Goal: Task Accomplishment & Management: Use online tool/utility

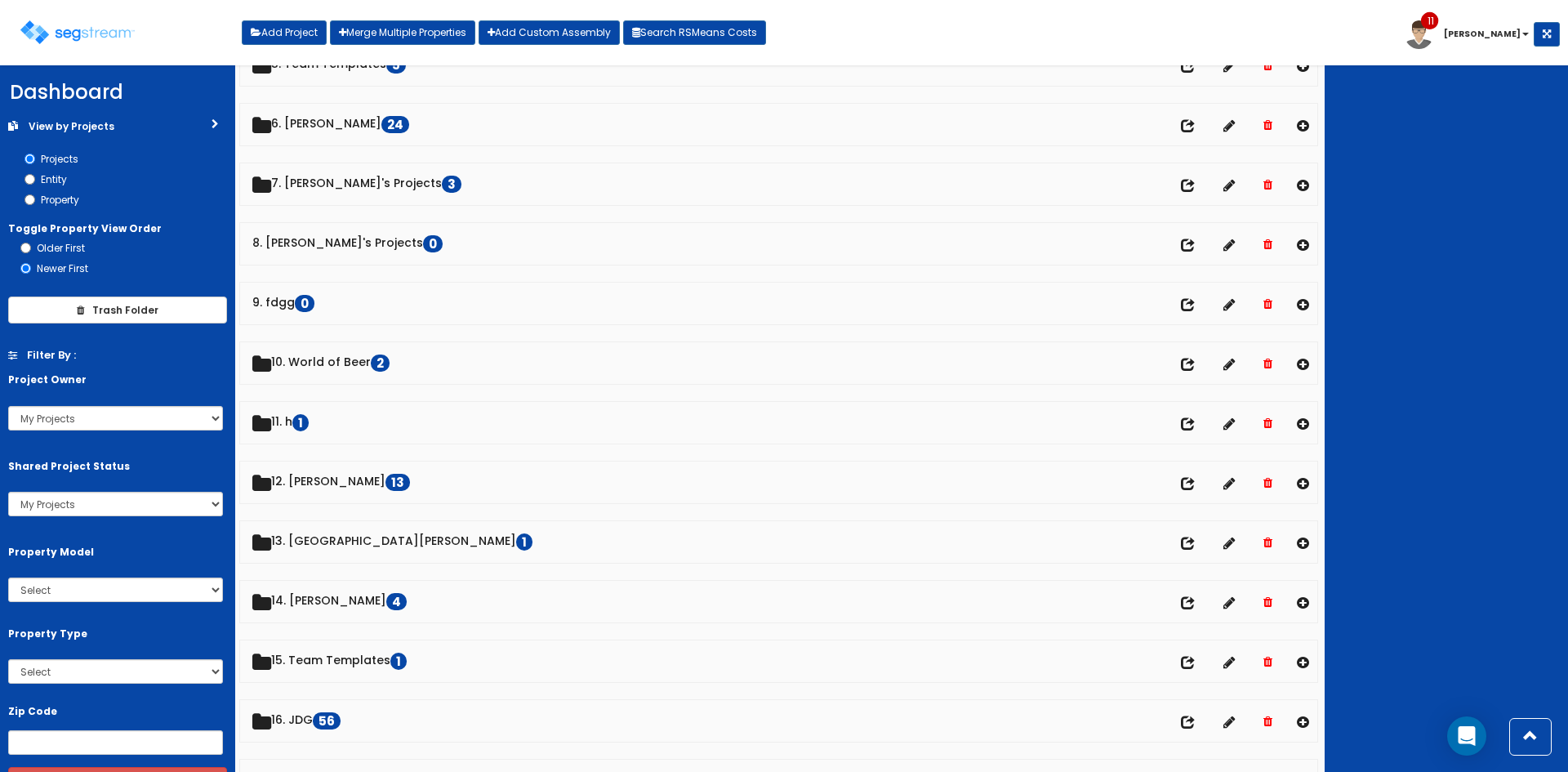
scroll to position [325, 0]
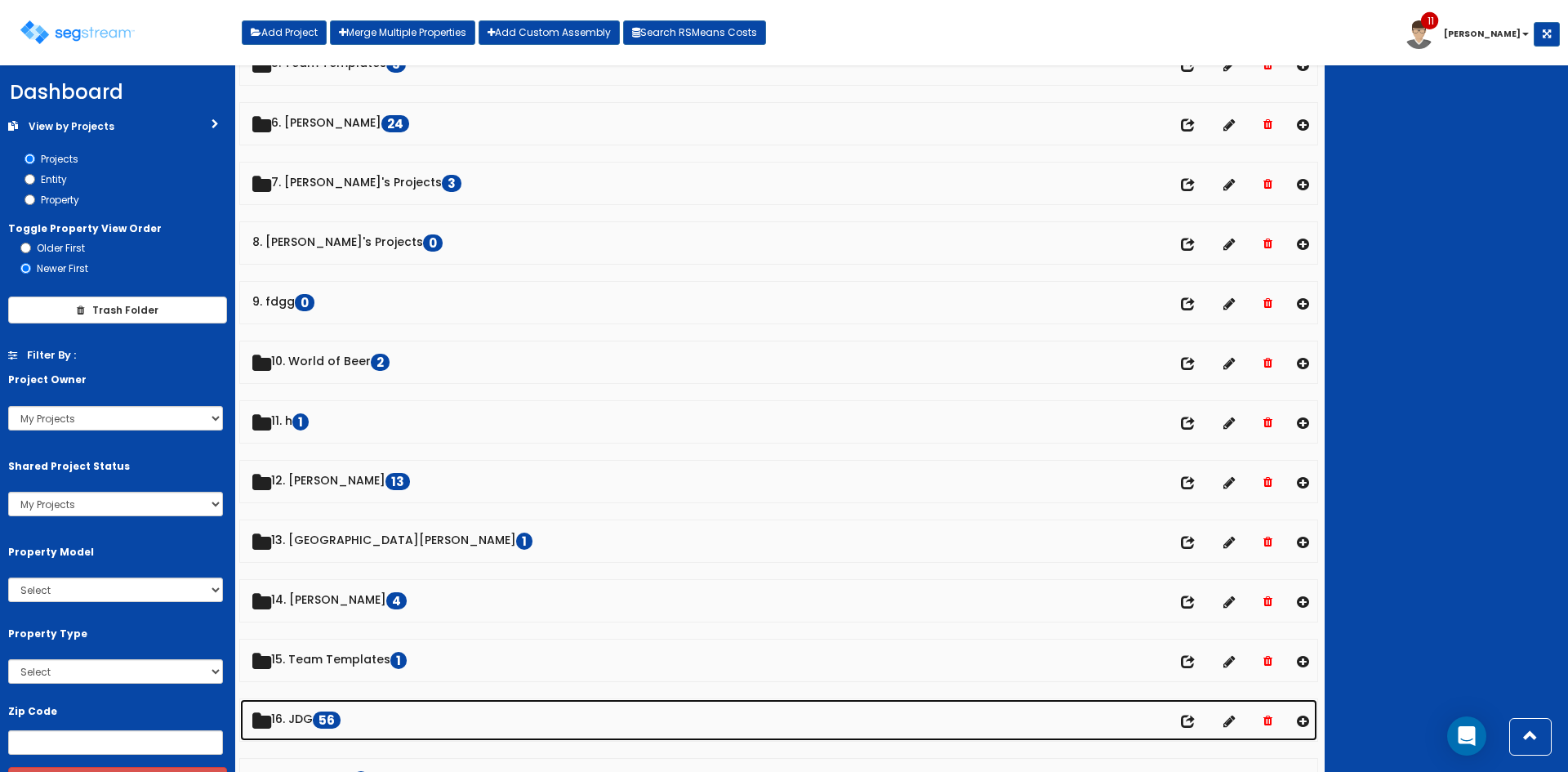
click at [325, 713] on link "16. JDG 56" at bounding box center [778, 720] width 1077 height 42
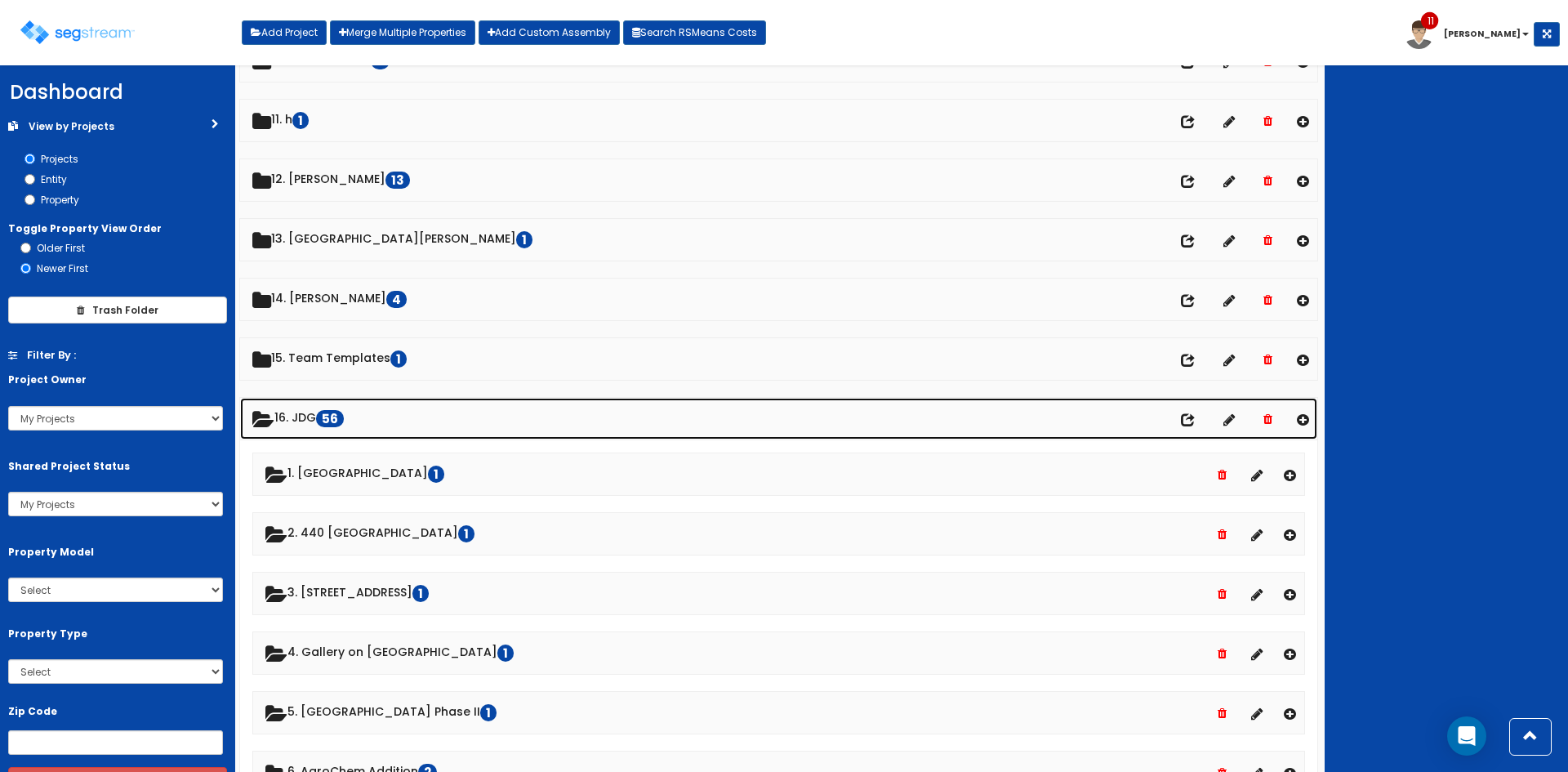
scroll to position [627, 0]
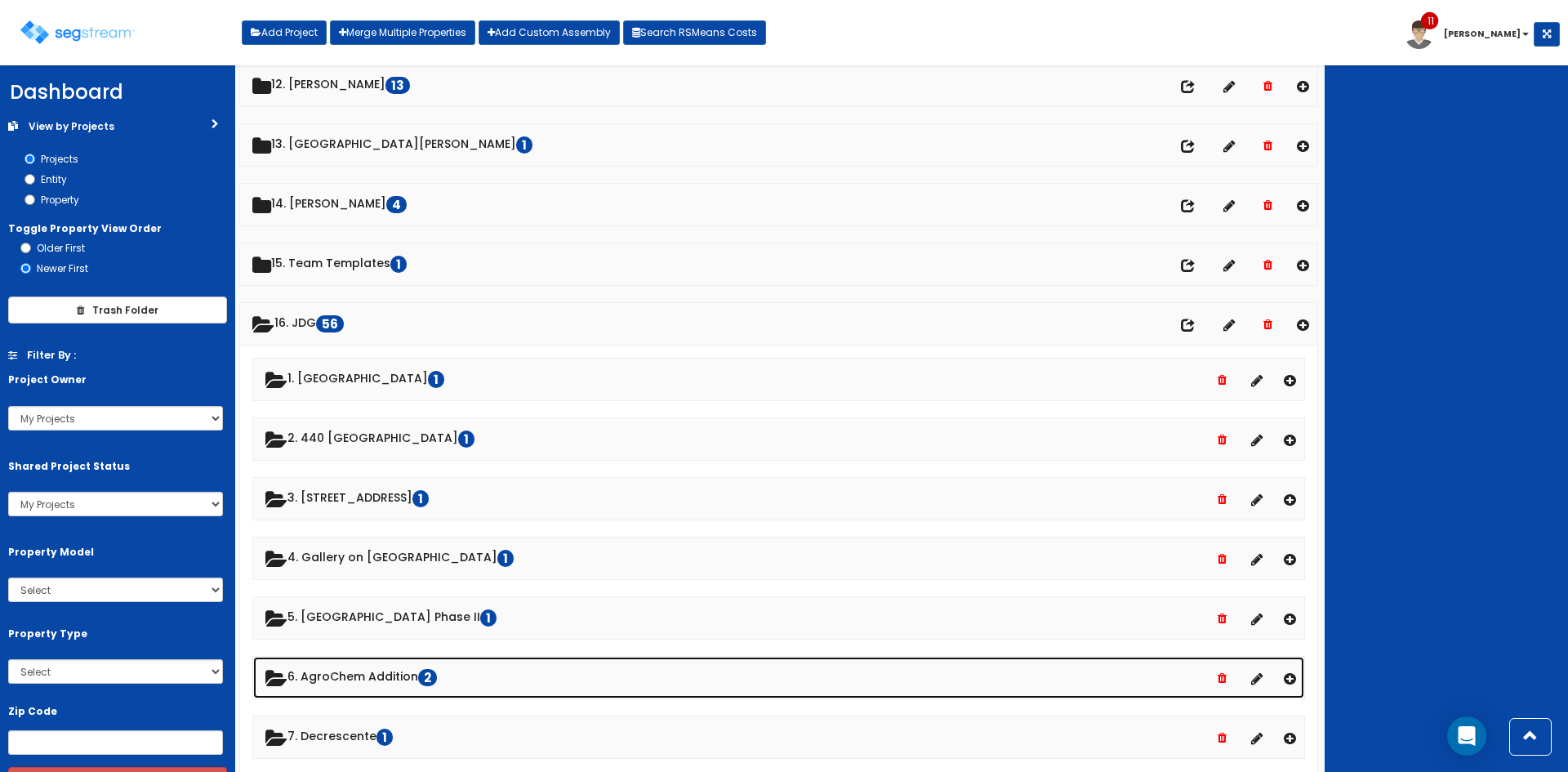
click at [404, 685] on link "6. AgroChem Addition 2" at bounding box center [779, 677] width 1051 height 42
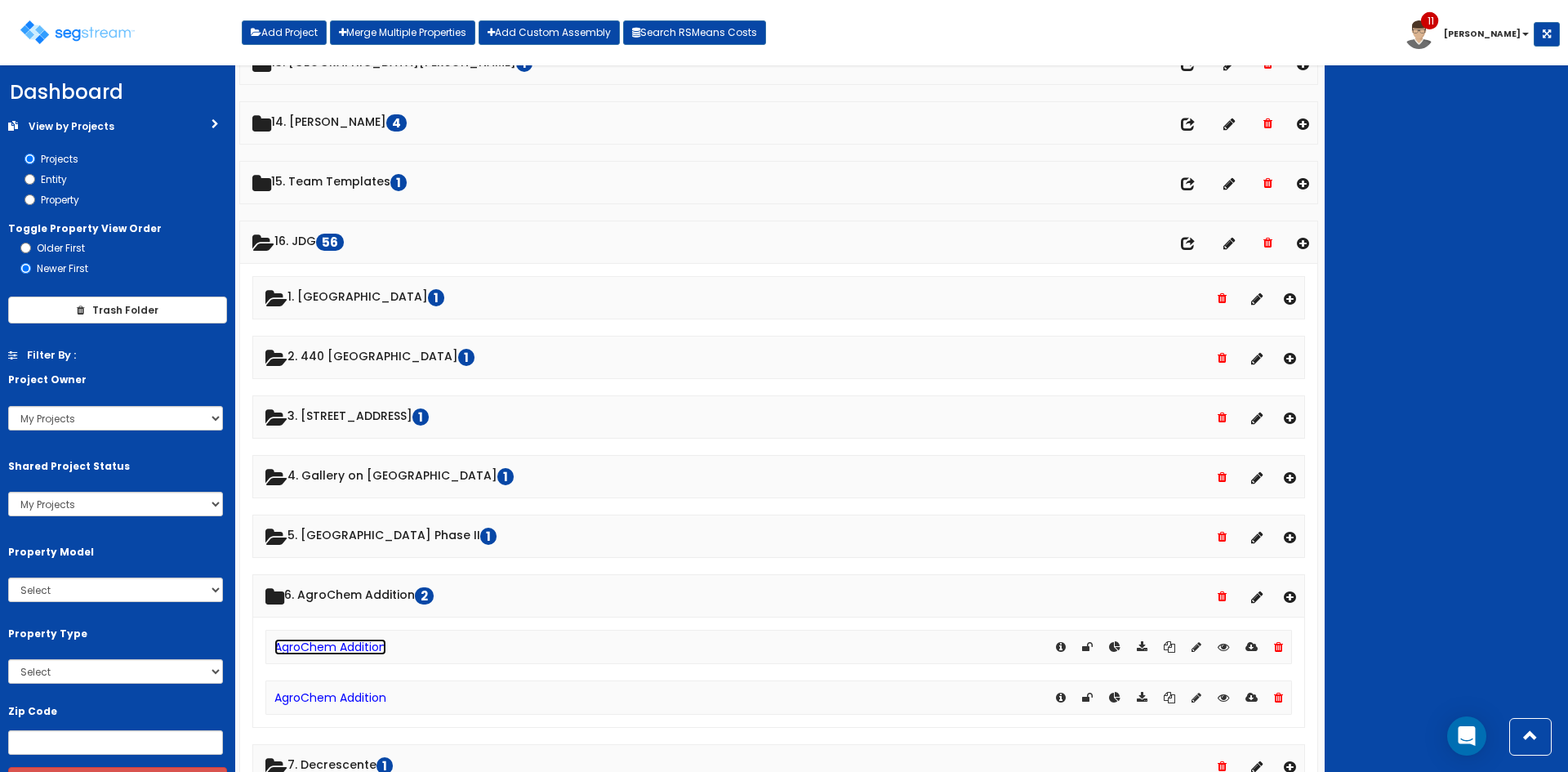
click at [343, 649] on link "AgroChem Addition" at bounding box center [330, 647] width 112 height 16
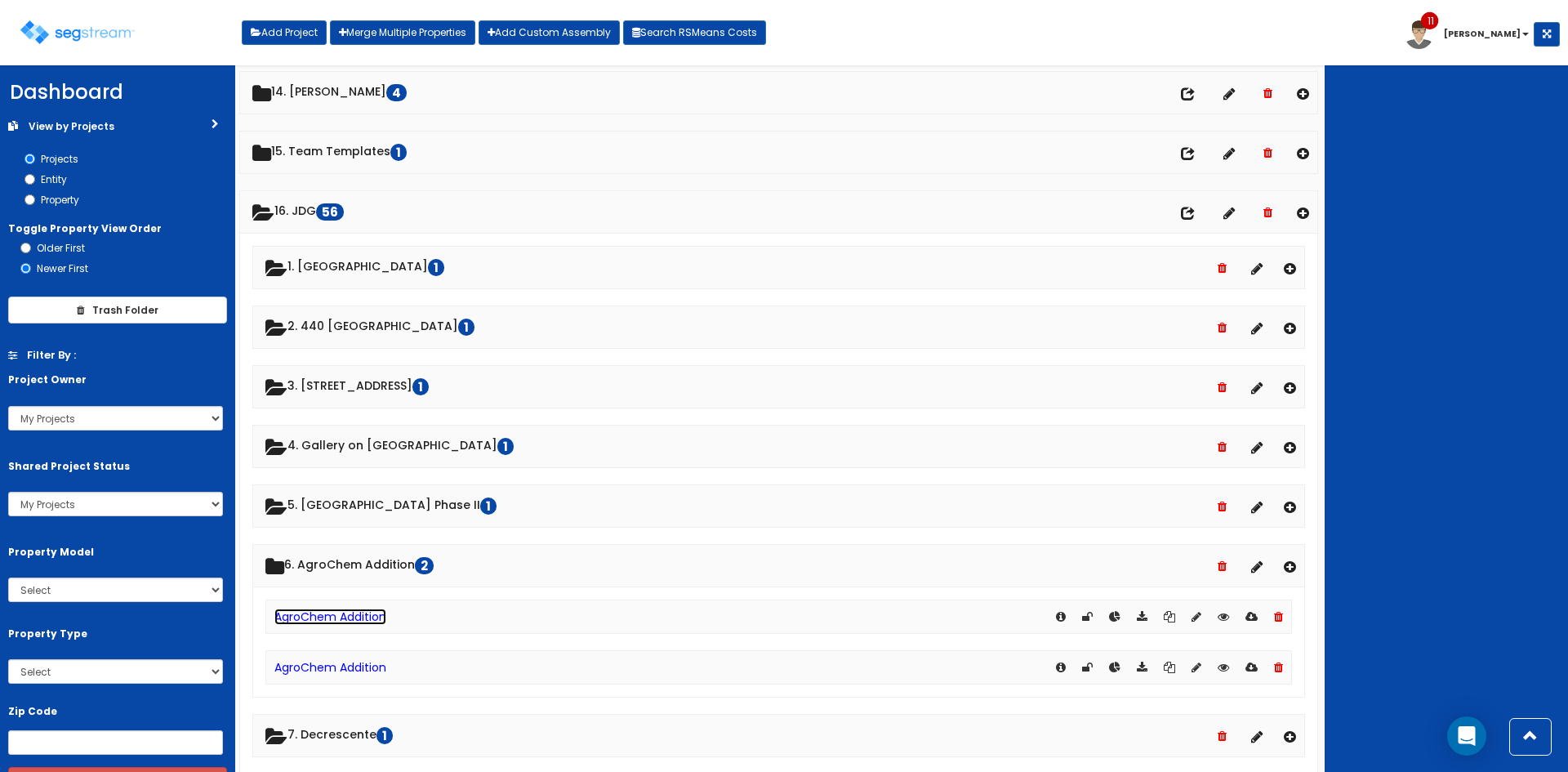
scroll to position [834, 0]
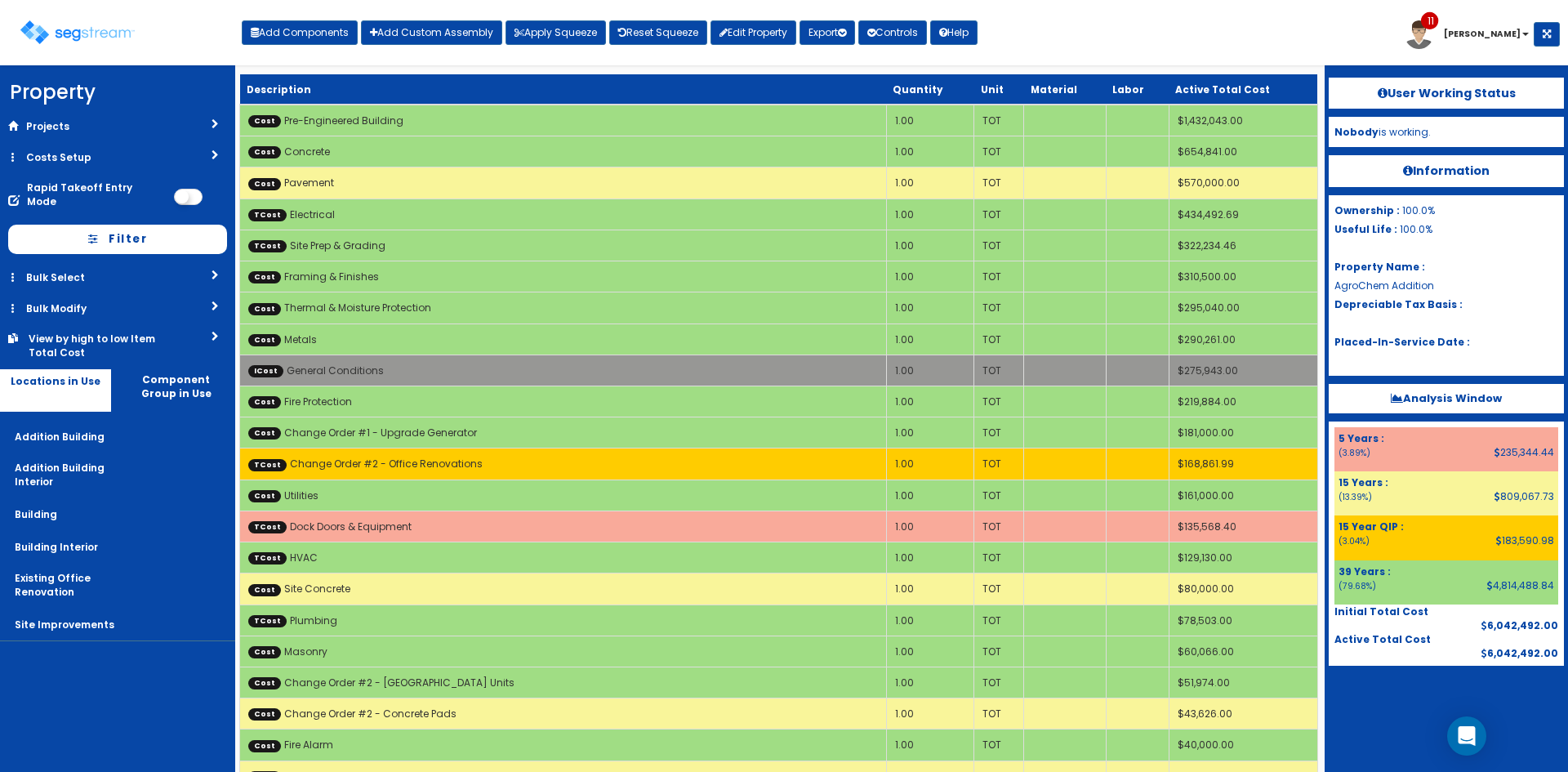
click at [1117, 40] on div "Toggle navigation Add Components Add Custom Assembly Apply Squeeze Reset Squeez…" at bounding box center [784, 38] width 1552 height 53
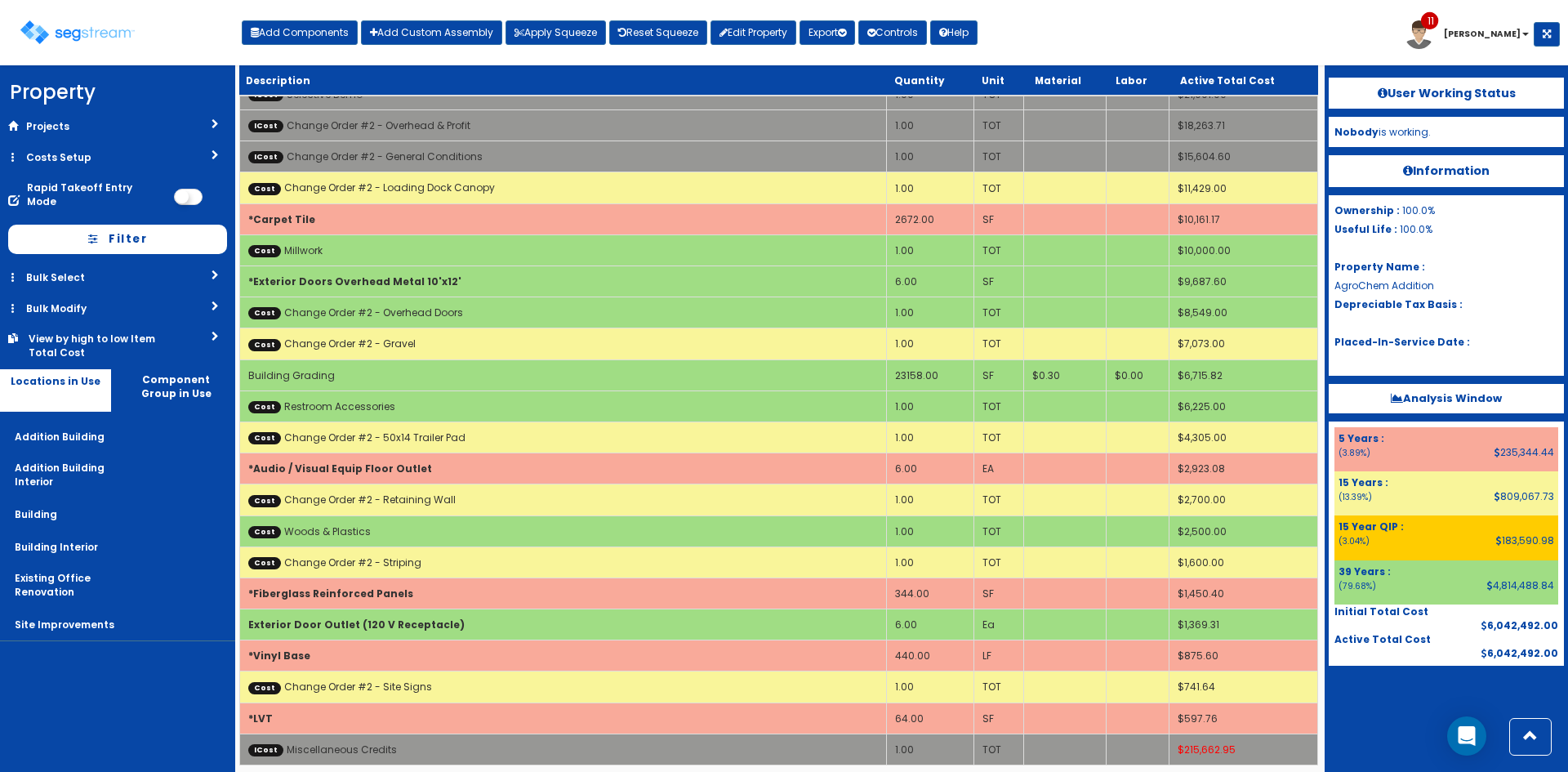
scroll to position [652, 0]
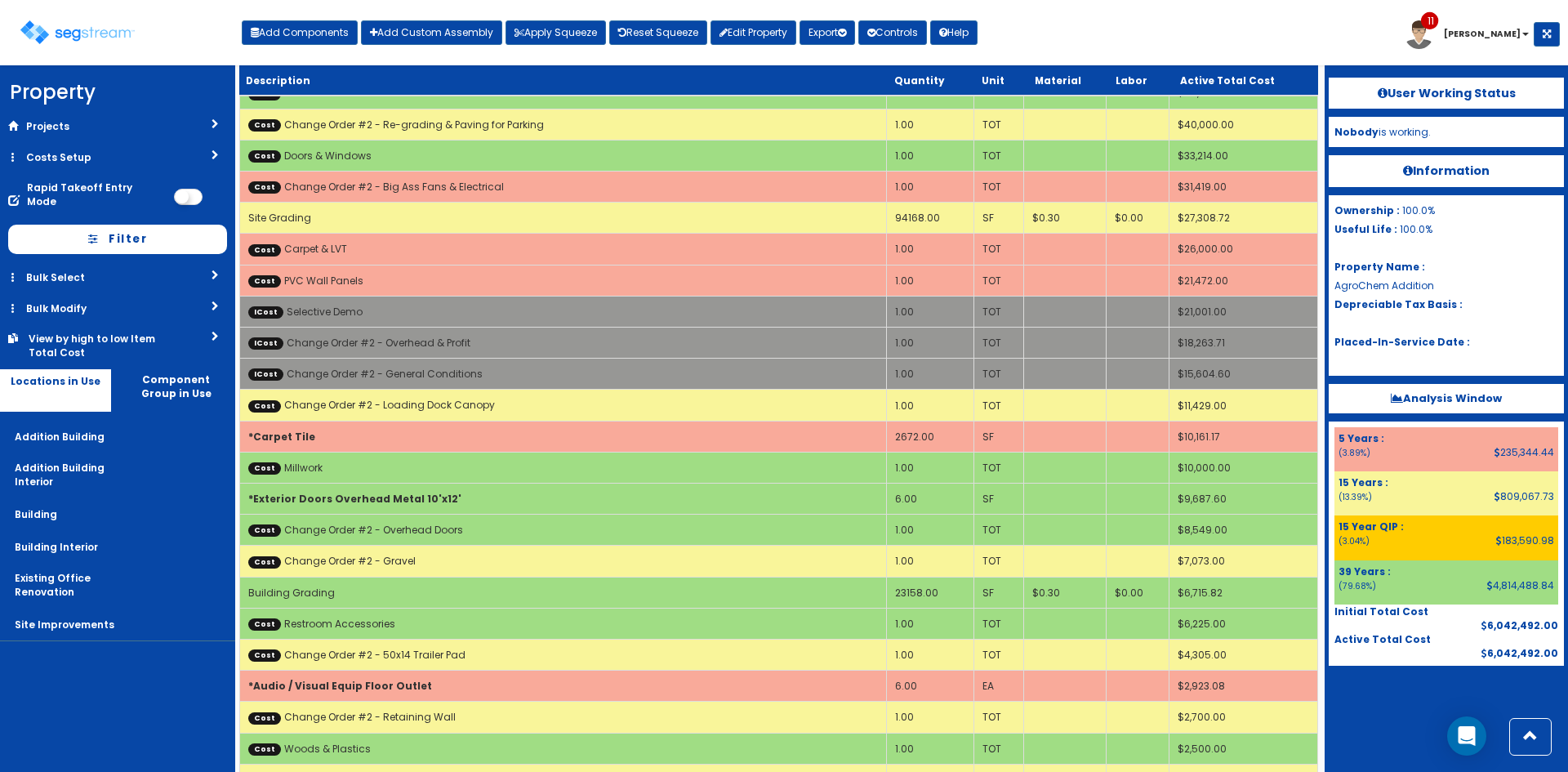
click at [1098, 46] on div "Toggle navigation Add Components Add Custom Assembly Apply Squeeze Reset Squeez…" at bounding box center [784, 38] width 1552 height 53
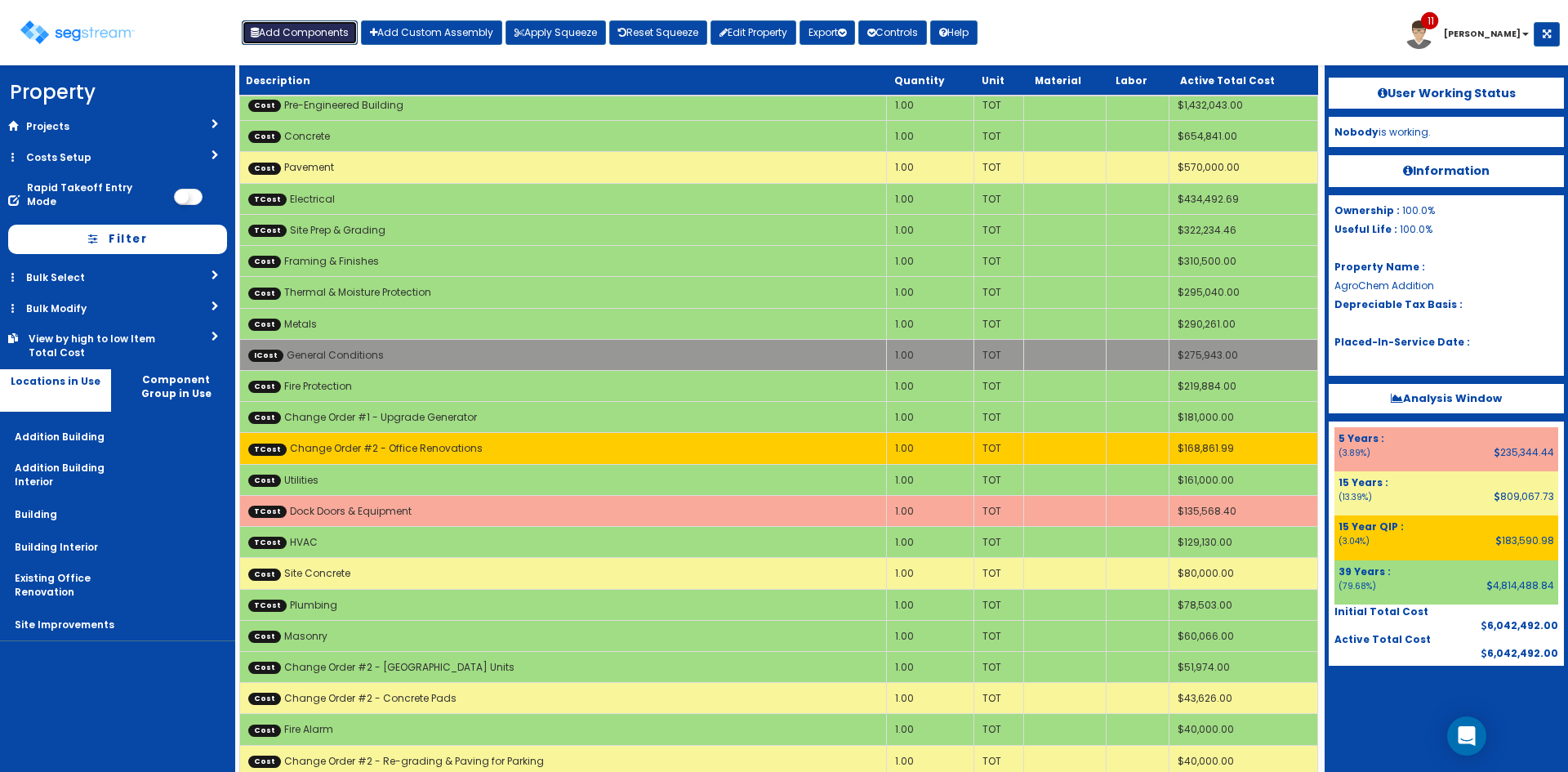
click at [317, 35] on button "Add Components" at bounding box center [299, 32] width 116 height 25
select select "5Y"
select select "default"
select select "7"
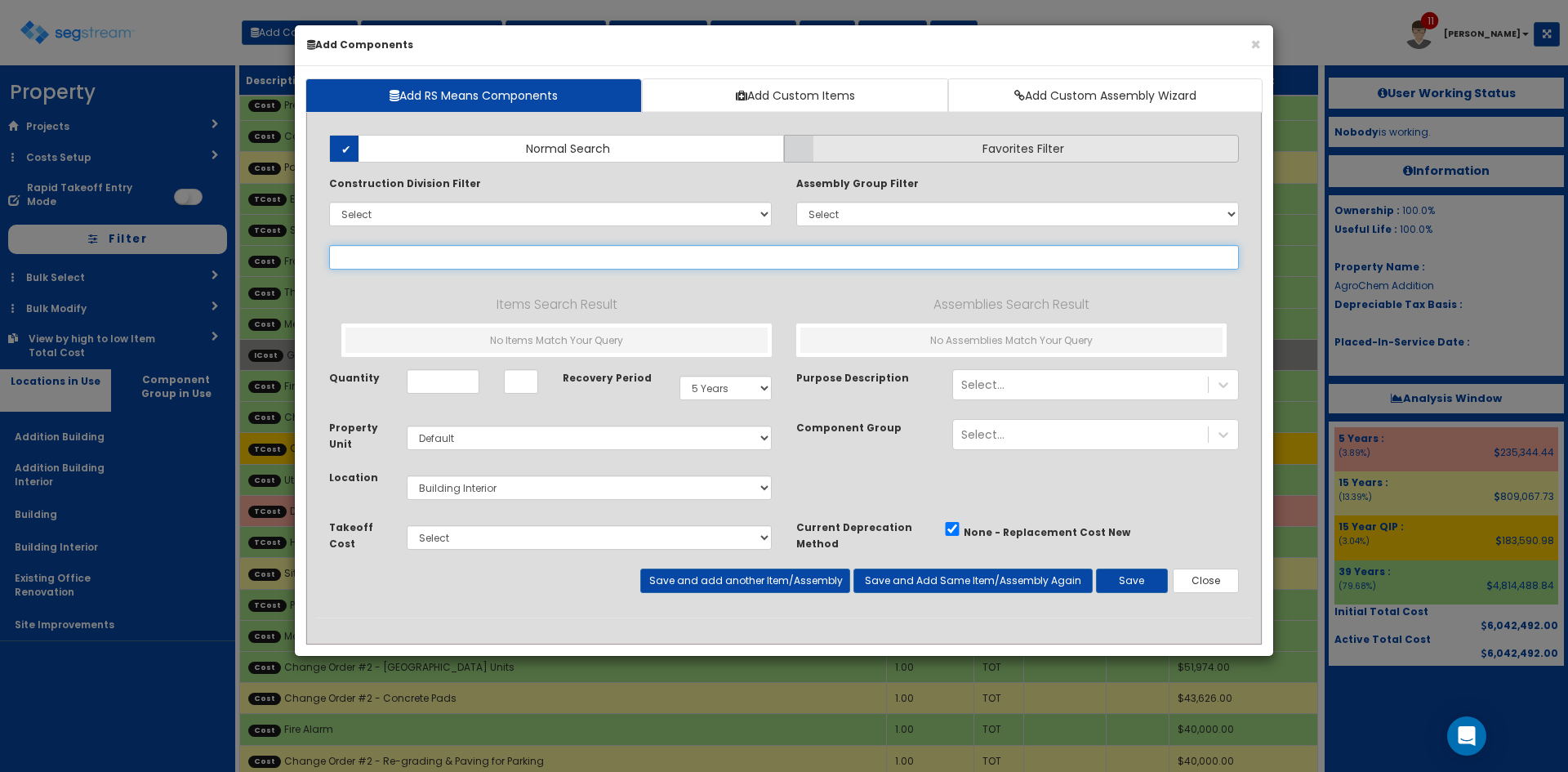
select select
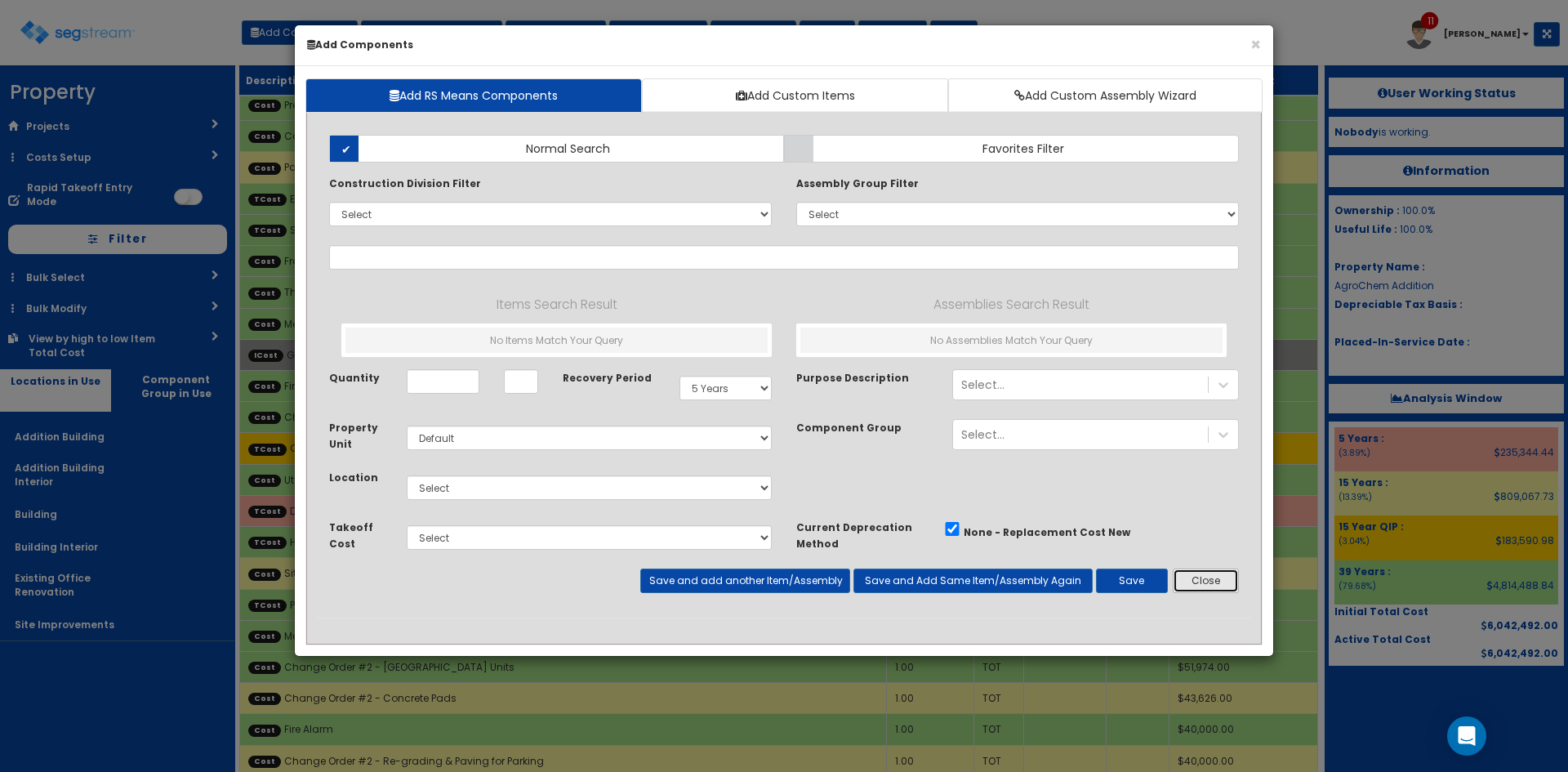
click at [1193, 580] on button "Close" at bounding box center [1206, 580] width 67 height 25
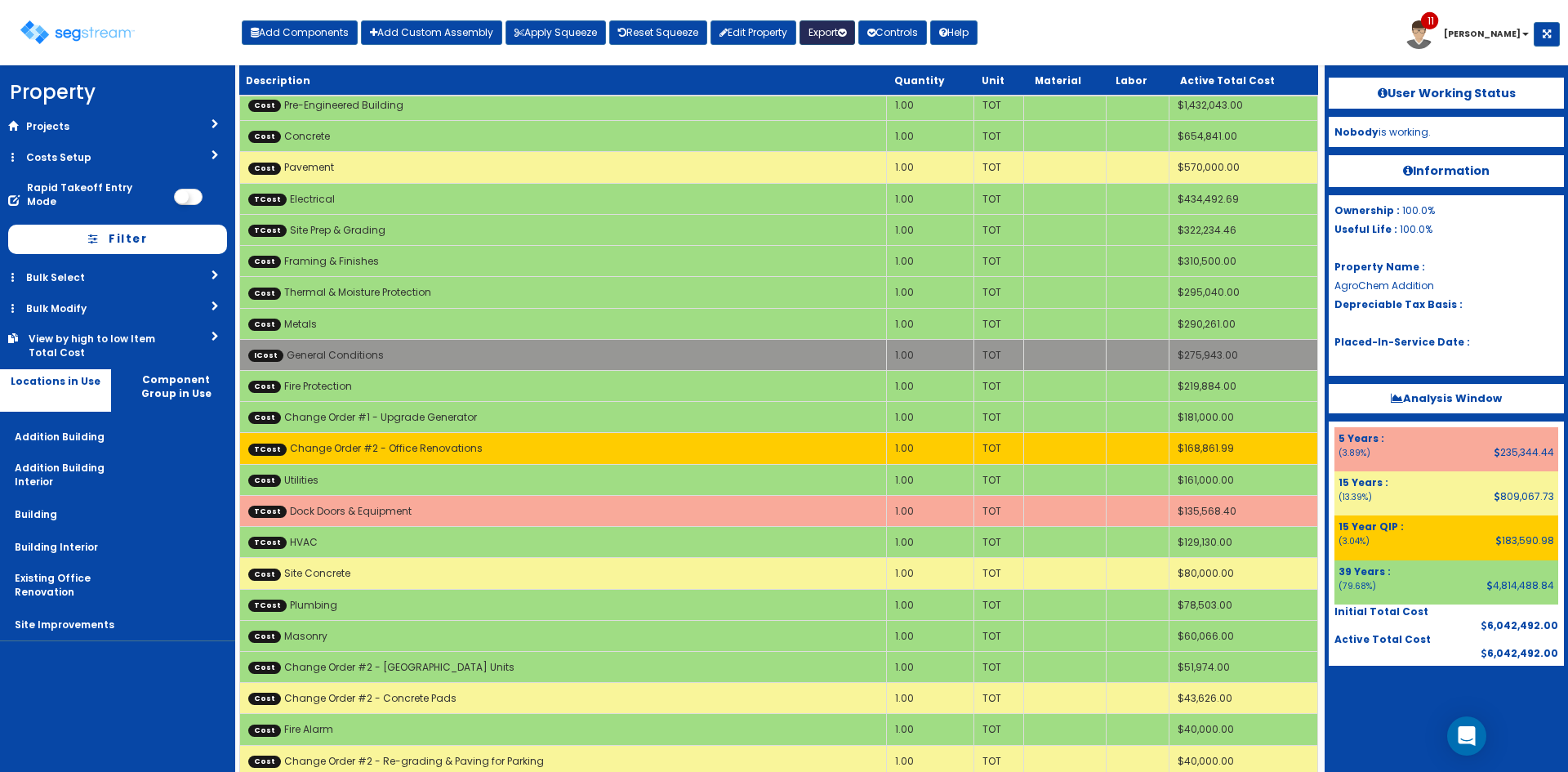
click at [846, 35] on icon "button" at bounding box center [842, 32] width 9 height 9
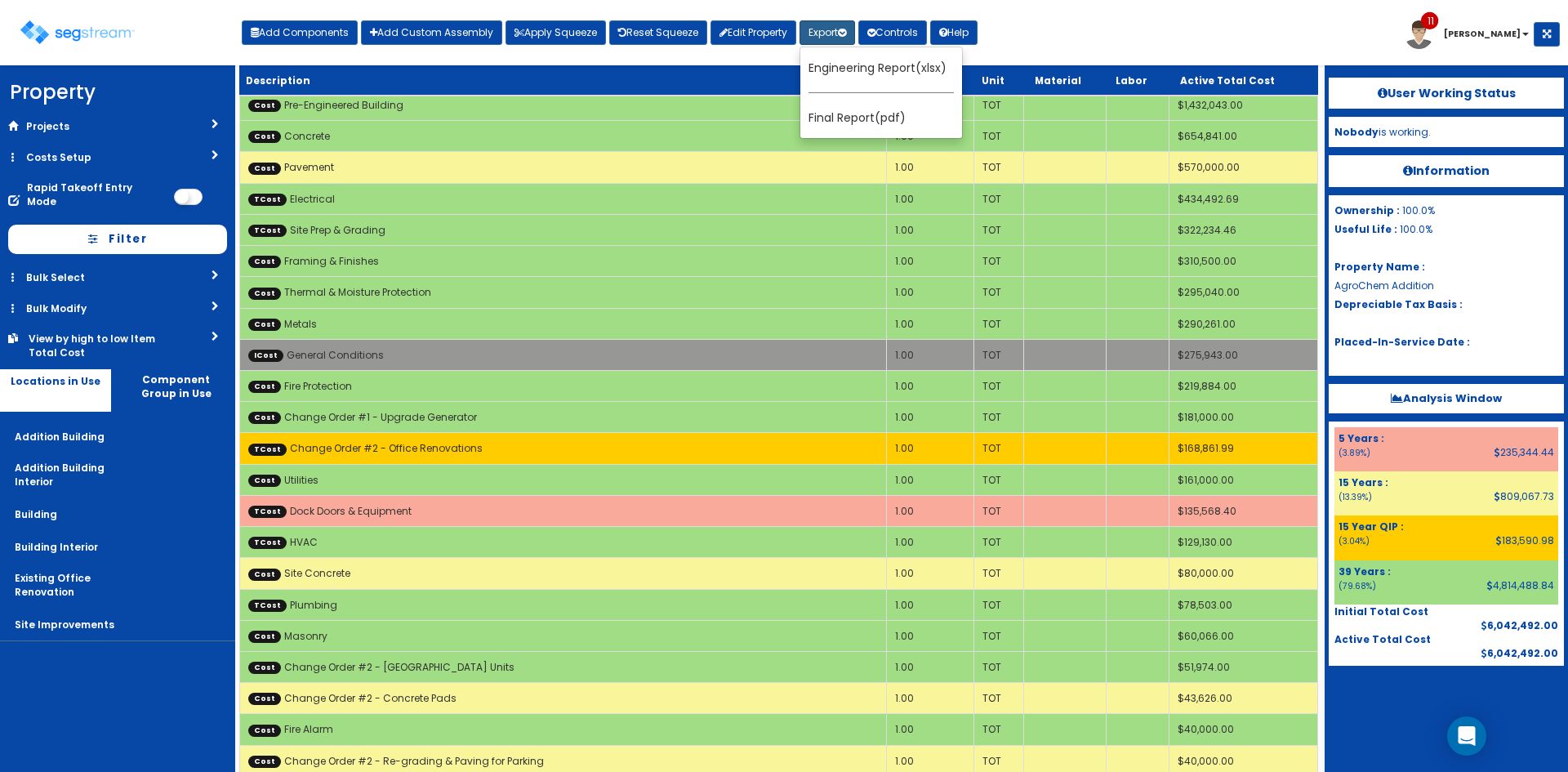
click at [1055, 33] on div "Toggle navigation Add Components Add Custom Assembly Apply Squeeze Reset Squeez…" at bounding box center [784, 38] width 1552 height 53
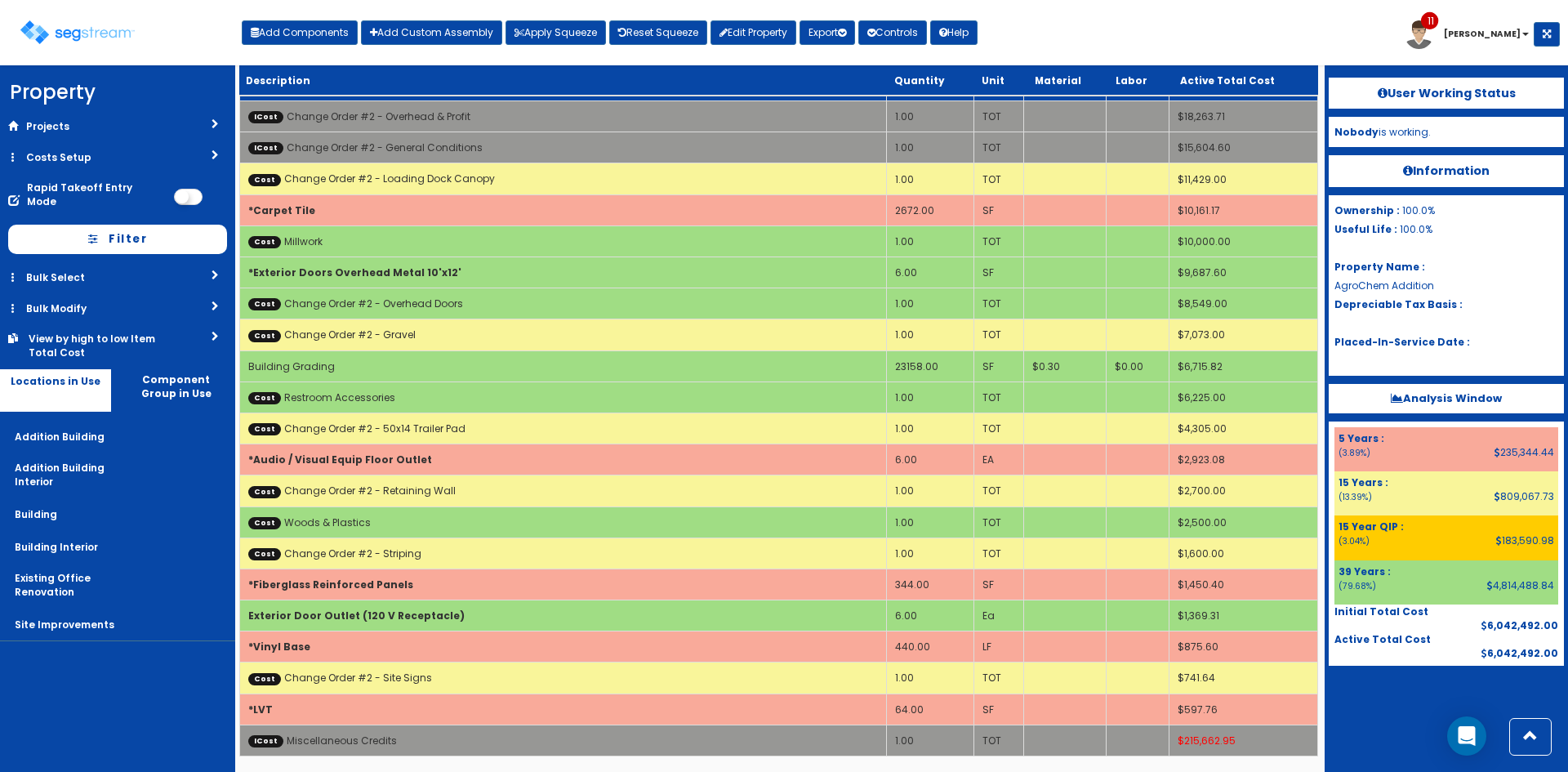
scroll to position [879, 0]
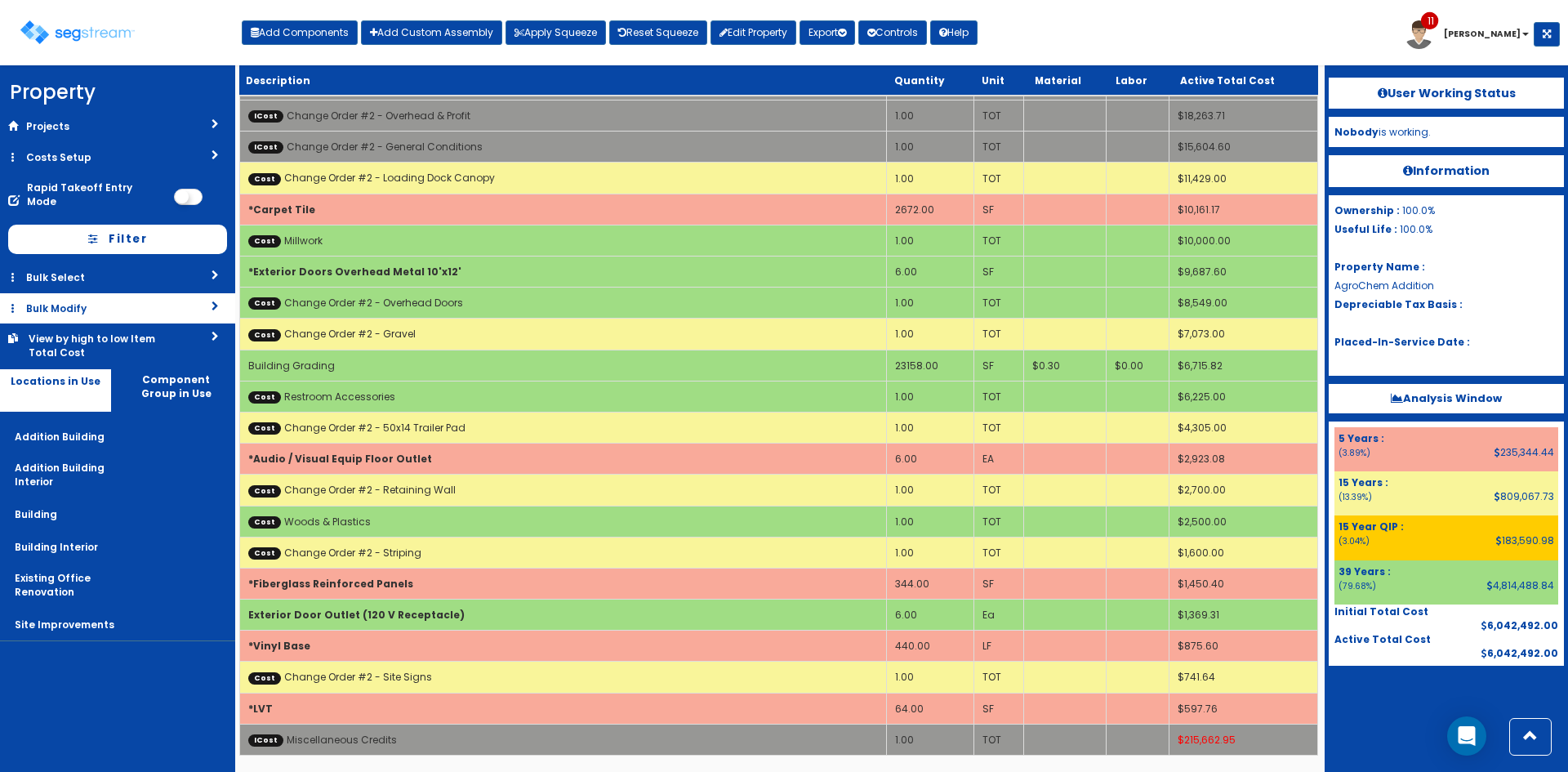
click at [173, 299] on link "Bulk Modify" at bounding box center [118, 308] width 235 height 30
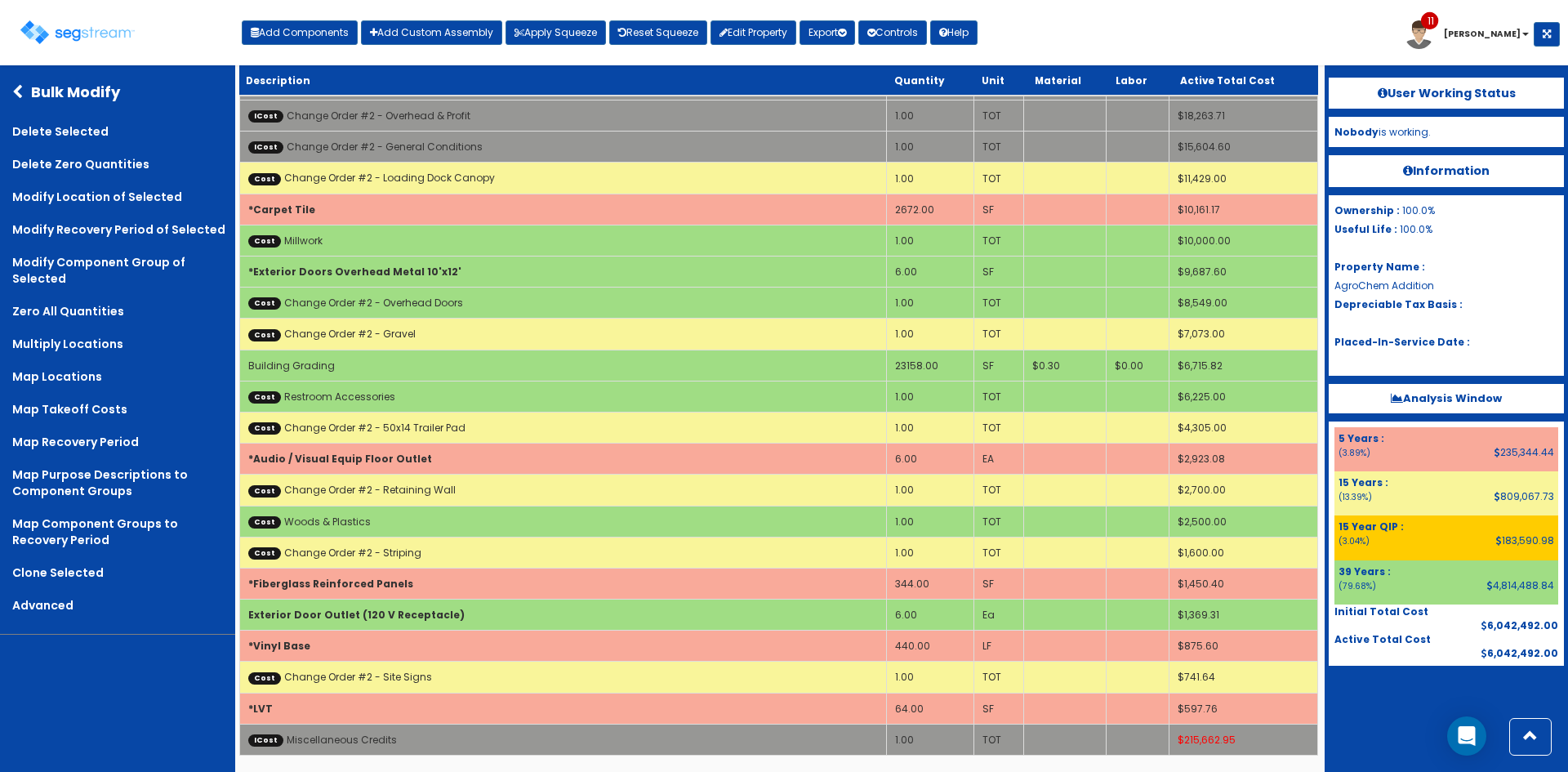
click at [10, 90] on div "Bulk Modify" at bounding box center [118, 92] width 235 height 46
click at [20, 92] on icon at bounding box center [21, 92] width 19 height 15
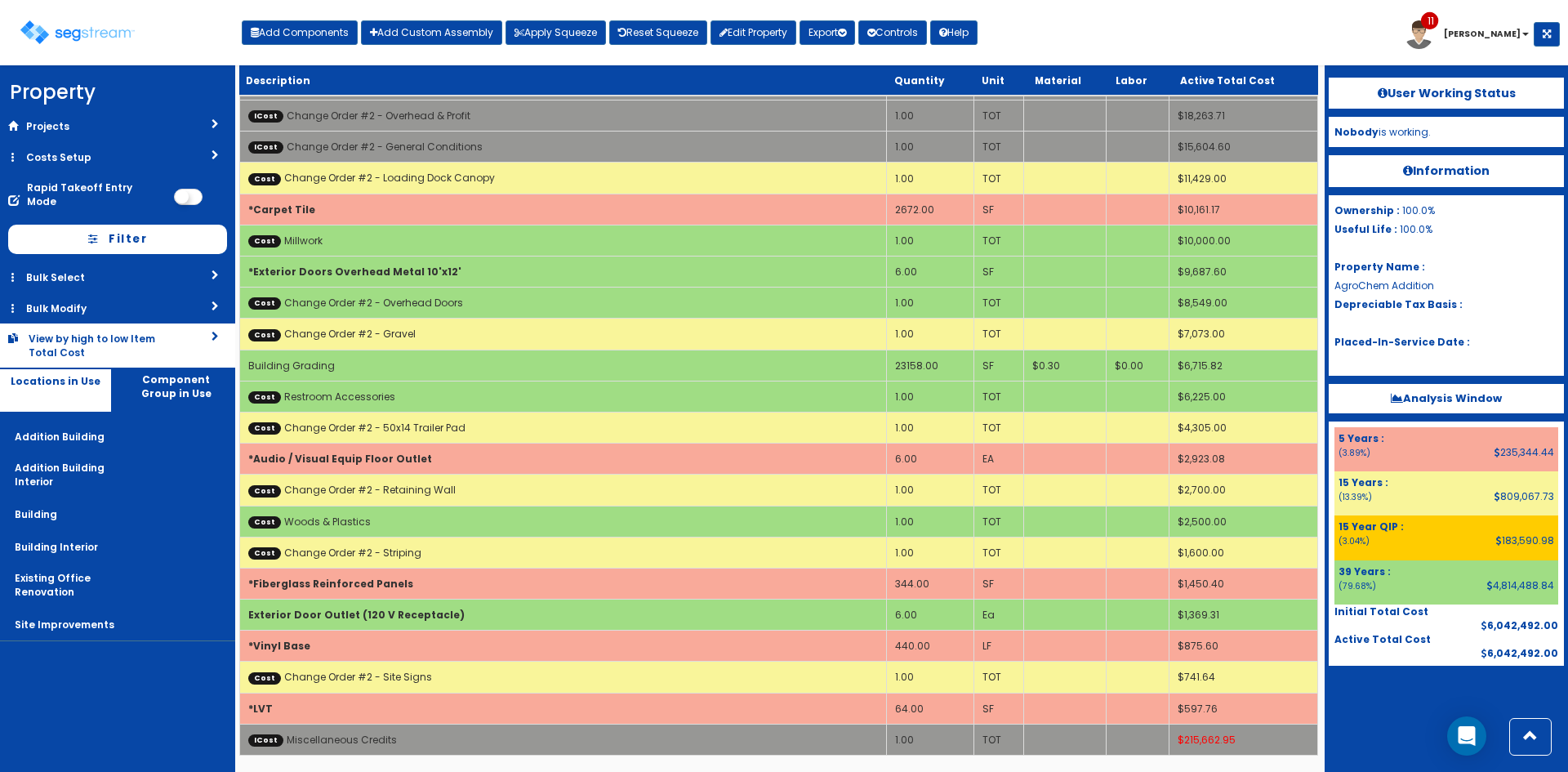
click at [170, 338] on link "View by high to low Item Total Cost" at bounding box center [118, 345] width 235 height 44
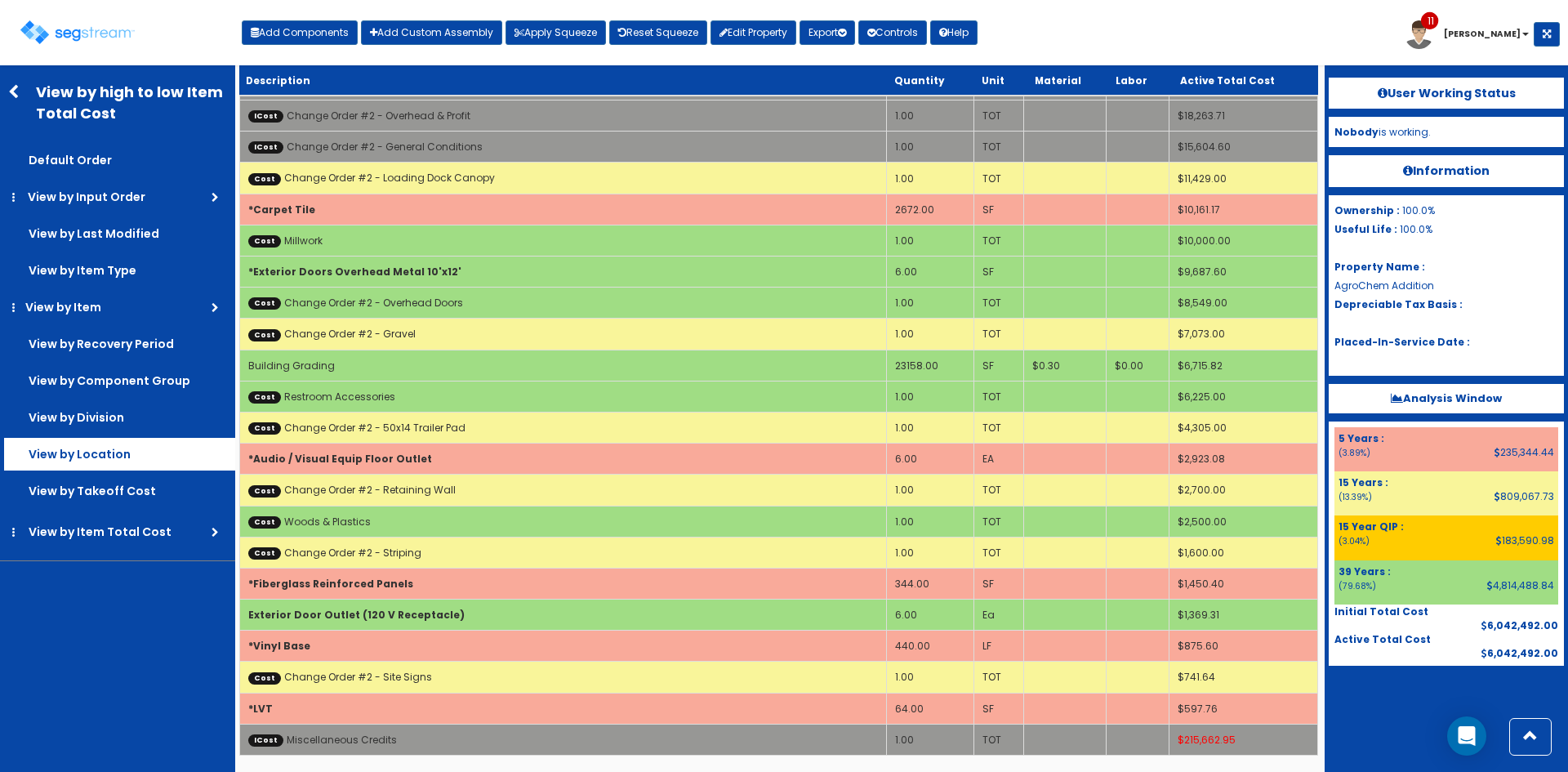
click at [113, 469] on label "View by Location" at bounding box center [119, 454] width 231 height 32
click at [0, 0] on input "View by Location" at bounding box center [0, 0] width 0 height 0
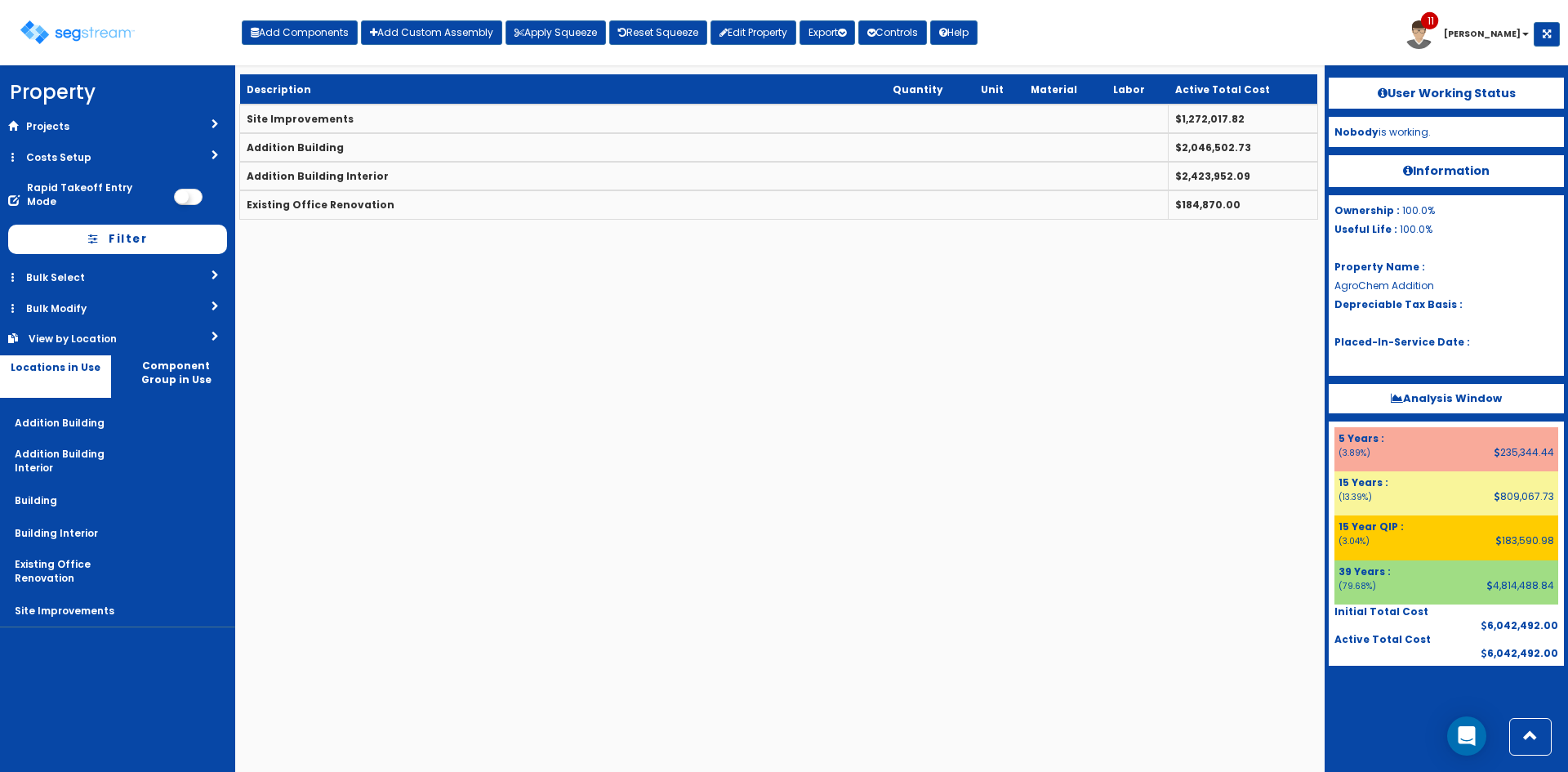
scroll to position [0, 0]
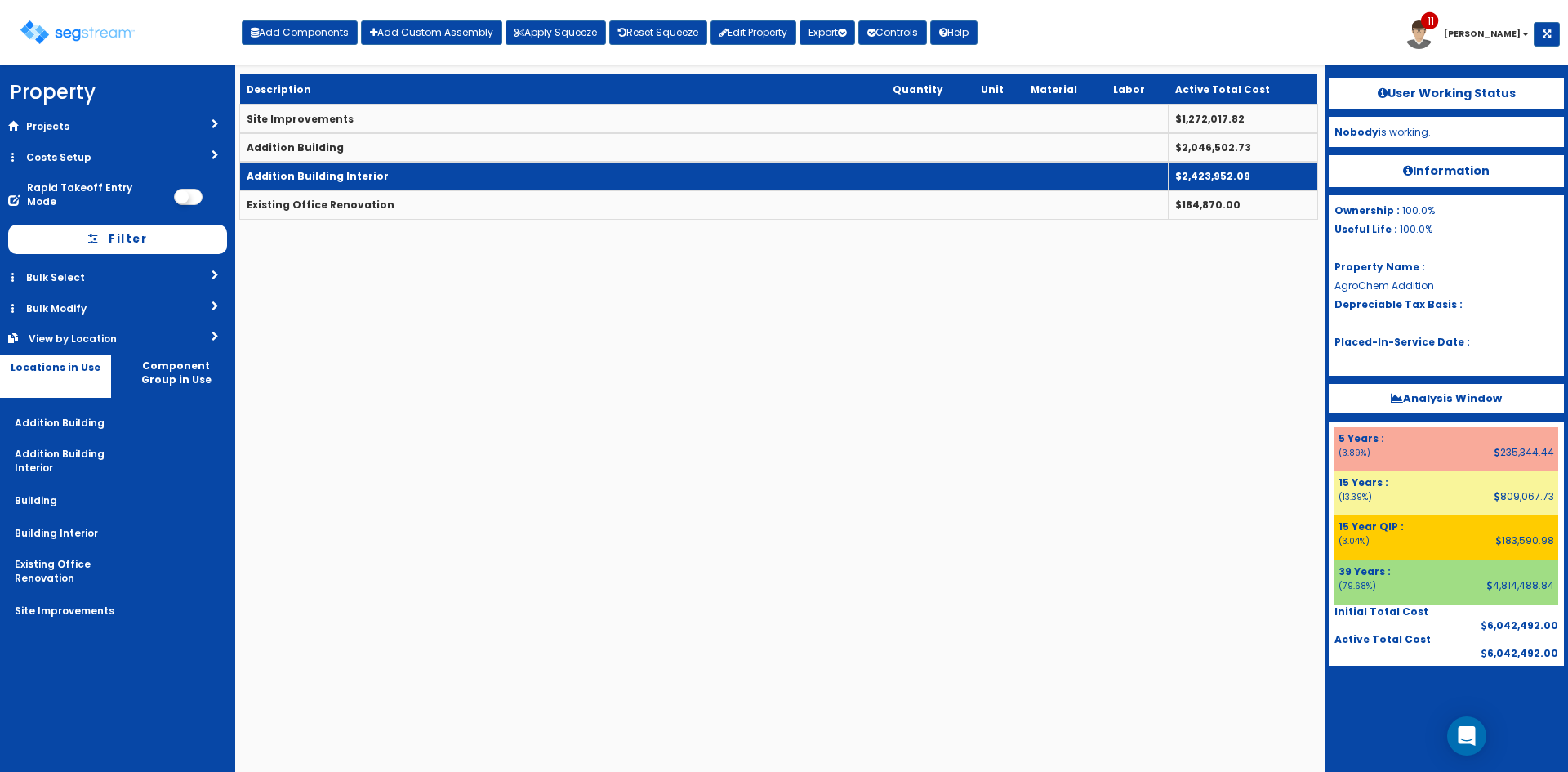
click at [338, 176] on b "Addition Building Interior" at bounding box center [317, 176] width 142 height 14
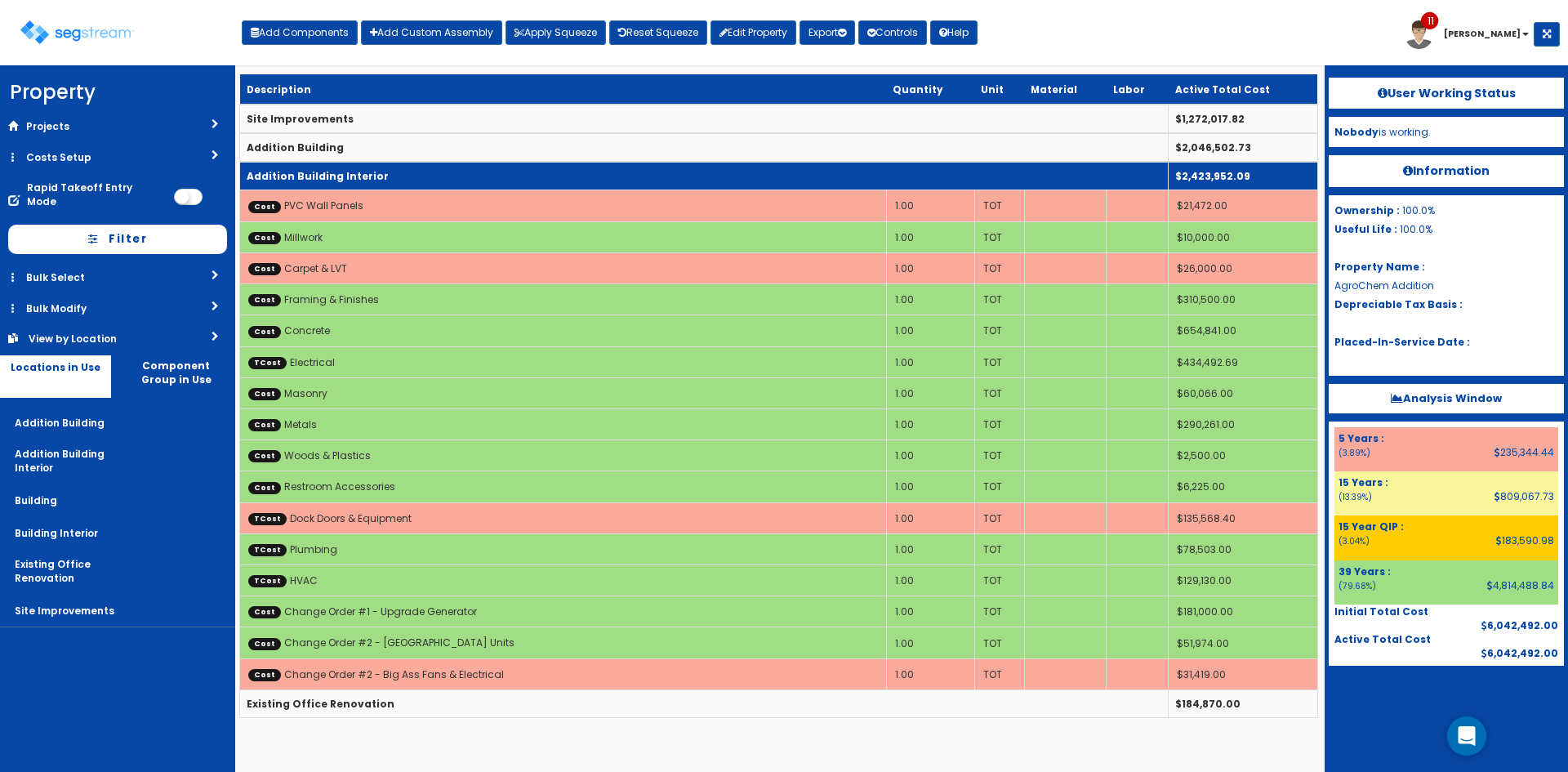
click at [338, 176] on b "Addition Building Interior" at bounding box center [317, 176] width 142 height 14
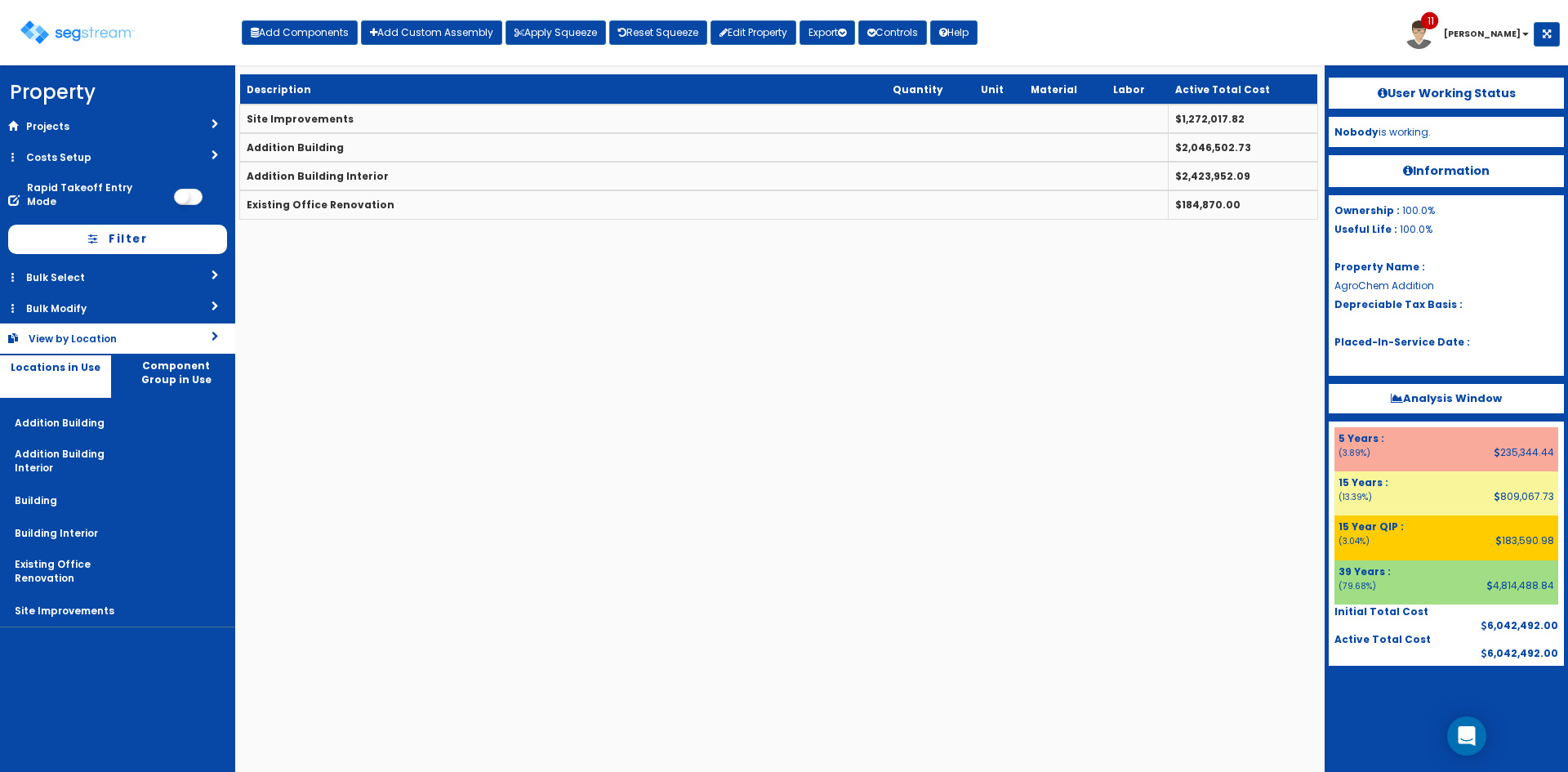
click at [151, 332] on div "View by Location" at bounding box center [95, 339] width 131 height 14
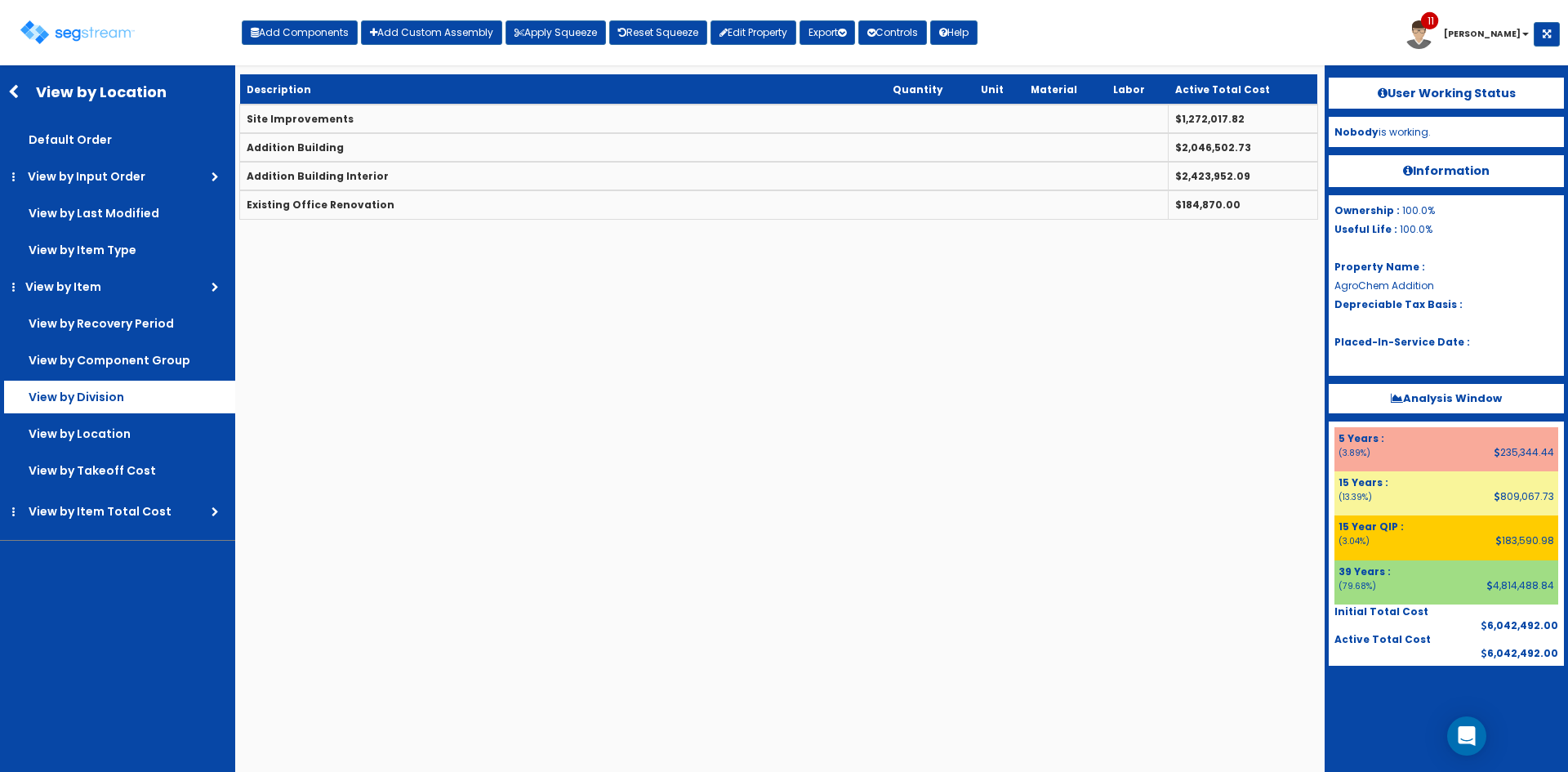
click at [111, 394] on label "View by Division" at bounding box center [119, 397] width 231 height 32
click at [0, 0] on input "View by Division" at bounding box center [0, 0] width 0 height 0
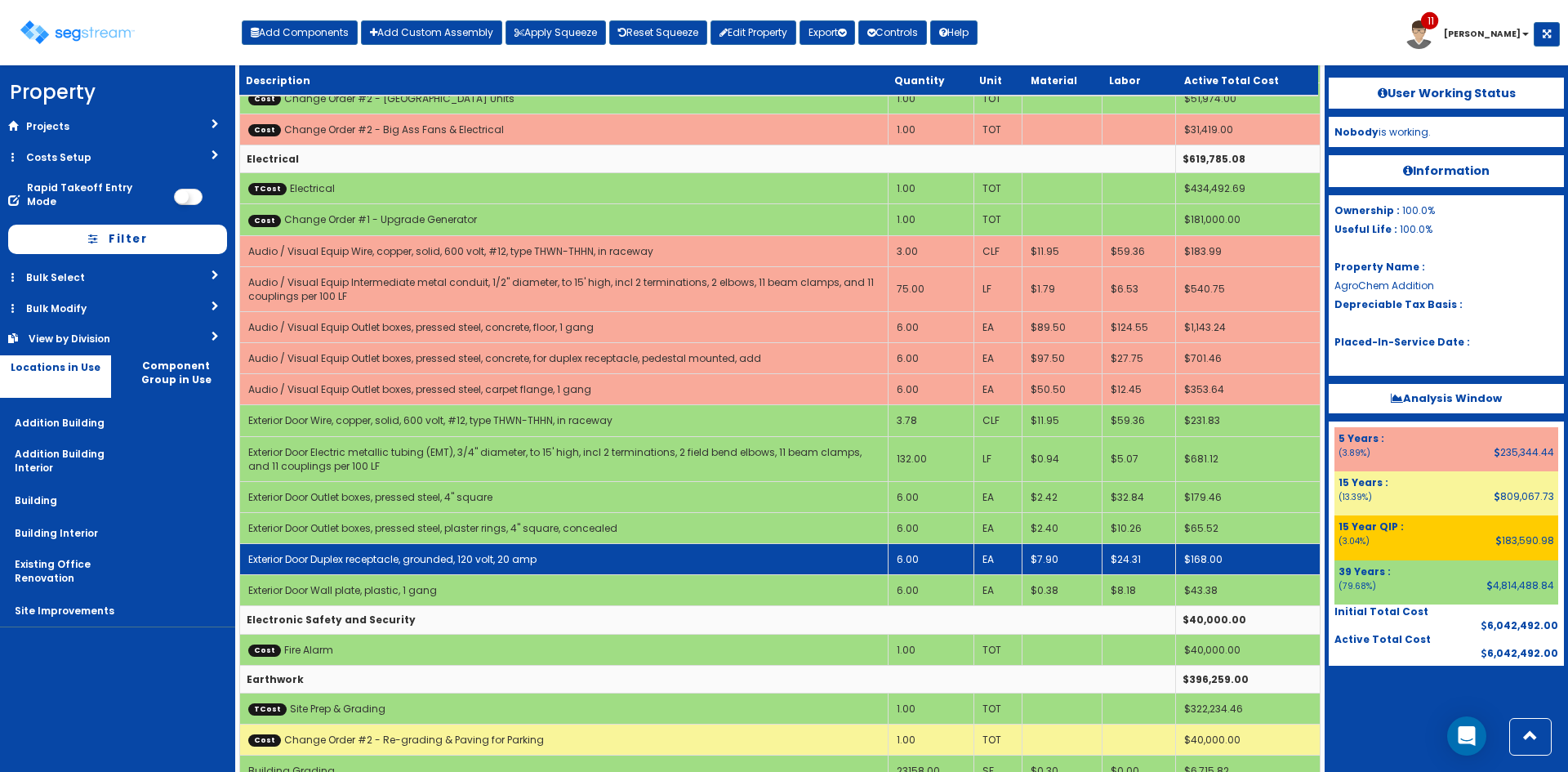
scroll to position [979, 0]
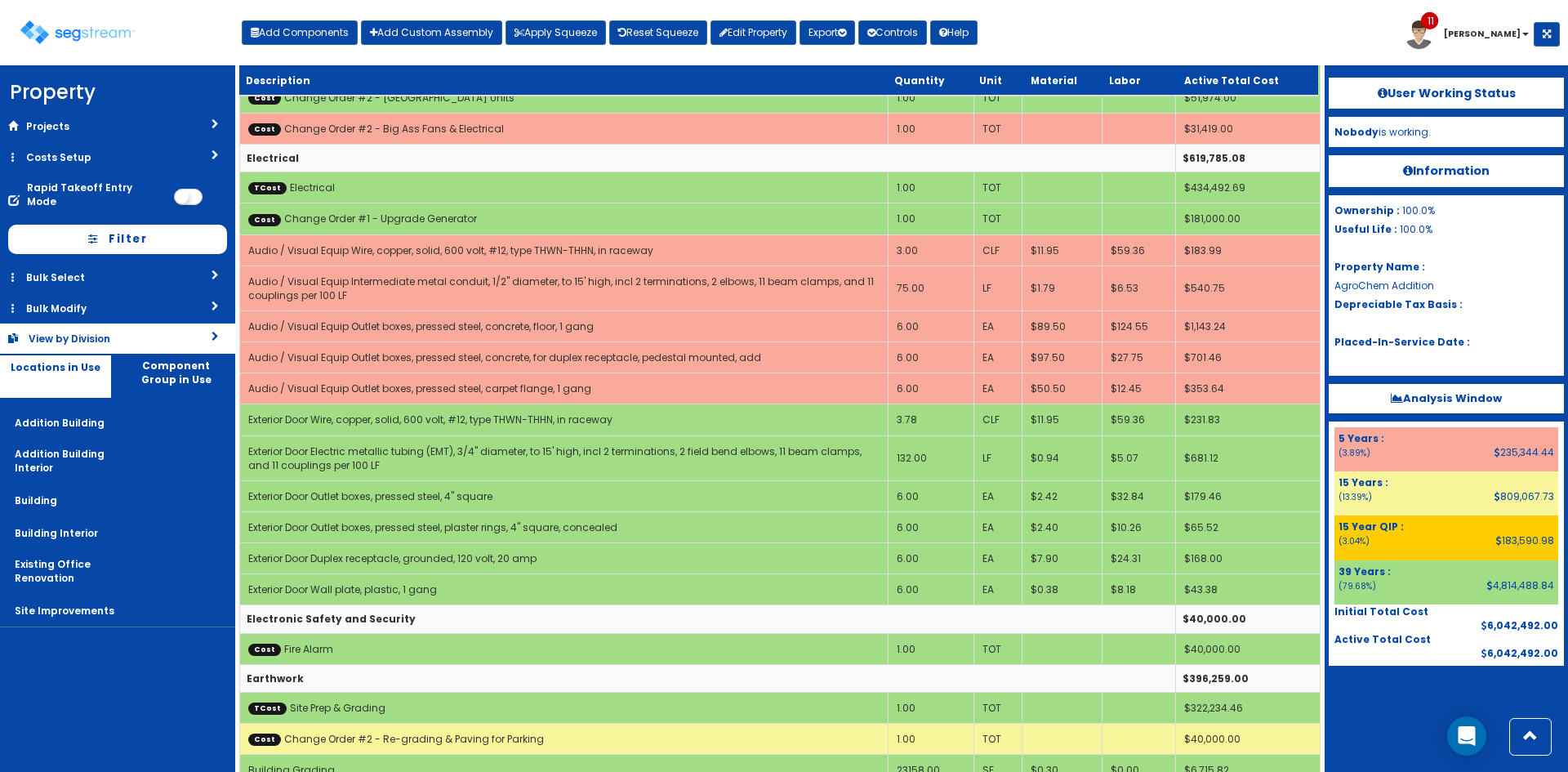
click at [182, 331] on link "View by Division" at bounding box center [118, 338] width 235 height 30
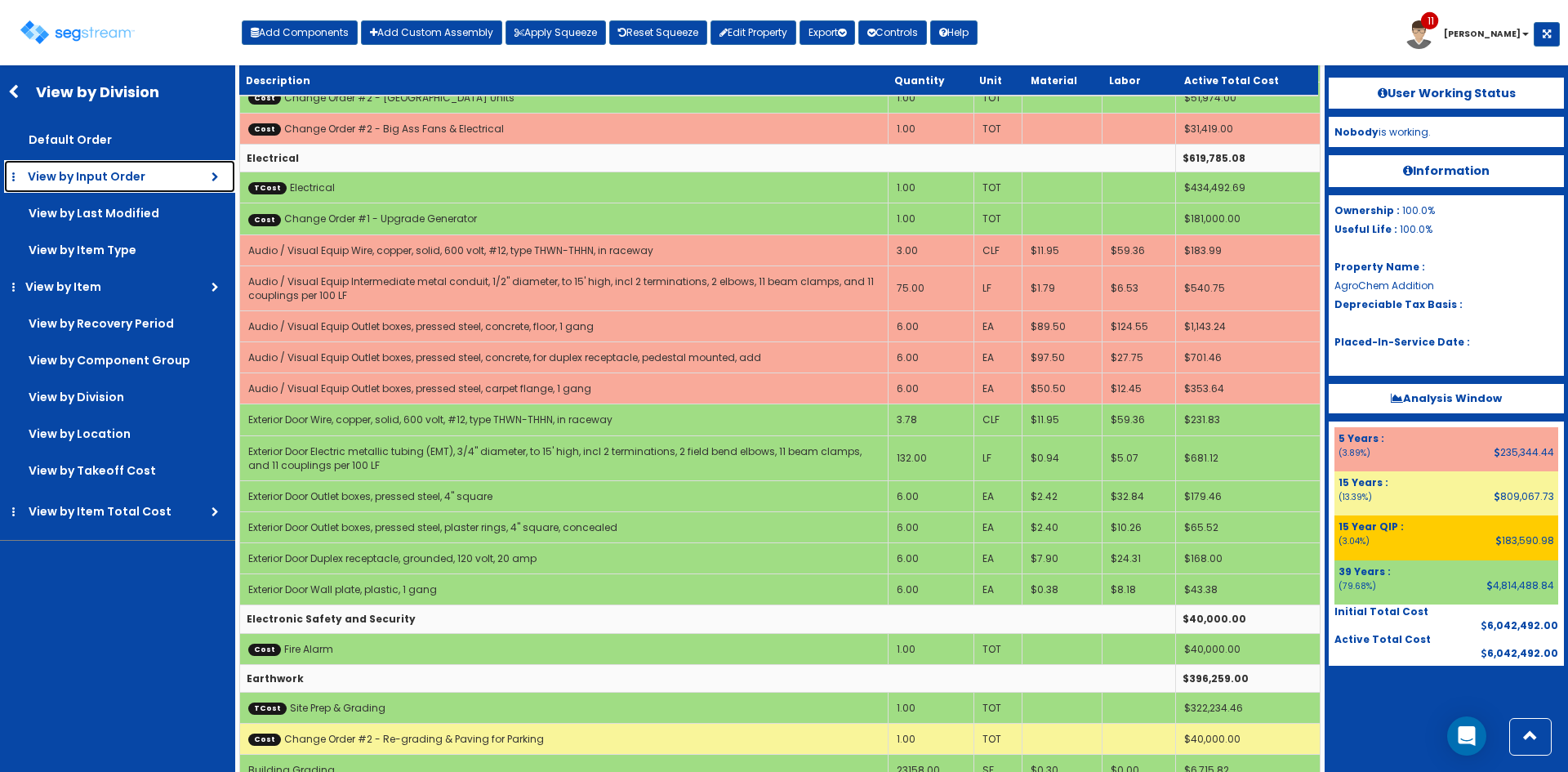
click at [131, 177] on span "View by Input Order" at bounding box center [87, 176] width 118 height 16
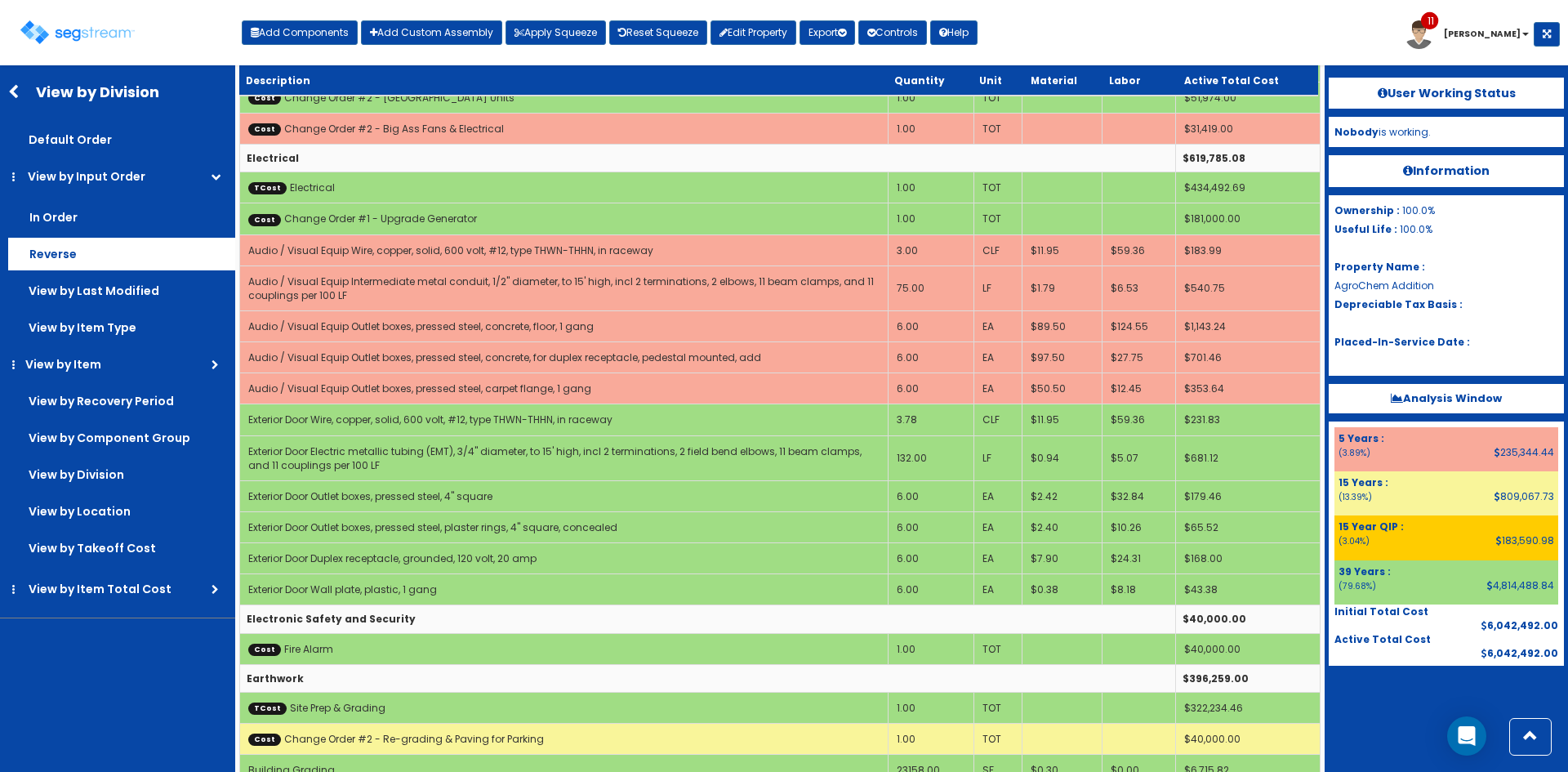
click at [80, 253] on label "Reverse" at bounding box center [122, 254] width 227 height 32
click at [0, 0] on input "Reverse" at bounding box center [0, 0] width 0 height 0
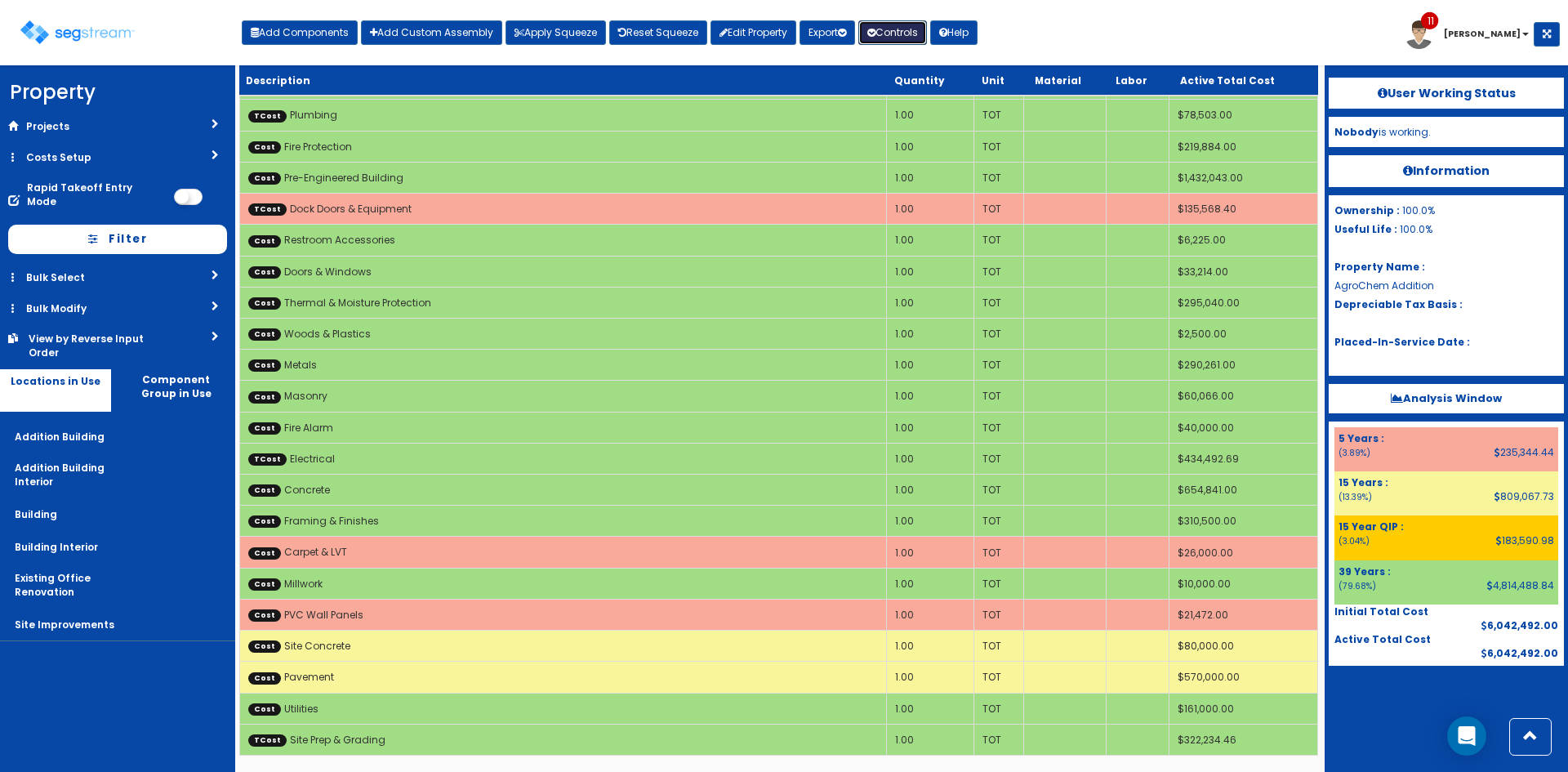
click at [875, 30] on icon at bounding box center [872, 32] width 9 height 9
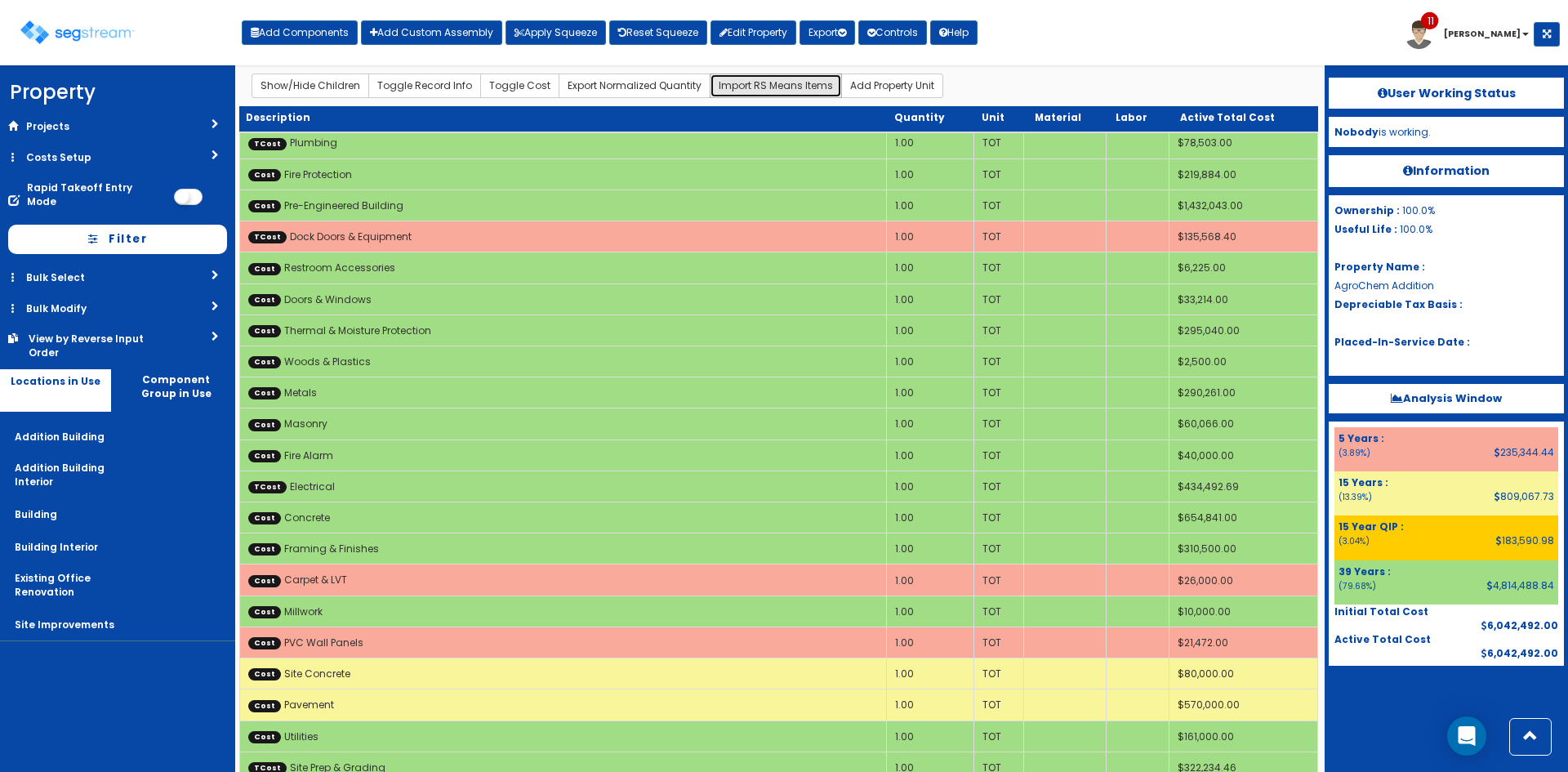
click at [737, 84] on button "Import RS Means Items" at bounding box center [775, 85] width 132 height 25
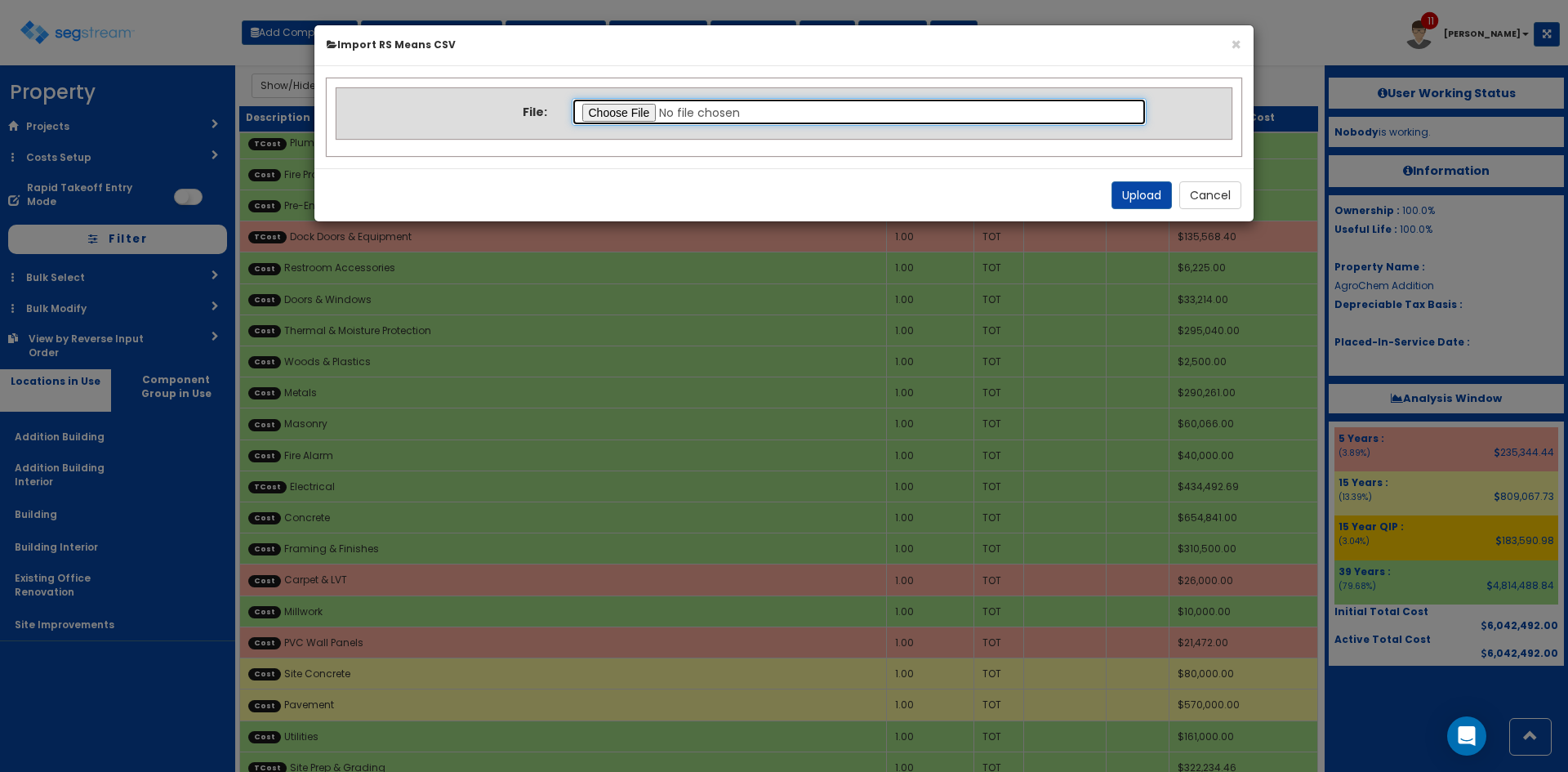
click at [652, 113] on input "file" at bounding box center [859, 112] width 576 height 28
type input "C:\fakepath\Final Takeoff Notes Building Interior.csv"
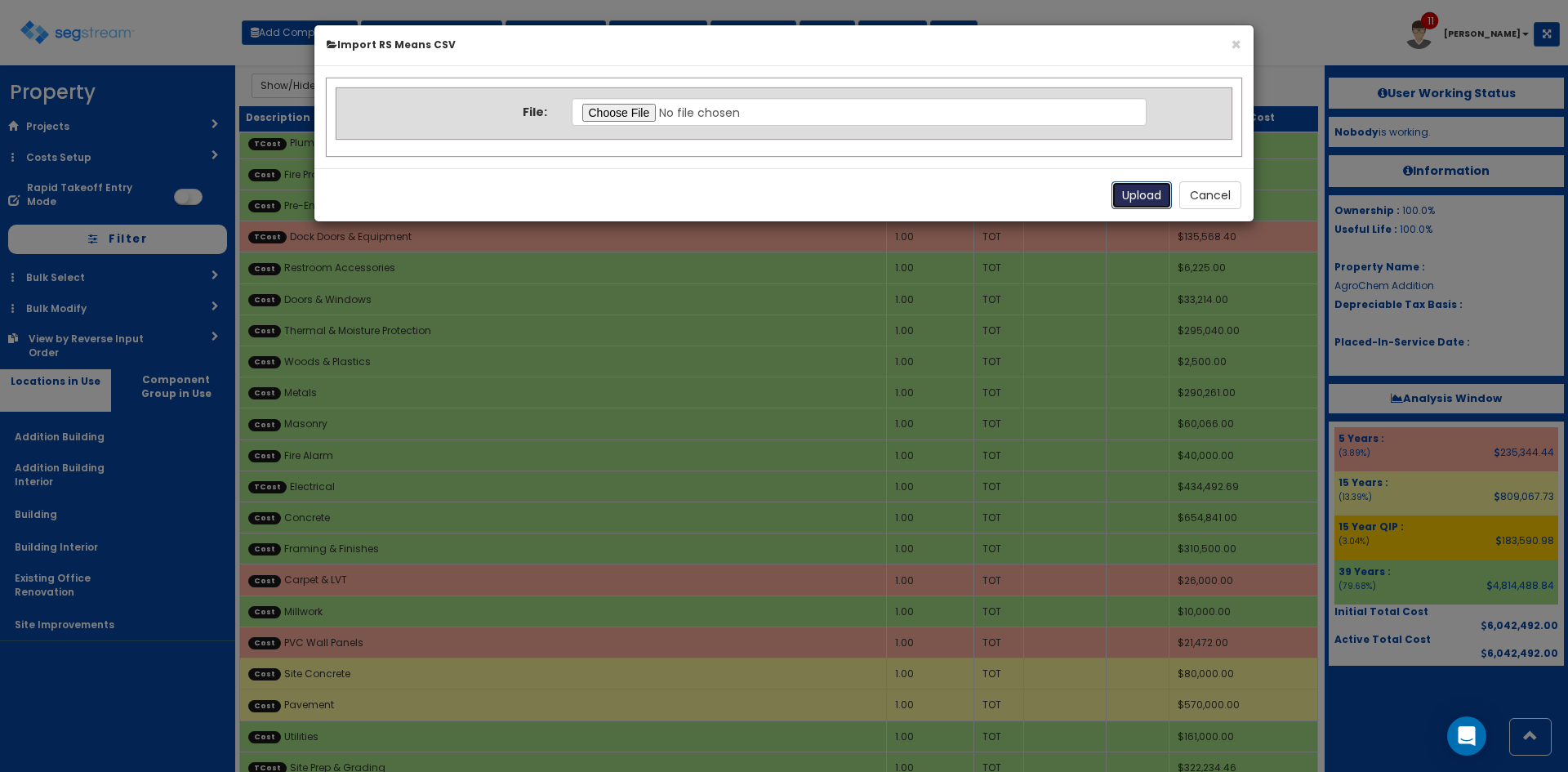
click at [1135, 196] on button "Upload" at bounding box center [1141, 195] width 61 height 28
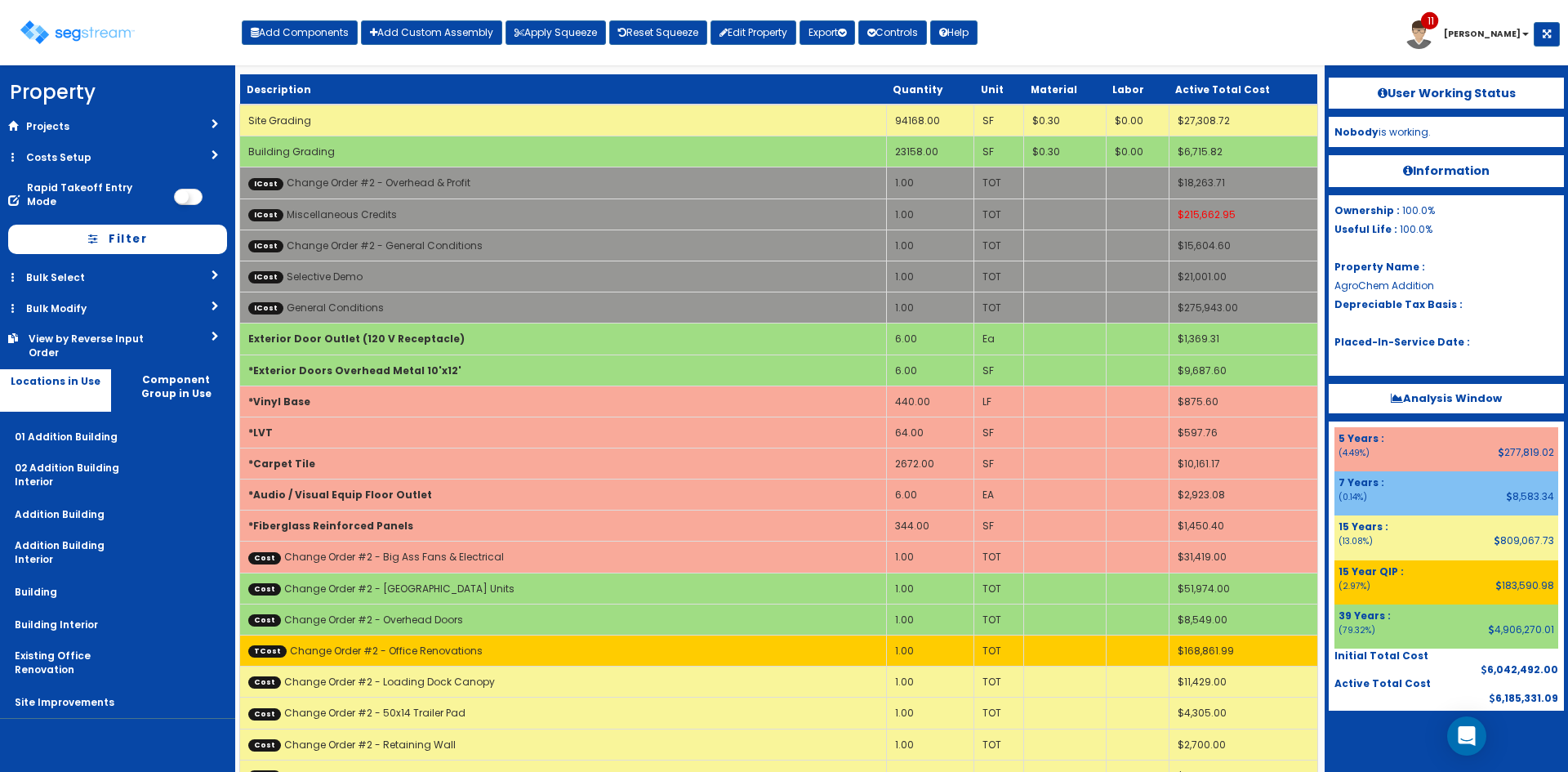
click at [88, 747] on nav "Property DB Projects Recent Properties [STREET_ADDRESS] [STREET_ADDRESS] The [G…" at bounding box center [118, 419] width 235 height 706
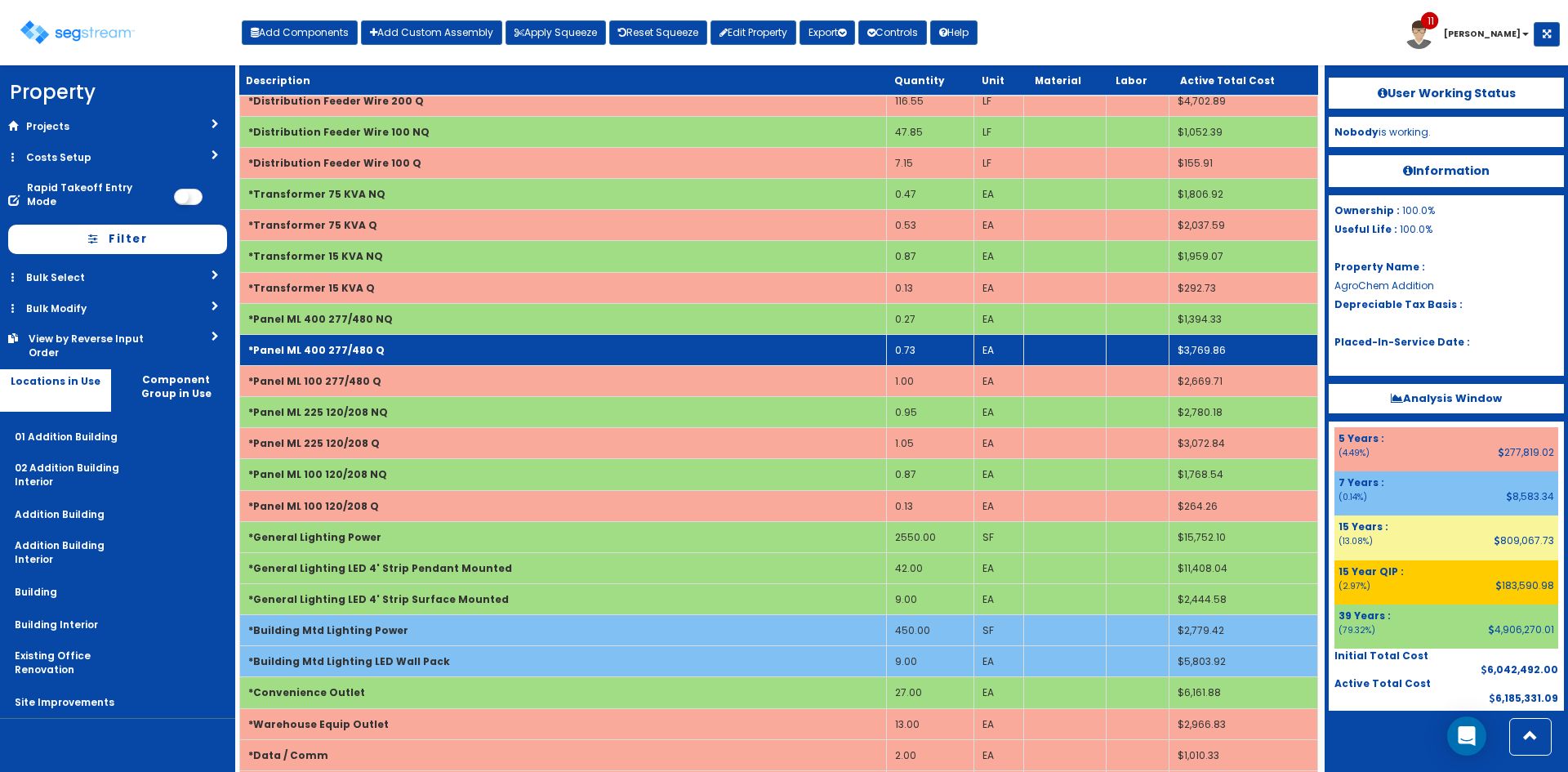
scroll to position [2156, 0]
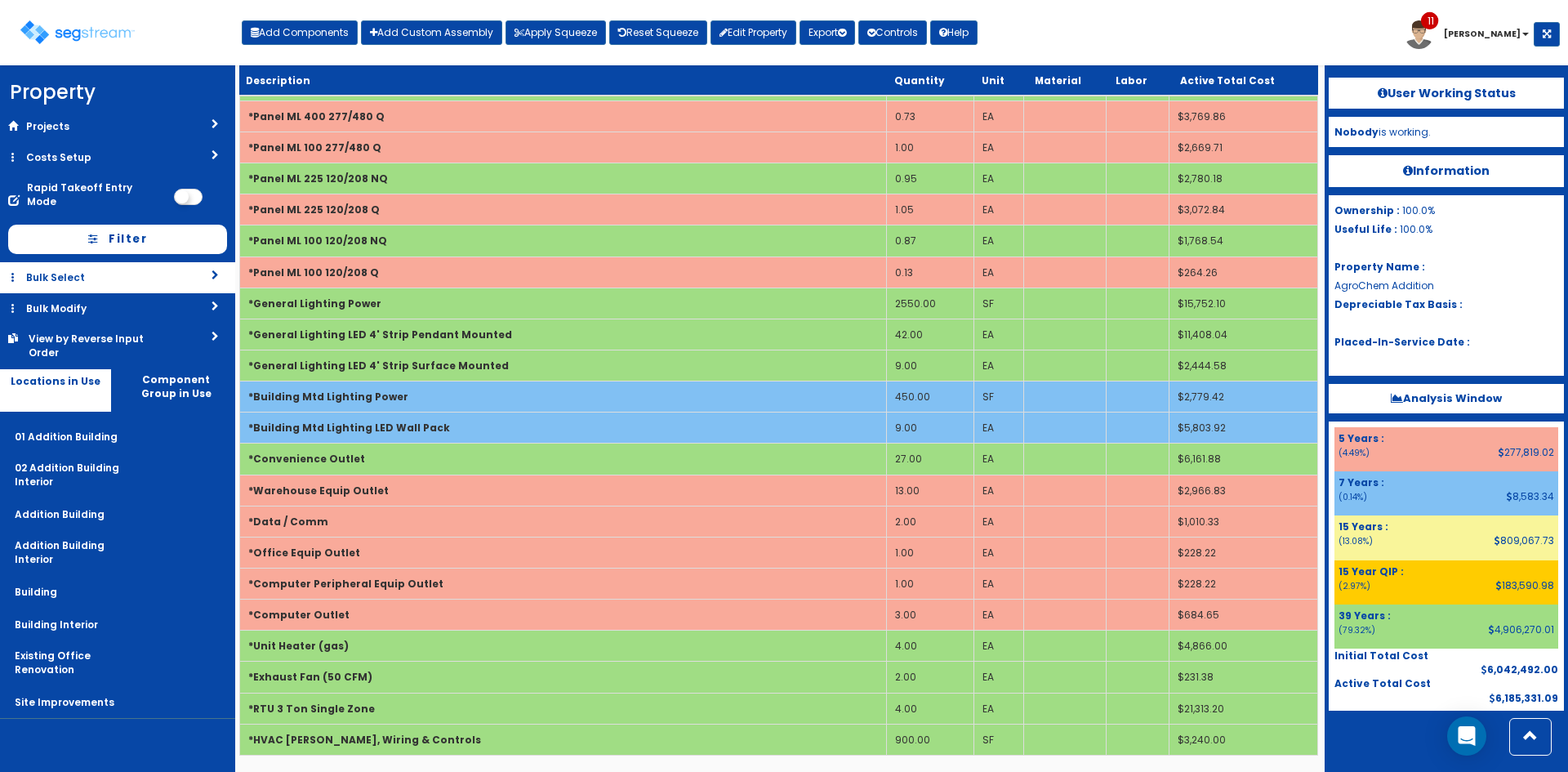
click at [109, 269] on link "Bulk Select" at bounding box center [118, 276] width 235 height 30
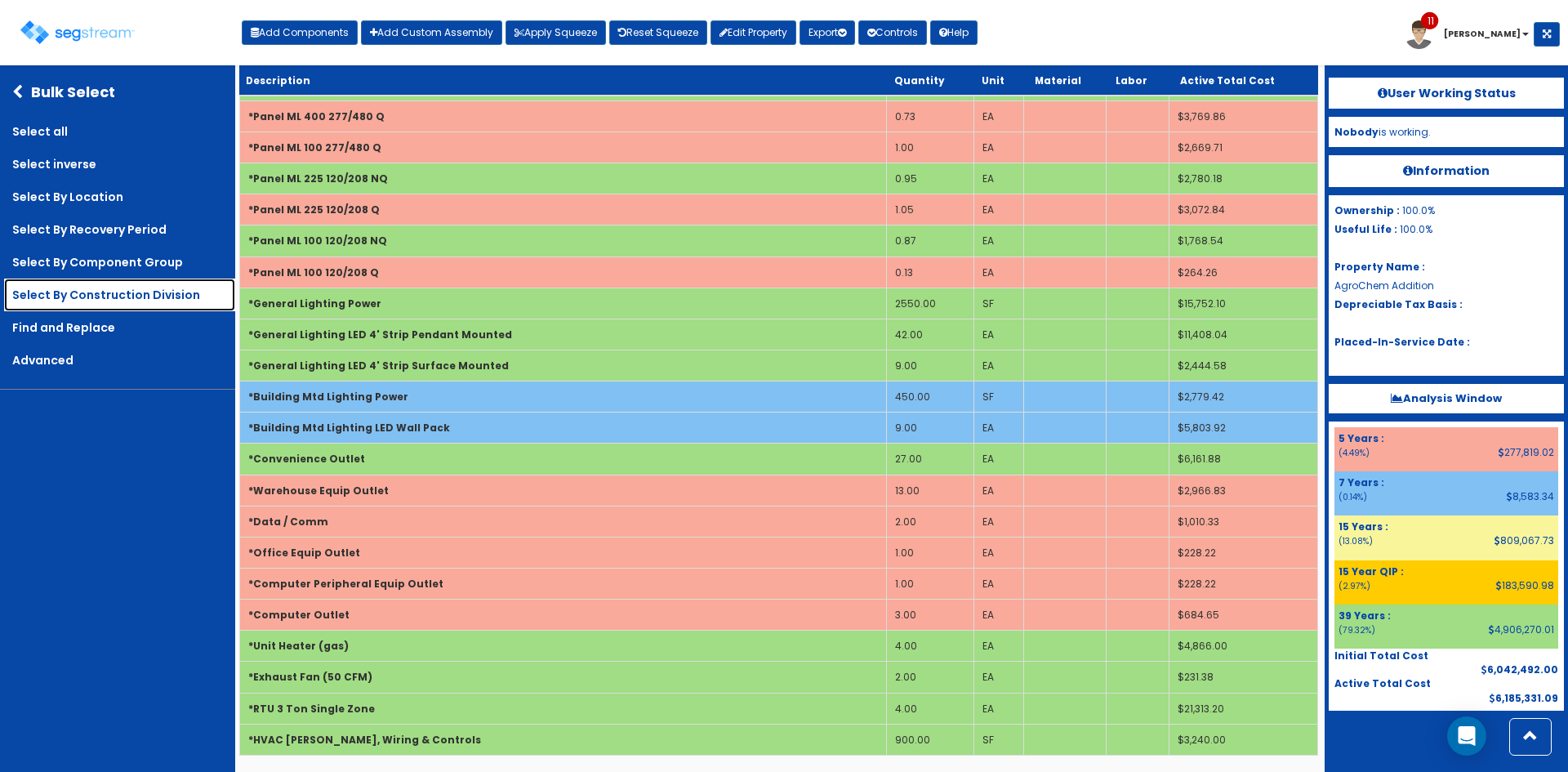
click at [144, 303] on link "Select By Construction Division" at bounding box center [119, 294] width 231 height 32
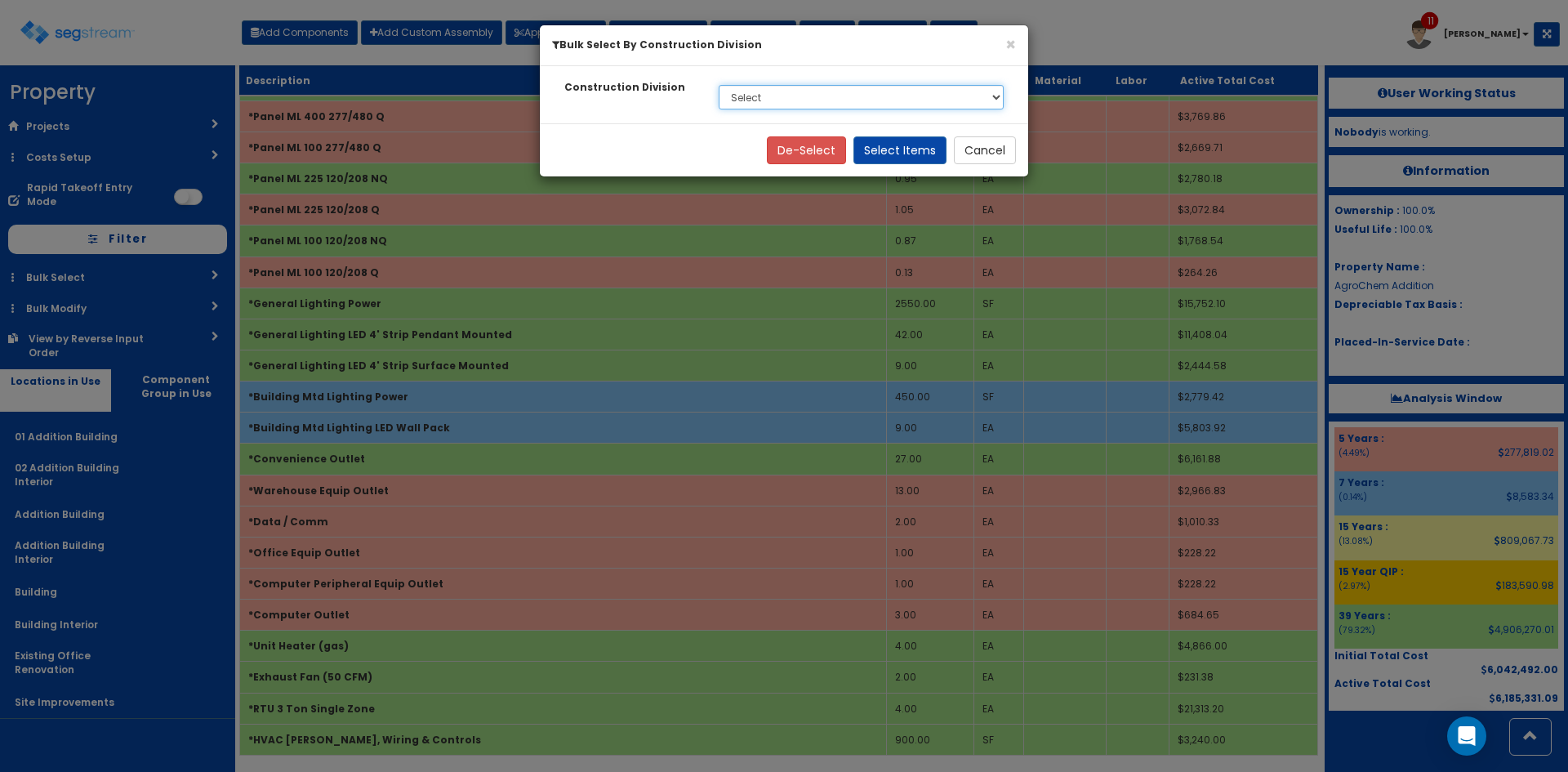
click at [814, 102] on select "Select None 1. General Requirements 4. Masonry 5. Metals 6. Wood, Plastics, and…" at bounding box center [862, 97] width 285 height 25
select select "26"
click at [719, 85] on select "Select None 1. General Requirements 4. Masonry 5. Metals 6. Wood, Plastics, and…" at bounding box center [862, 97] width 285 height 25
click at [907, 156] on button "Select Items" at bounding box center [899, 150] width 93 height 28
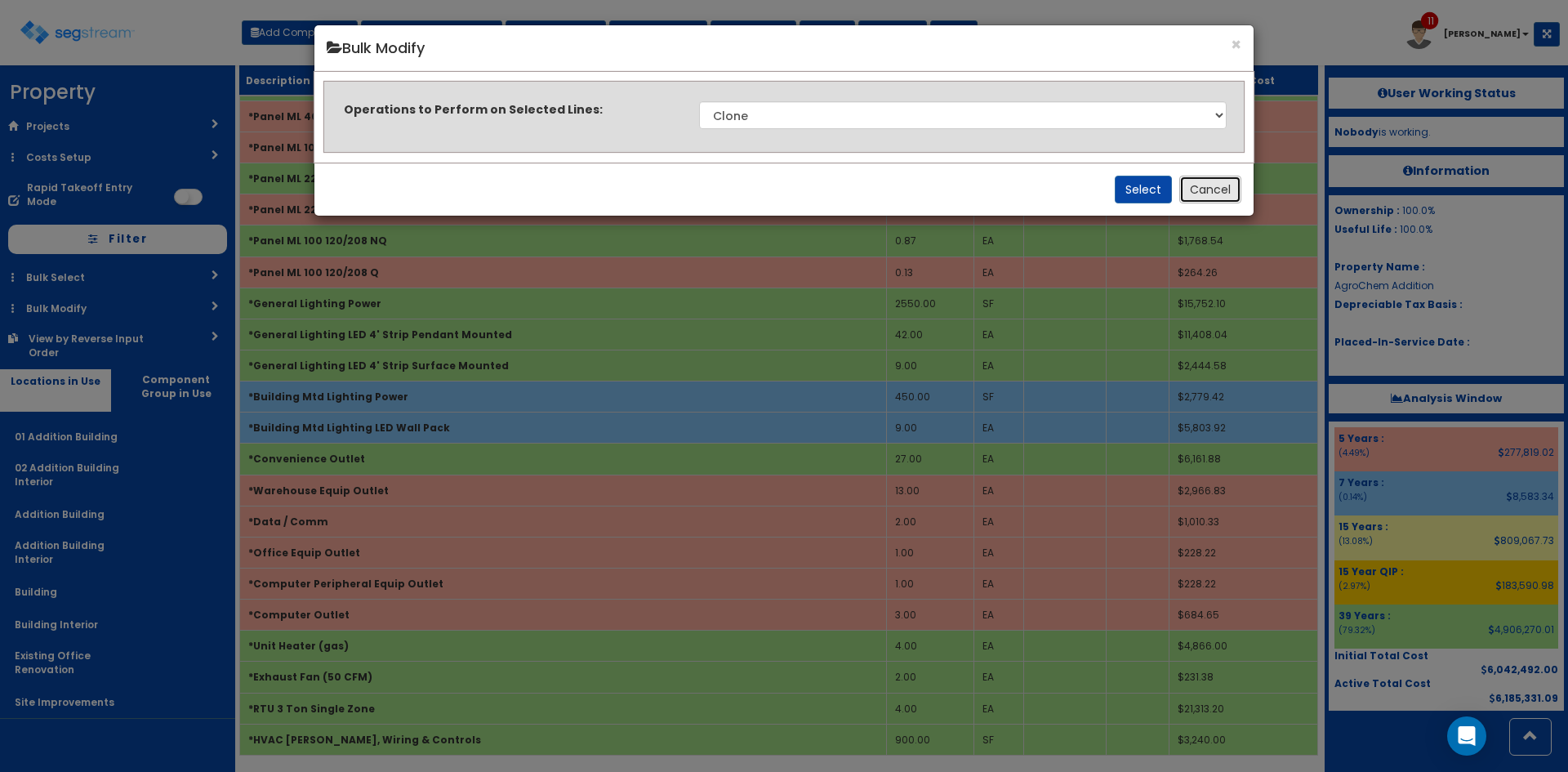
click at [1204, 184] on button "Cancel" at bounding box center [1210, 189] width 62 height 28
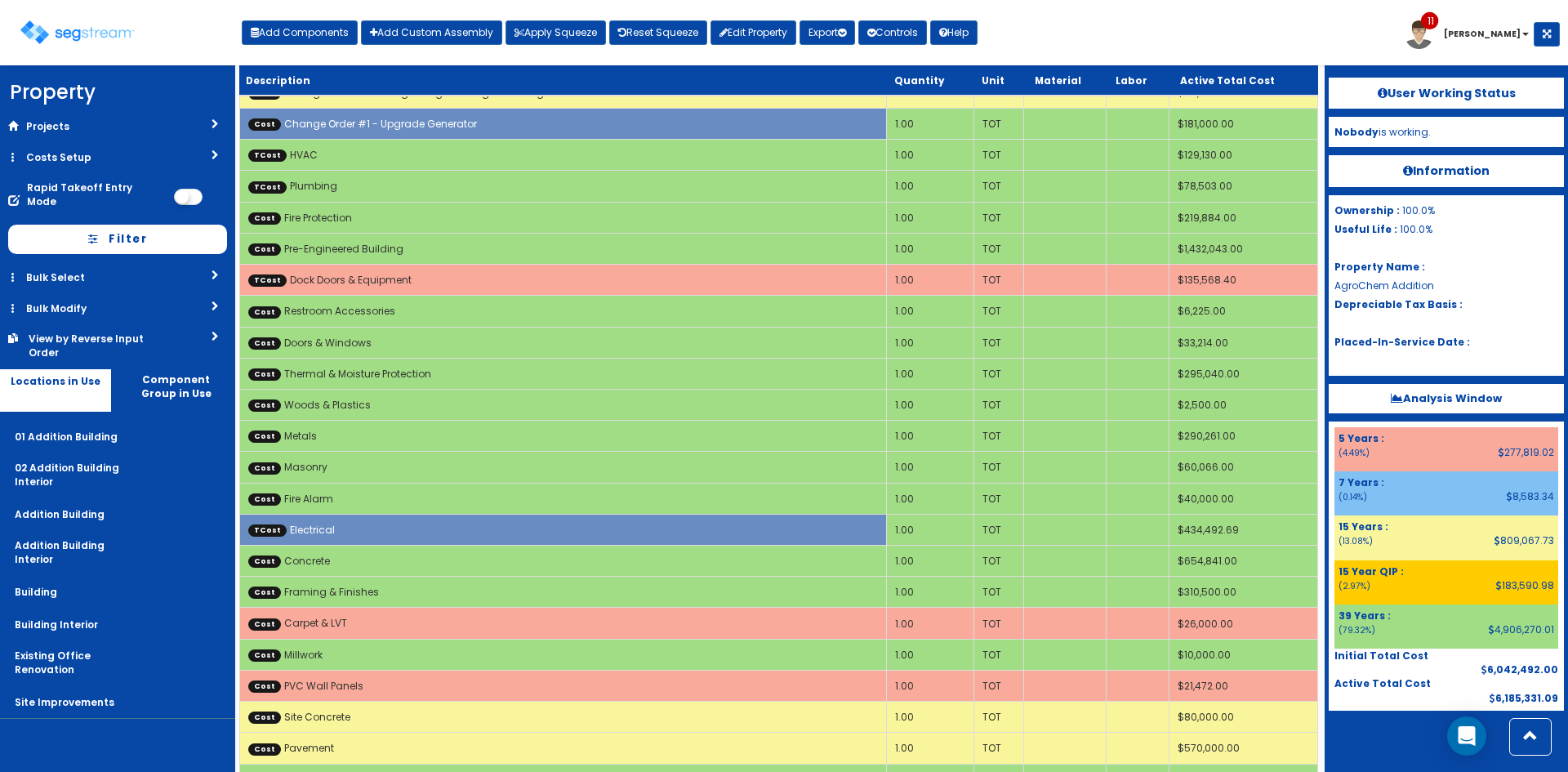
scroll to position [807, 0]
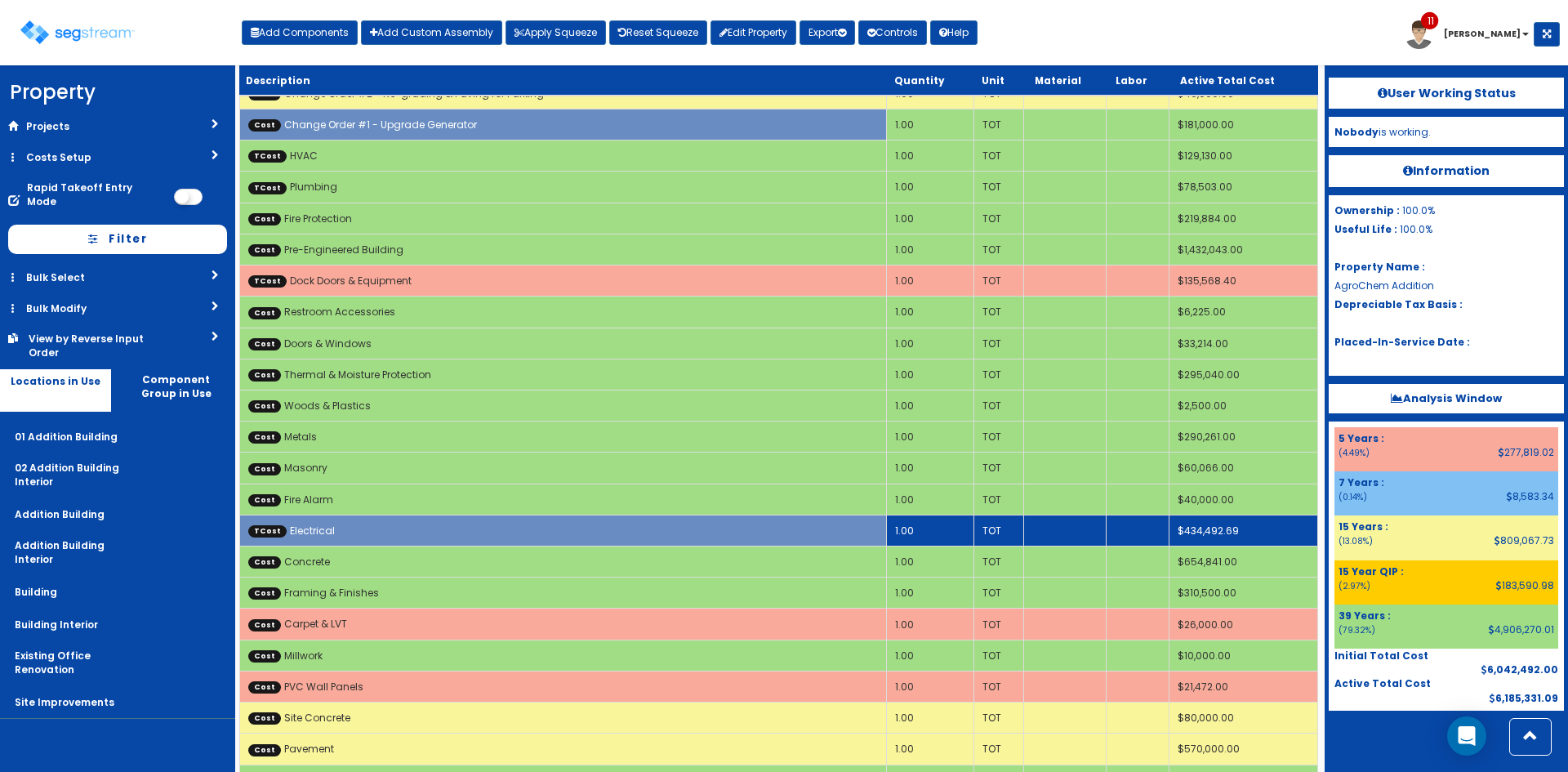
click at [743, 527] on td "TCost Electrical" at bounding box center [563, 530] width 647 height 31
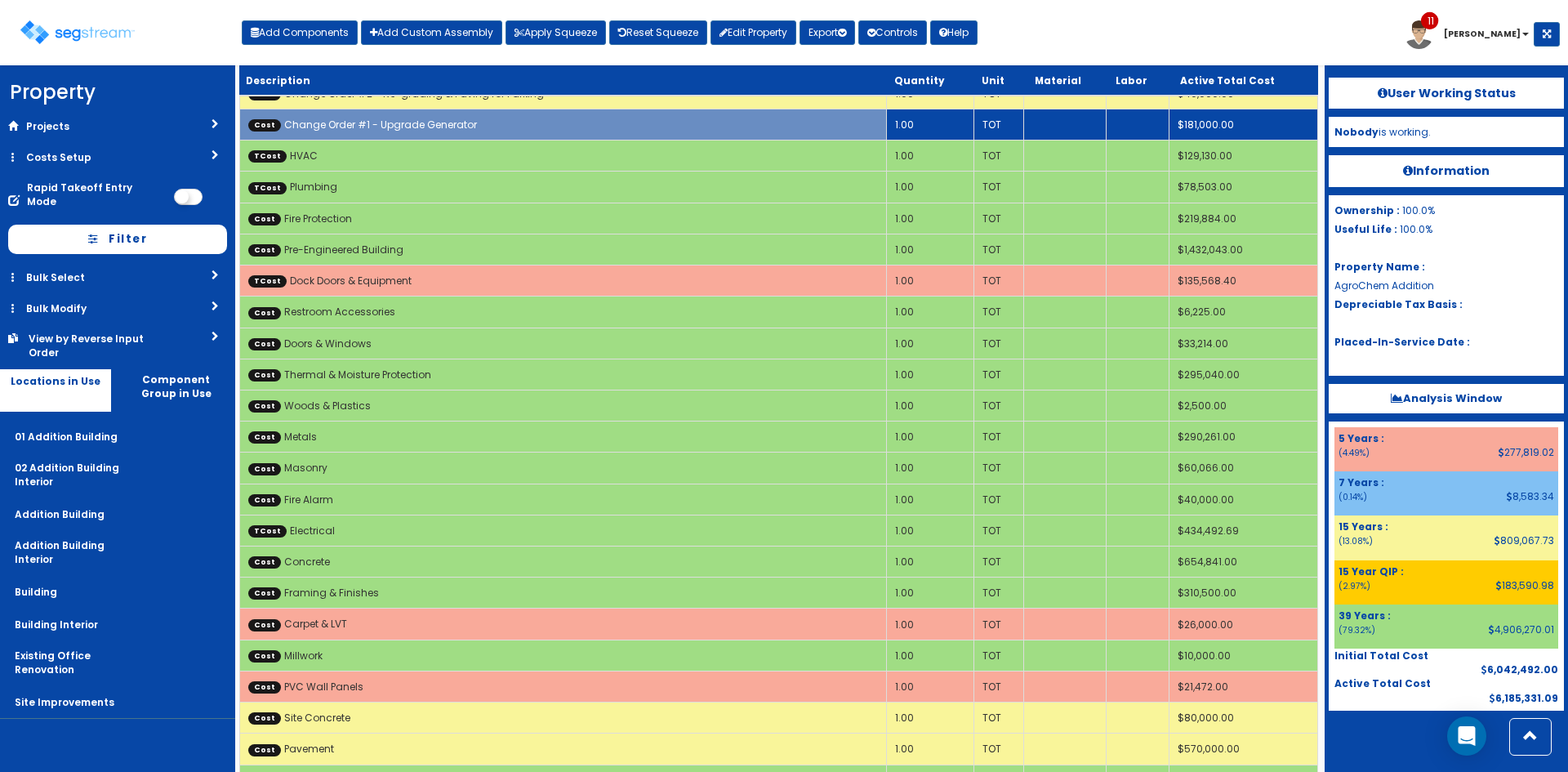
click at [458, 124] on link "Cost Change Order #1 - Upgrade Generator" at bounding box center [363, 125] width 229 height 14
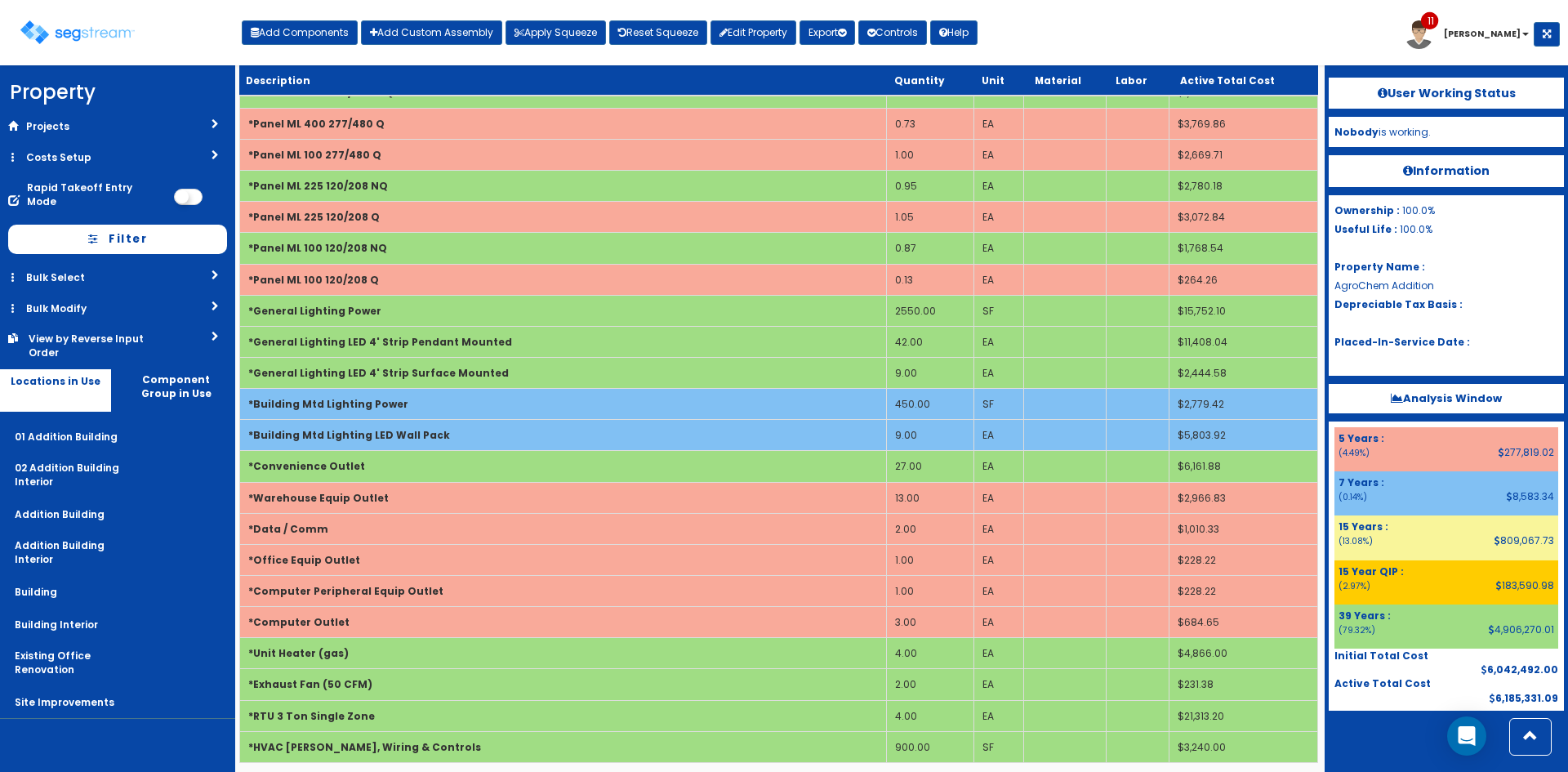
scroll to position [2156, 0]
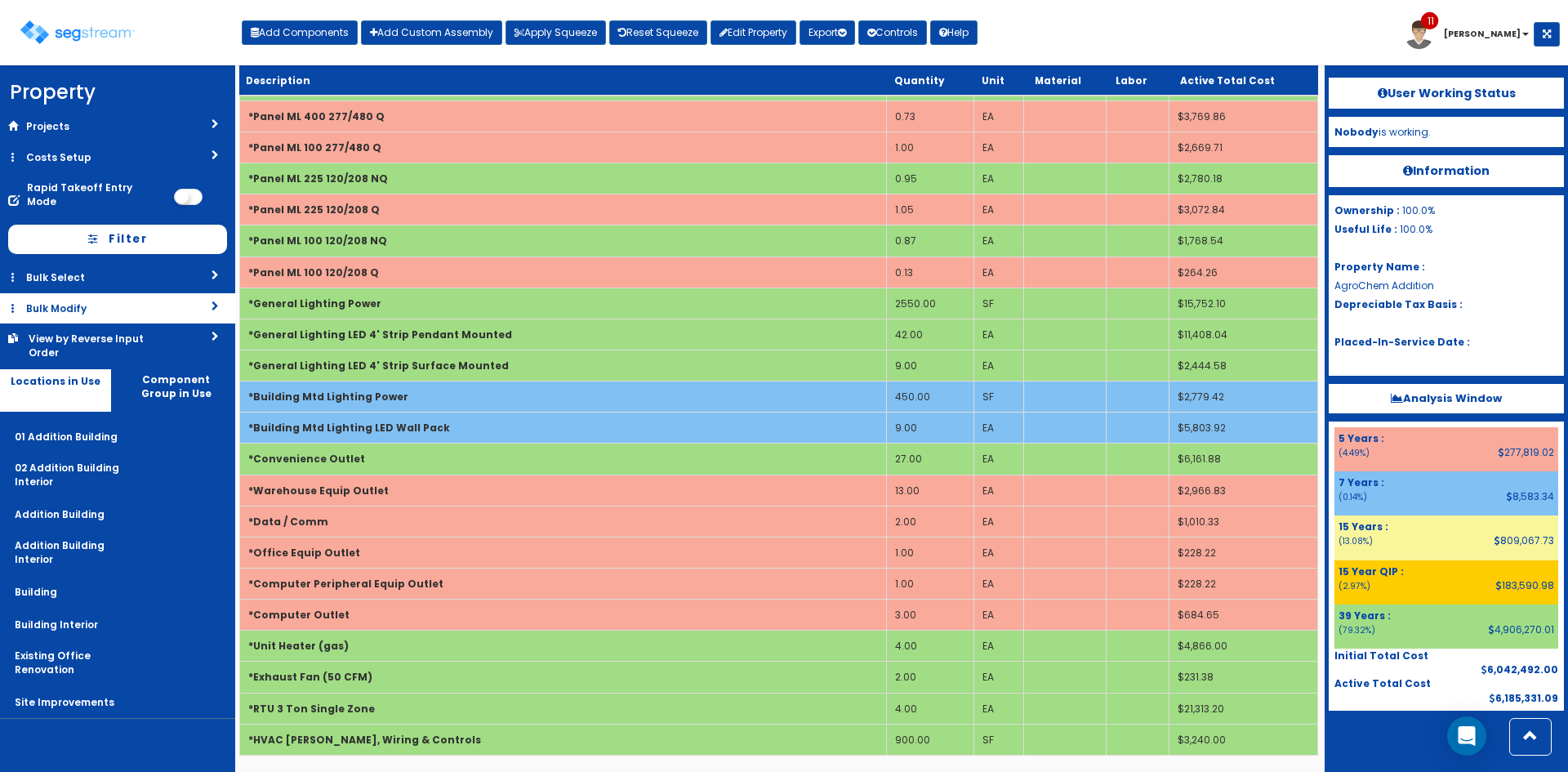
click at [131, 293] on link "Bulk Modify" at bounding box center [118, 308] width 235 height 30
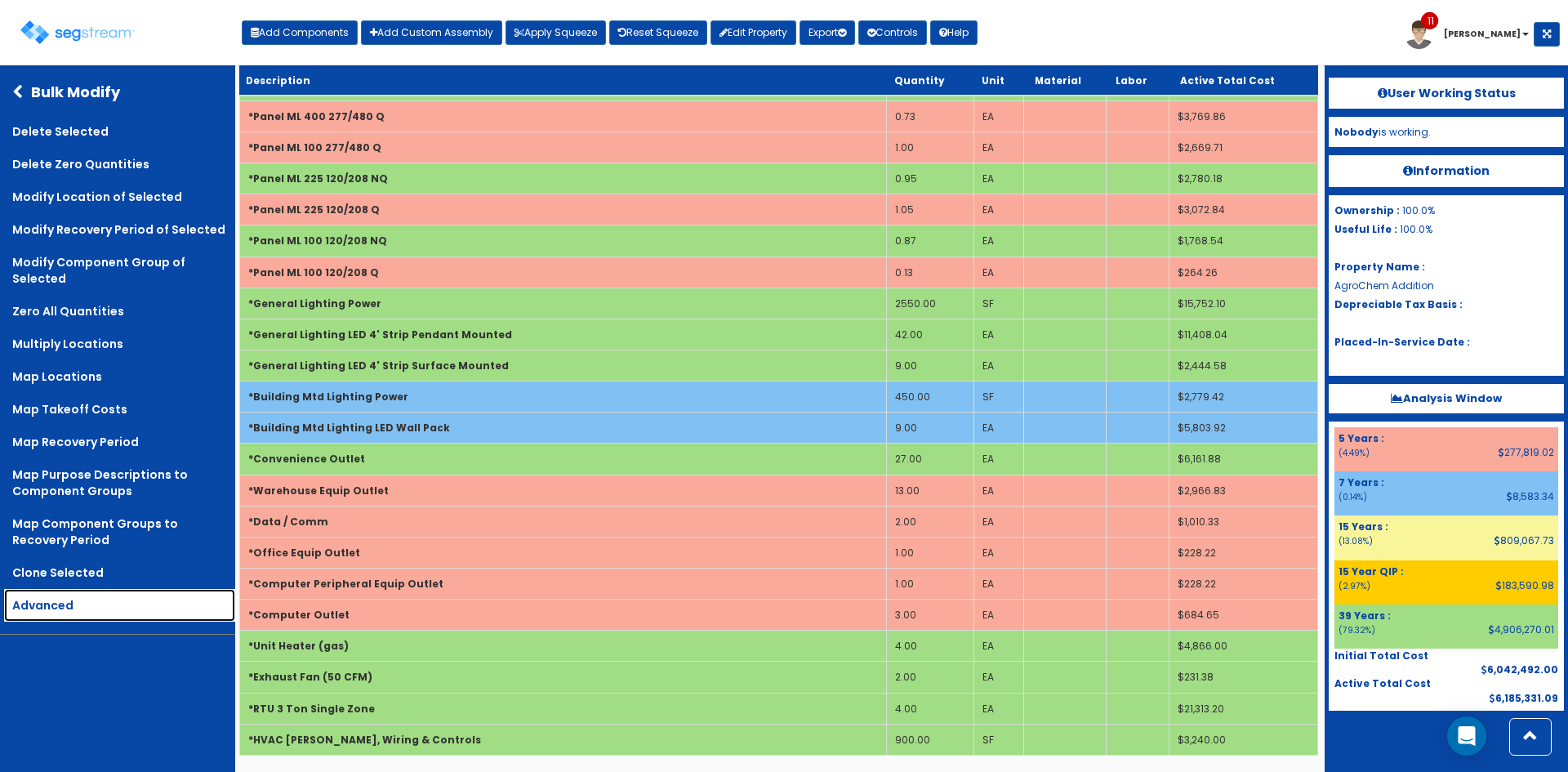
click at [71, 607] on link "Advanced" at bounding box center [119, 605] width 231 height 32
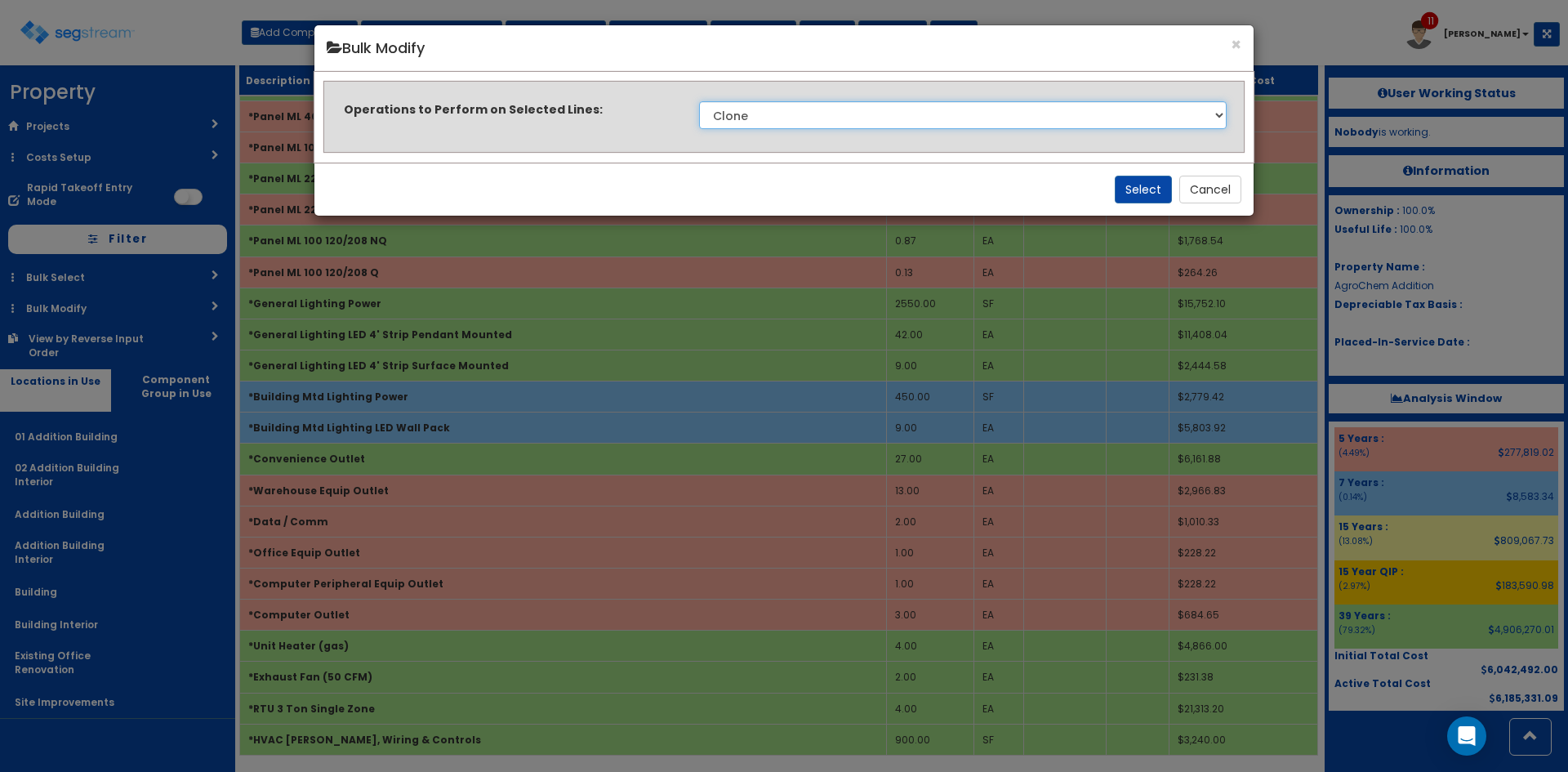
click at [1053, 113] on select "Clone Delete Delete Zero Quantities Modify Component Group Modify Cost Sources …" at bounding box center [963, 115] width 527 height 28
select select "updateBackoffCost"
click at [700, 102] on select "Clone Delete Delete Zero Quantities Modify Component Group Modify Cost Sources …" at bounding box center [963, 115] width 527 height 28
click at [1163, 183] on button "Select" at bounding box center [1143, 189] width 57 height 28
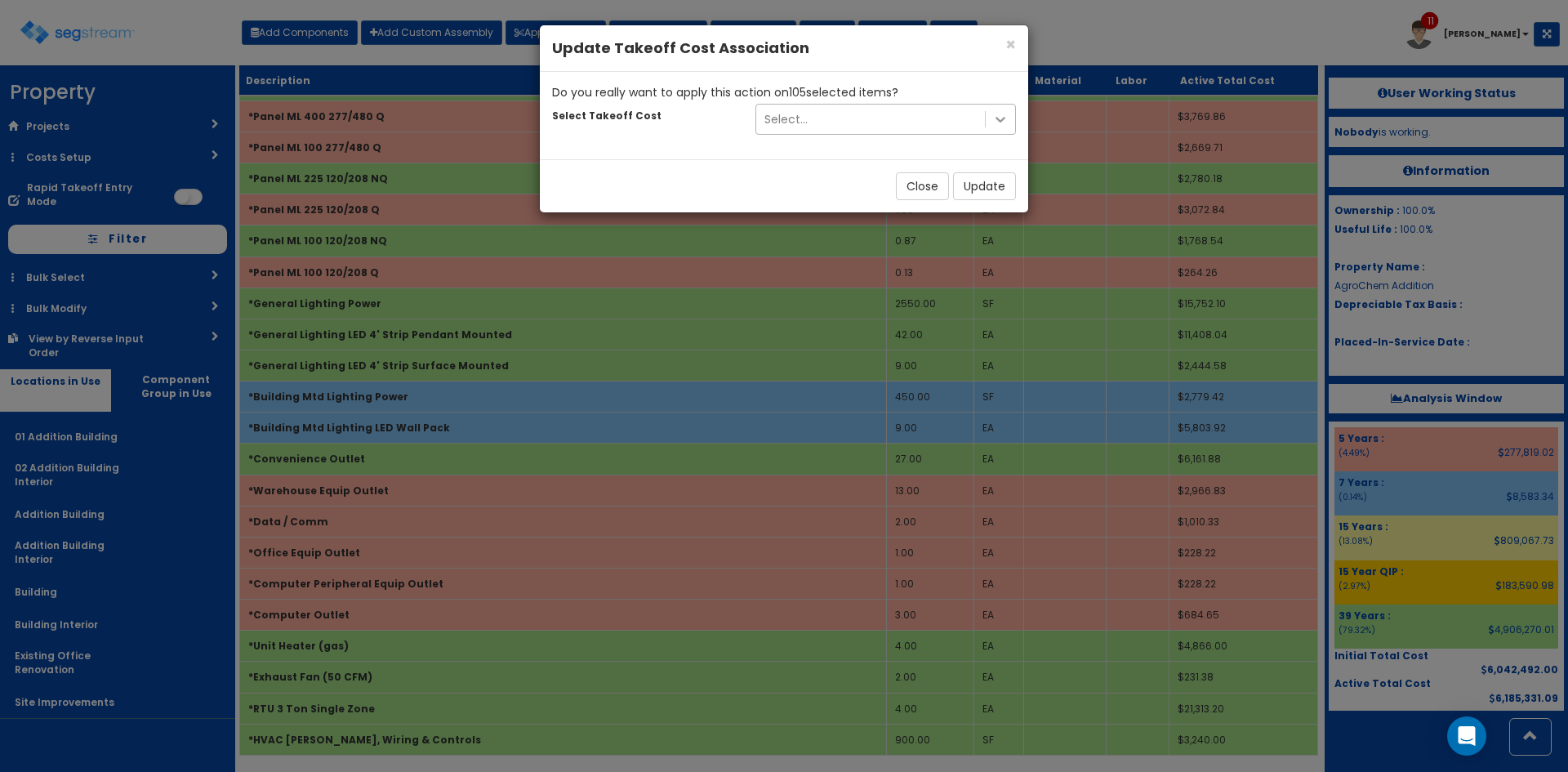
click at [999, 121] on icon at bounding box center [1000, 119] width 9 height 6
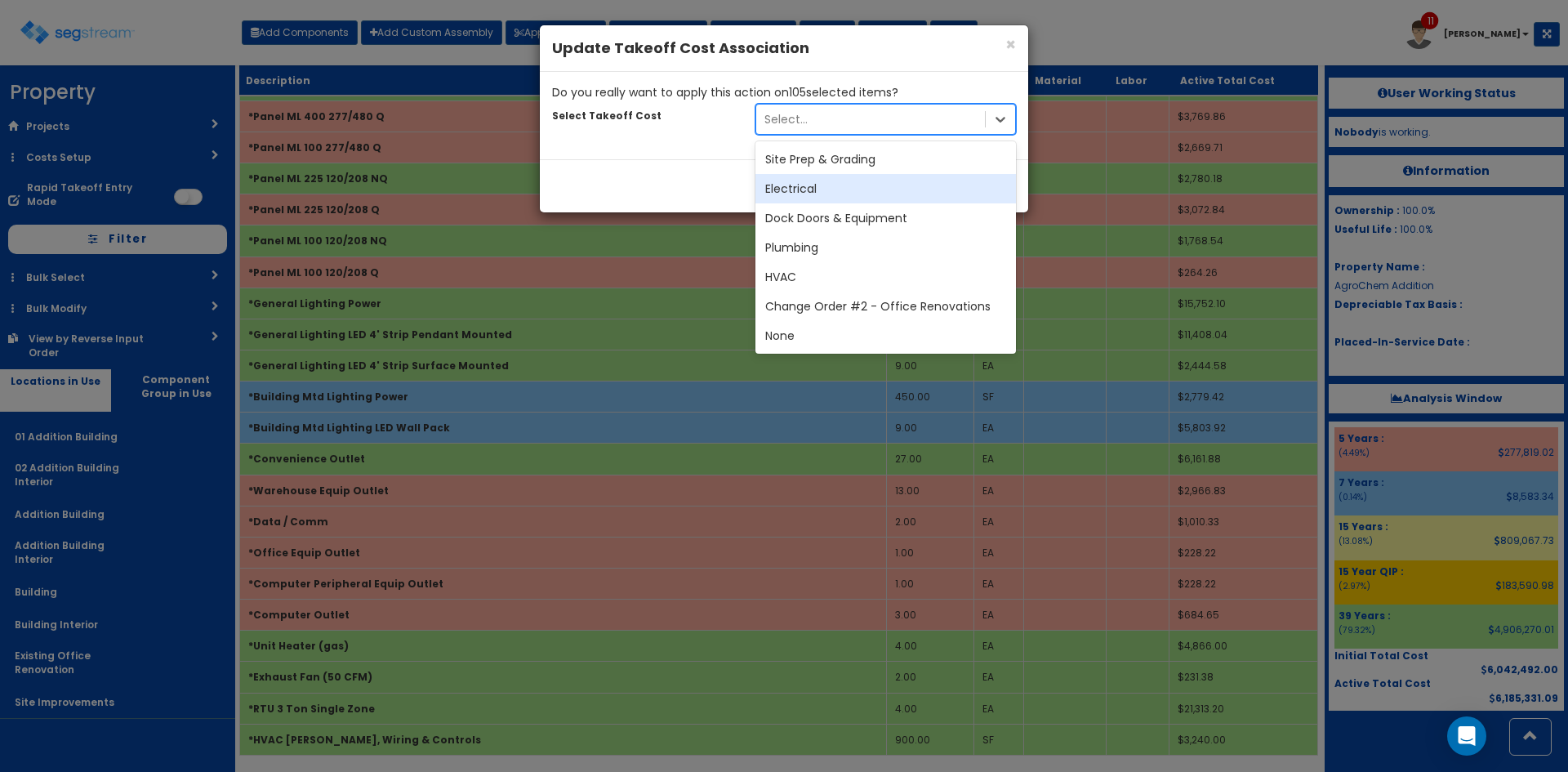
click at [866, 185] on div "Electrical" at bounding box center [886, 189] width 260 height 29
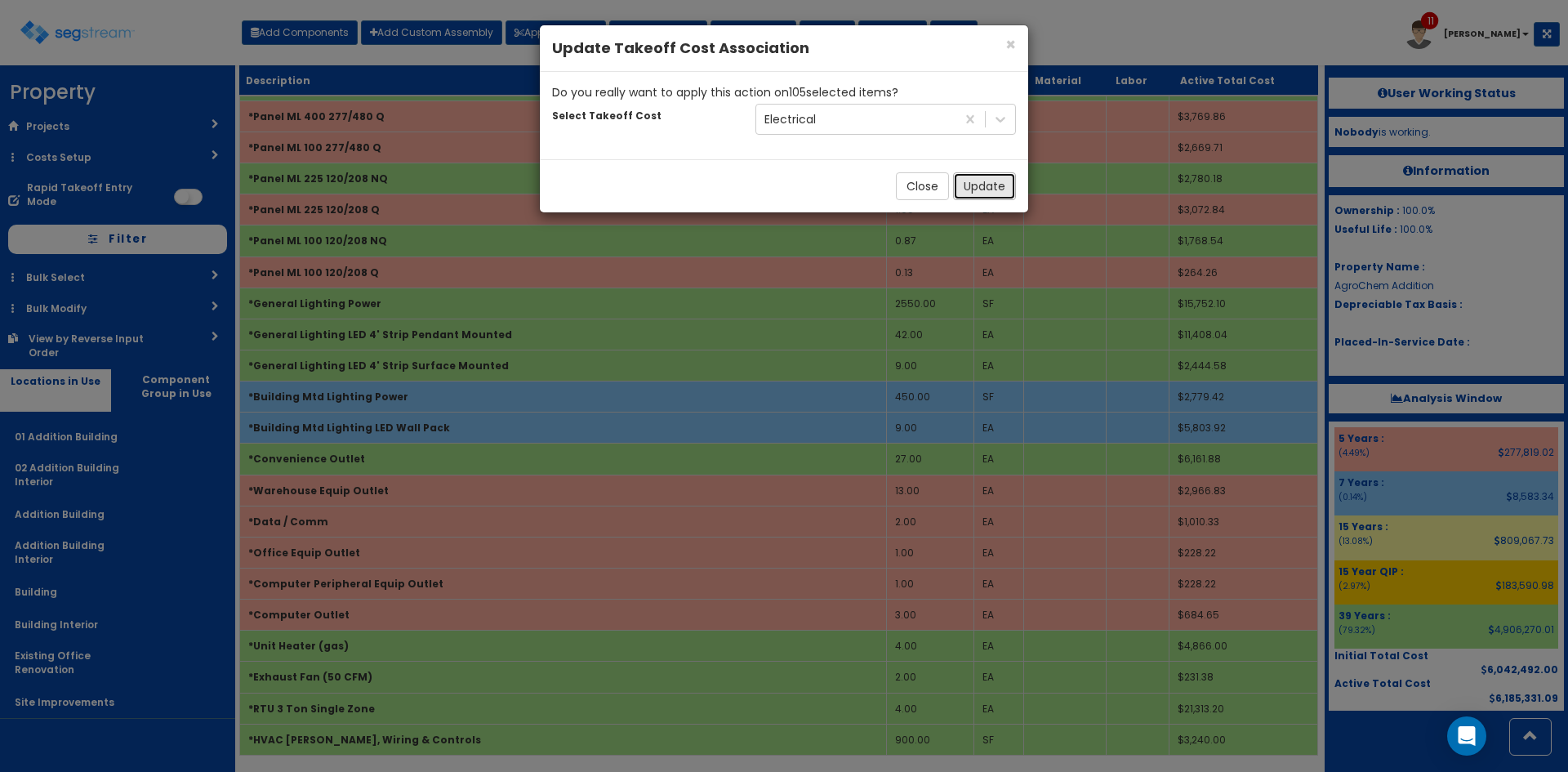
click at [994, 188] on button "Update" at bounding box center [984, 186] width 63 height 28
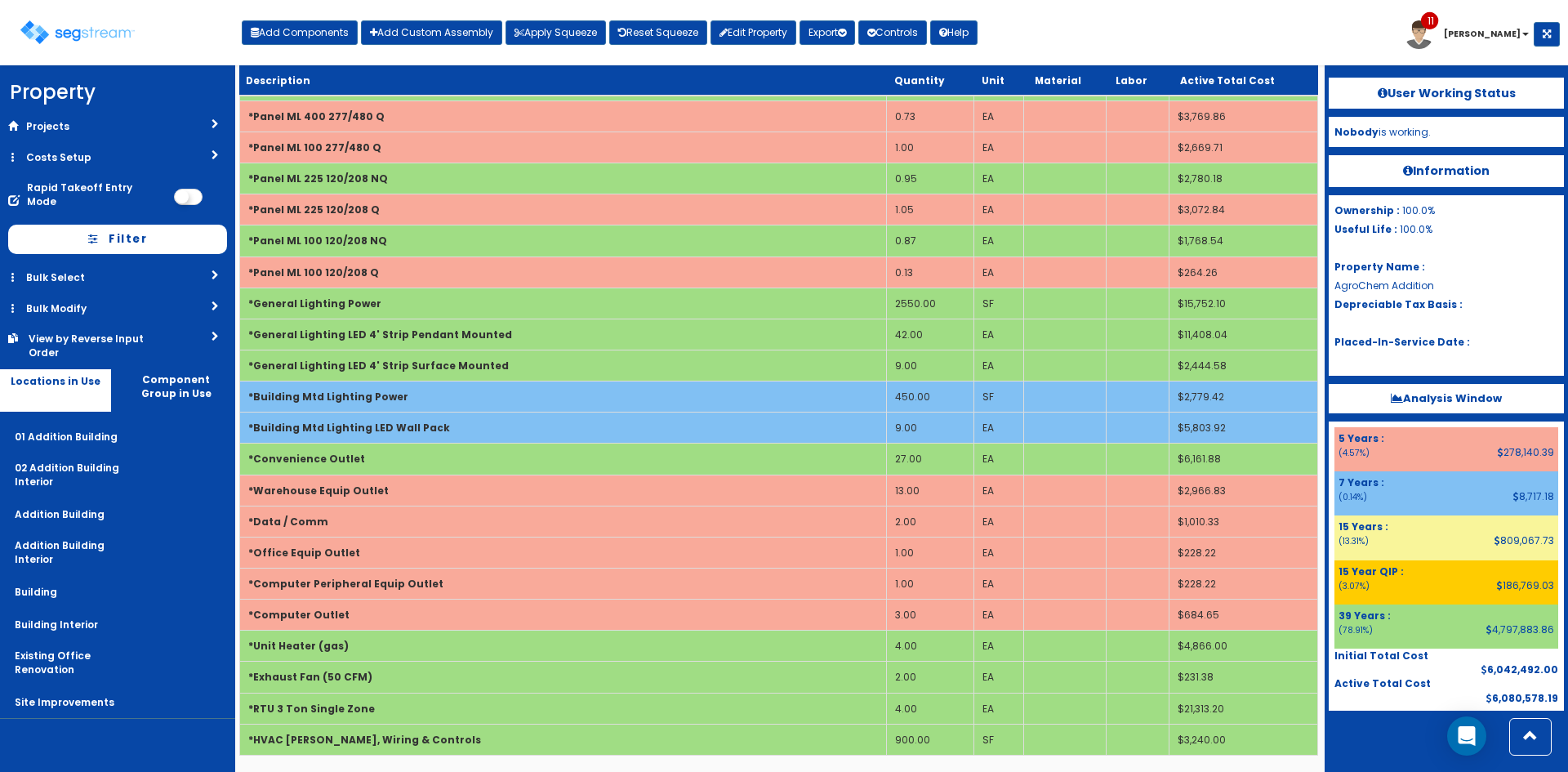
click at [1098, 23] on div "Toggle navigation Add Components Add Custom Assembly Apply Squeeze Reset Squeez…" at bounding box center [784, 38] width 1552 height 53
click at [119, 274] on link "Bulk Select" at bounding box center [118, 276] width 235 height 30
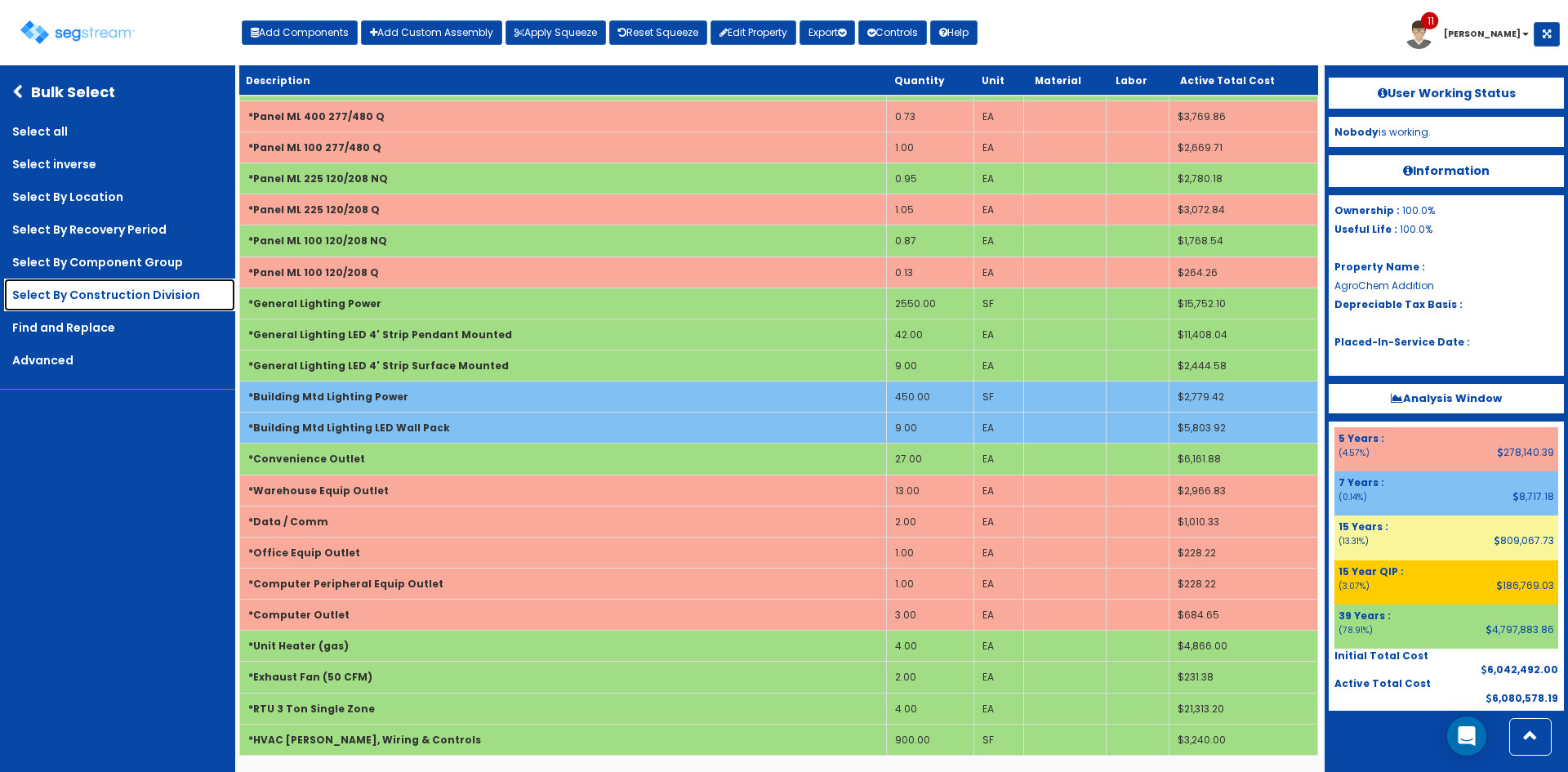
click at [146, 293] on link "Select By Construction Division" at bounding box center [119, 294] width 231 height 32
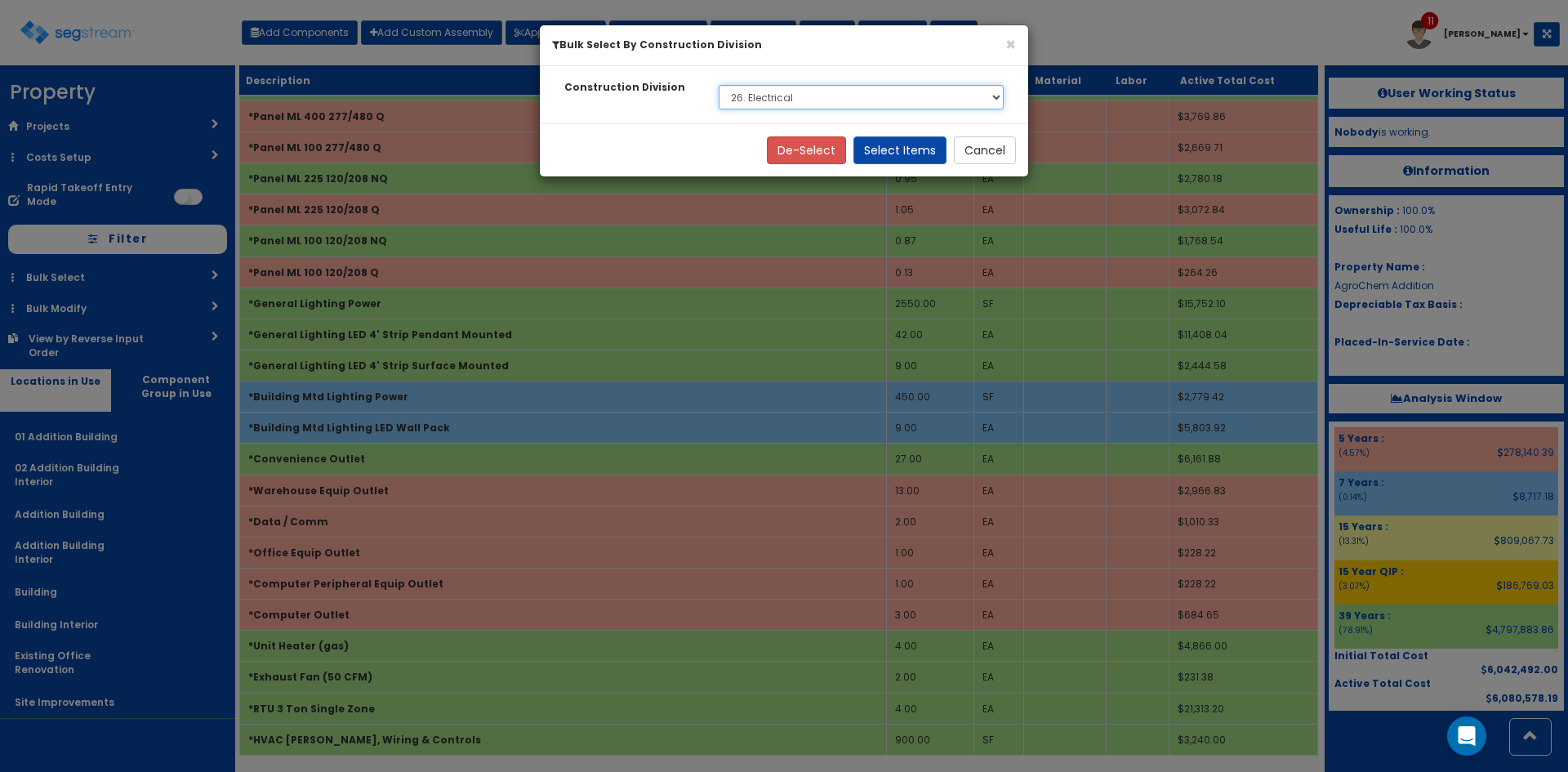
click at [947, 96] on select "Select None 1. General Requirements 4. Masonry 5. Metals 6. Wood, Plastics, and…" at bounding box center [862, 97] width 285 height 25
click at [719, 85] on select "Select None 1. General Requirements 4. Masonry 5. Metals 6. Wood, Plastics, and…" at bounding box center [862, 97] width 285 height 25
click at [912, 153] on button "Select Items" at bounding box center [899, 150] width 93 height 28
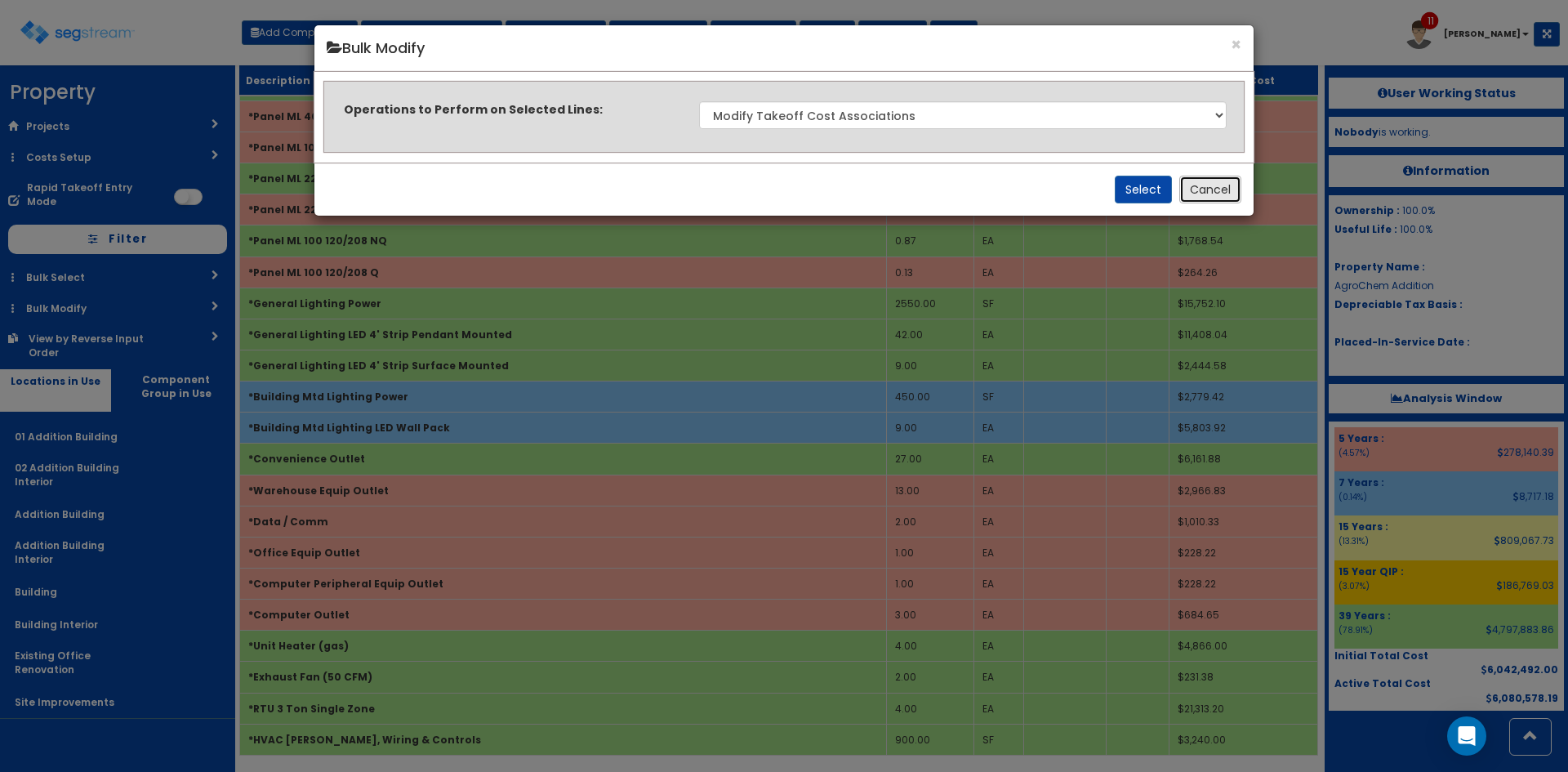
click at [1208, 177] on button "Cancel" at bounding box center [1210, 189] width 62 height 28
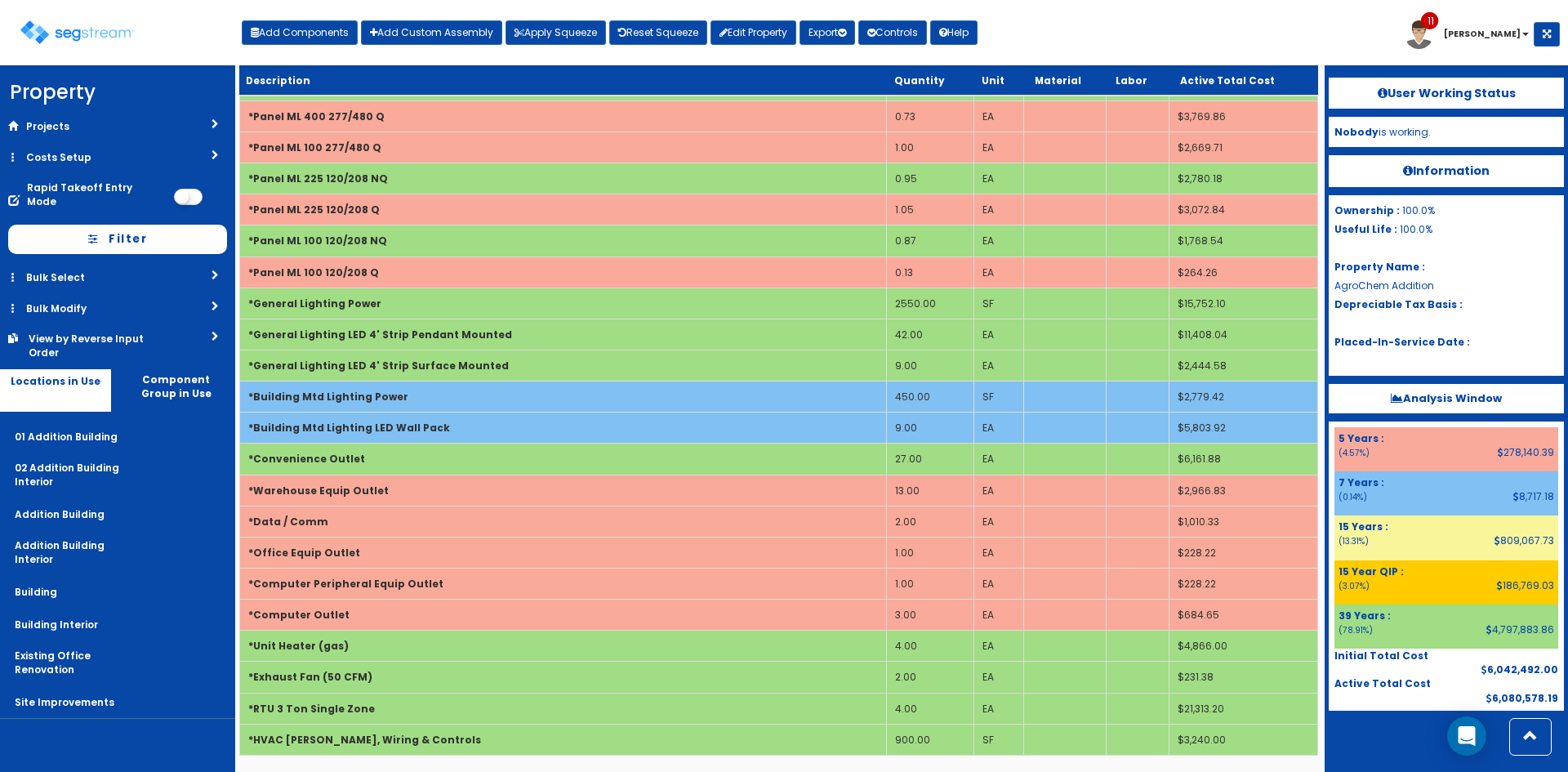
scroll to position [608, 0]
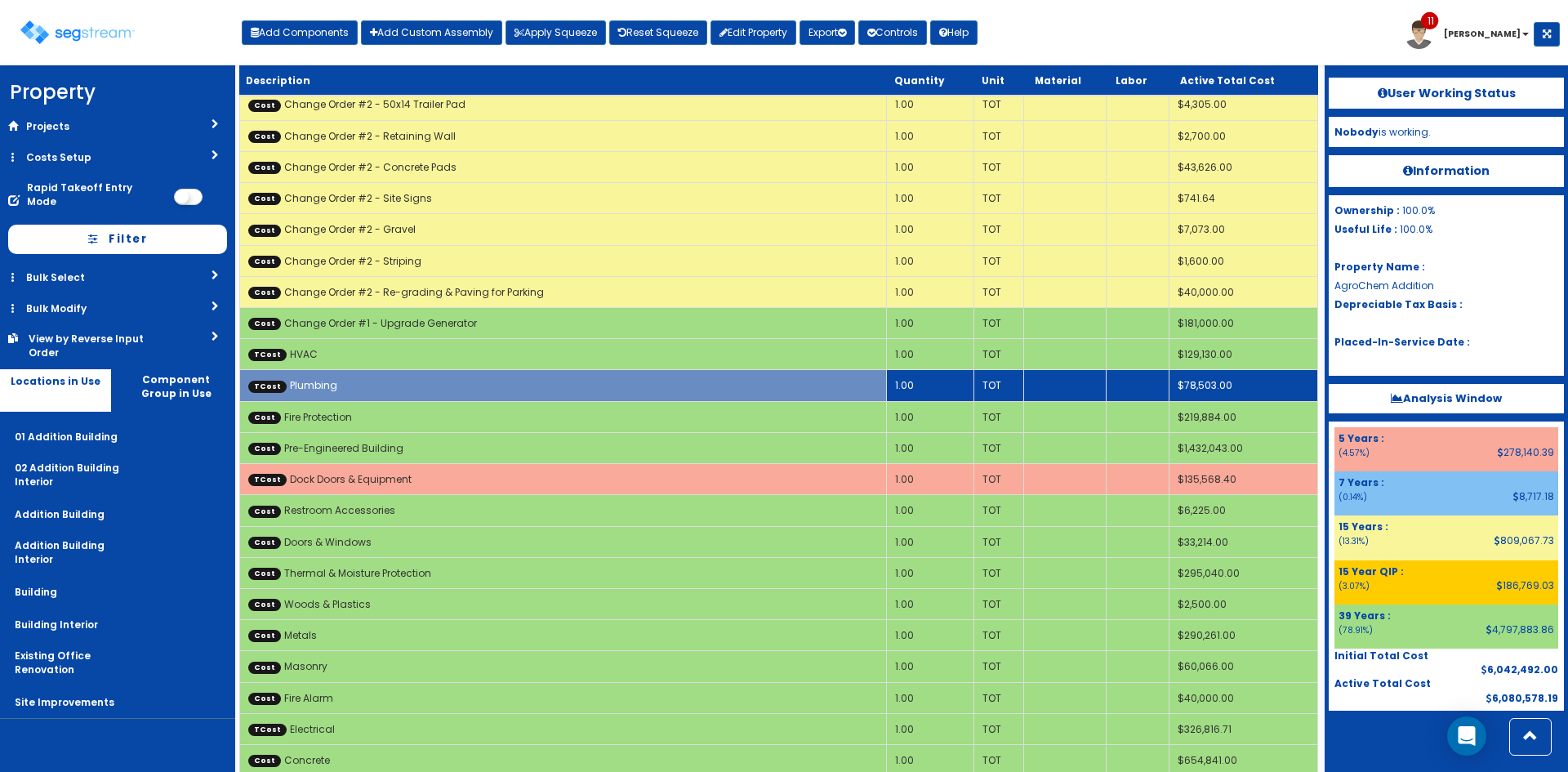
click at [705, 384] on td "TCost Plumbing" at bounding box center [563, 386] width 647 height 31
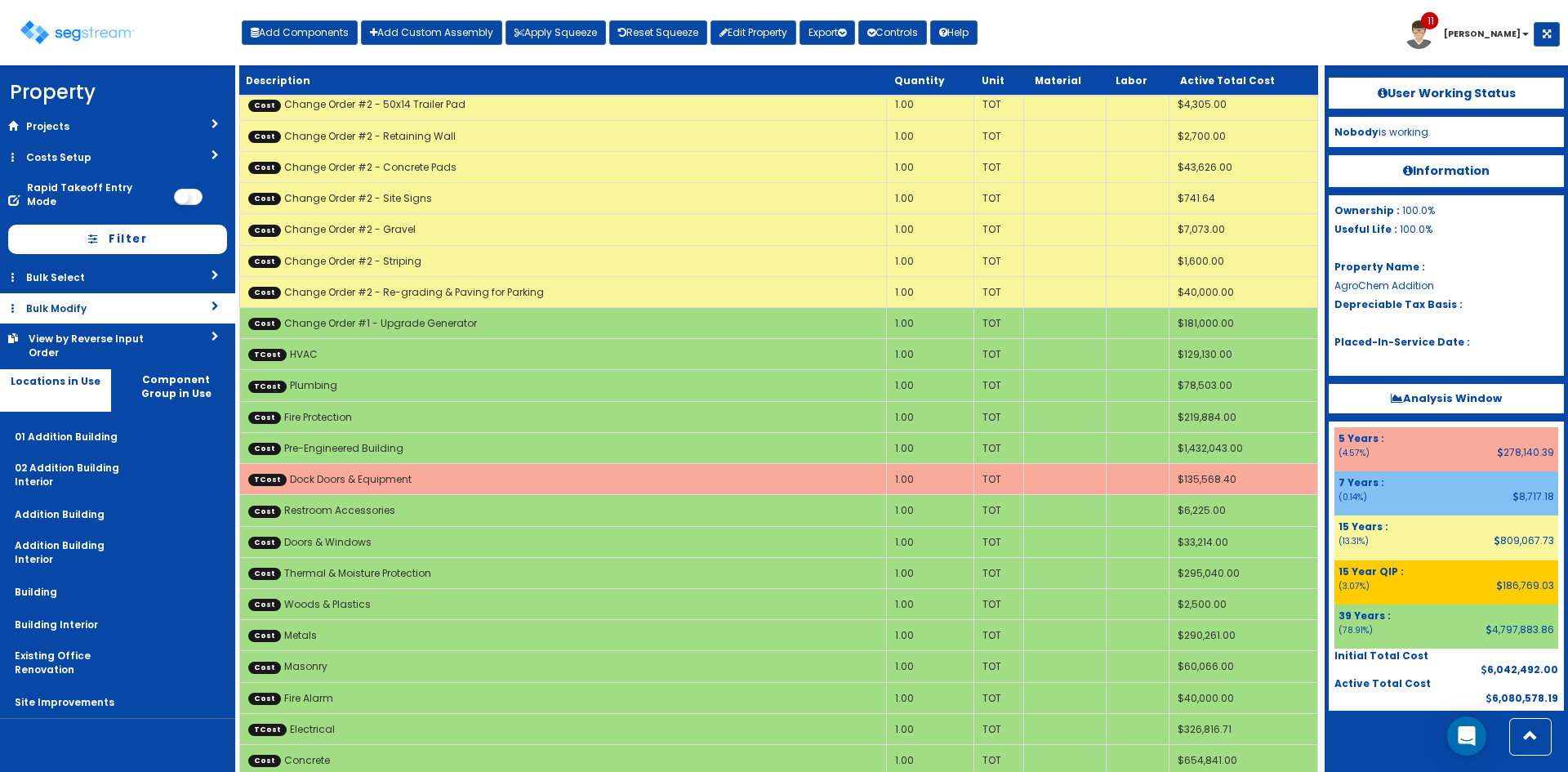
click at [122, 308] on link "Bulk Modify" at bounding box center [118, 308] width 235 height 30
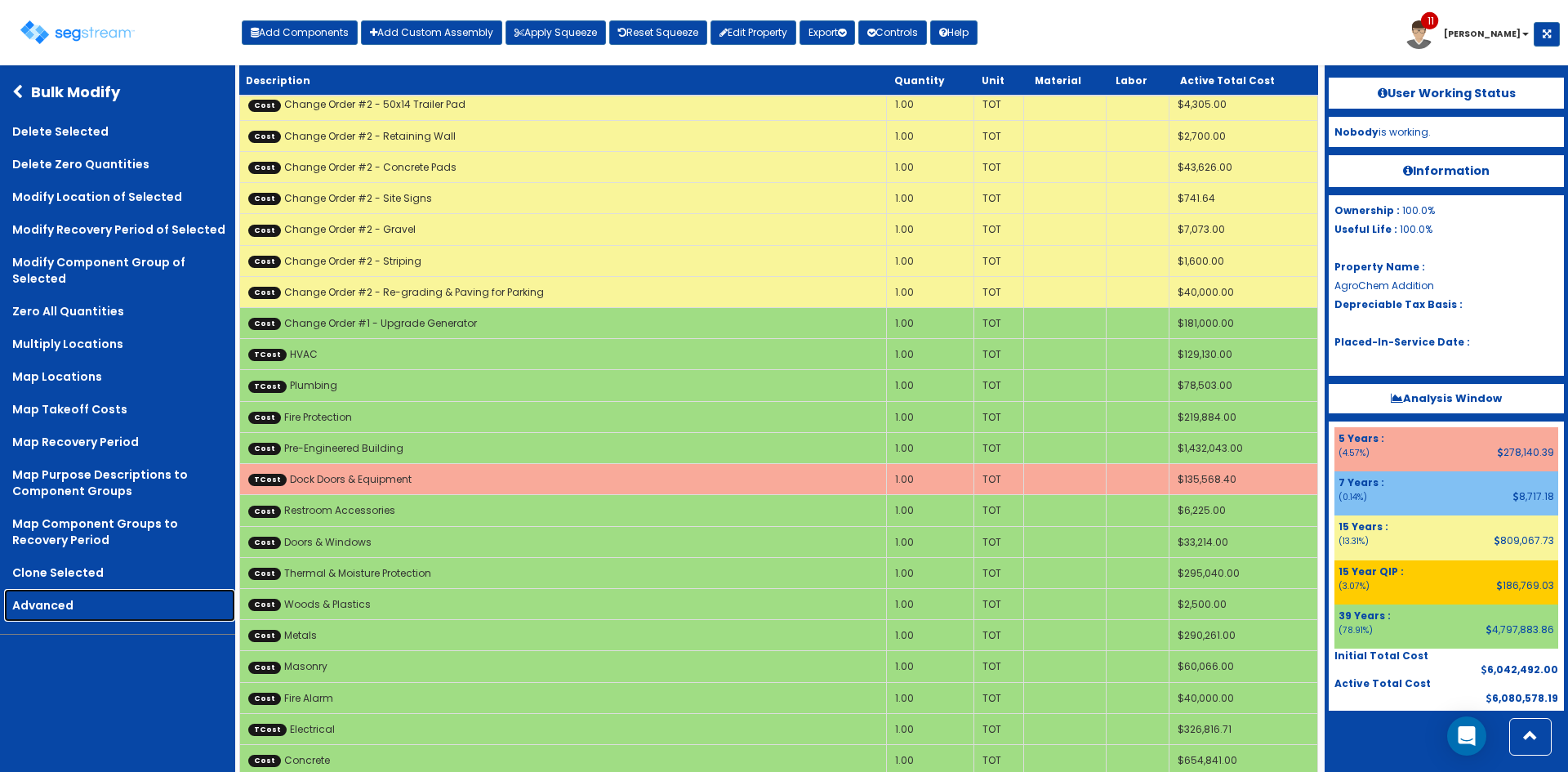
drag, startPoint x: 66, startPoint y: 601, endPoint x: 224, endPoint y: 493, distance: 191.4
click at [66, 600] on link "Advanced" at bounding box center [119, 605] width 231 height 32
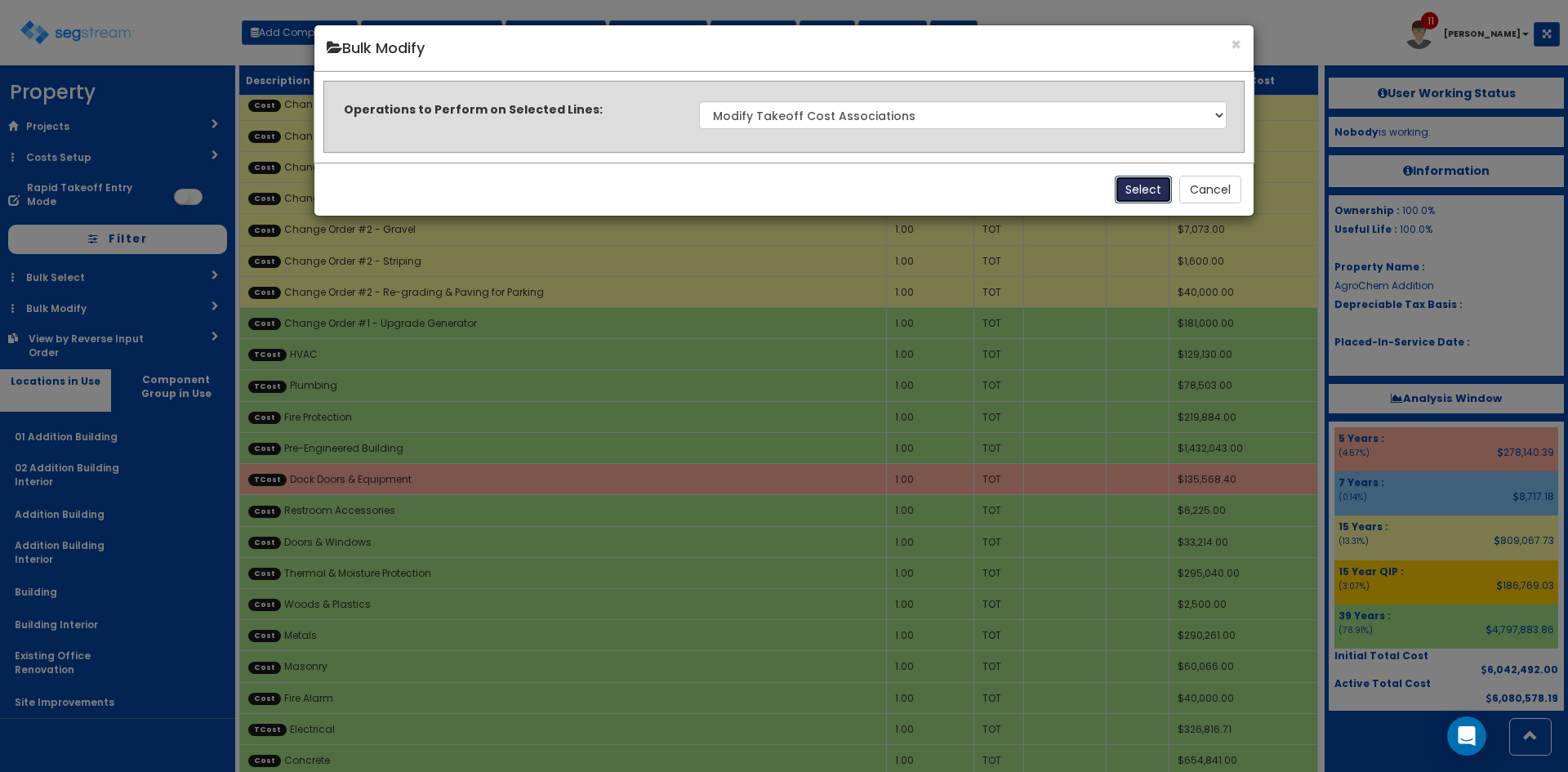
click at [1124, 195] on button "Select" at bounding box center [1143, 189] width 57 height 28
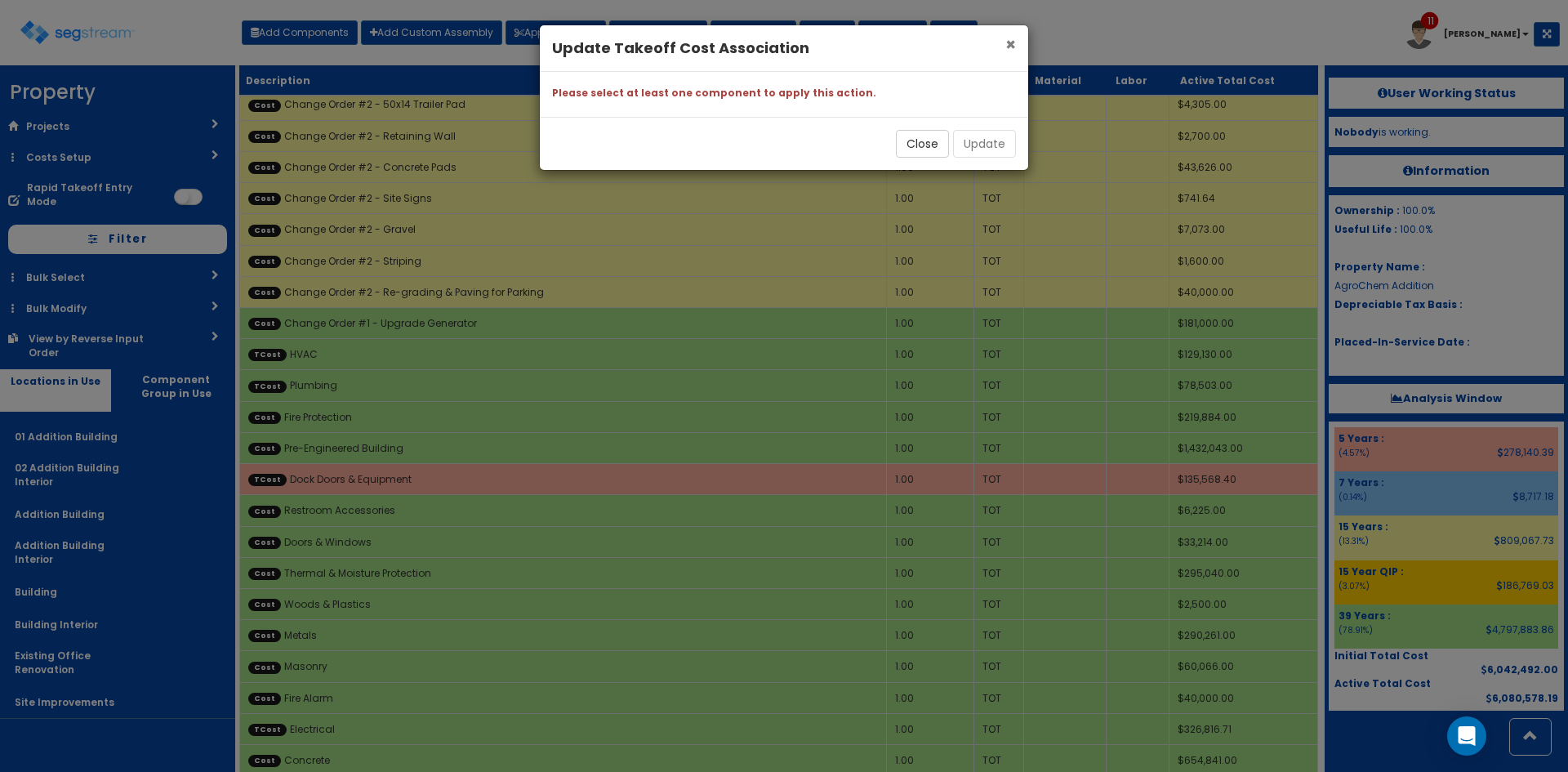
click at [1013, 44] on span "×" at bounding box center [1011, 44] width 10 height 24
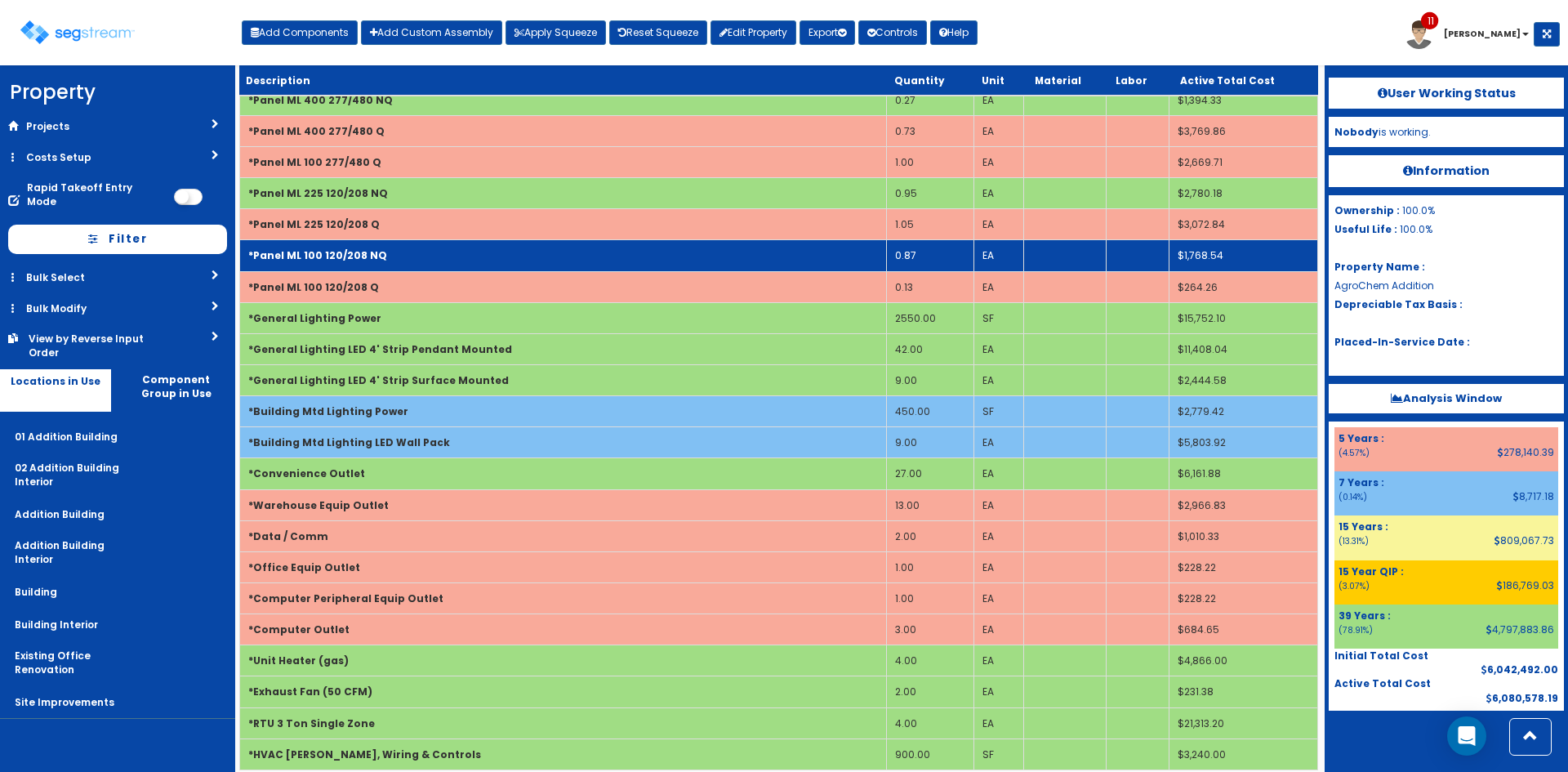
scroll to position [2156, 0]
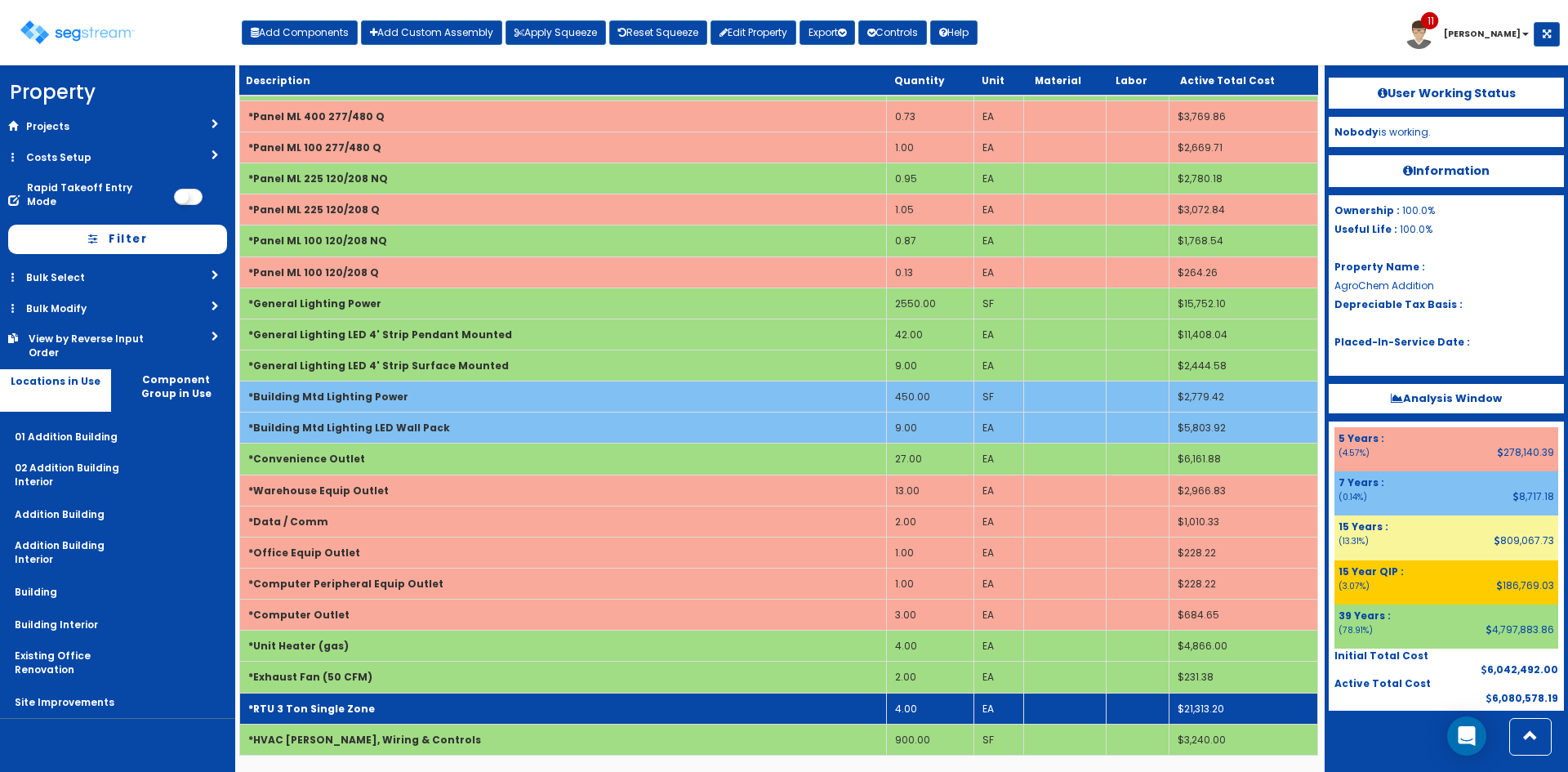
click at [338, 699] on td "*RTU 3 Ton Single Zone" at bounding box center [563, 708] width 647 height 31
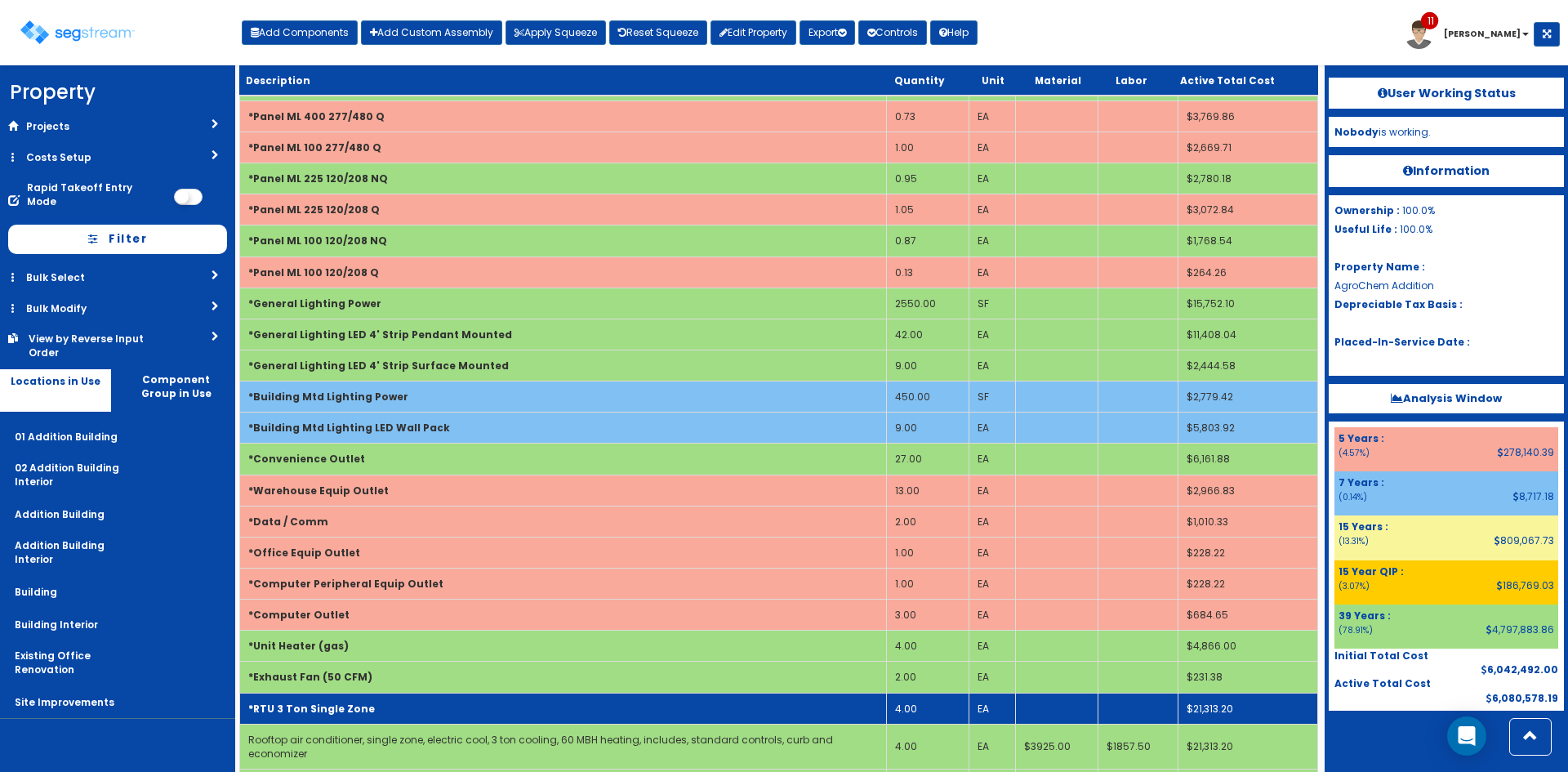
click at [338, 699] on td "*RTU 3 Ton Single Zone" at bounding box center [563, 708] width 647 height 31
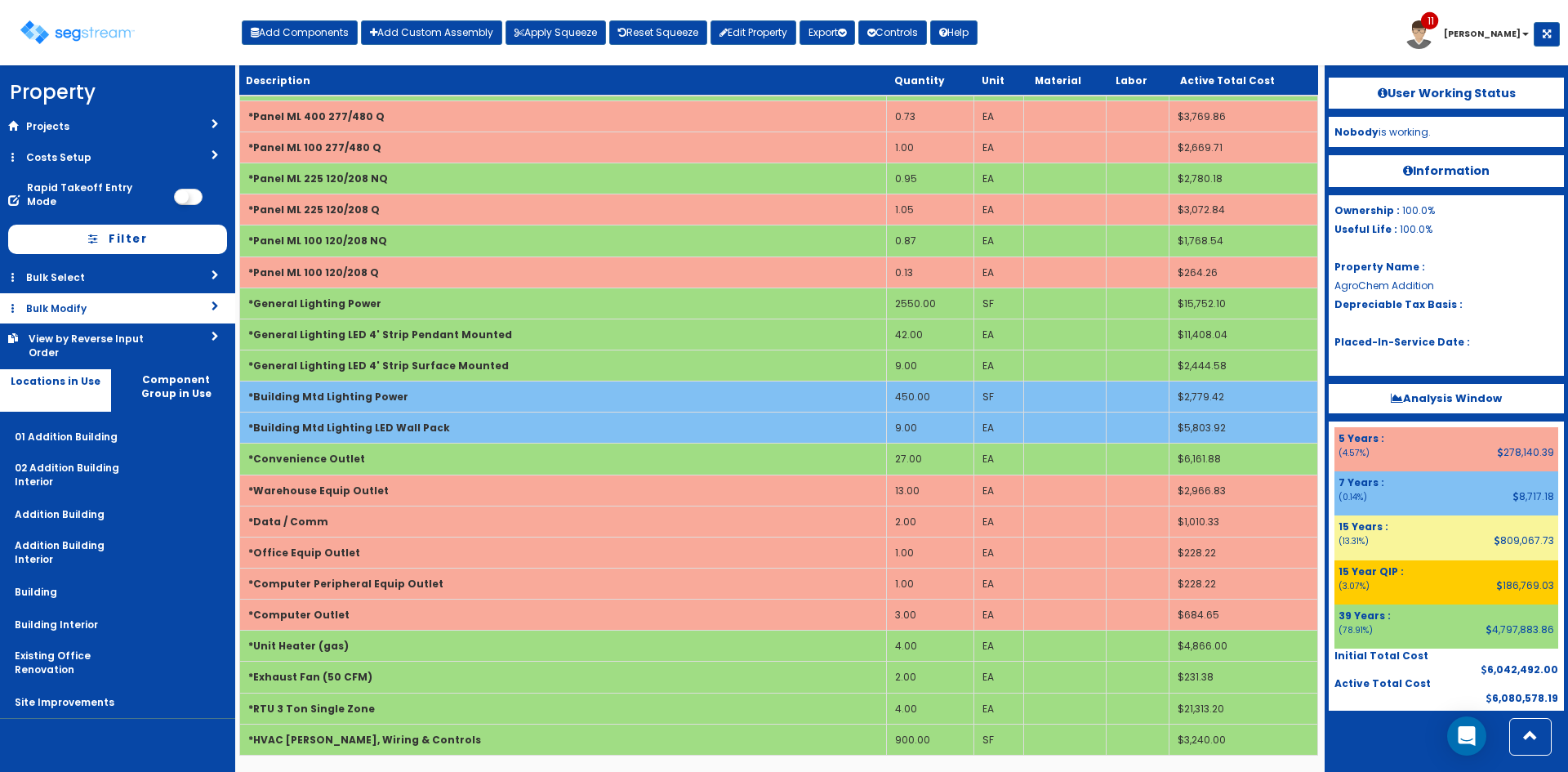
click at [165, 293] on link "Bulk Modify" at bounding box center [118, 308] width 235 height 30
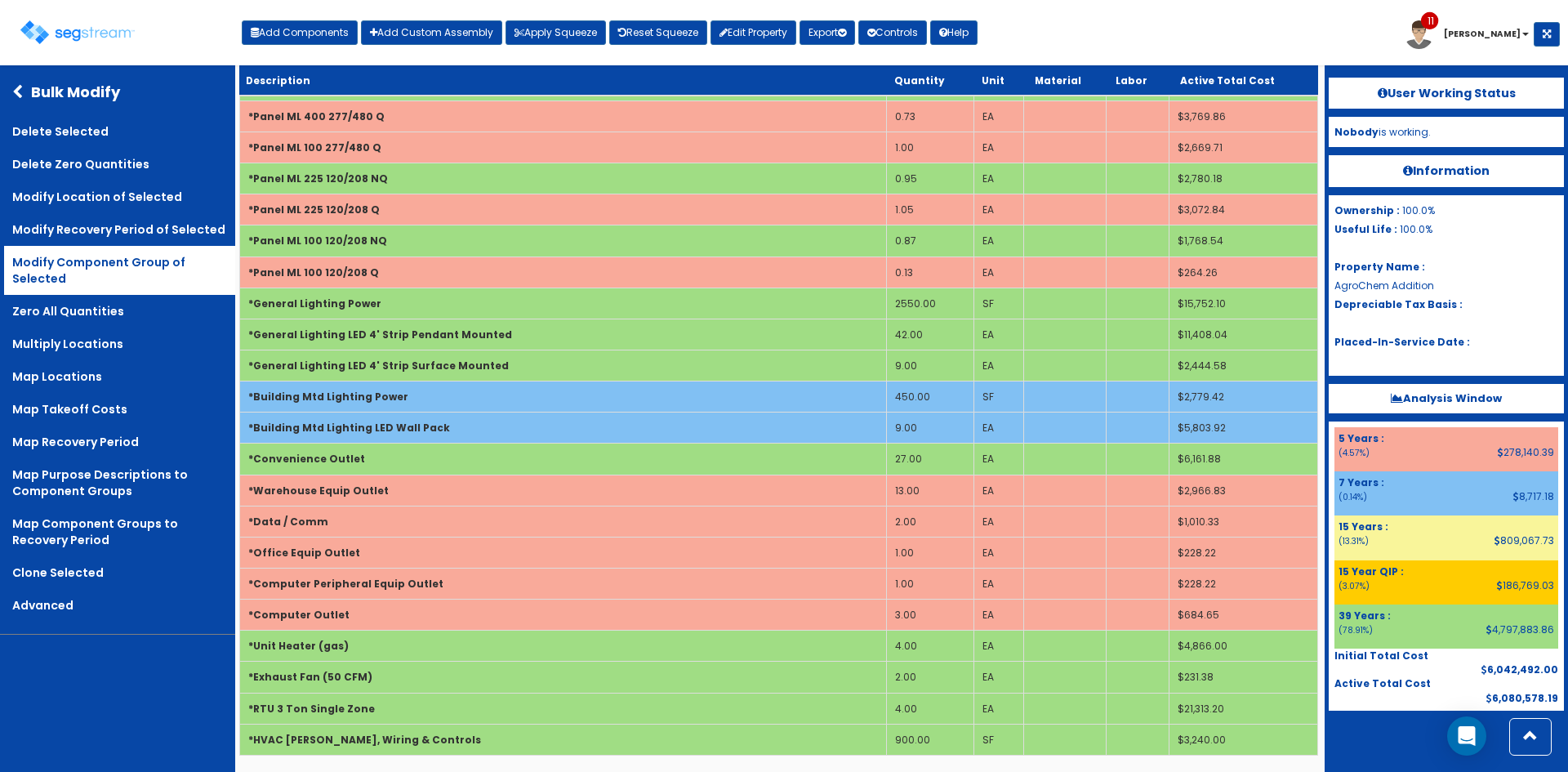
click at [166, 275] on link "Modify Component Group of Selected" at bounding box center [119, 270] width 231 height 49
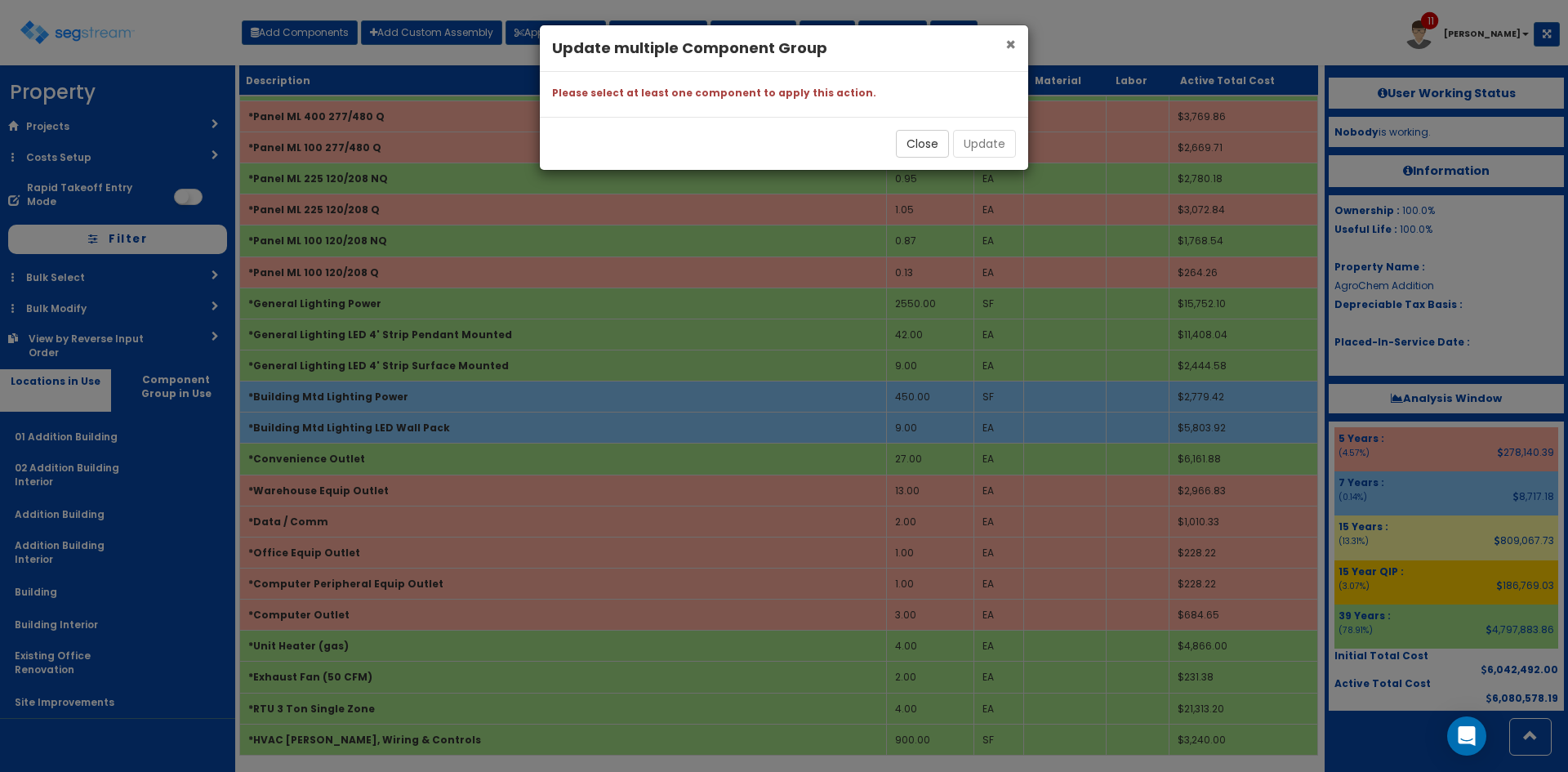
click at [1007, 44] on span "×" at bounding box center [1011, 44] width 10 height 24
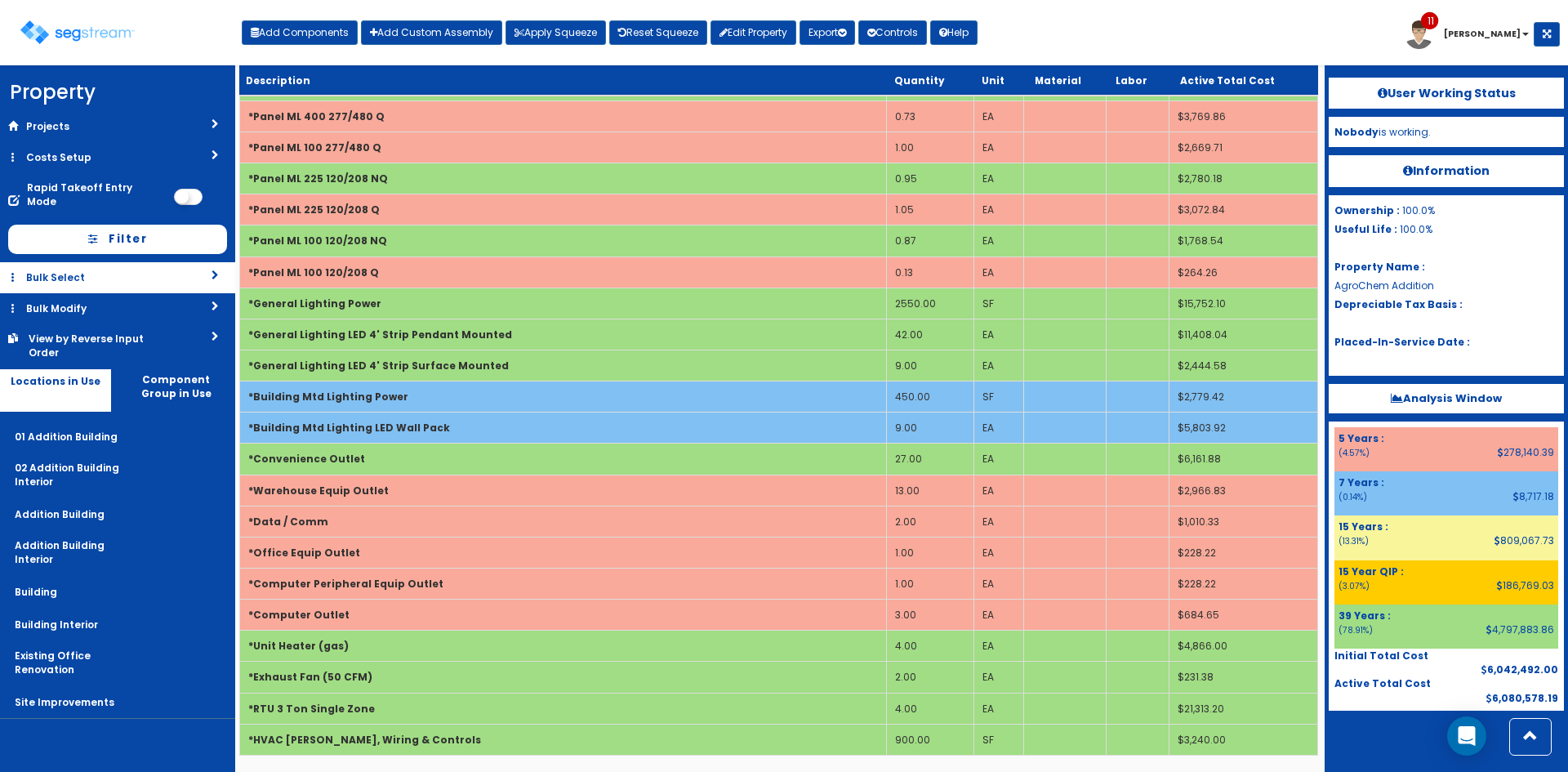
click at [89, 265] on link "Bulk Select" at bounding box center [118, 276] width 235 height 30
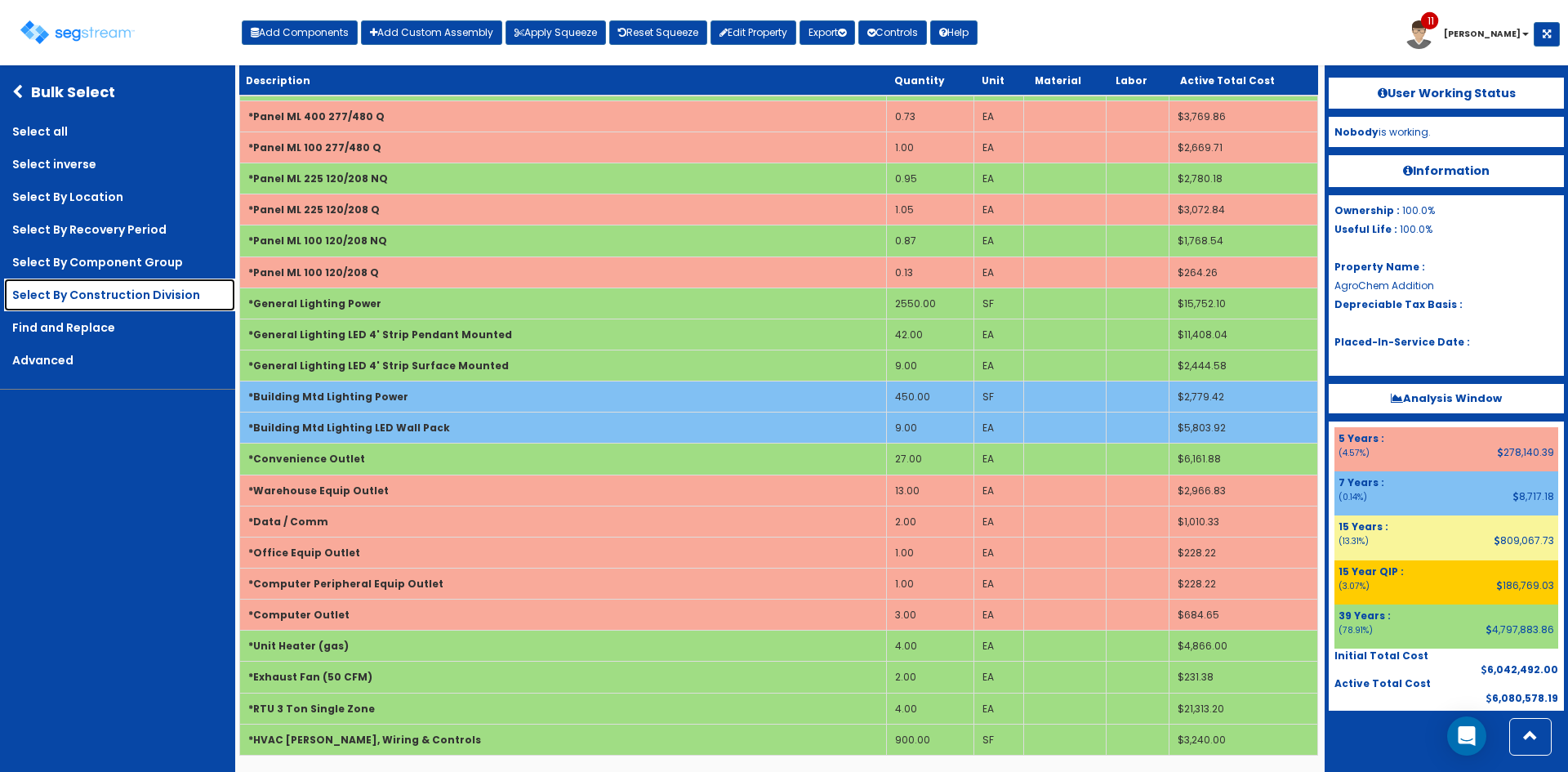
click at [158, 293] on link "Select By Construction Division" at bounding box center [119, 294] width 231 height 32
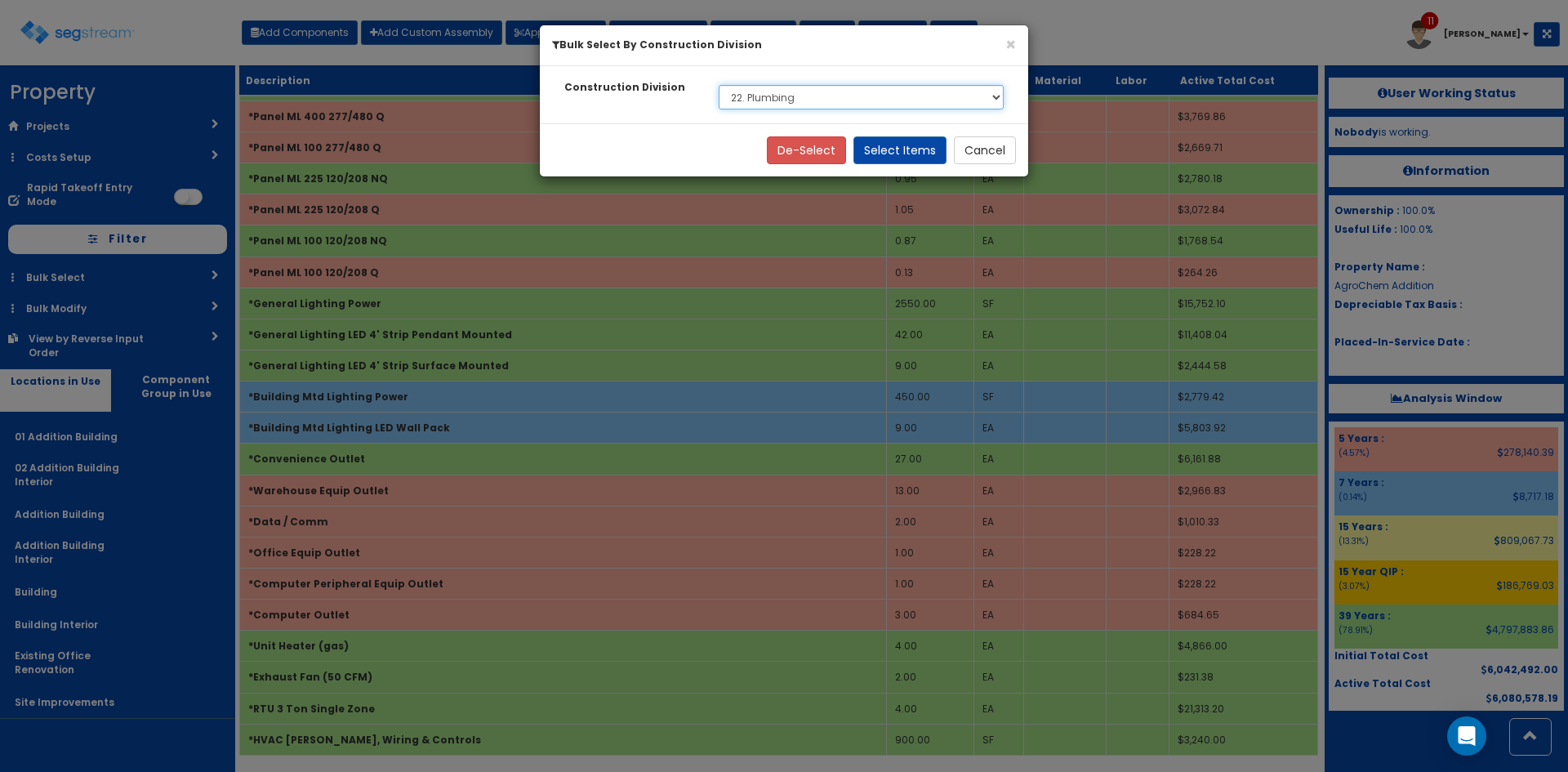
click at [810, 96] on select "Select None 1. General Requirements 4. Masonry 5. Metals 6. Wood, Plastics, and…" at bounding box center [862, 97] width 285 height 25
select select "23"
click at [719, 85] on select "Select None 1. General Requirements 4. Masonry 5. Metals 6. Wood, Plastics, and…" at bounding box center [862, 97] width 285 height 25
click at [908, 157] on button "Select Items" at bounding box center [899, 150] width 93 height 28
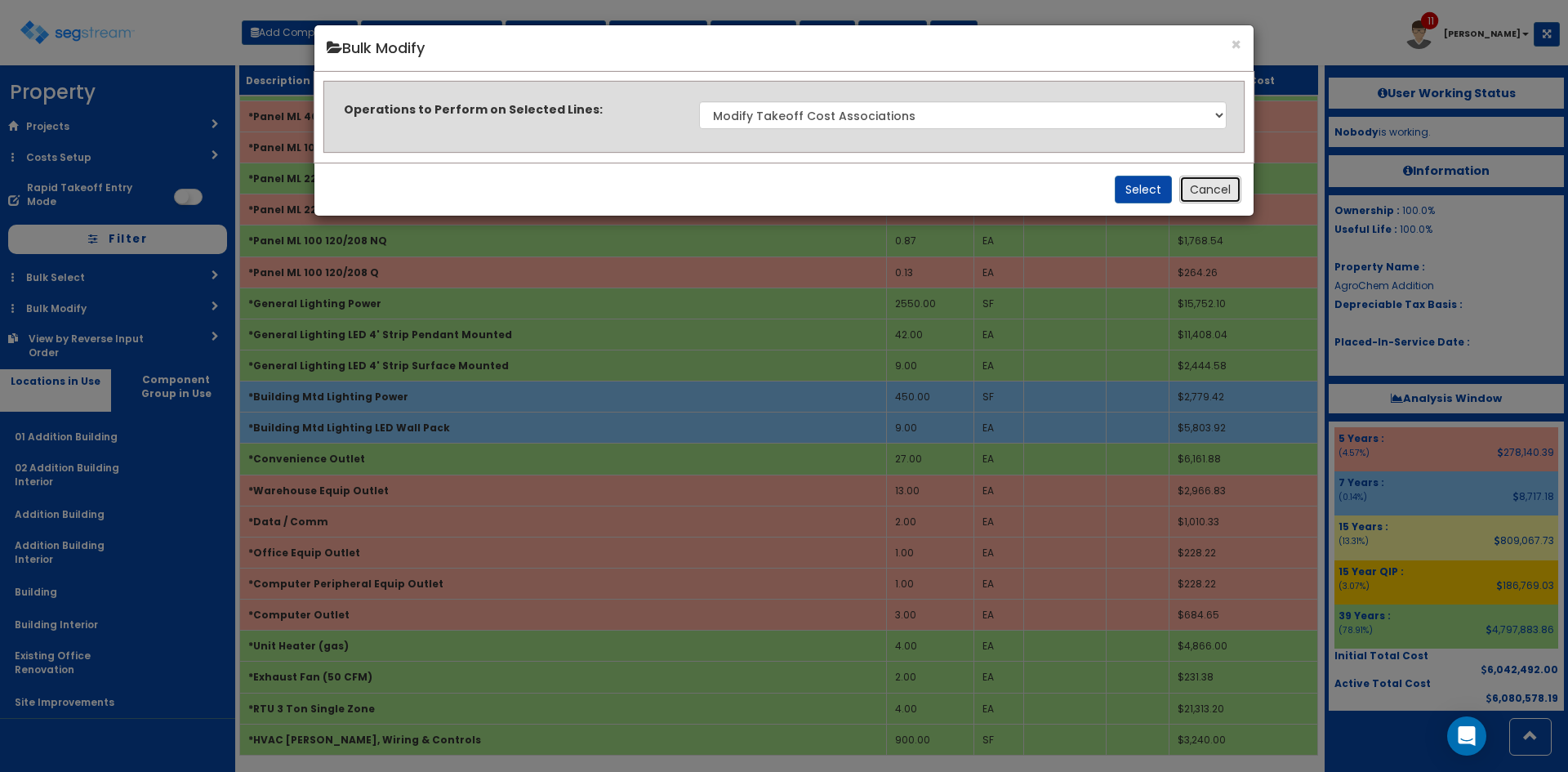
click at [1236, 200] on button "Cancel" at bounding box center [1210, 189] width 62 height 28
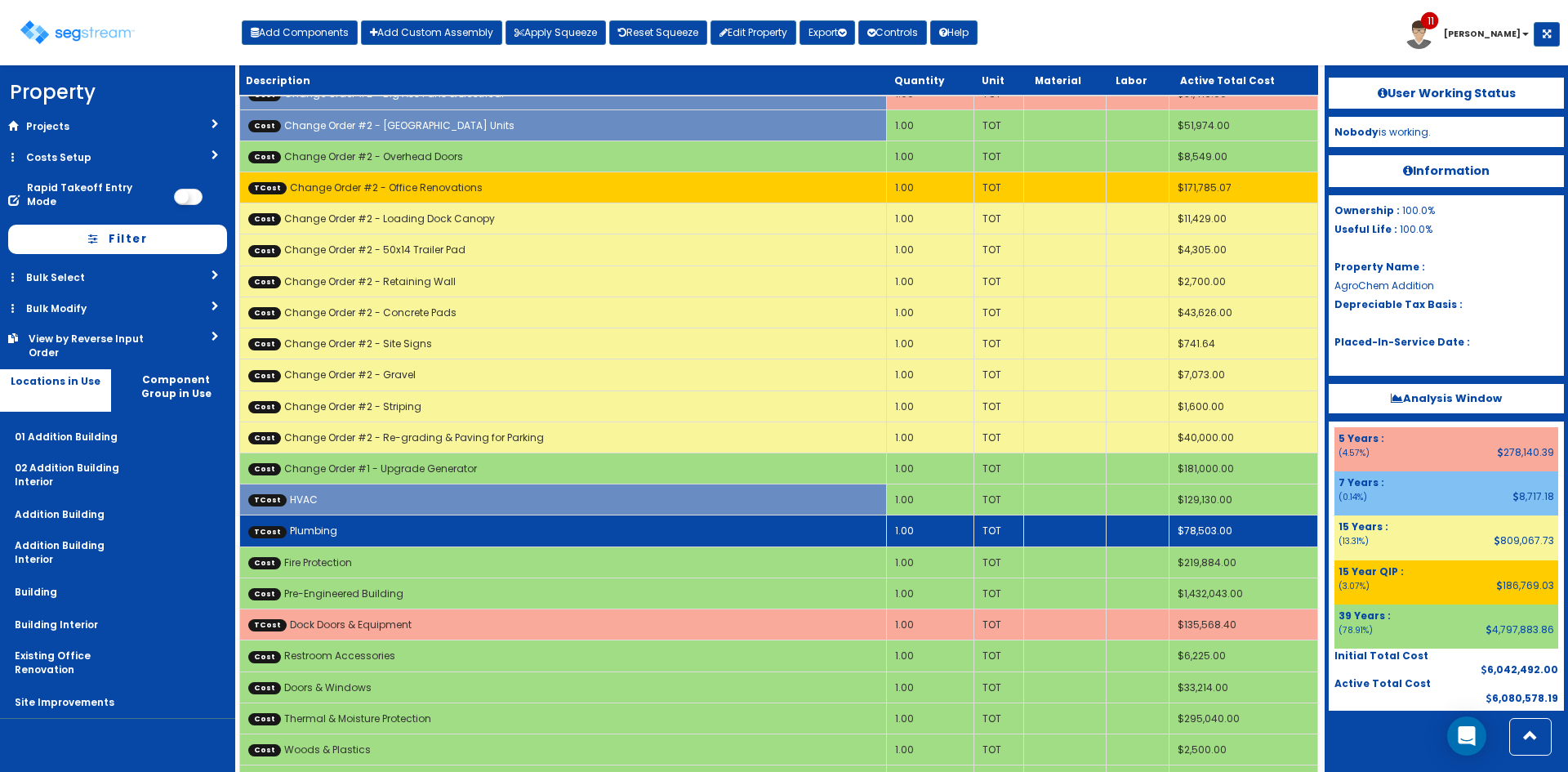
scroll to position [462, 0]
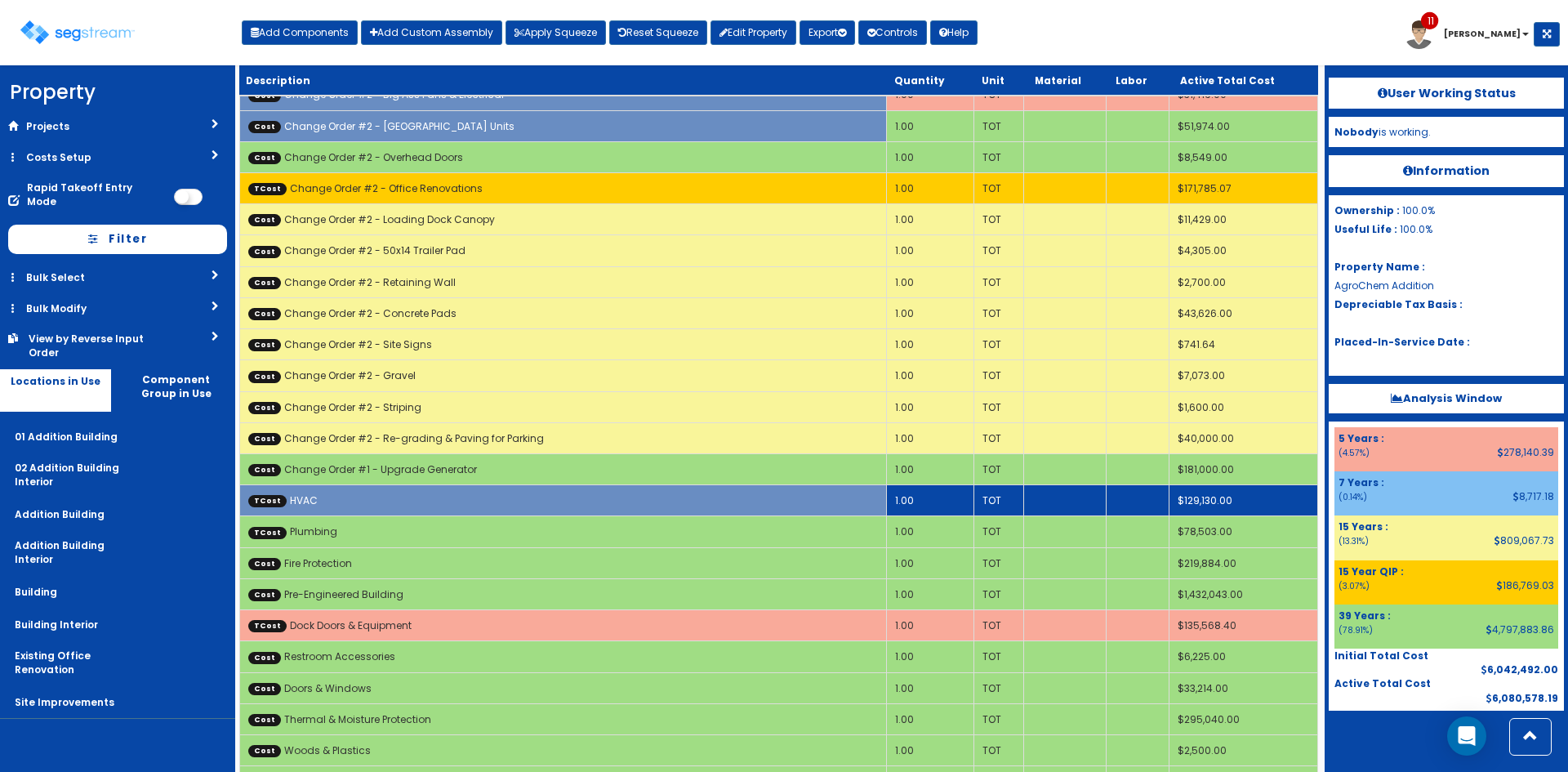
click at [475, 498] on td "TCost HVAC" at bounding box center [563, 501] width 647 height 31
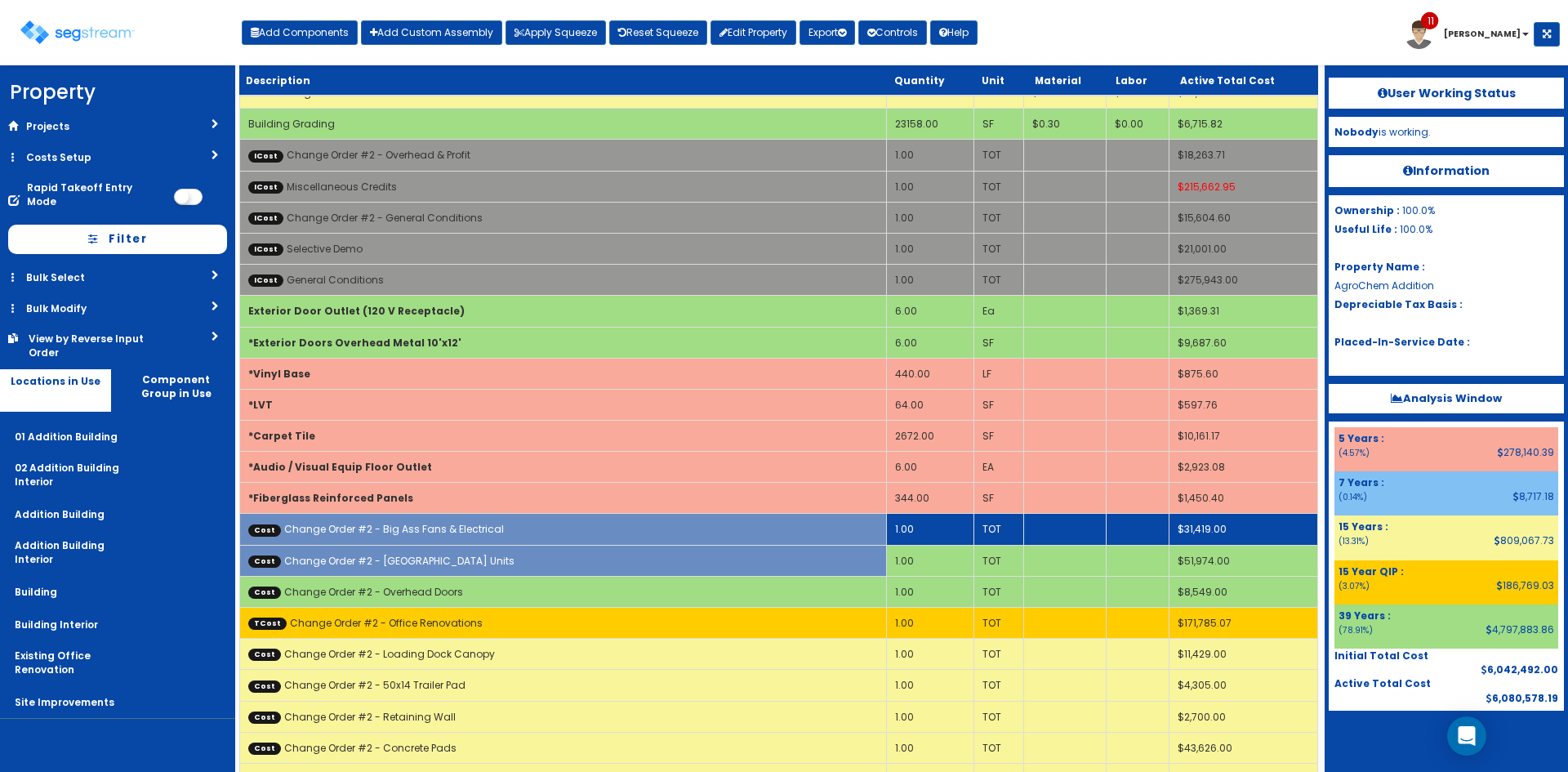
scroll to position [27, 0]
click at [496, 525] on td "Cost Change Order #2 - Big Ass Fans & Electrical" at bounding box center [563, 530] width 647 height 31
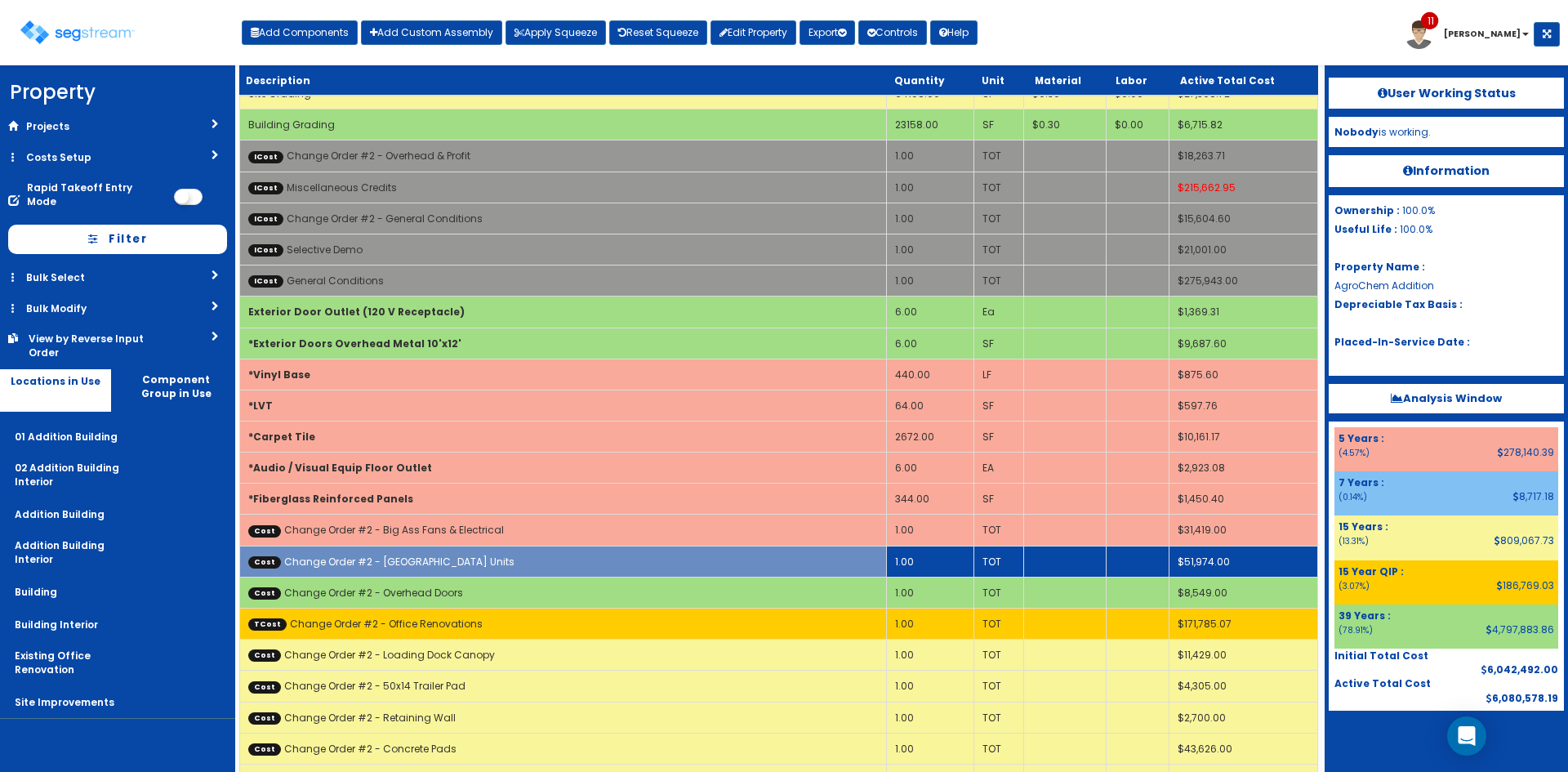
click at [520, 568] on td "Cost Change Order #2 - [GEOGRAPHIC_DATA] Units" at bounding box center [563, 561] width 647 height 31
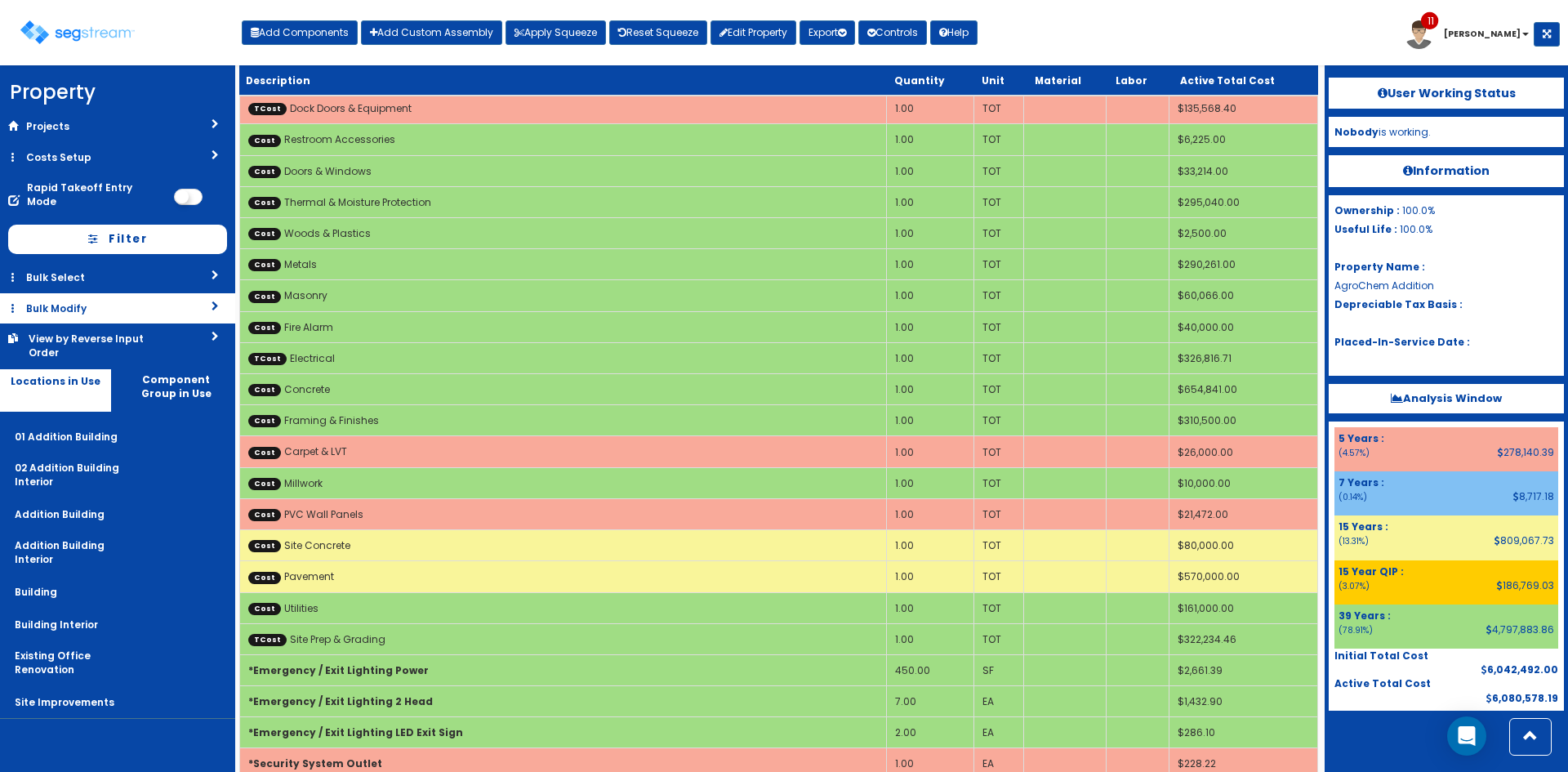
scroll to position [980, 0]
click at [108, 304] on link "Bulk Modify" at bounding box center [118, 308] width 235 height 30
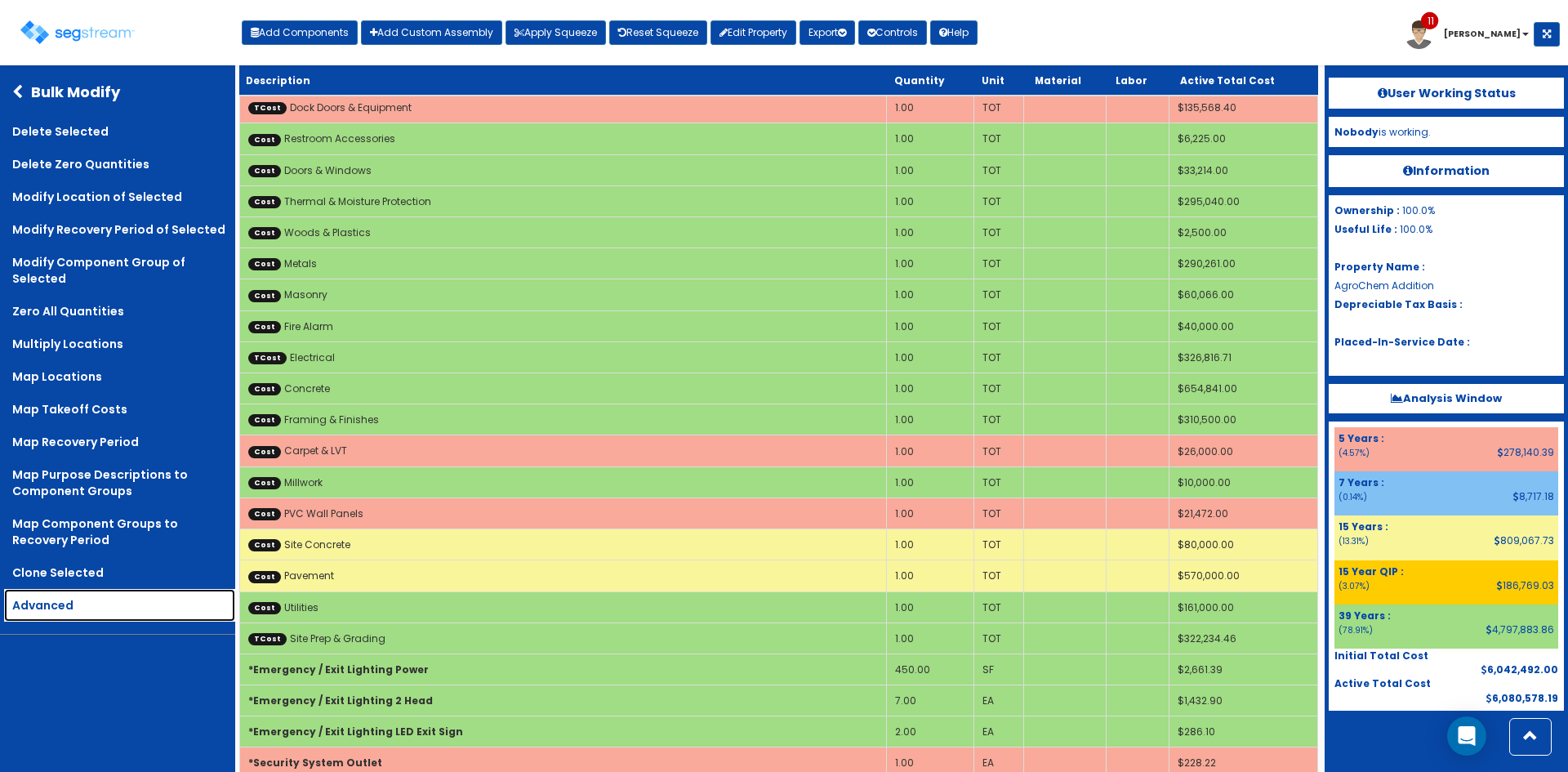
click at [84, 598] on link "Advanced" at bounding box center [119, 605] width 231 height 32
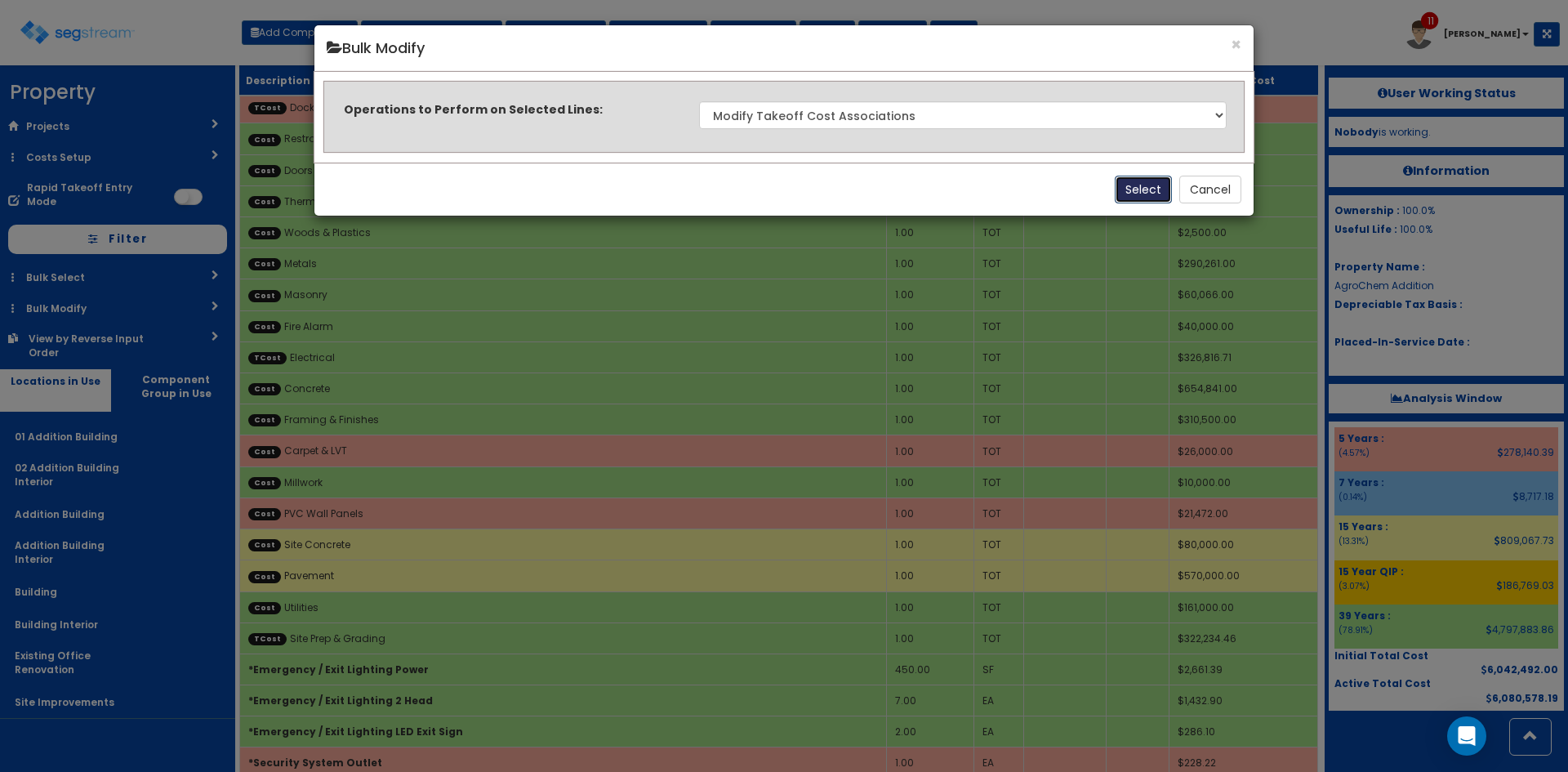
click at [1135, 189] on button "Select" at bounding box center [1143, 189] width 57 height 28
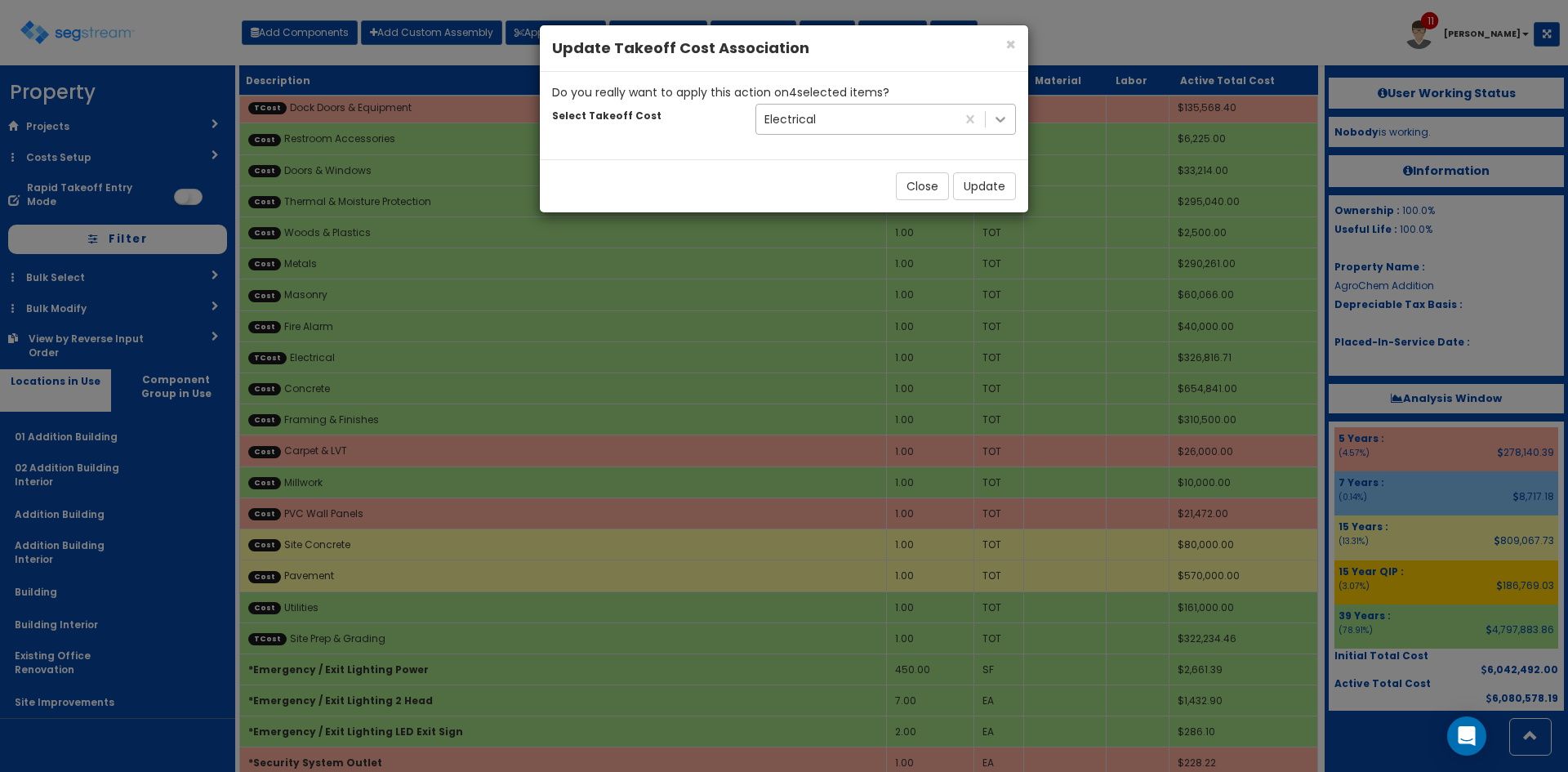
click at [999, 120] on icon at bounding box center [1000, 119] width 9 height 6
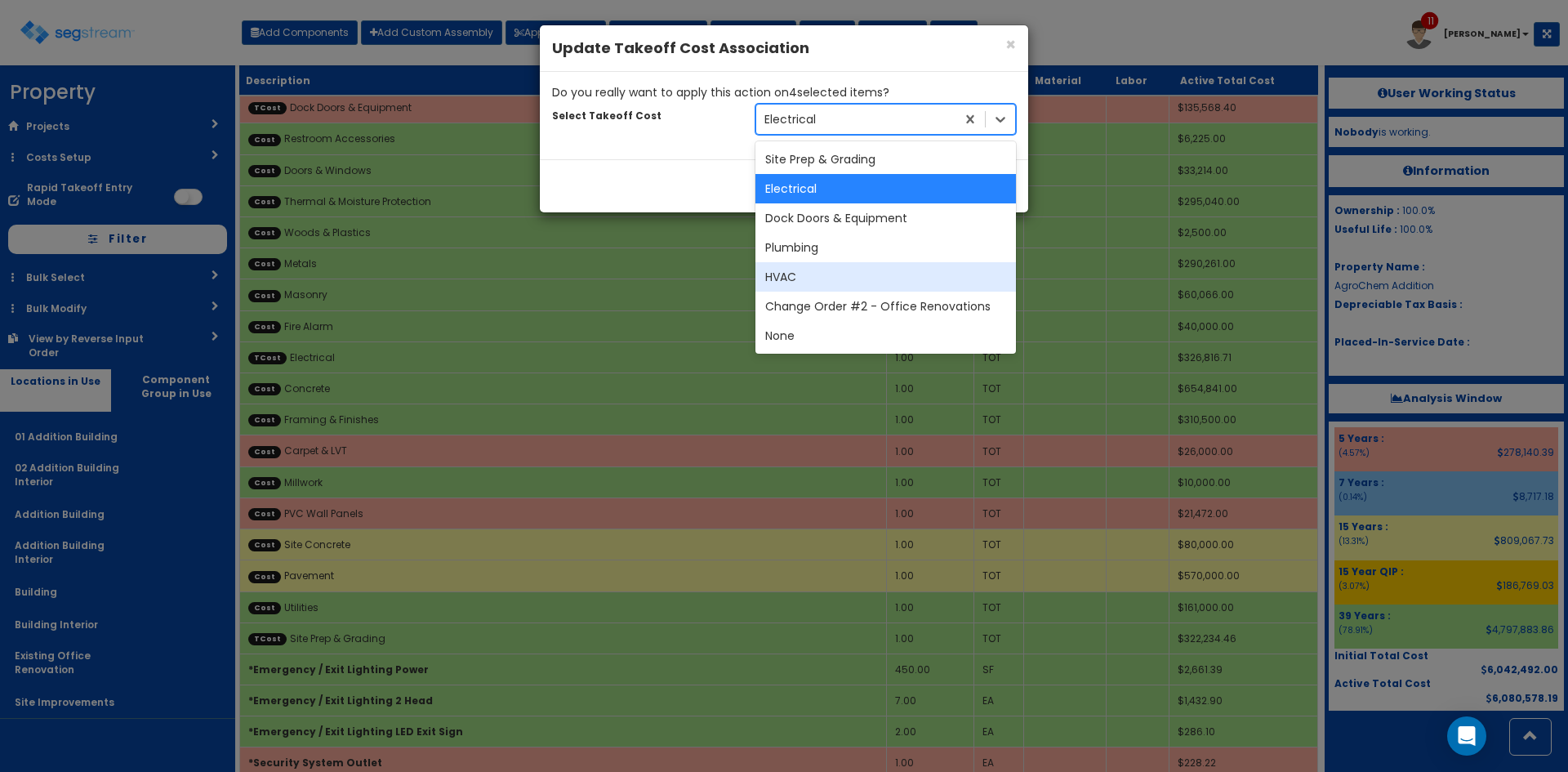
click at [828, 264] on div "HVAC" at bounding box center [886, 276] width 260 height 29
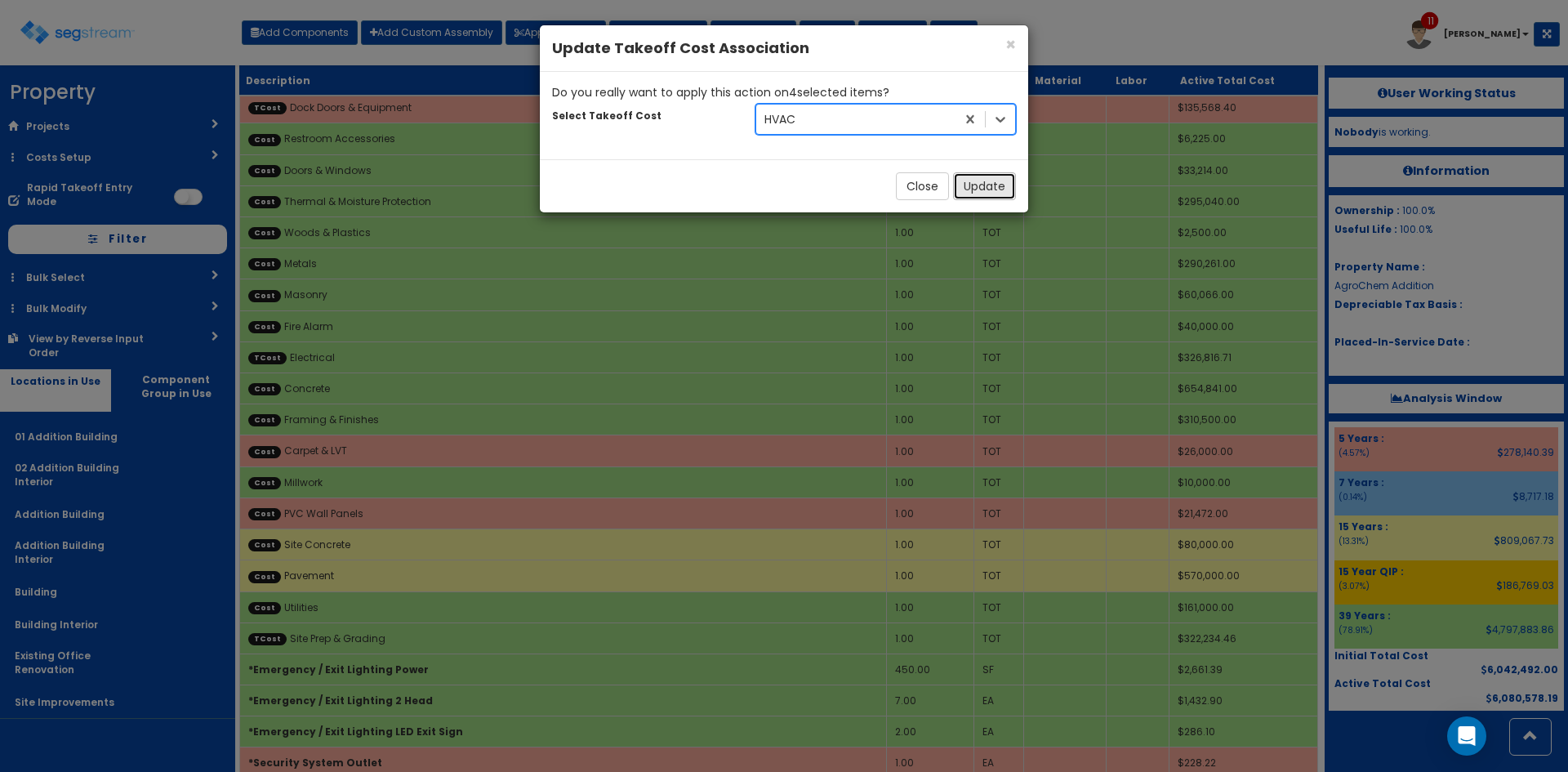
click at [984, 185] on button "Update" at bounding box center [984, 186] width 63 height 28
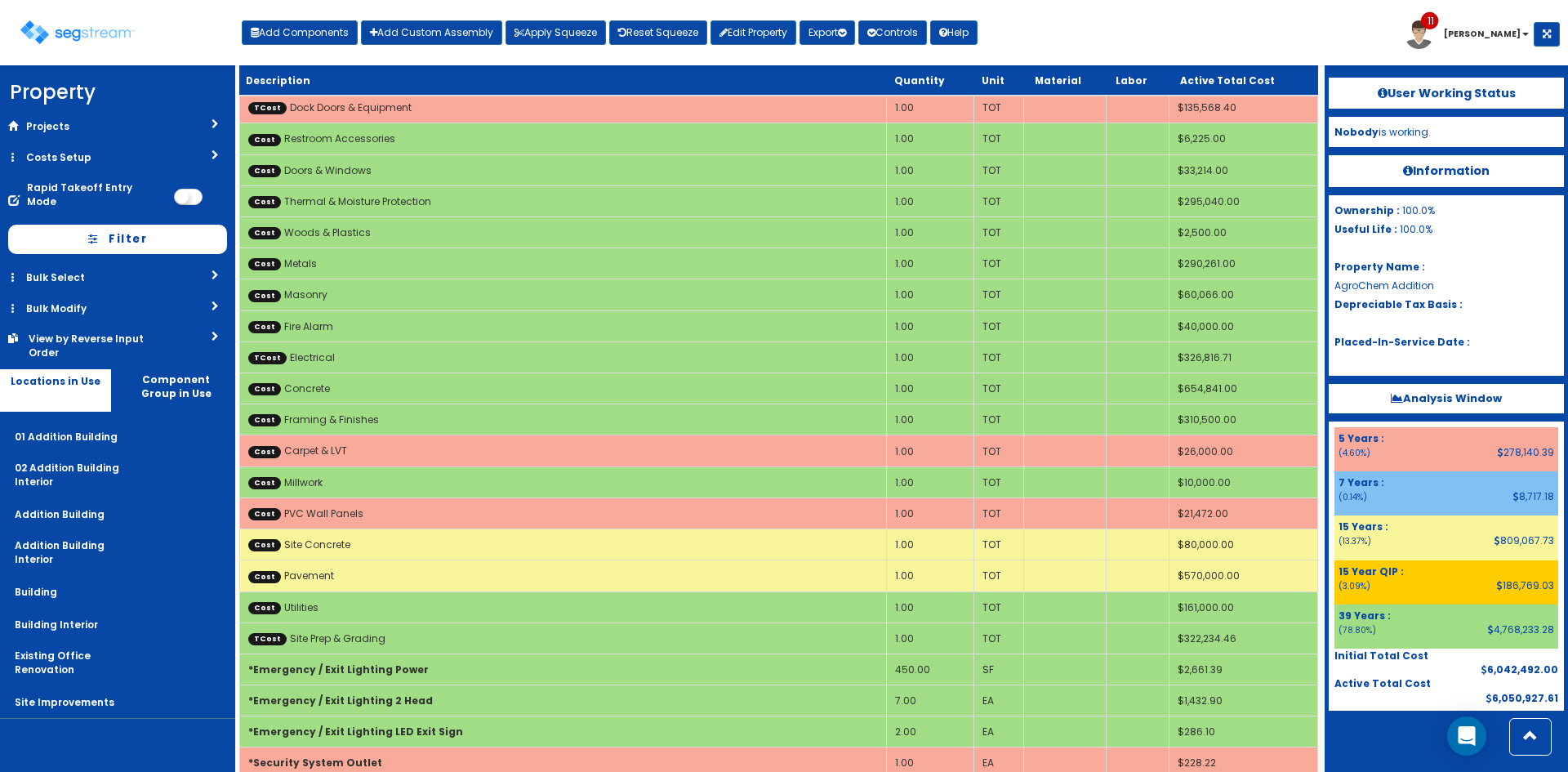
click at [1026, 41] on div "Toggle navigation Add Components Add Custom Assembly Apply Squeeze Reset Squeez…" at bounding box center [784, 38] width 1552 height 53
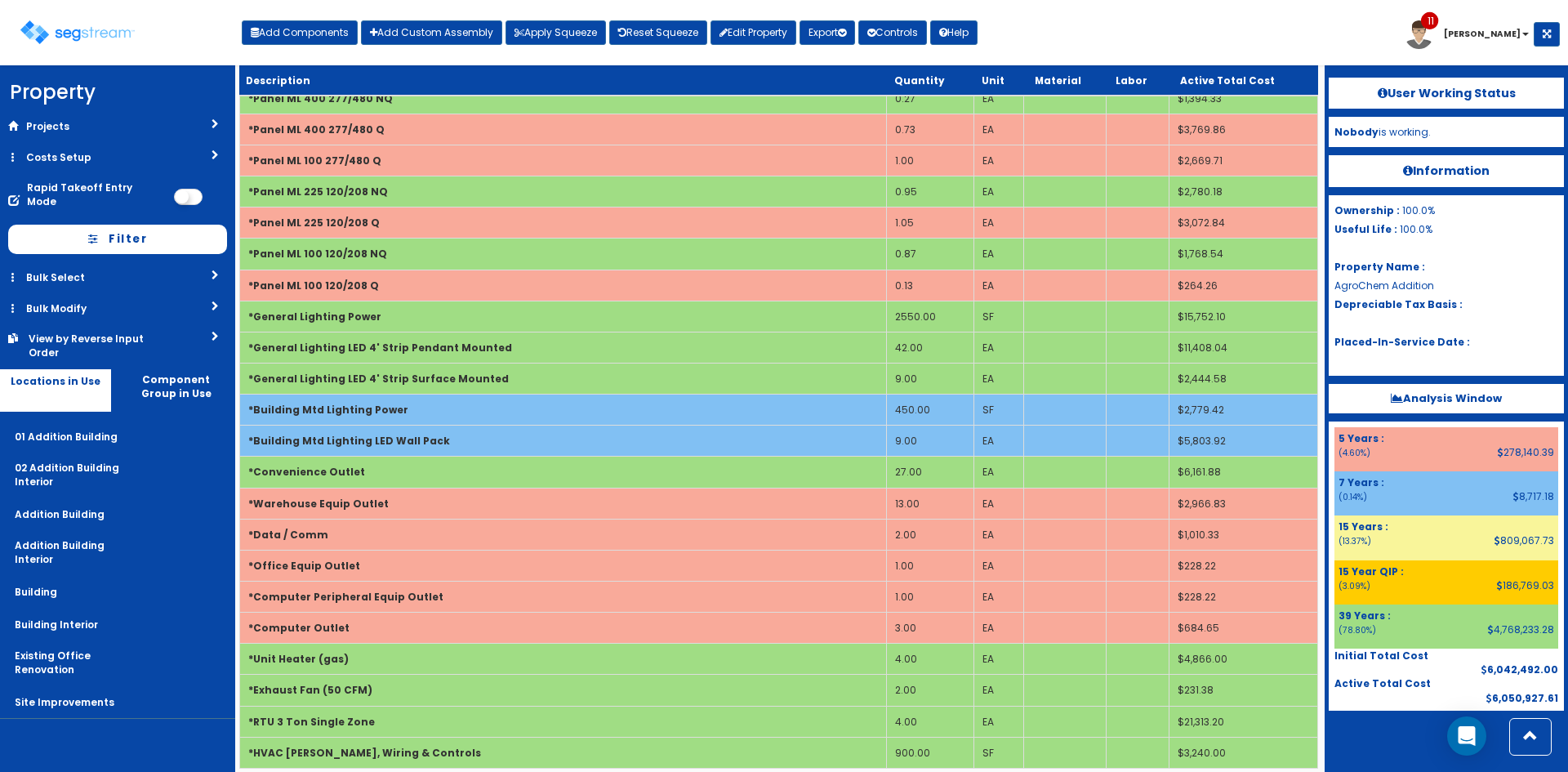
scroll to position [2156, 0]
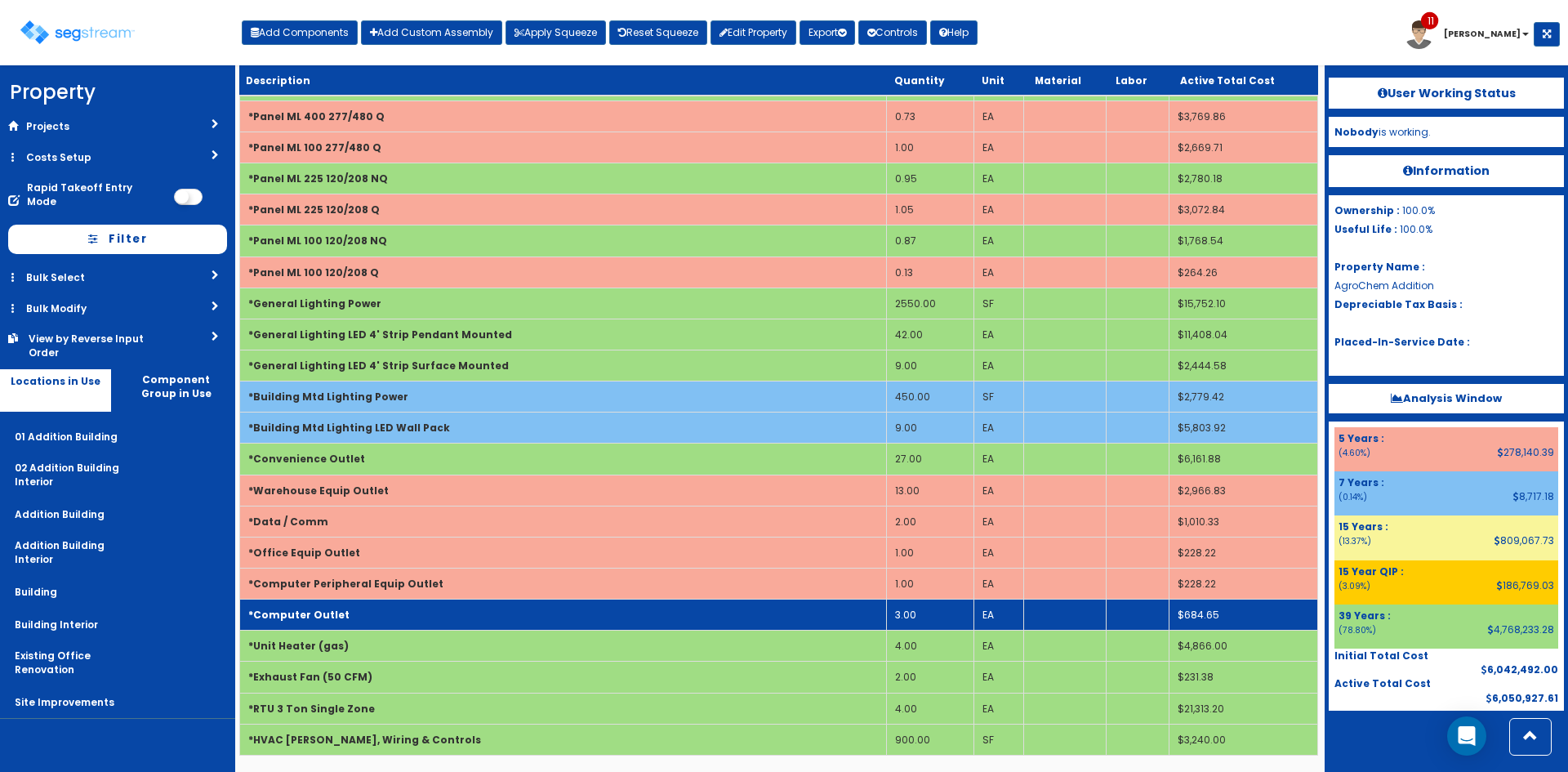
click at [422, 612] on td "*Computer Outlet" at bounding box center [563, 615] width 647 height 31
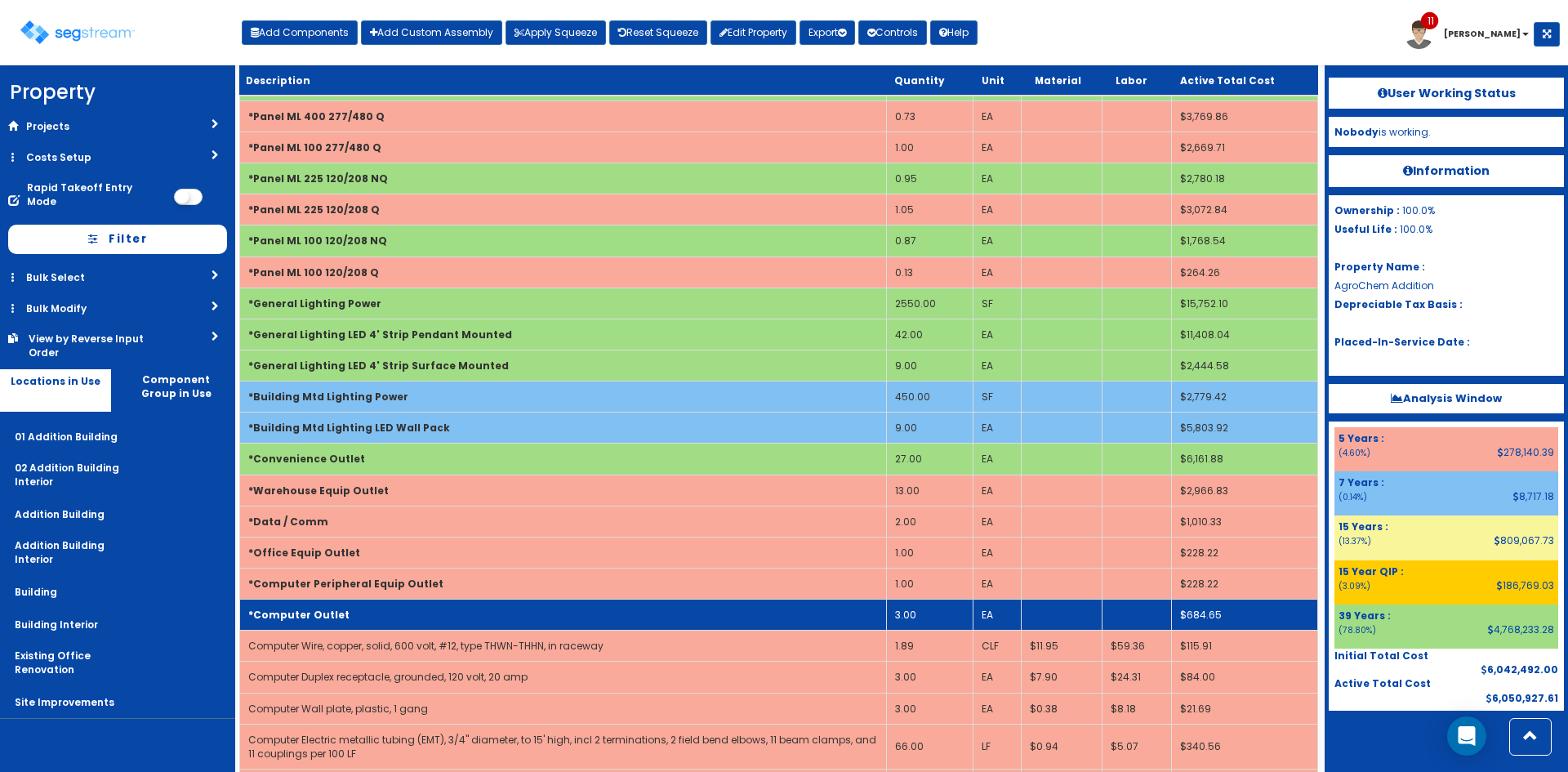
click at [422, 612] on td "*Computer Outlet" at bounding box center [563, 615] width 647 height 31
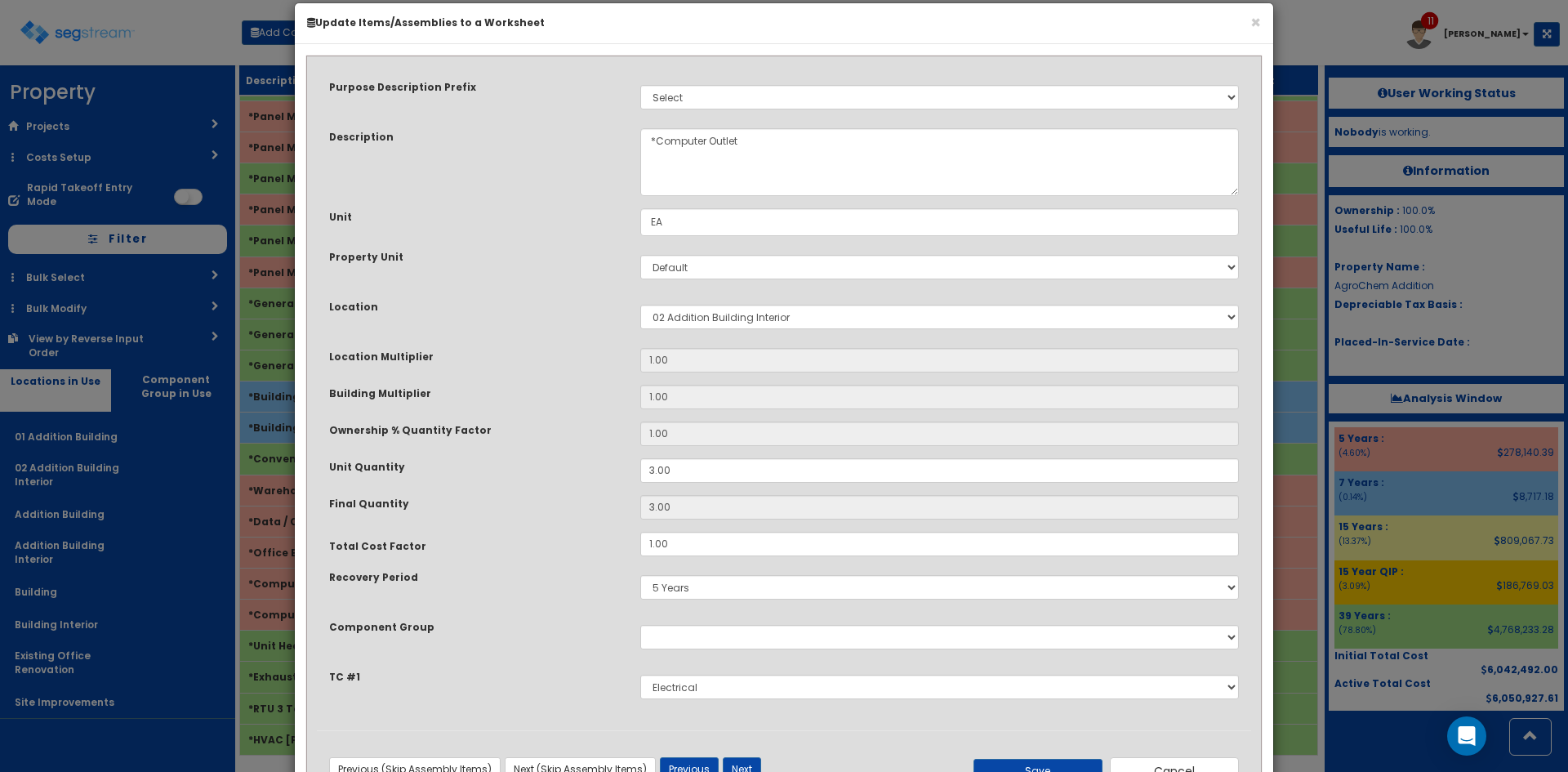
scroll to position [86, 0]
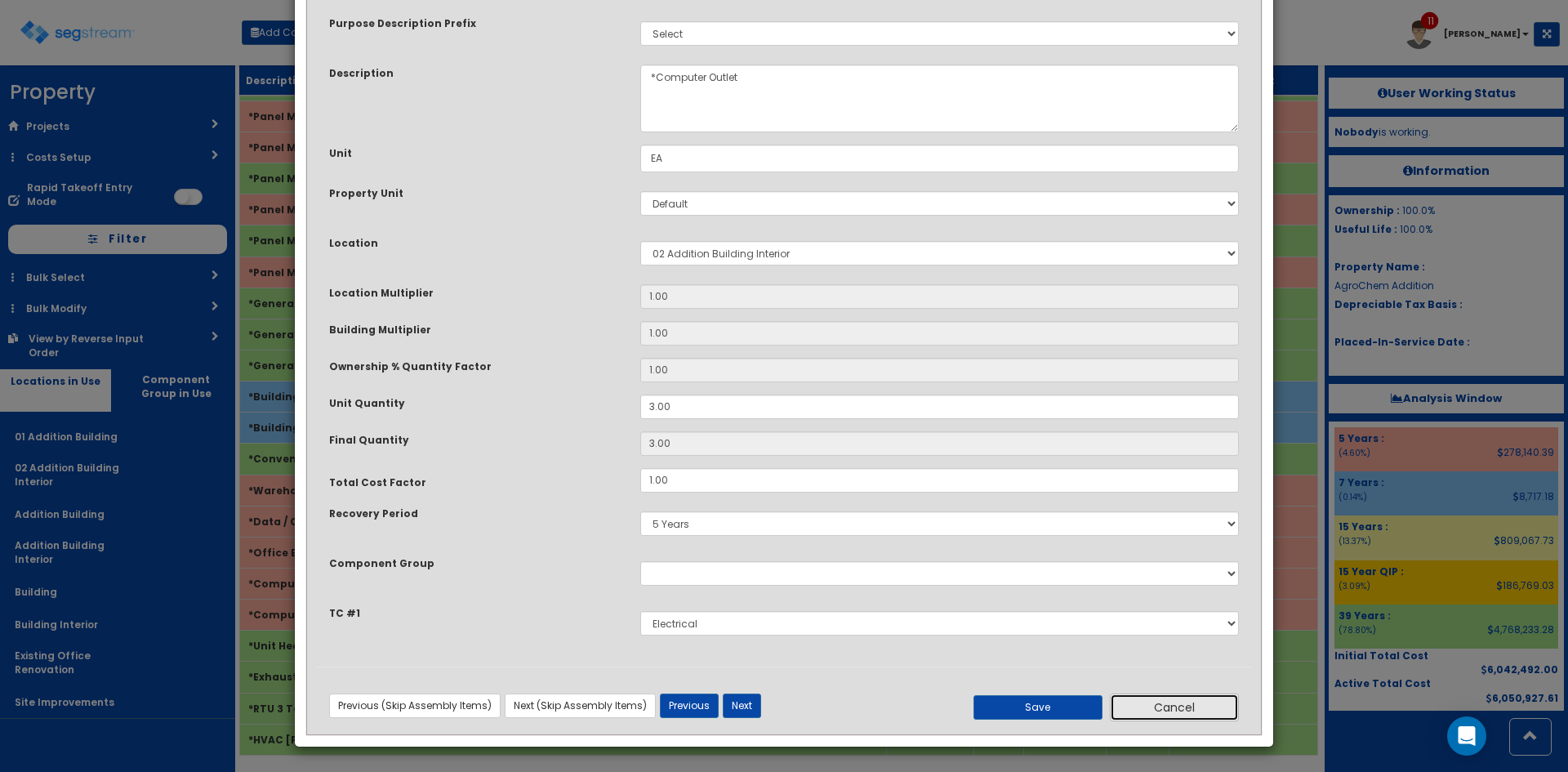
click at [1185, 711] on button "Cancel" at bounding box center [1174, 707] width 129 height 28
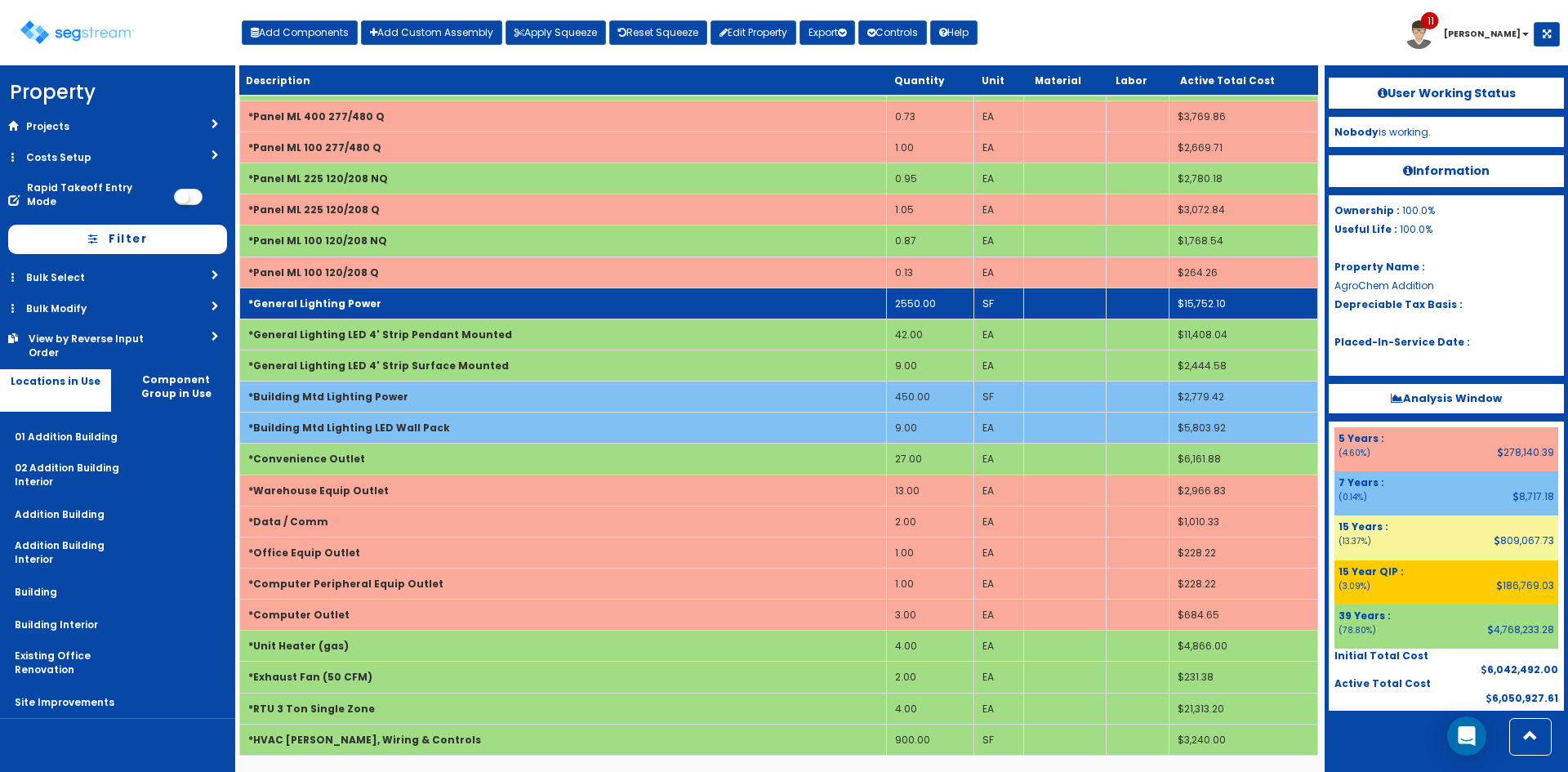
click at [414, 314] on td "*General Lighting Power" at bounding box center [563, 303] width 647 height 31
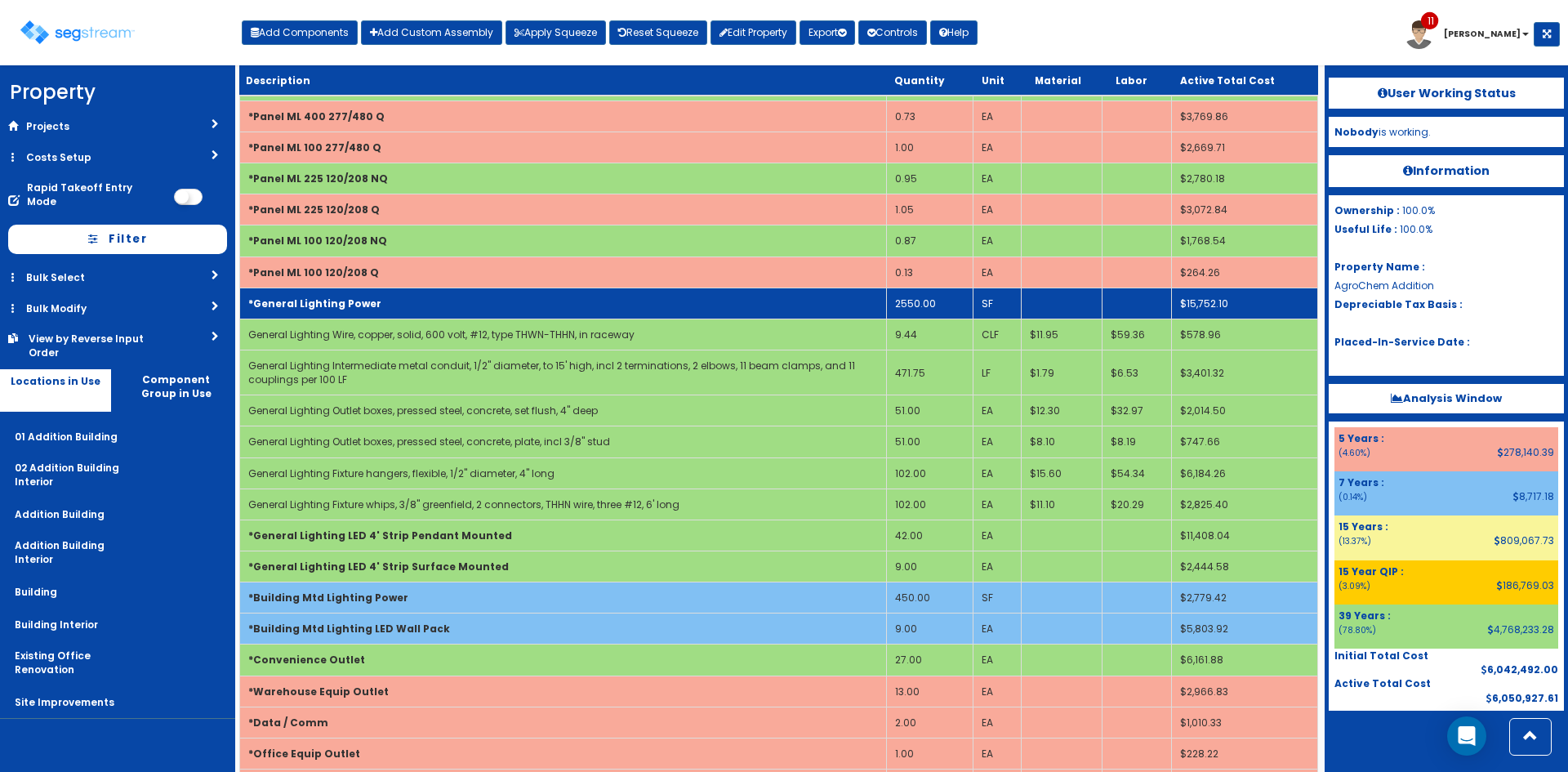
click at [414, 314] on td "*General Lighting Power" at bounding box center [563, 303] width 647 height 31
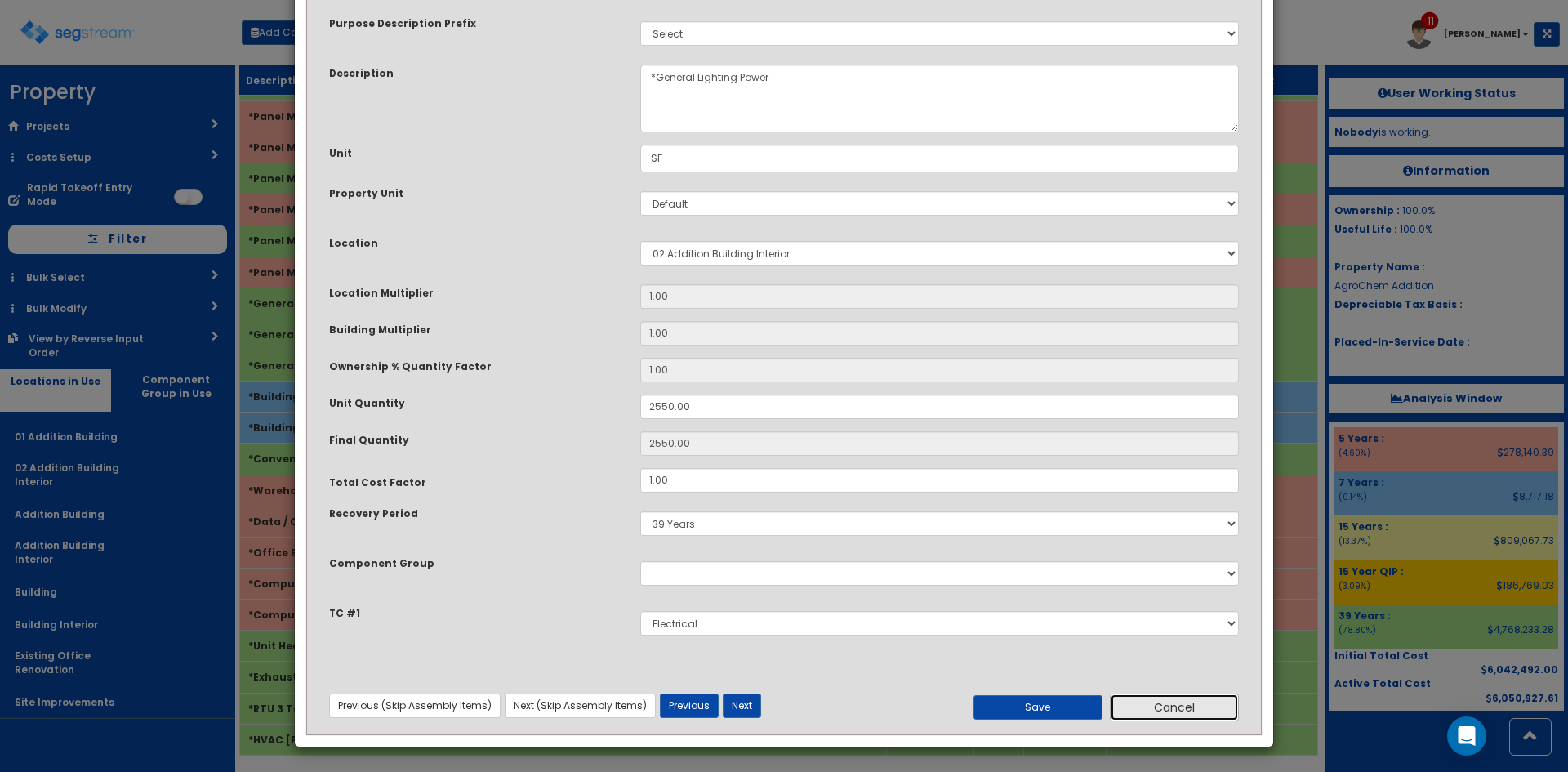
click at [1201, 702] on button "Cancel" at bounding box center [1174, 707] width 129 height 28
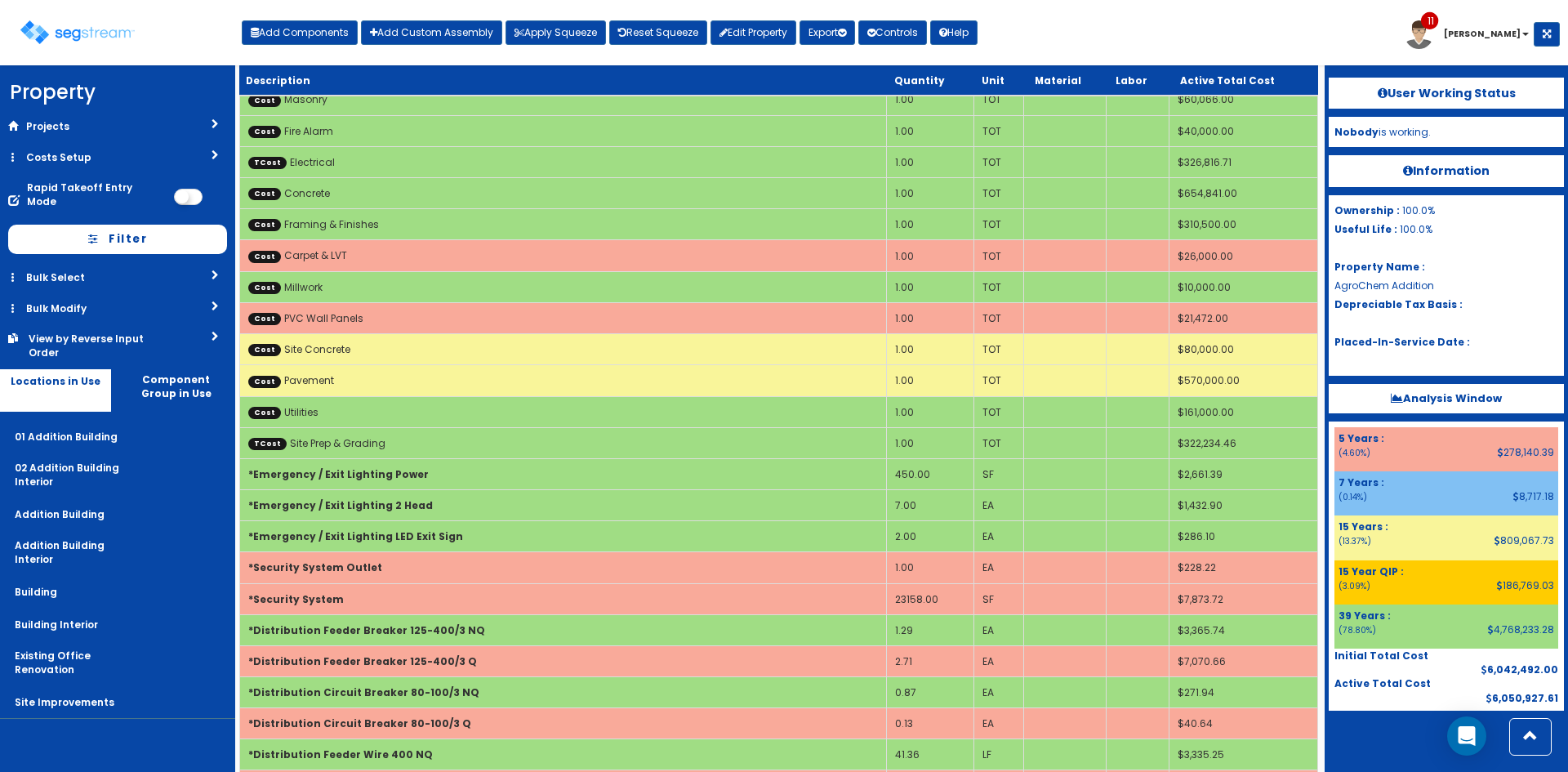
scroll to position [1176, 0]
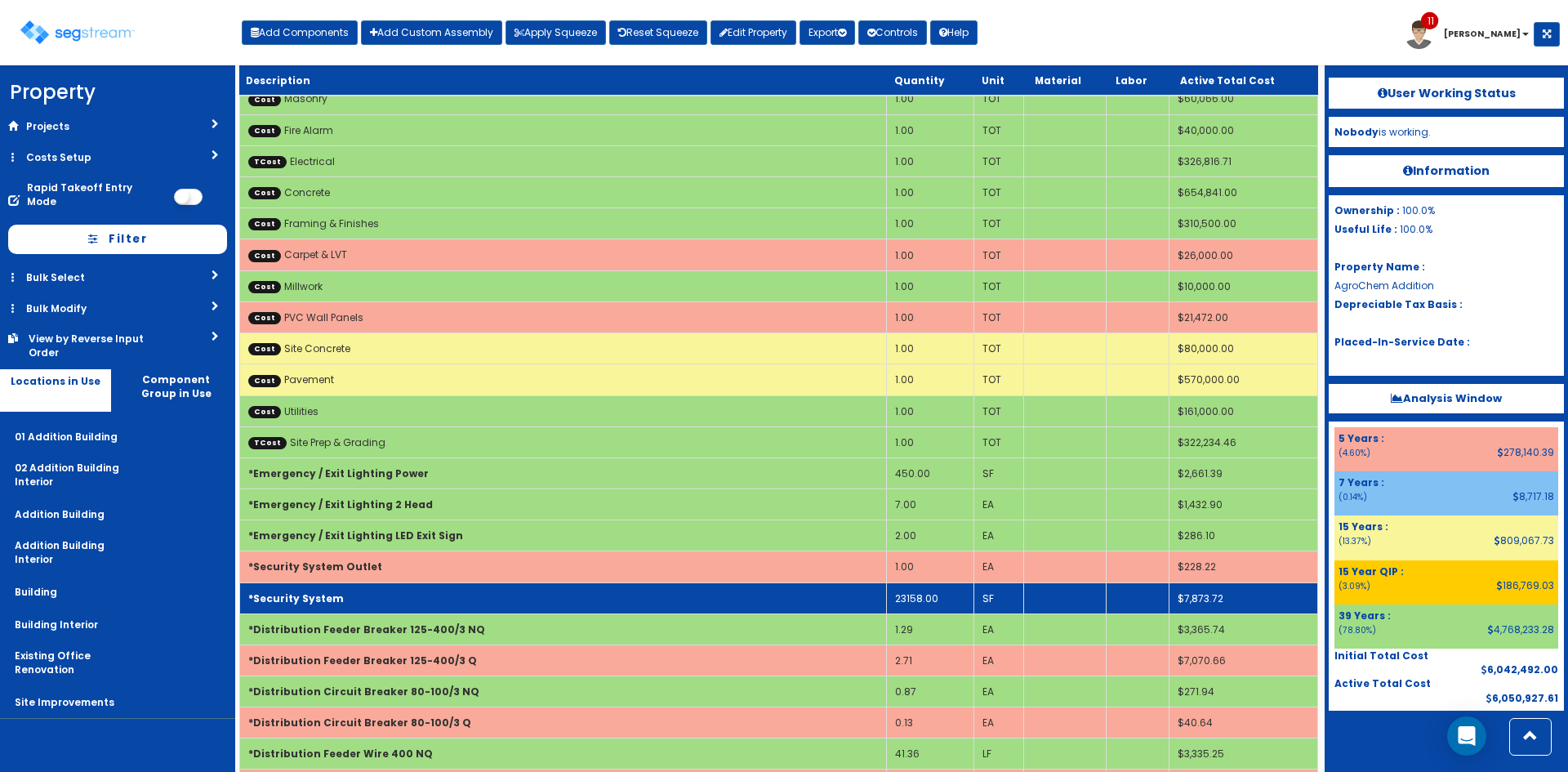
click at [357, 601] on td "*Security System" at bounding box center [563, 598] width 647 height 31
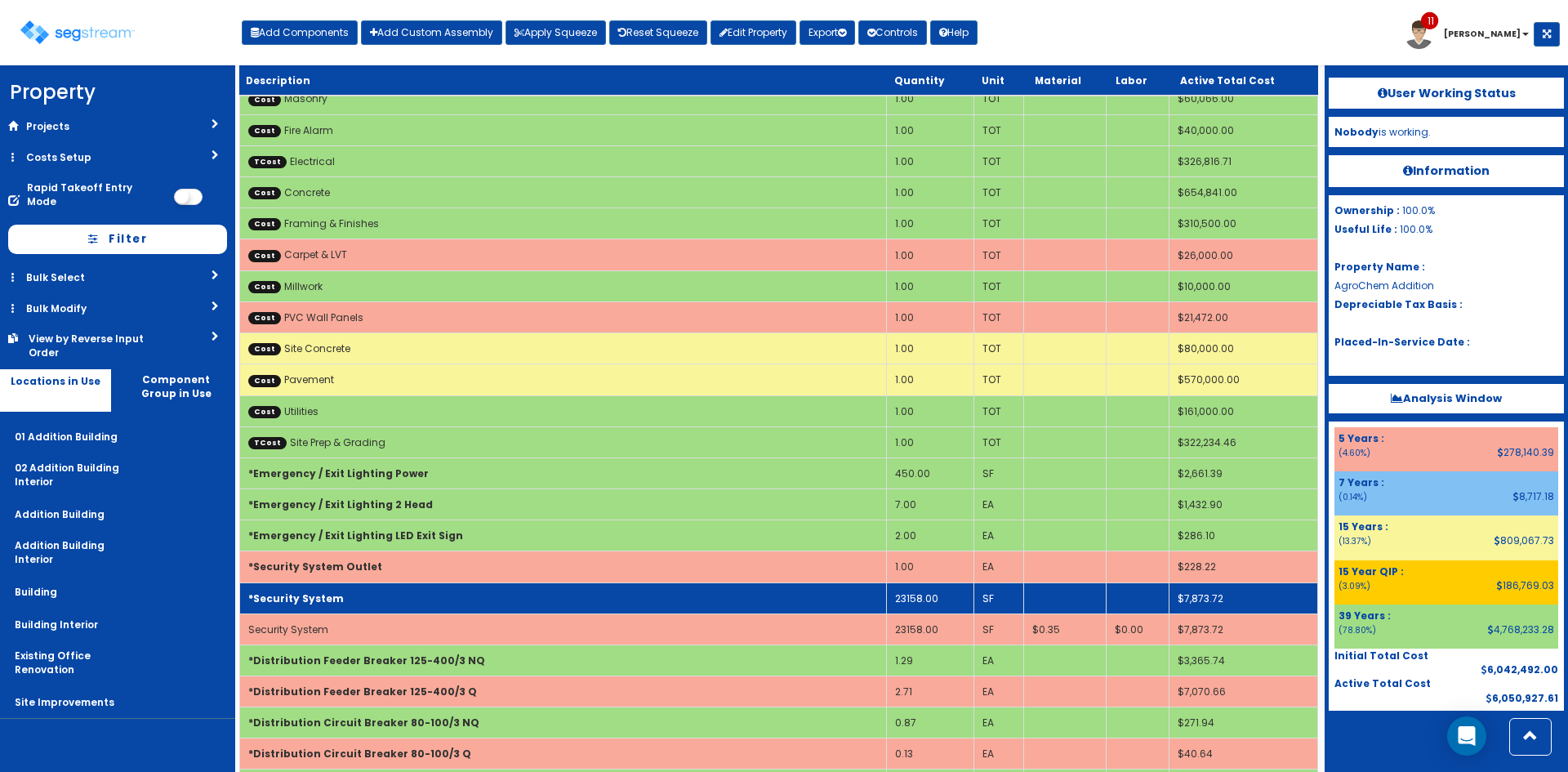
click at [357, 601] on td "*Security System" at bounding box center [563, 598] width 647 height 31
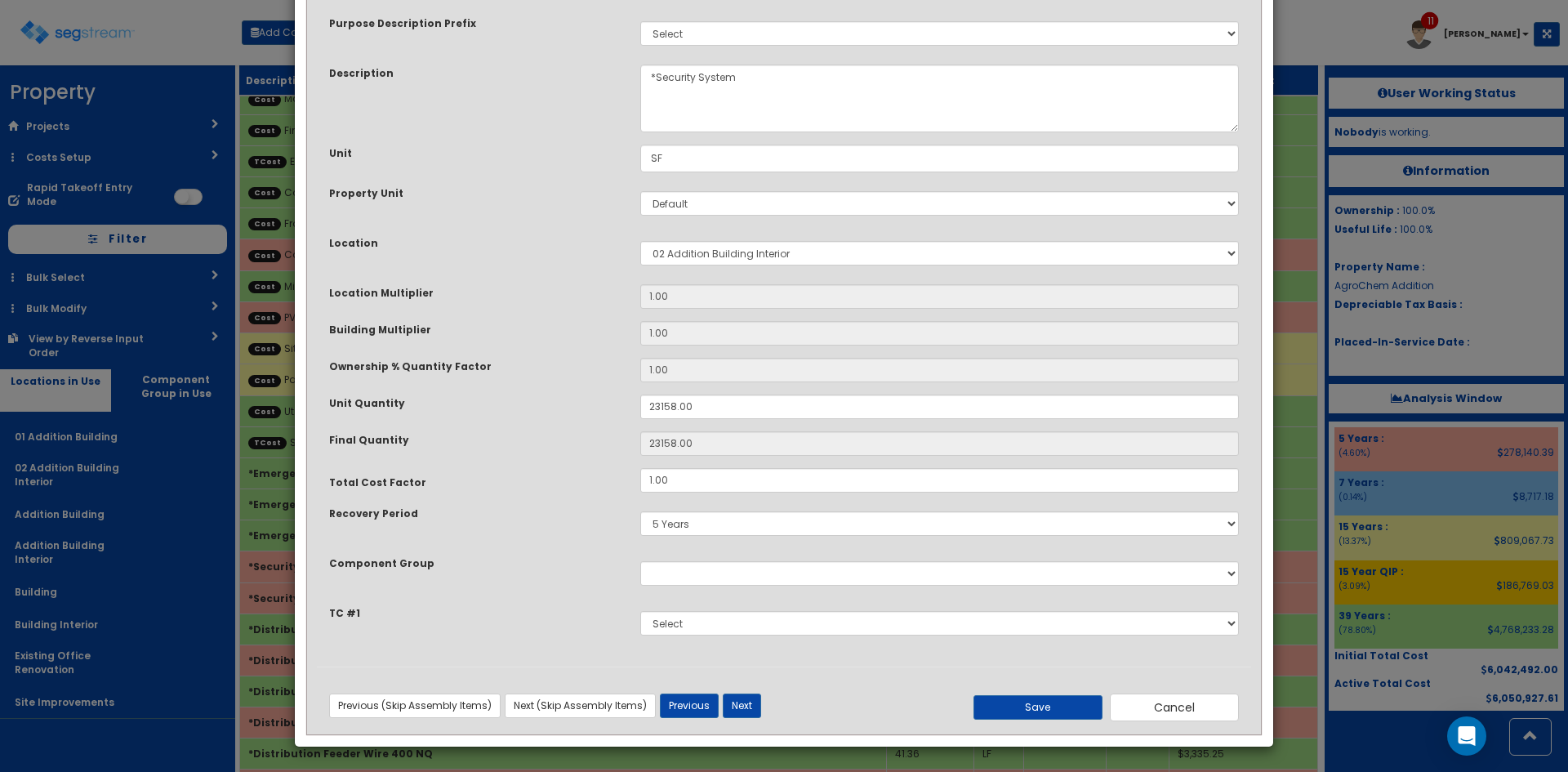
scroll to position [0, 0]
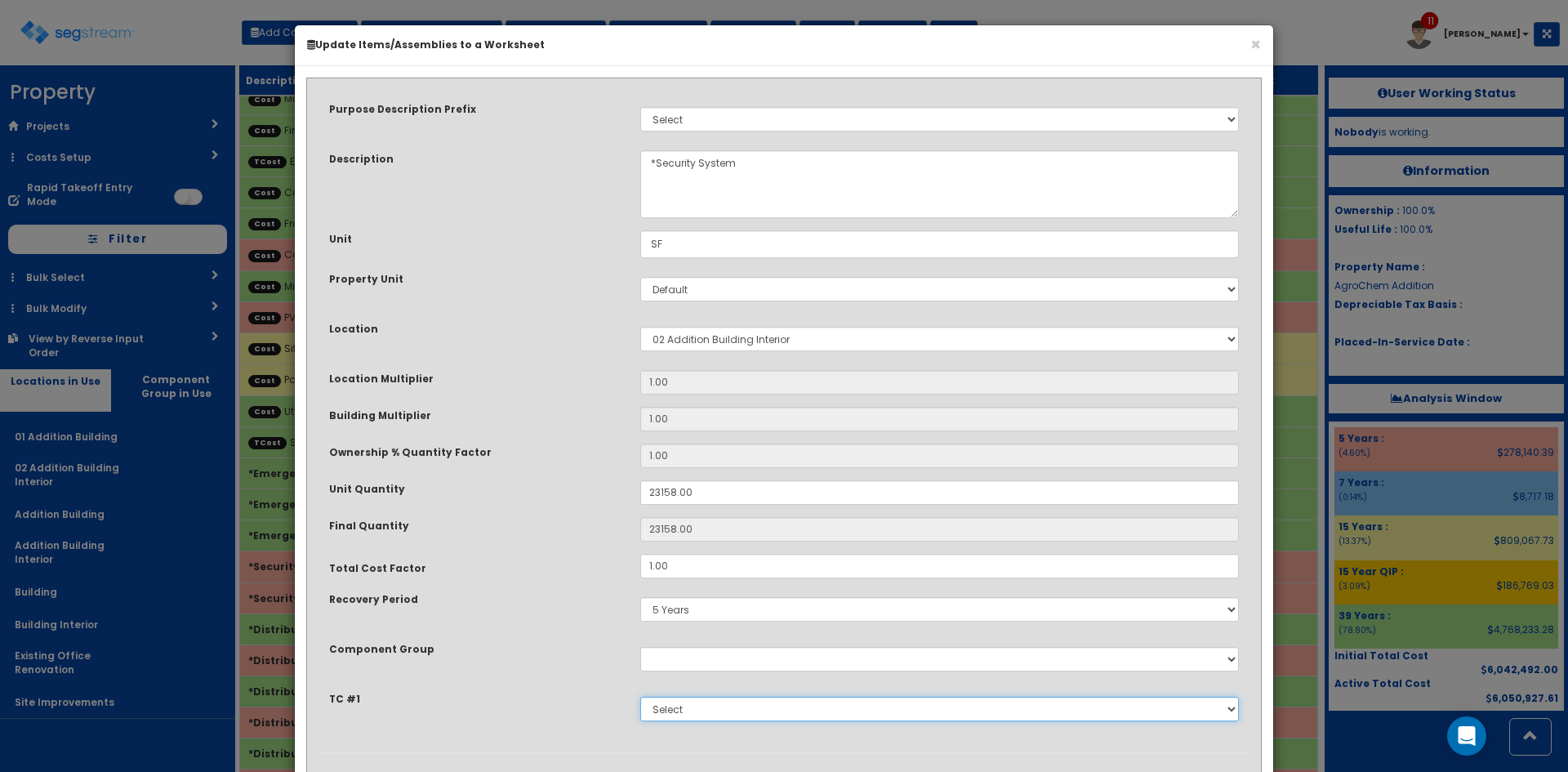
click at [700, 705] on select "Select Site Prep & Grading Electrical Dock Doors & Equipment Plumbing HVAC Chan…" at bounding box center [940, 709] width 599 height 25
select select "5280427"
click at [641, 697] on select "Select Site Prep & Grading Electrical Dock Doors & Equipment Plumbing HVAC Chan…" at bounding box center [940, 709] width 599 height 25
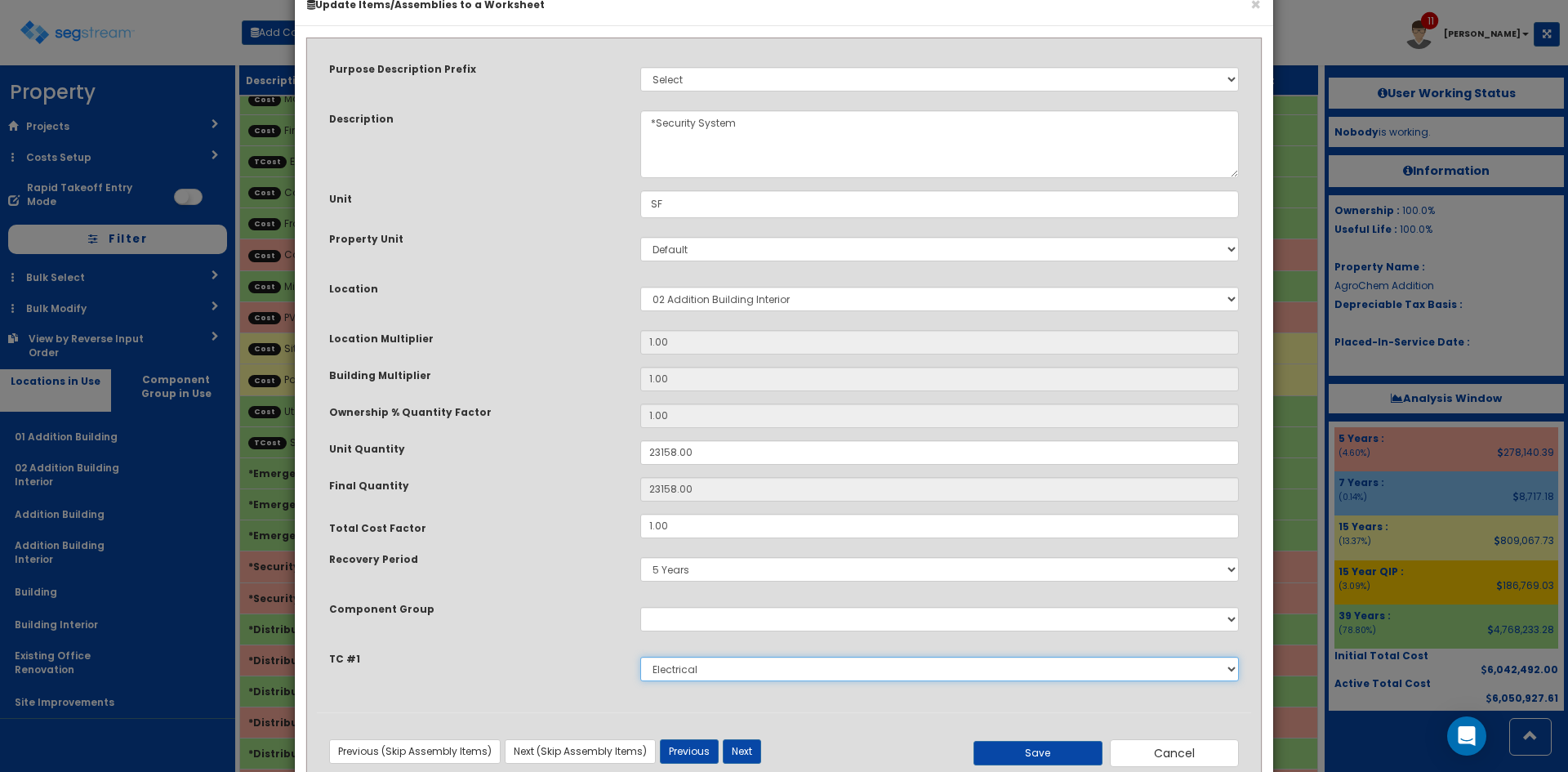
scroll to position [86, 0]
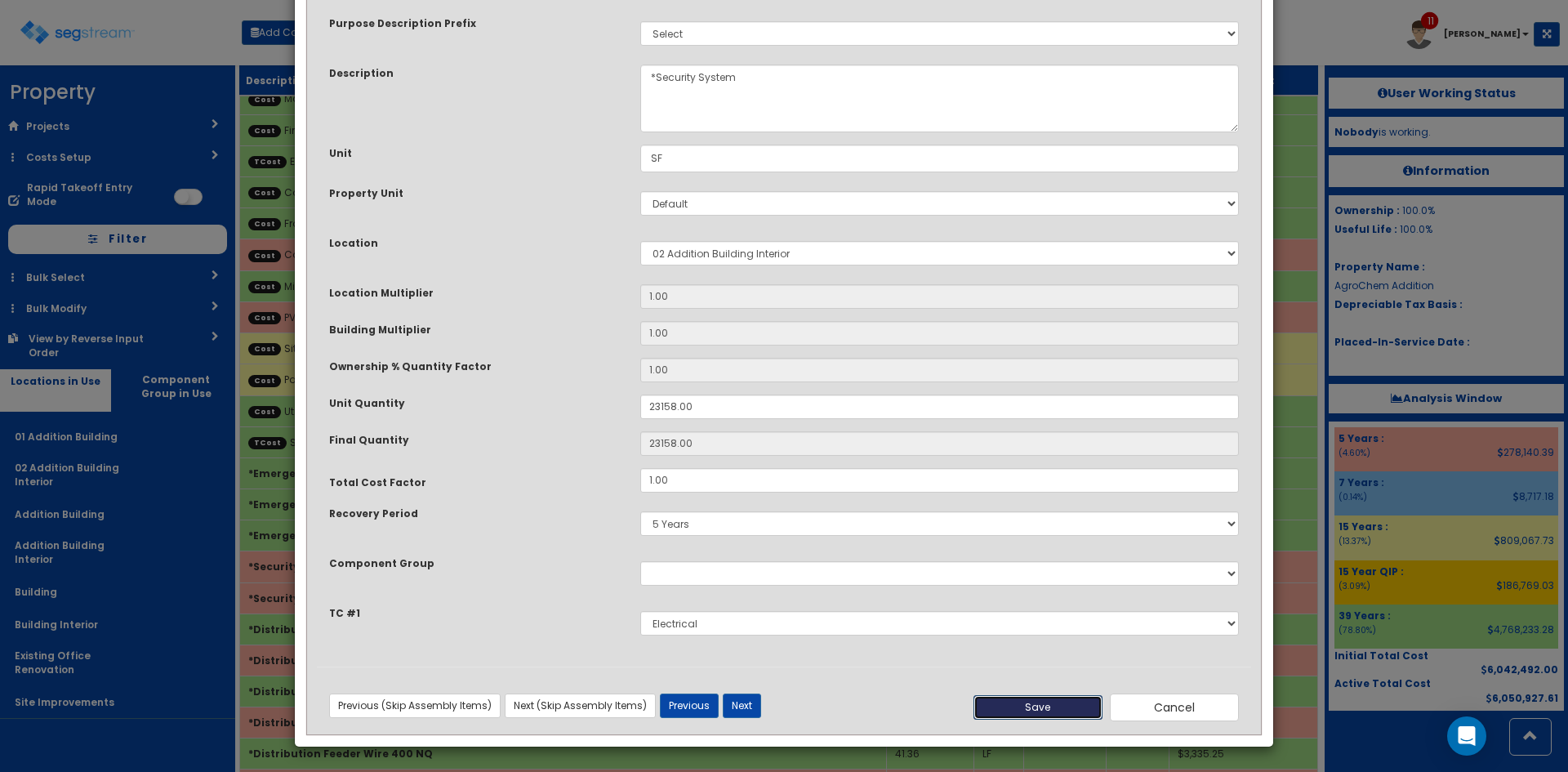
click at [1038, 711] on button "Save" at bounding box center [1037, 707] width 129 height 25
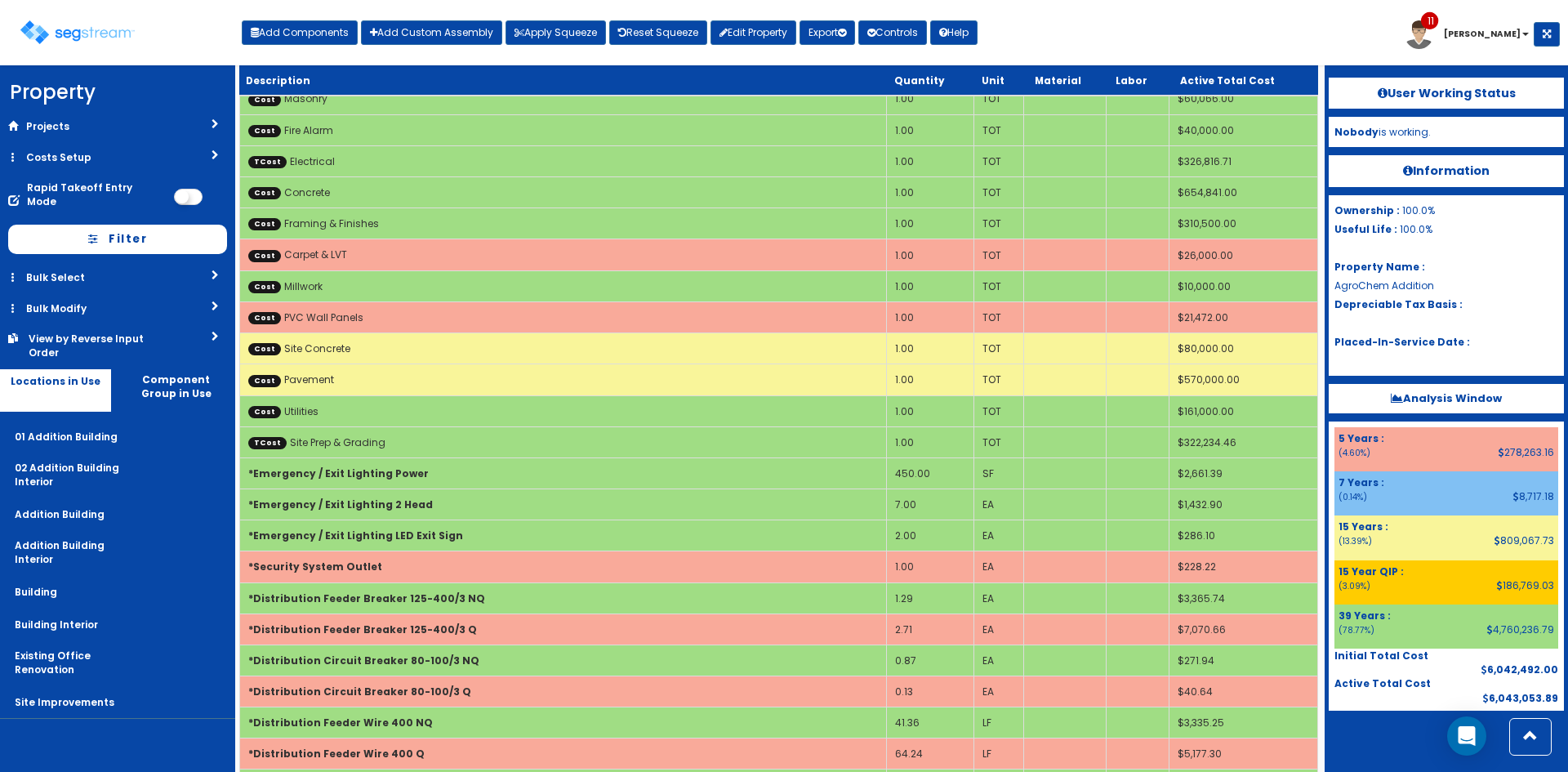
click at [1444, 765] on div at bounding box center [1447, 752] width 235 height 82
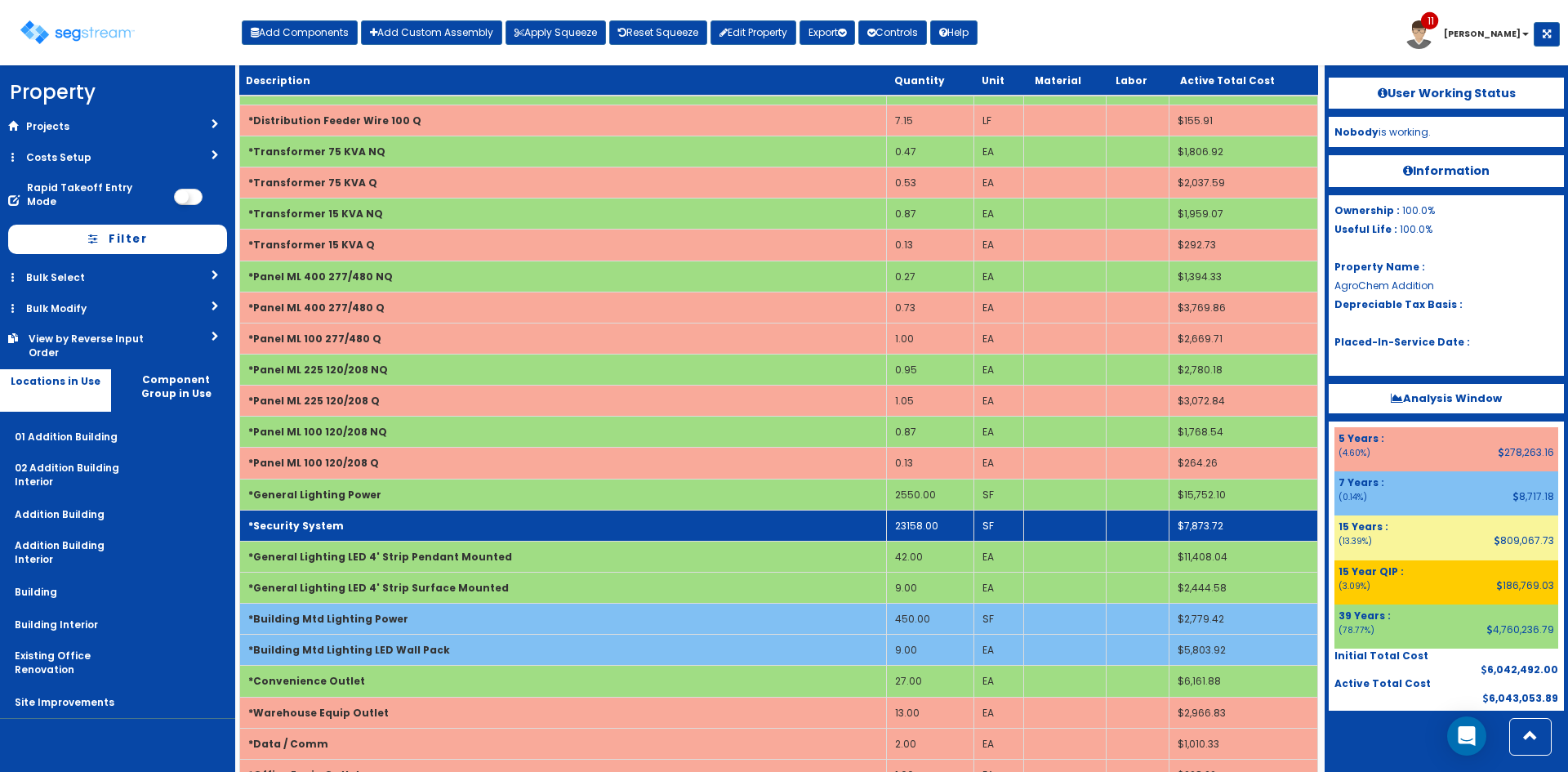
click at [304, 525] on b "*Security System" at bounding box center [296, 525] width 96 height 14
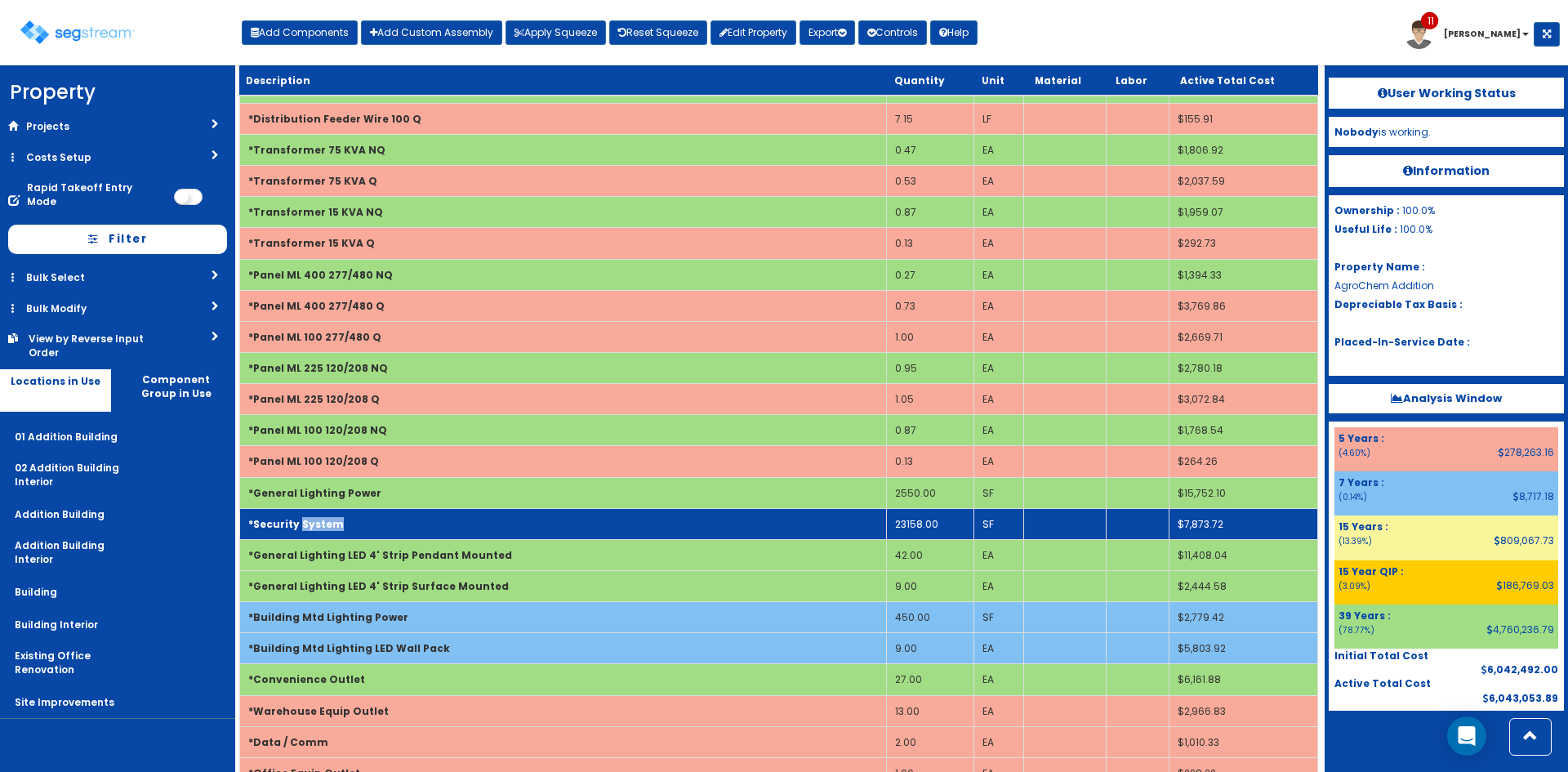
click at [304, 525] on b "*Security System" at bounding box center [296, 524] width 96 height 14
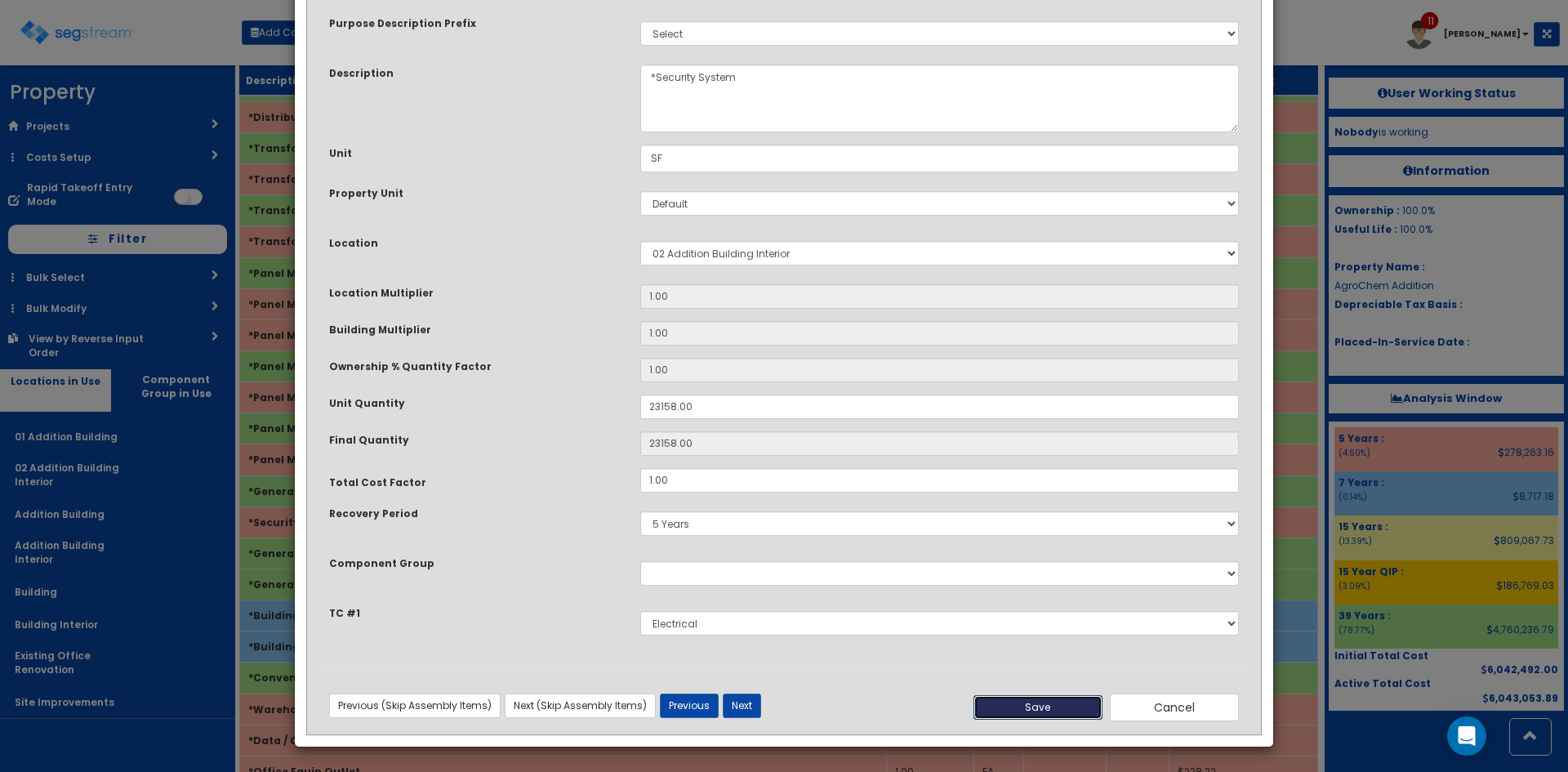
click at [1054, 711] on button "Save" at bounding box center [1037, 707] width 129 height 25
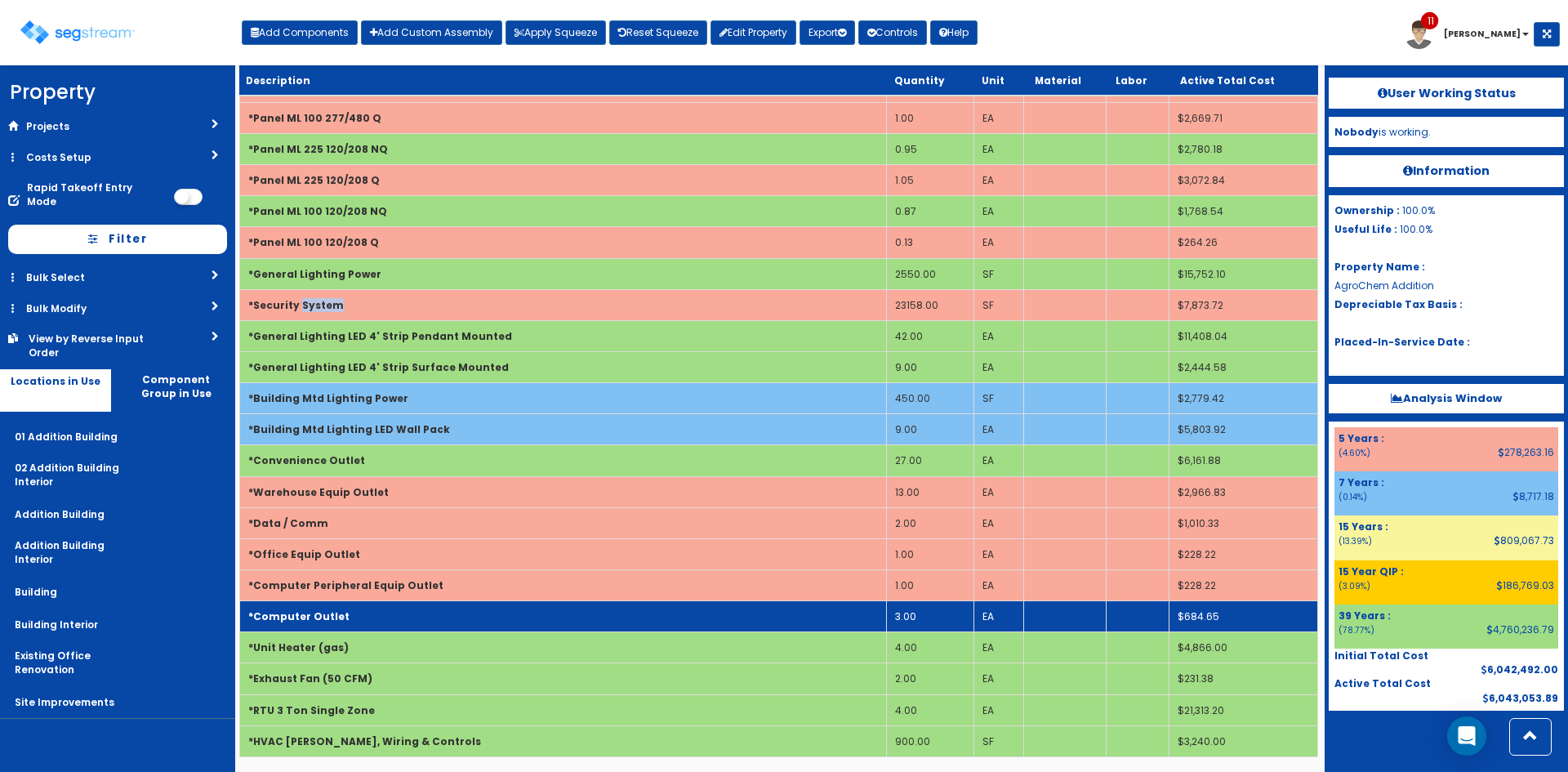
scroll to position [2156, 0]
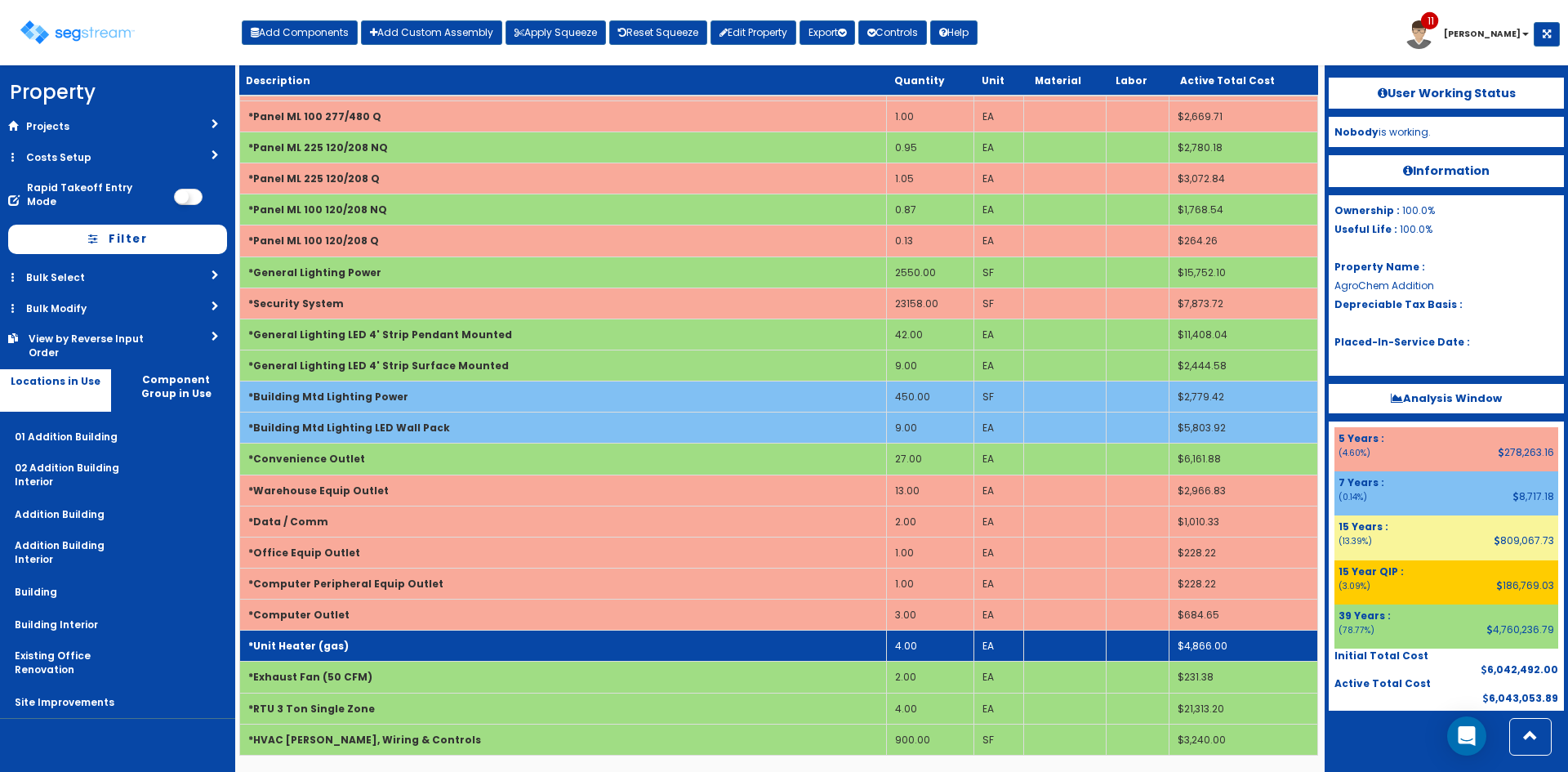
click at [527, 638] on td "*Unit Heater (gas)" at bounding box center [563, 646] width 647 height 31
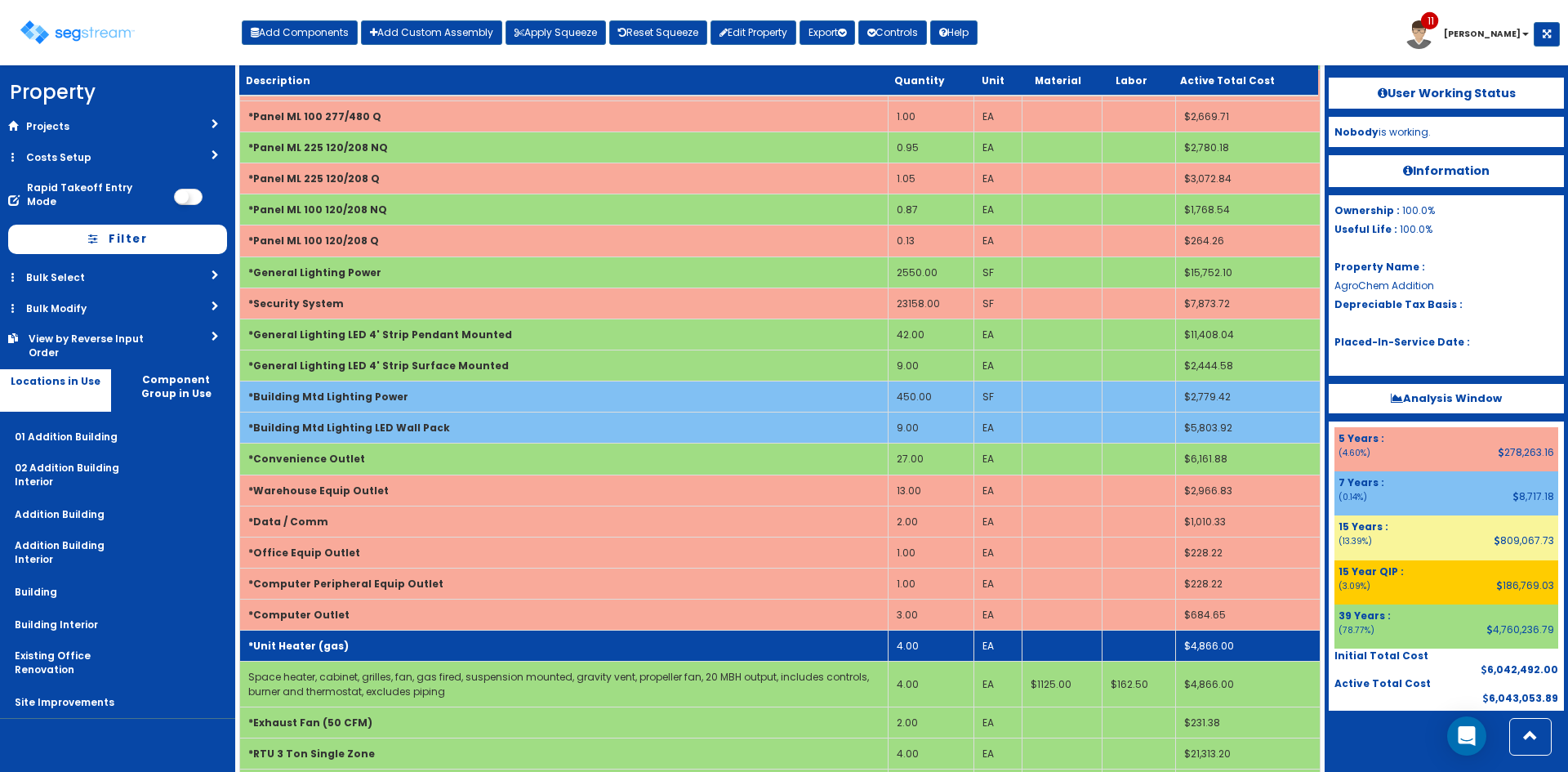
click at [527, 638] on td "*Unit Heater (gas)" at bounding box center [564, 646] width 648 height 31
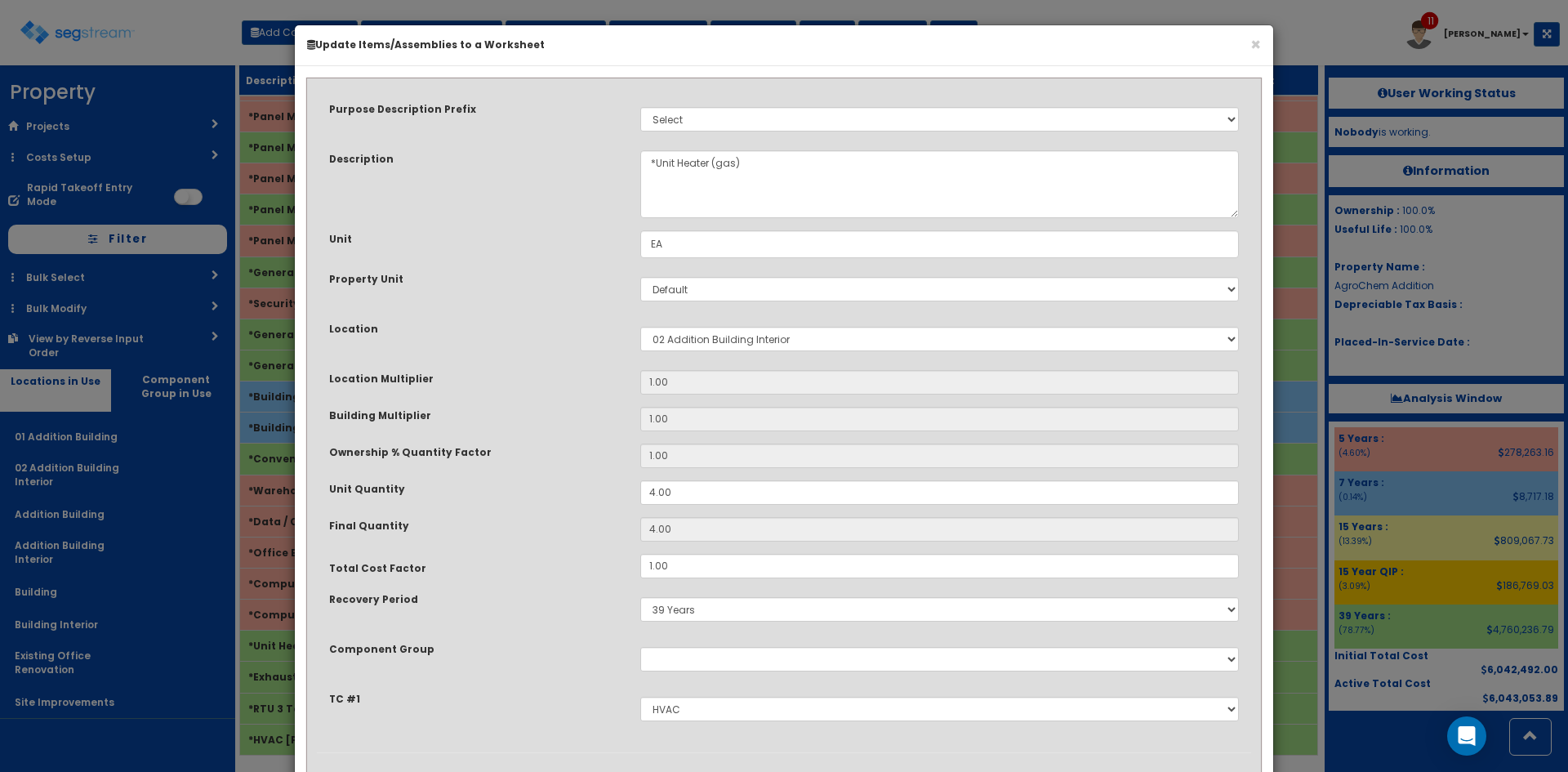
scroll to position [86, 0]
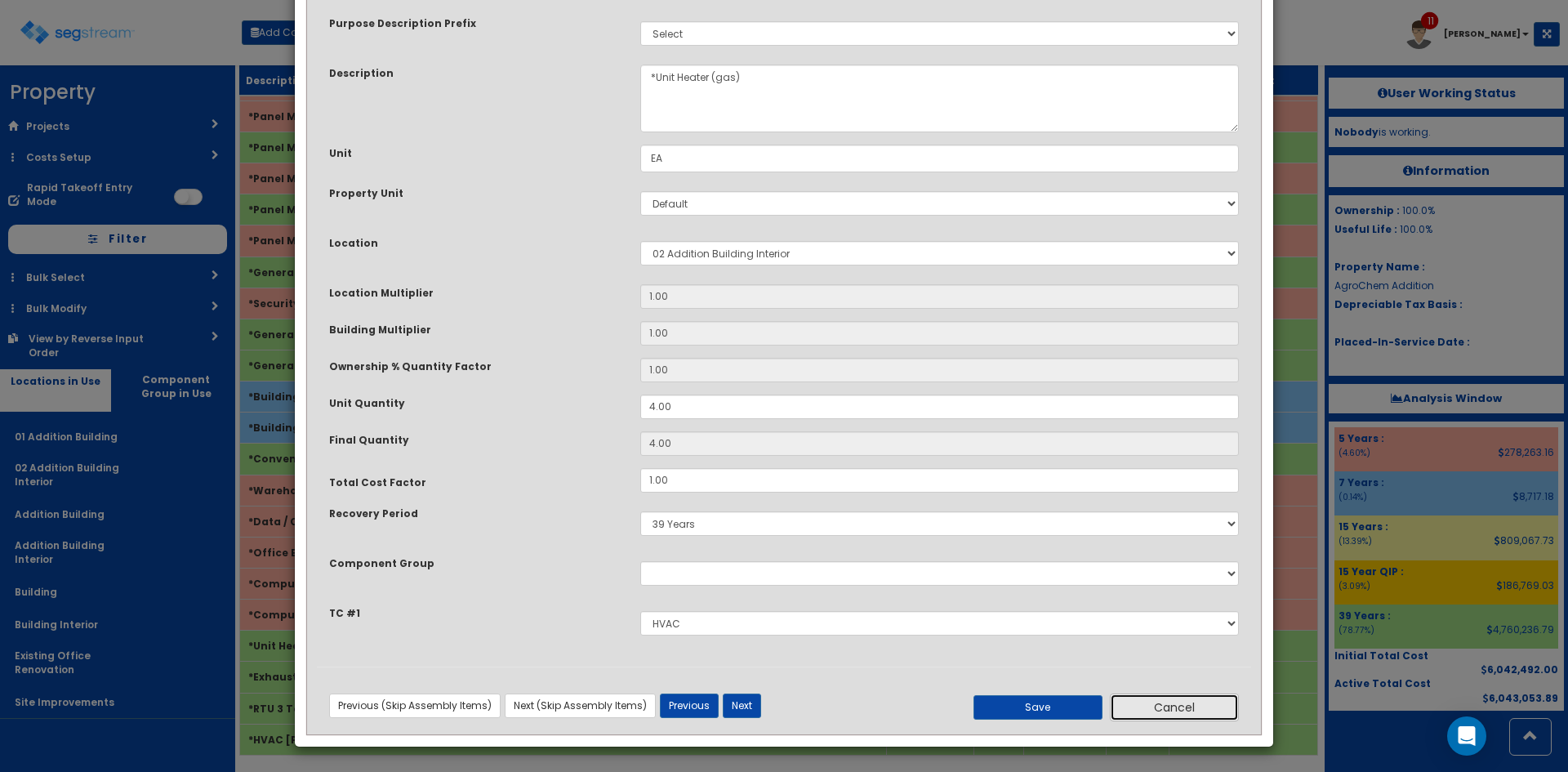
click at [1184, 713] on button "Cancel" at bounding box center [1174, 707] width 129 height 28
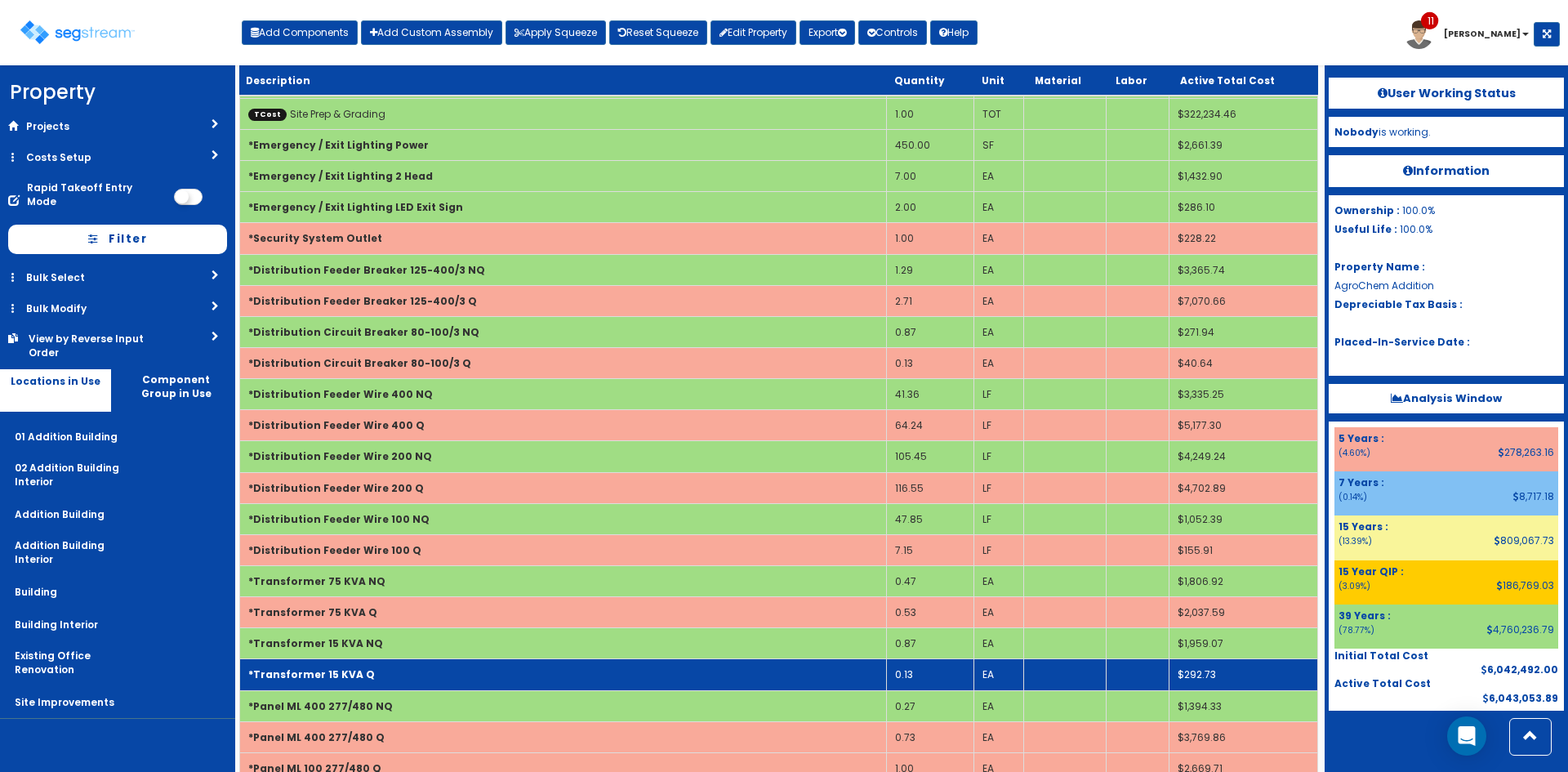
scroll to position [1504, 0]
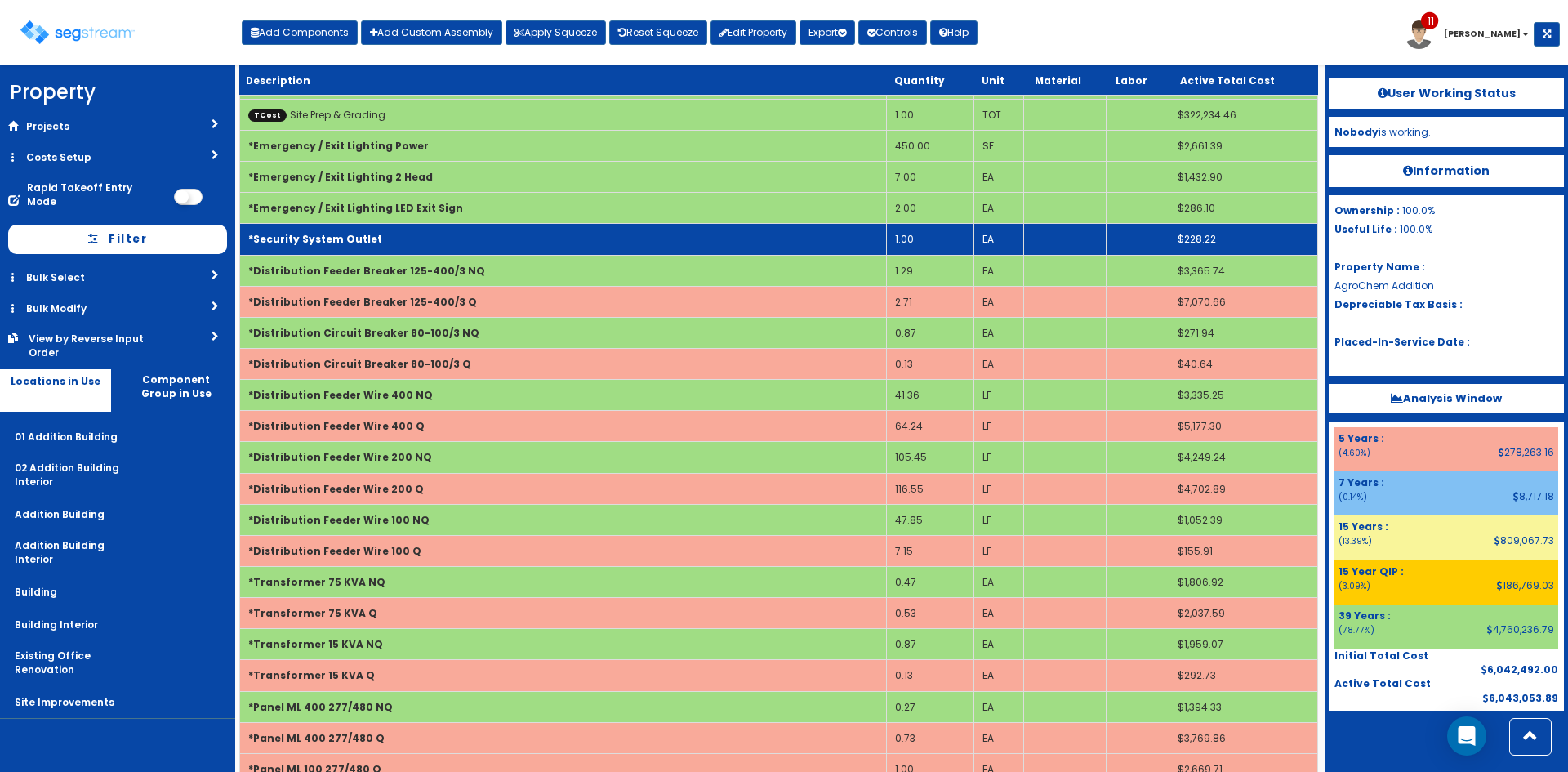
click at [351, 227] on td "*Security System Outlet" at bounding box center [563, 239] width 647 height 31
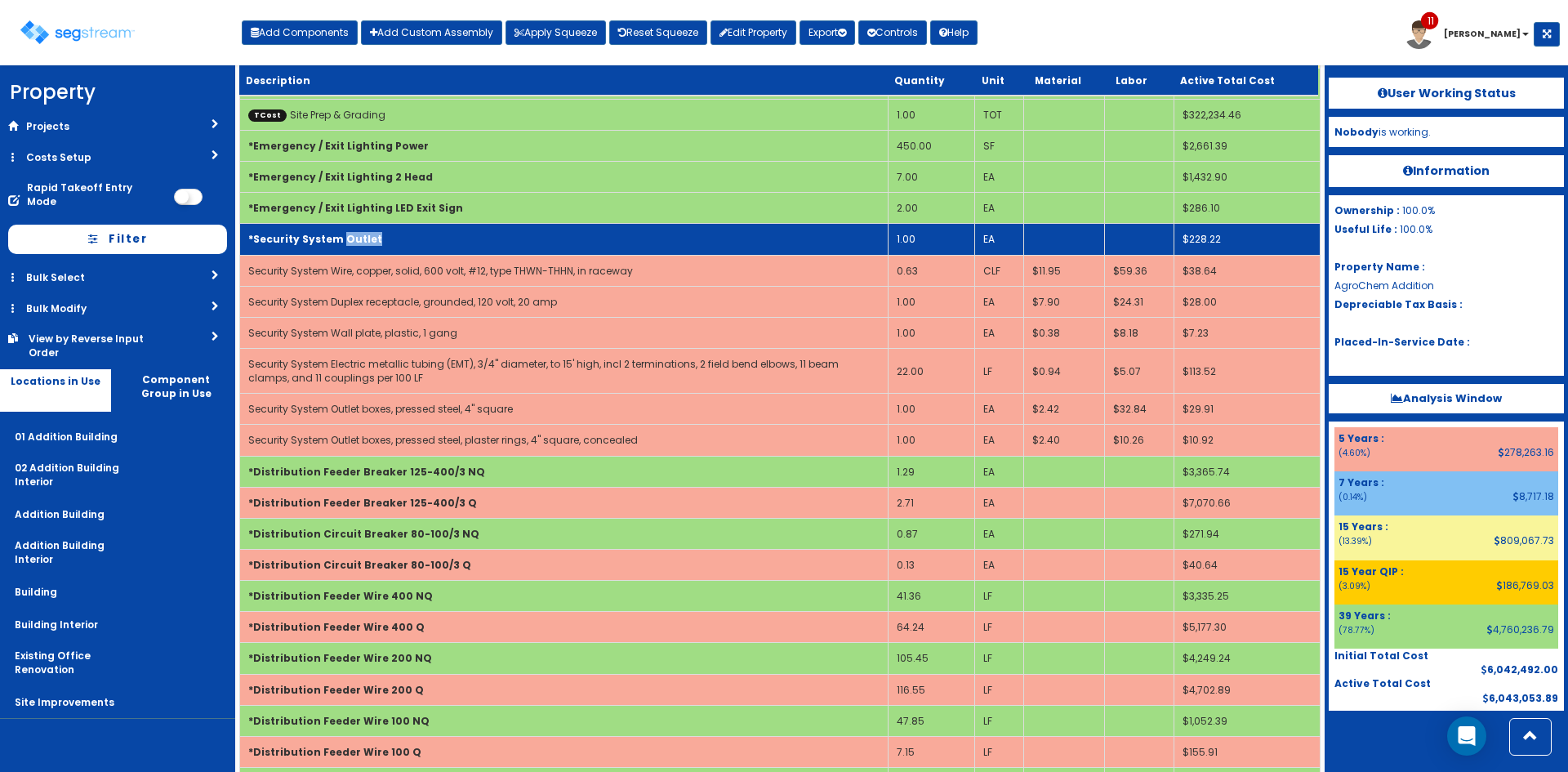
click at [351, 227] on td "*Security System Outlet" at bounding box center [564, 239] width 648 height 31
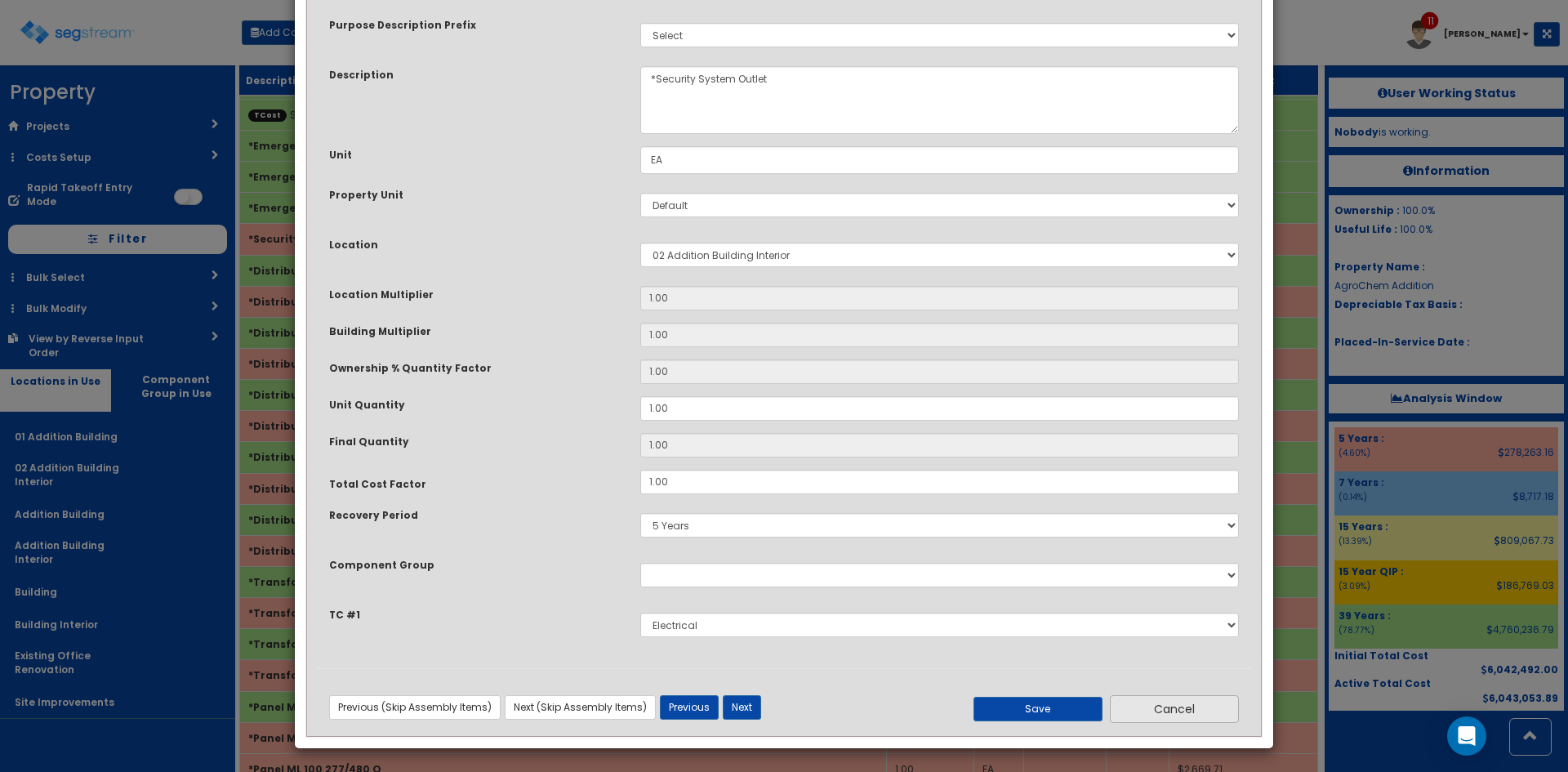
scroll to position [86, 0]
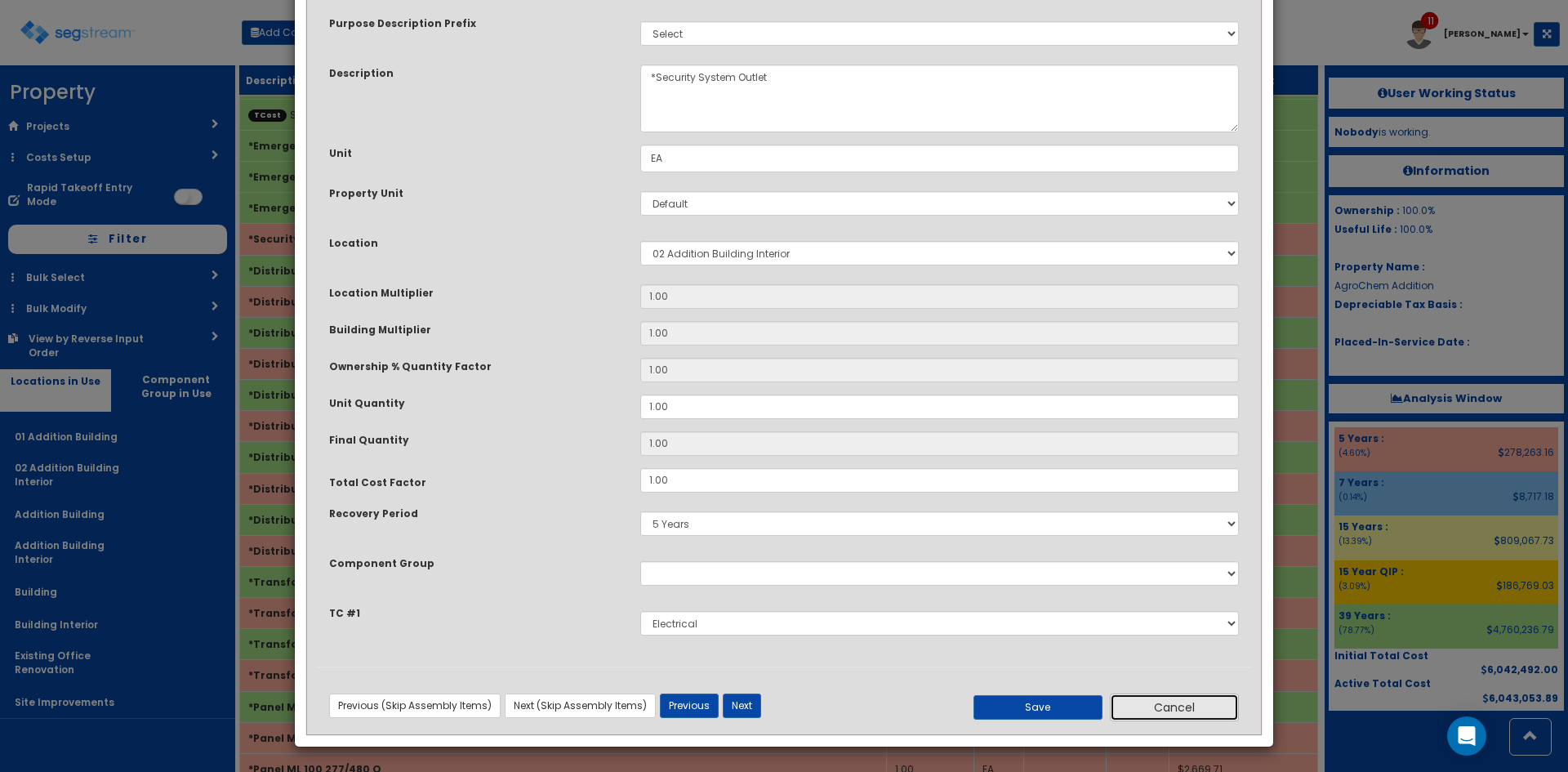
click at [1156, 701] on button "Cancel" at bounding box center [1174, 707] width 129 height 28
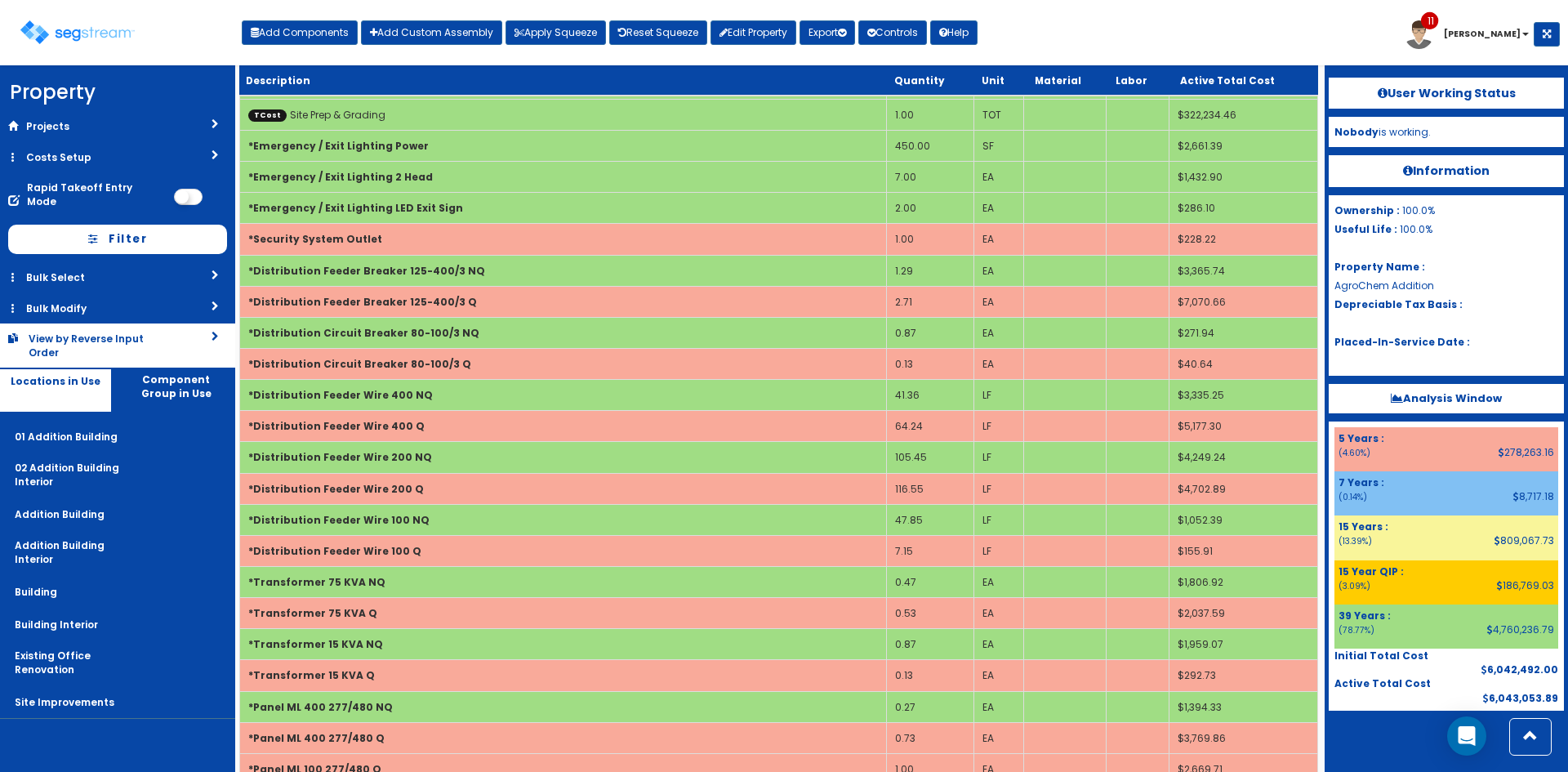
click at [151, 332] on div "View by Reverse Input Order" at bounding box center [95, 345] width 131 height 28
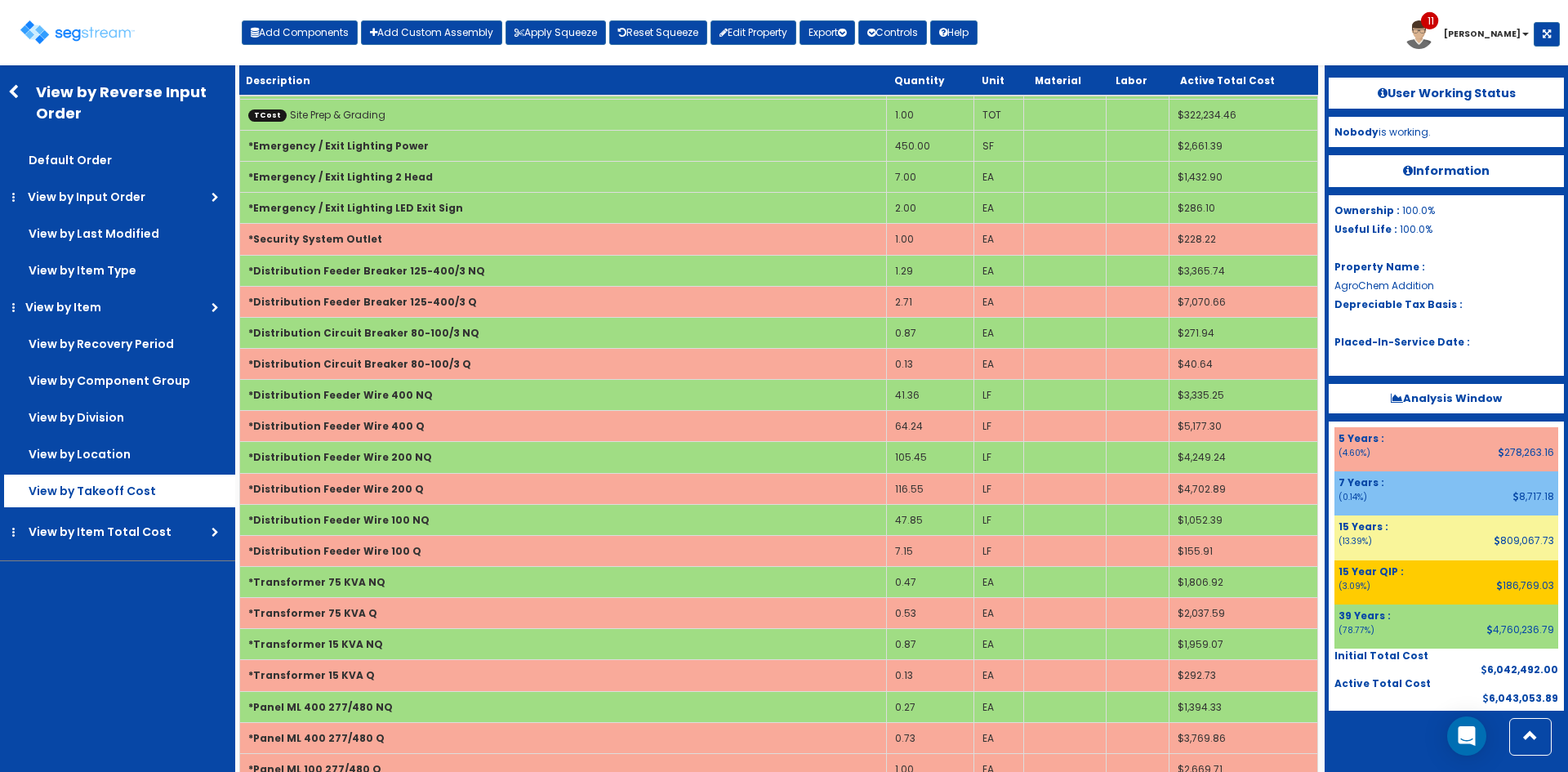
click at [107, 496] on label "View by Takeoff Cost" at bounding box center [119, 490] width 231 height 32
click at [0, 0] on input "View by Takeoff Cost" at bounding box center [0, 0] width 0 height 0
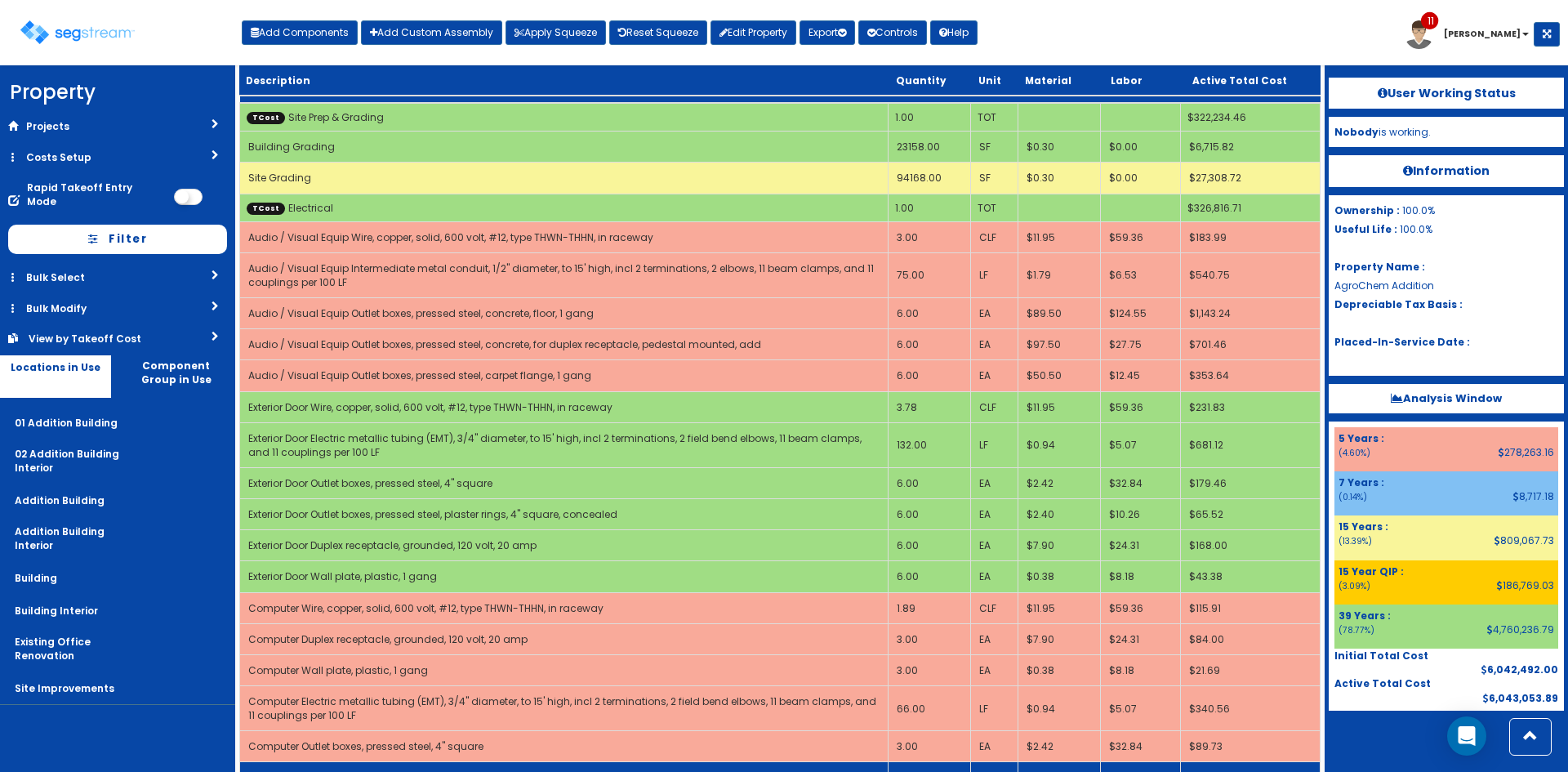
scroll to position [0, 0]
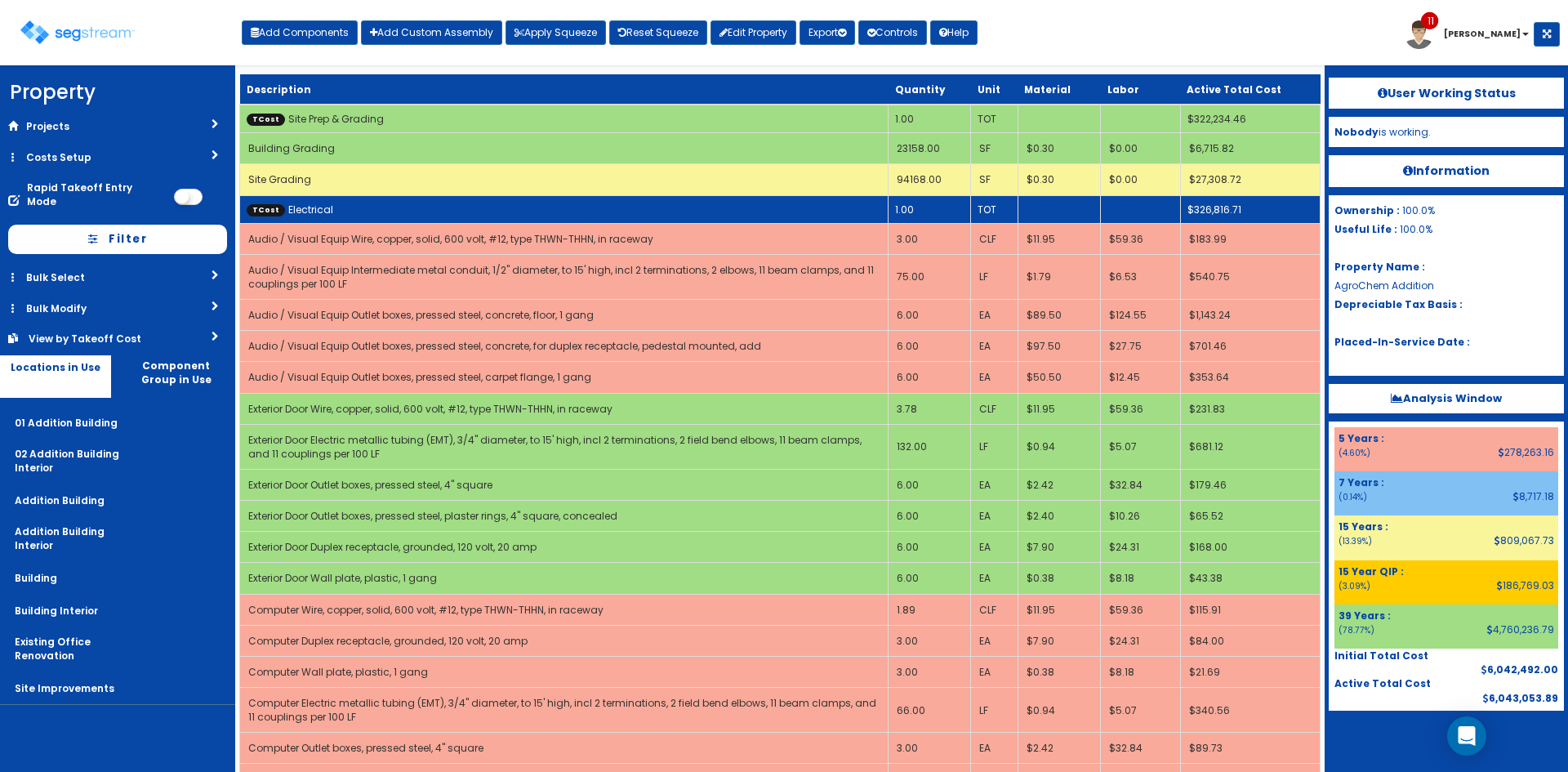
click at [332, 205] on td "TCost Electrical" at bounding box center [564, 209] width 648 height 28
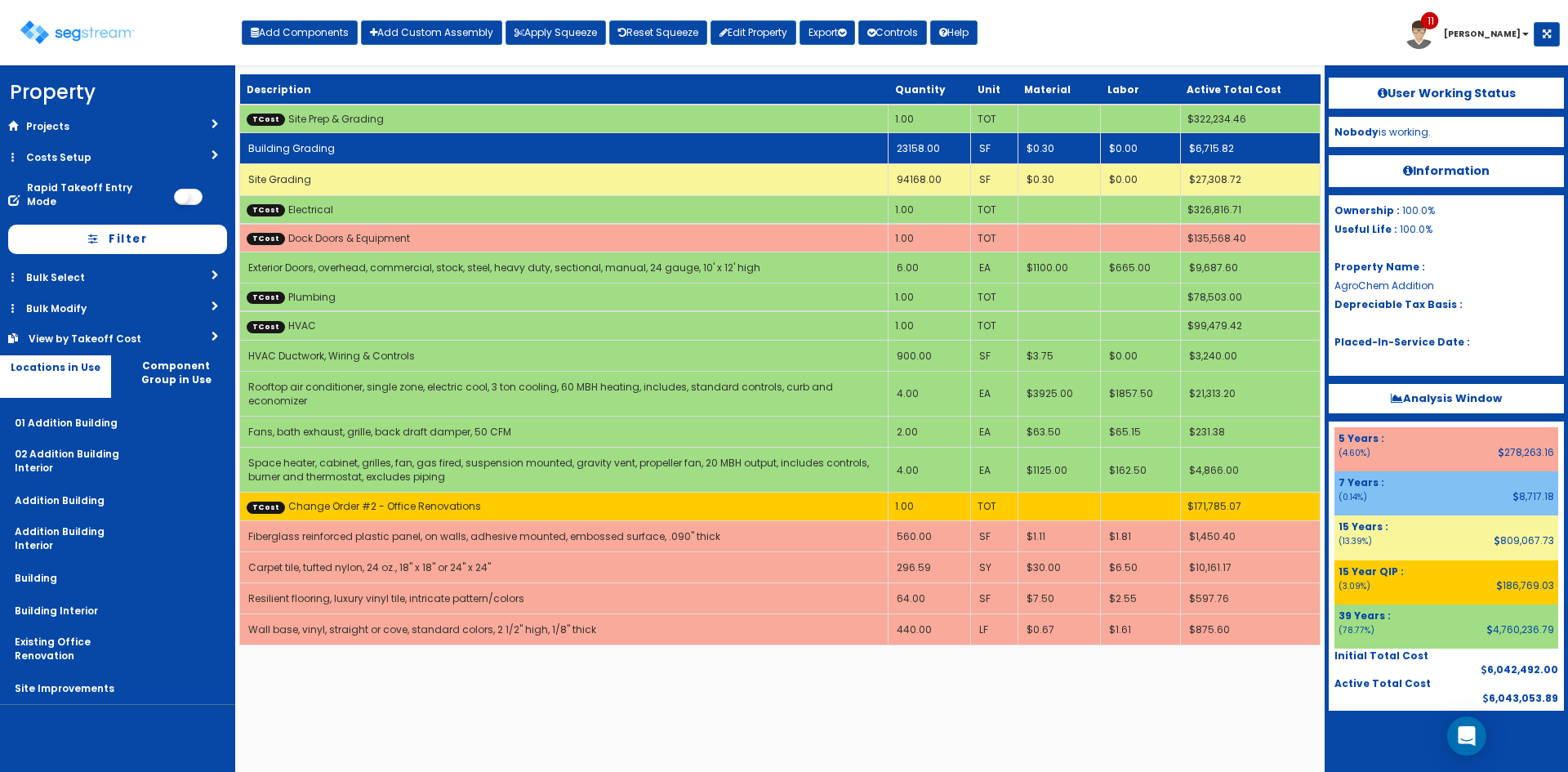
click at [402, 155] on td "Building Grading" at bounding box center [564, 148] width 648 height 31
select select "5267523"
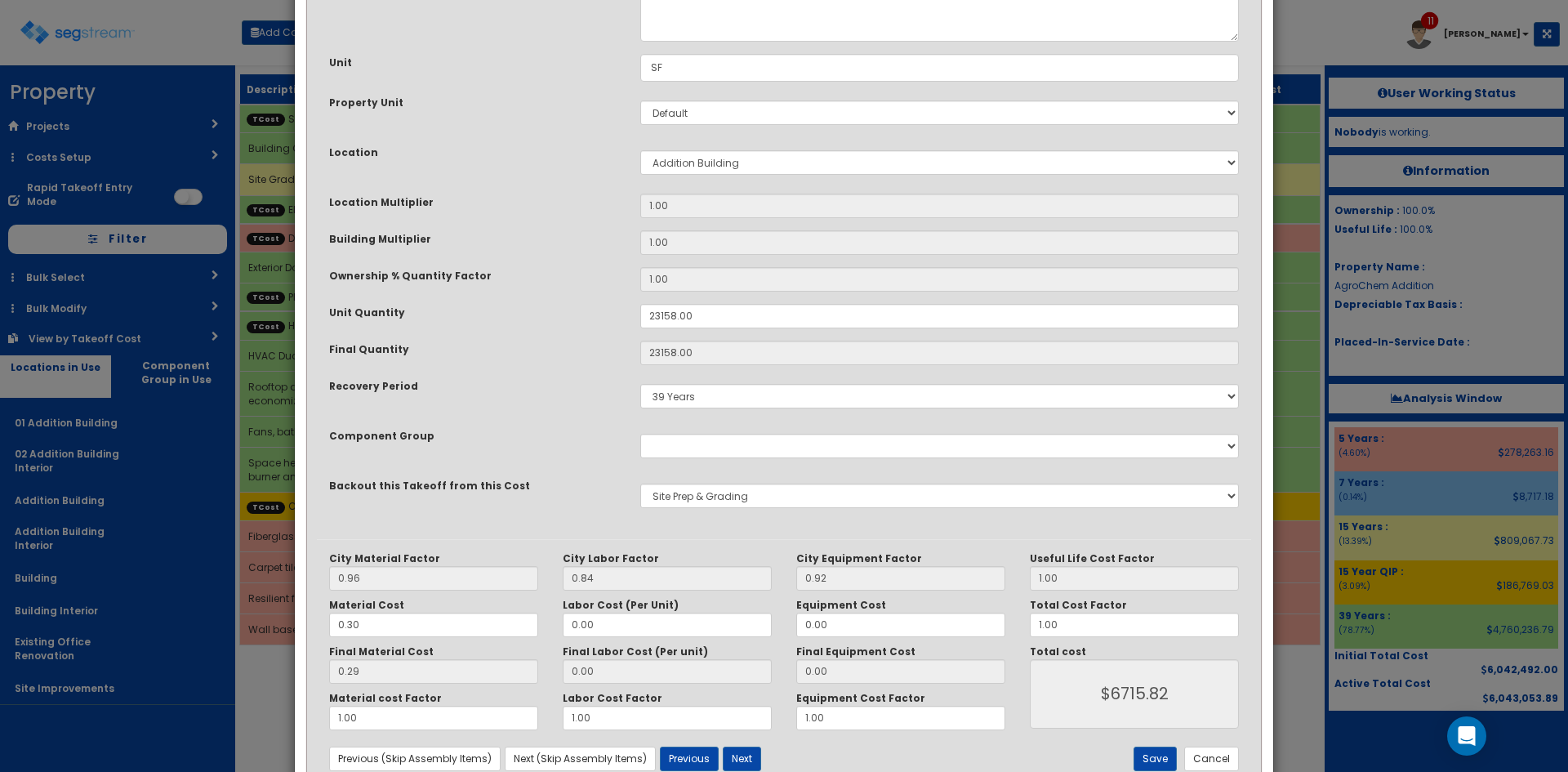
scroll to position [226, 0]
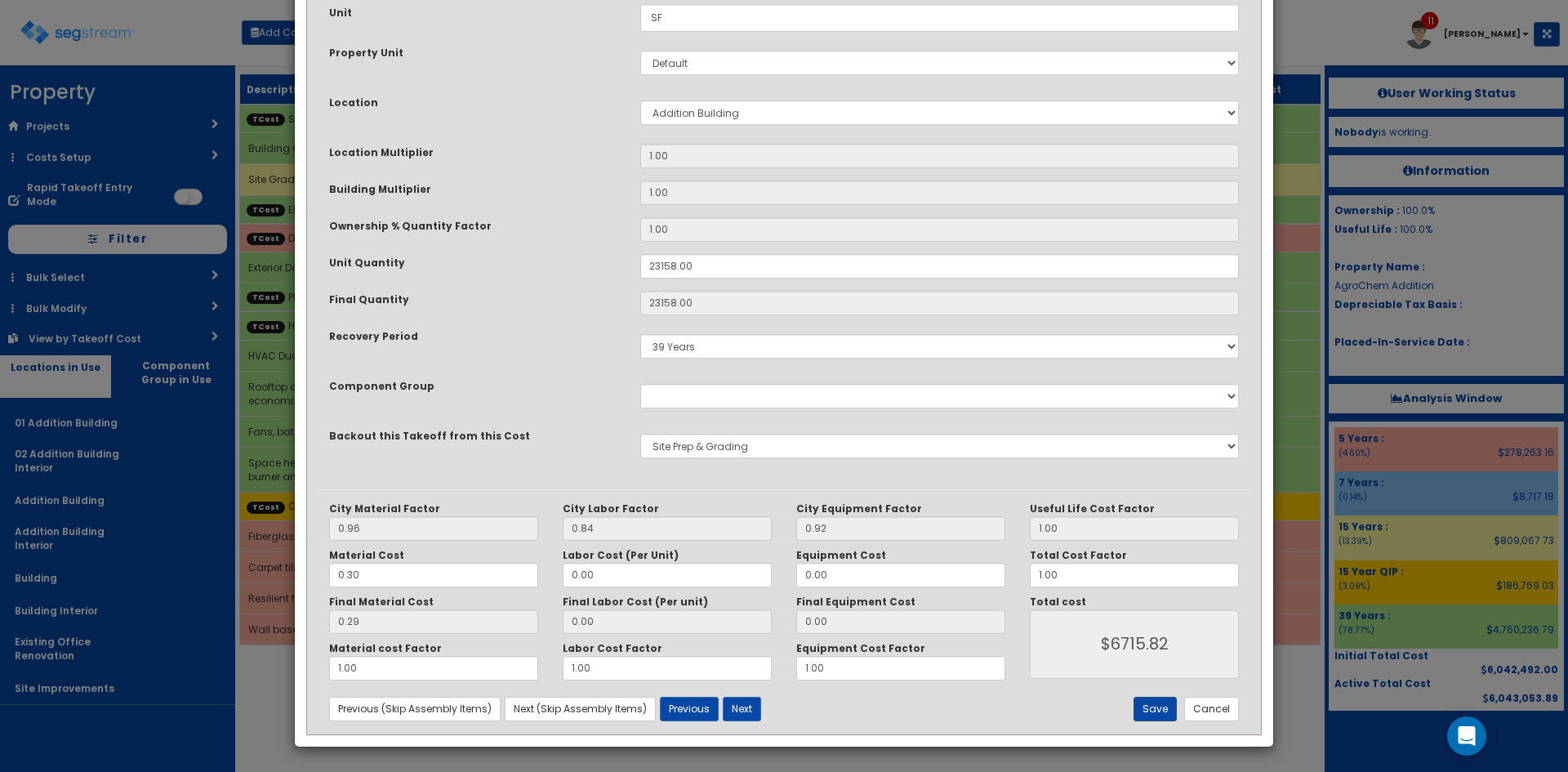
drag, startPoint x: 1126, startPoint y: 712, endPoint x: 1141, endPoint y: 711, distance: 15.0
click at [1130, 712] on div "Save Cancel" at bounding box center [1095, 709] width 311 height 25
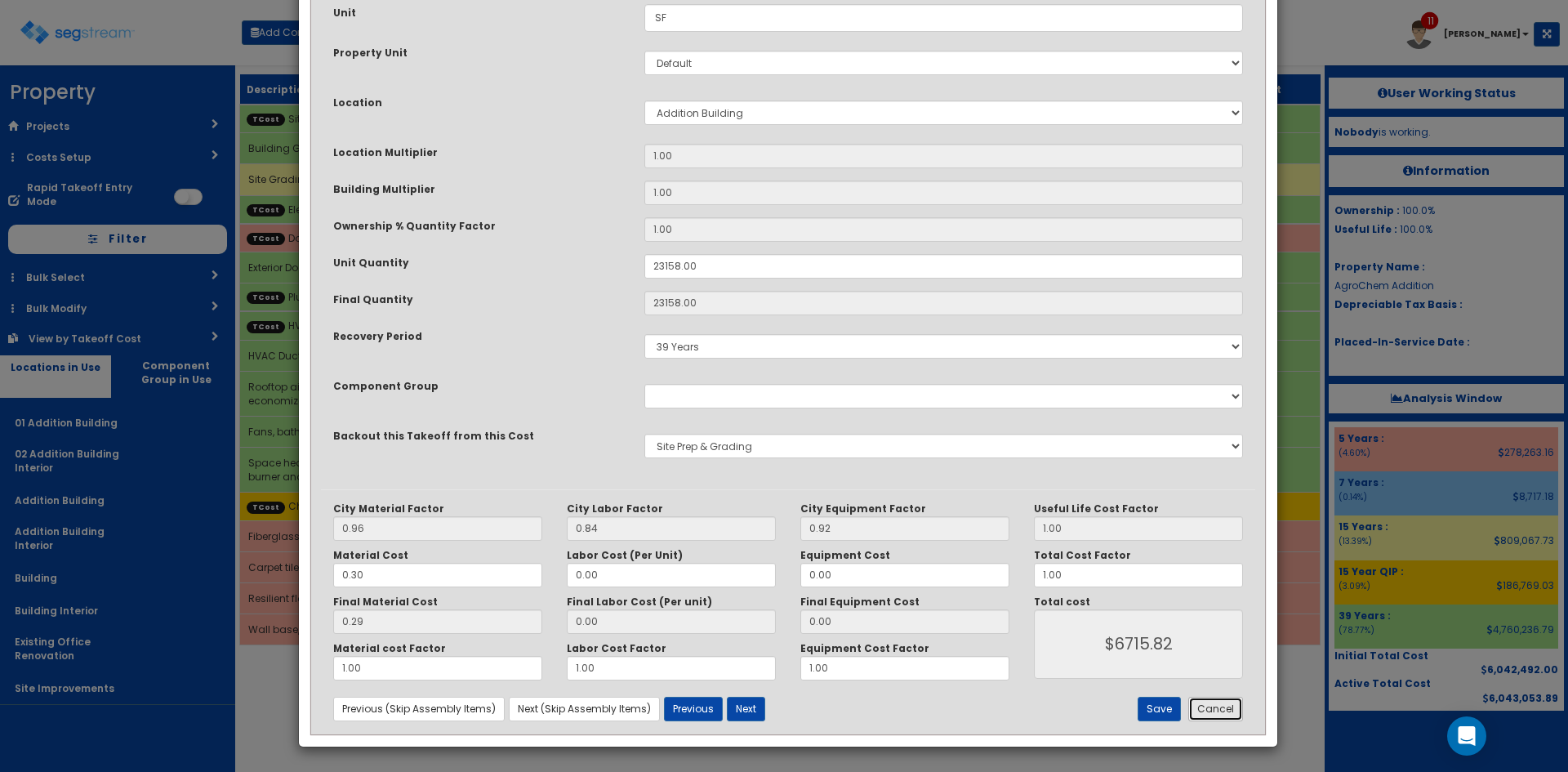
click at [1222, 710] on button "Cancel" at bounding box center [1216, 709] width 55 height 25
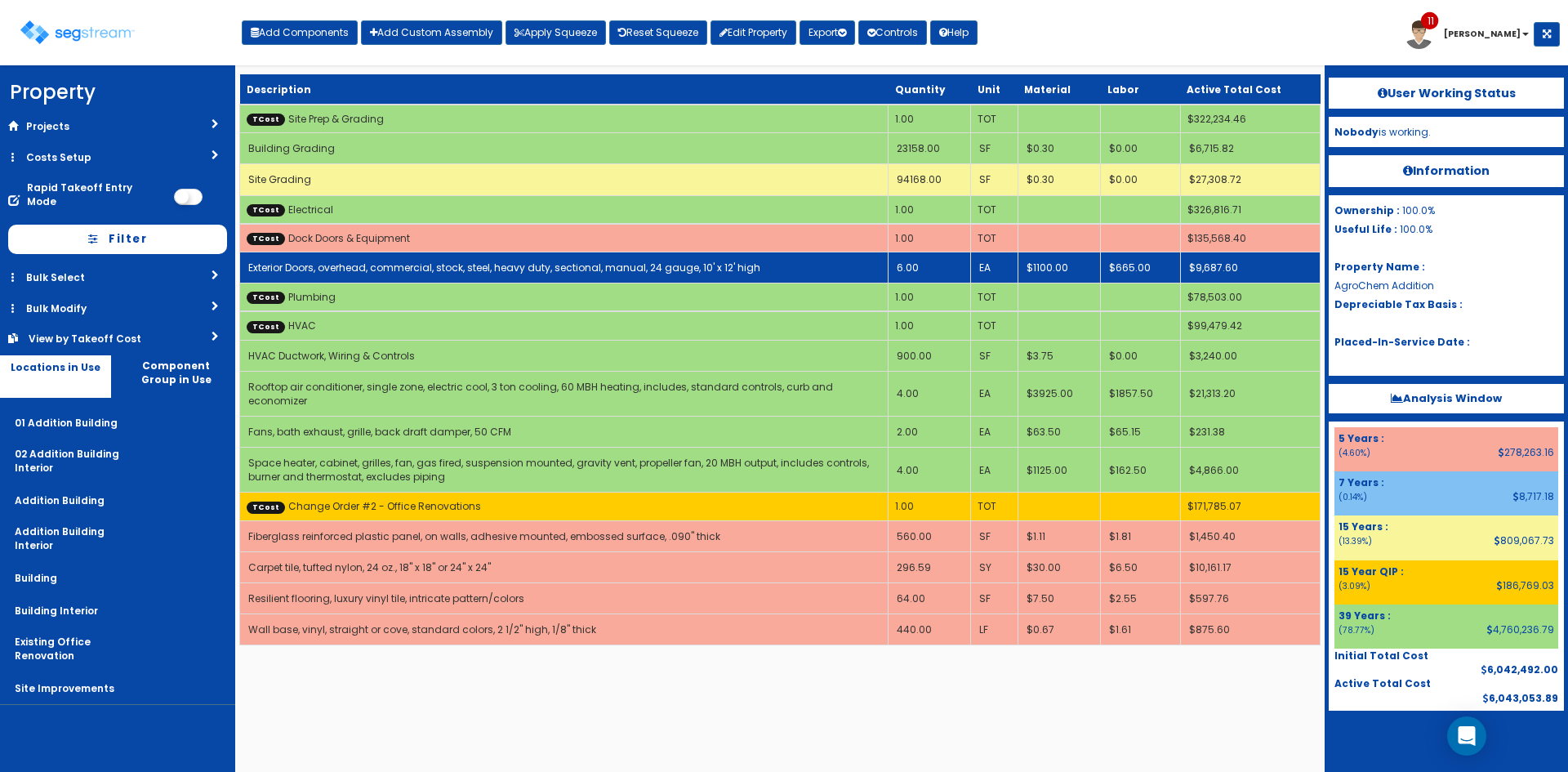
click at [417, 268] on link "Exterior Doors, overhead, commercial, stock, steel, heavy duty, sectional, manu…" at bounding box center [504, 267] width 512 height 14
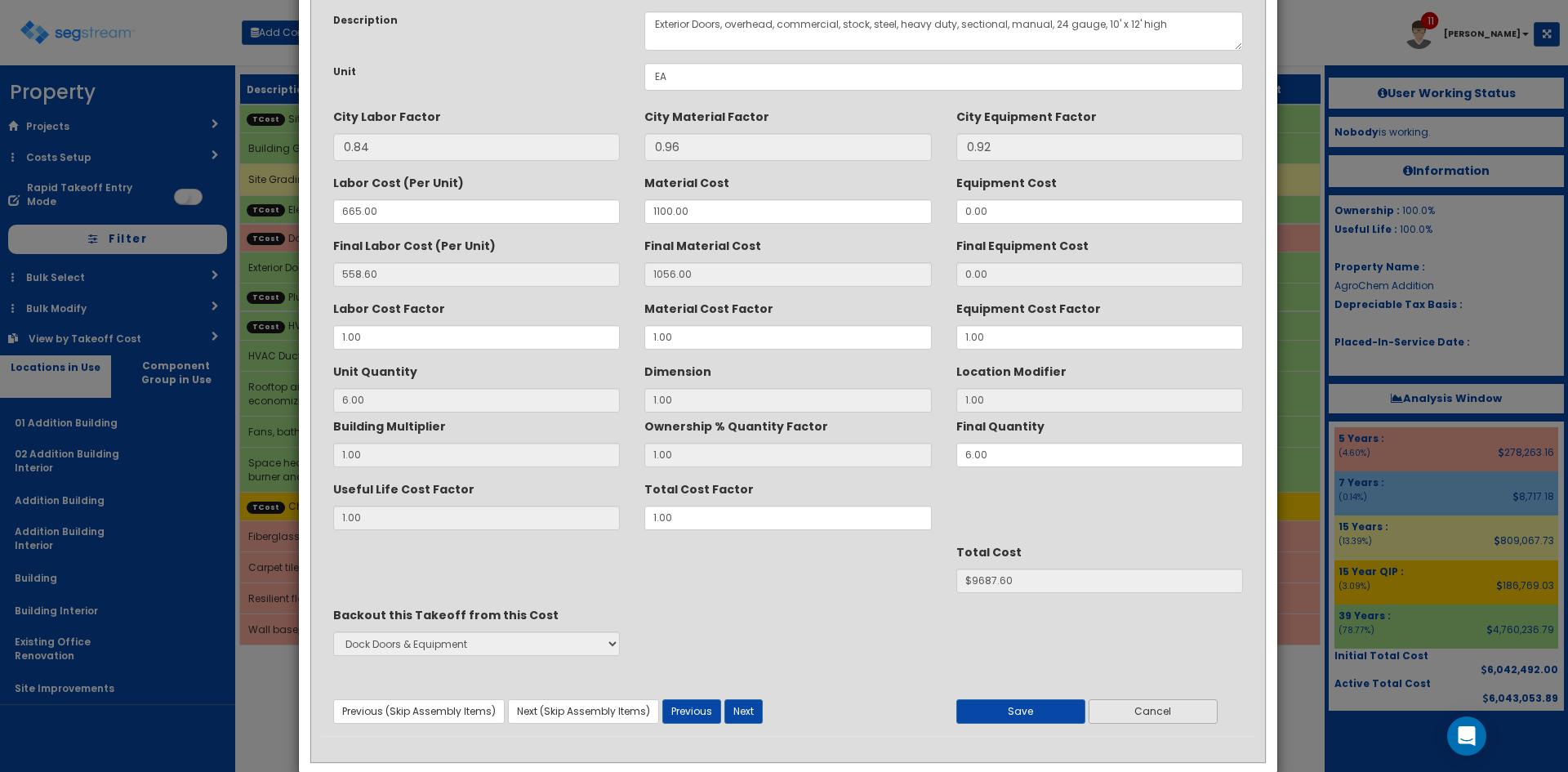
scroll to position [117, 0]
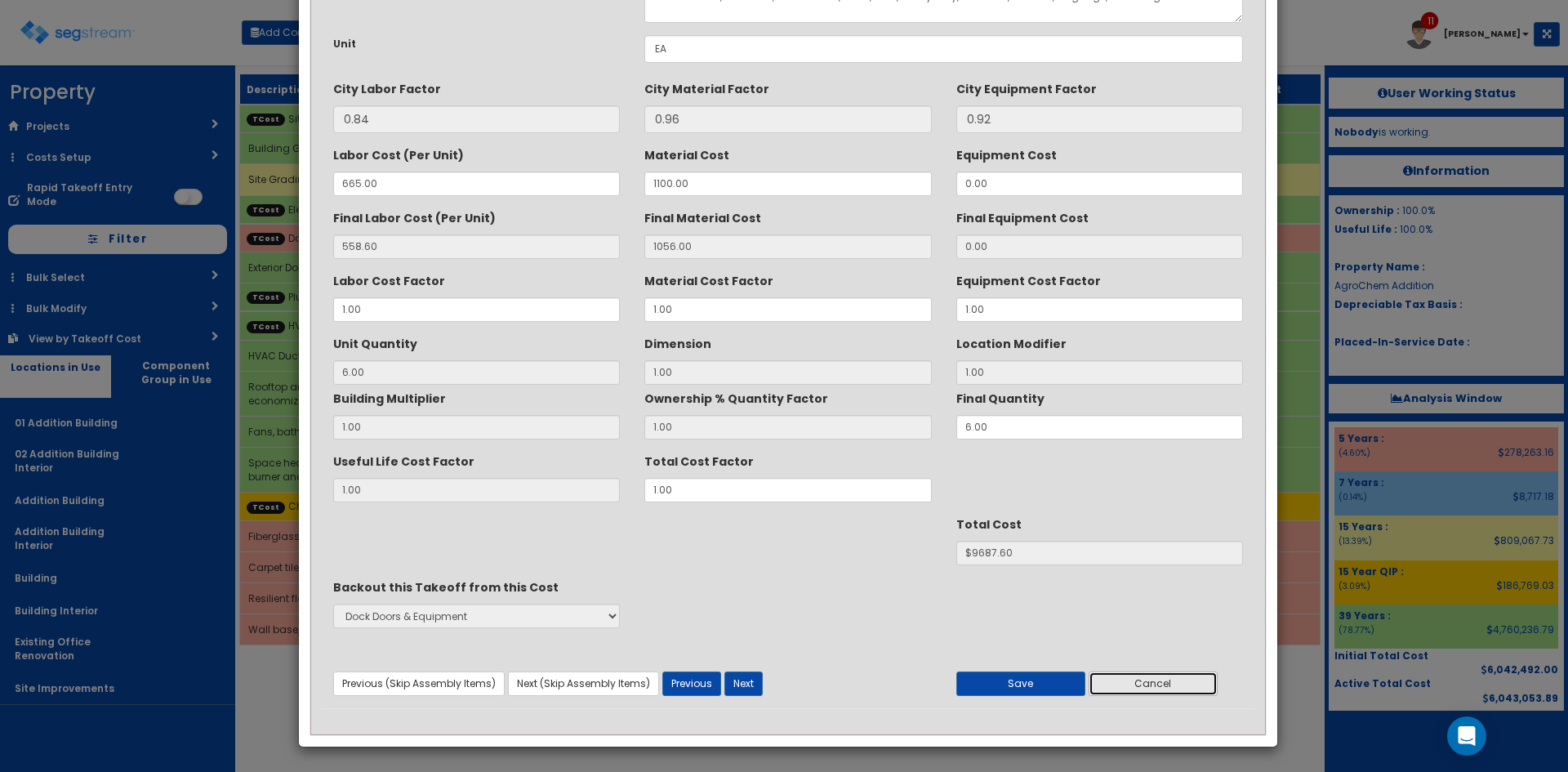
click at [1180, 688] on button "Cancel" at bounding box center [1153, 683] width 129 height 25
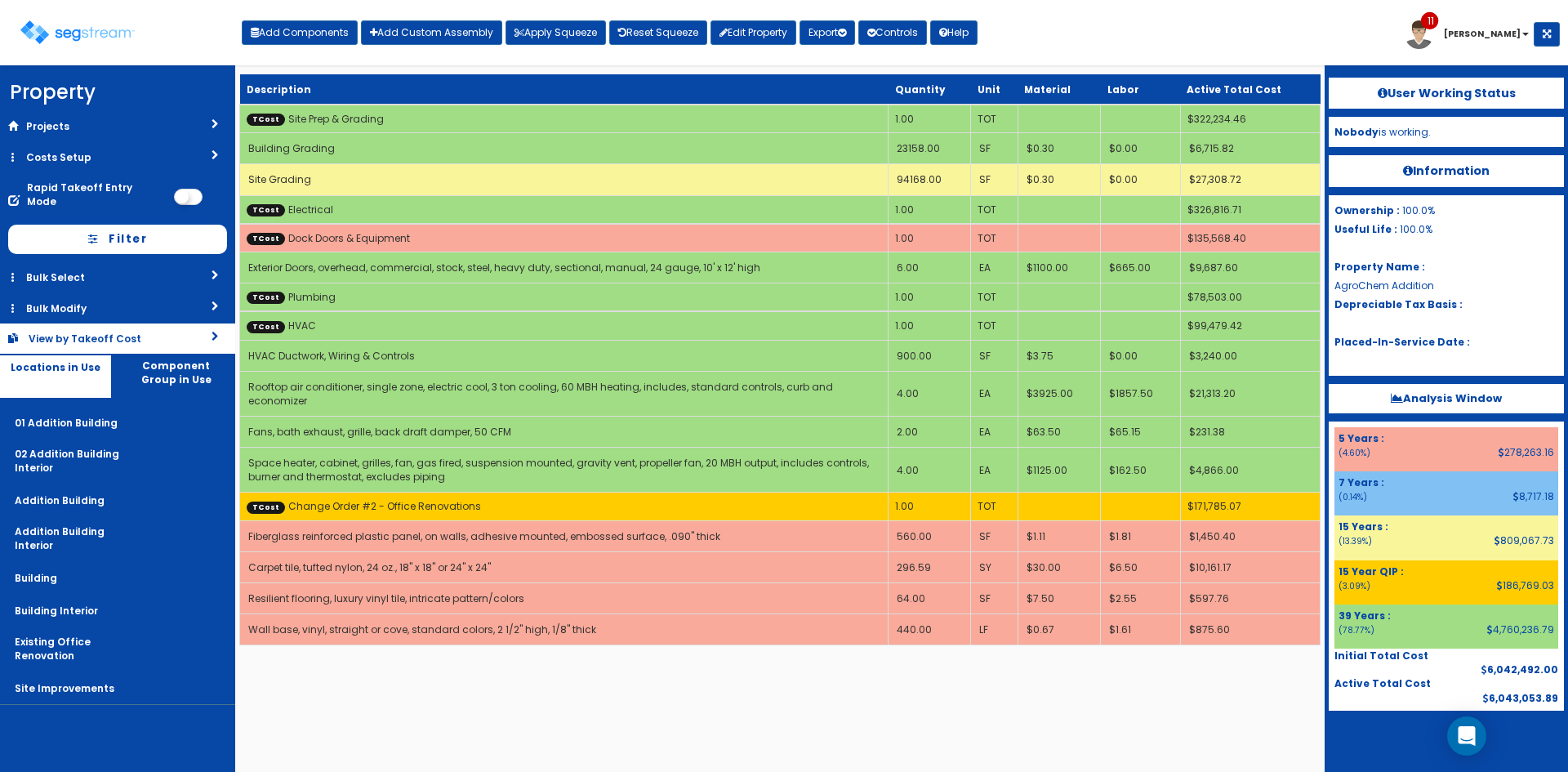
click at [188, 326] on link "View by Takeoff Cost" at bounding box center [118, 338] width 235 height 30
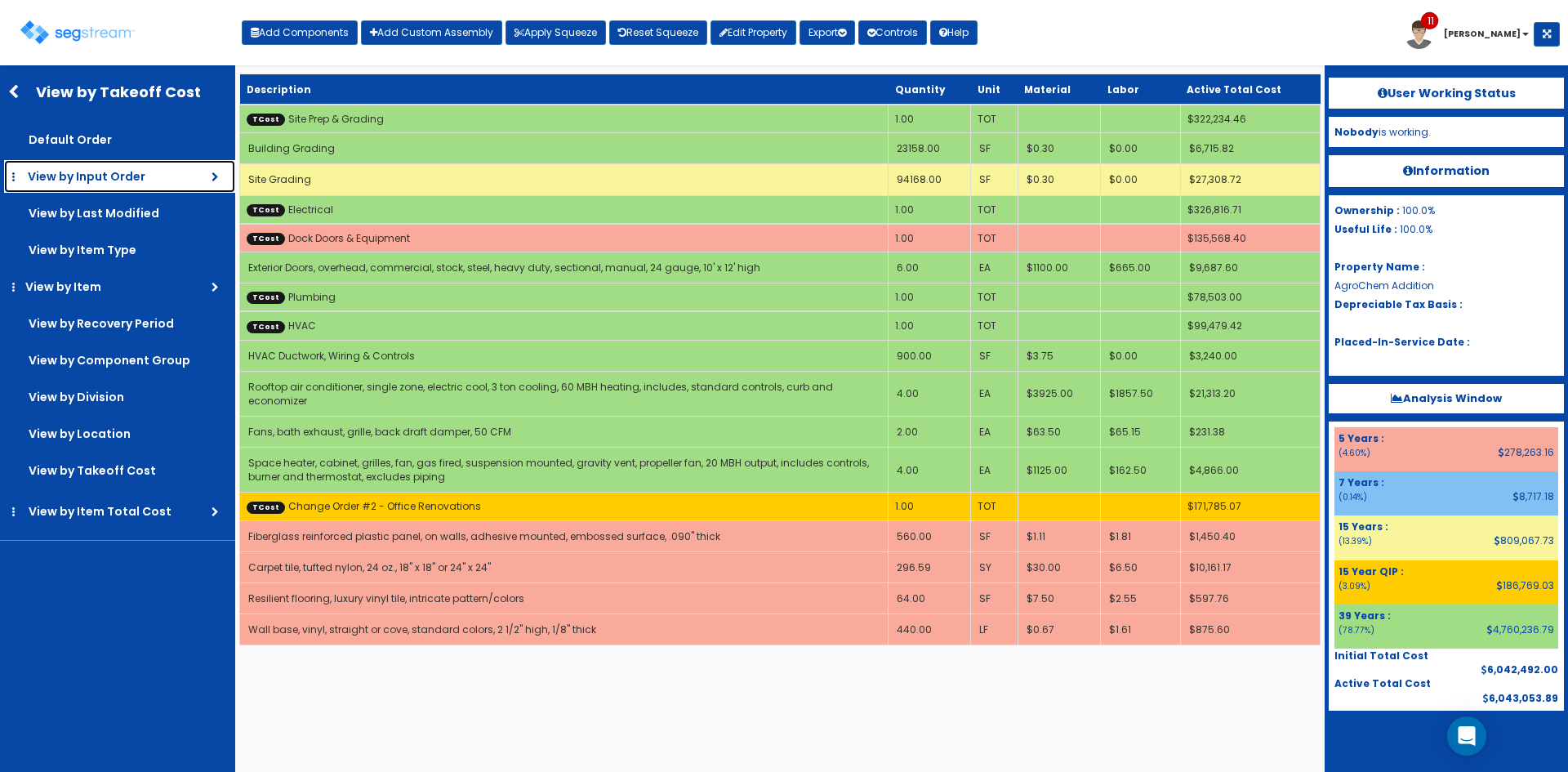
click at [139, 180] on span "View by Input Order" at bounding box center [87, 176] width 118 height 16
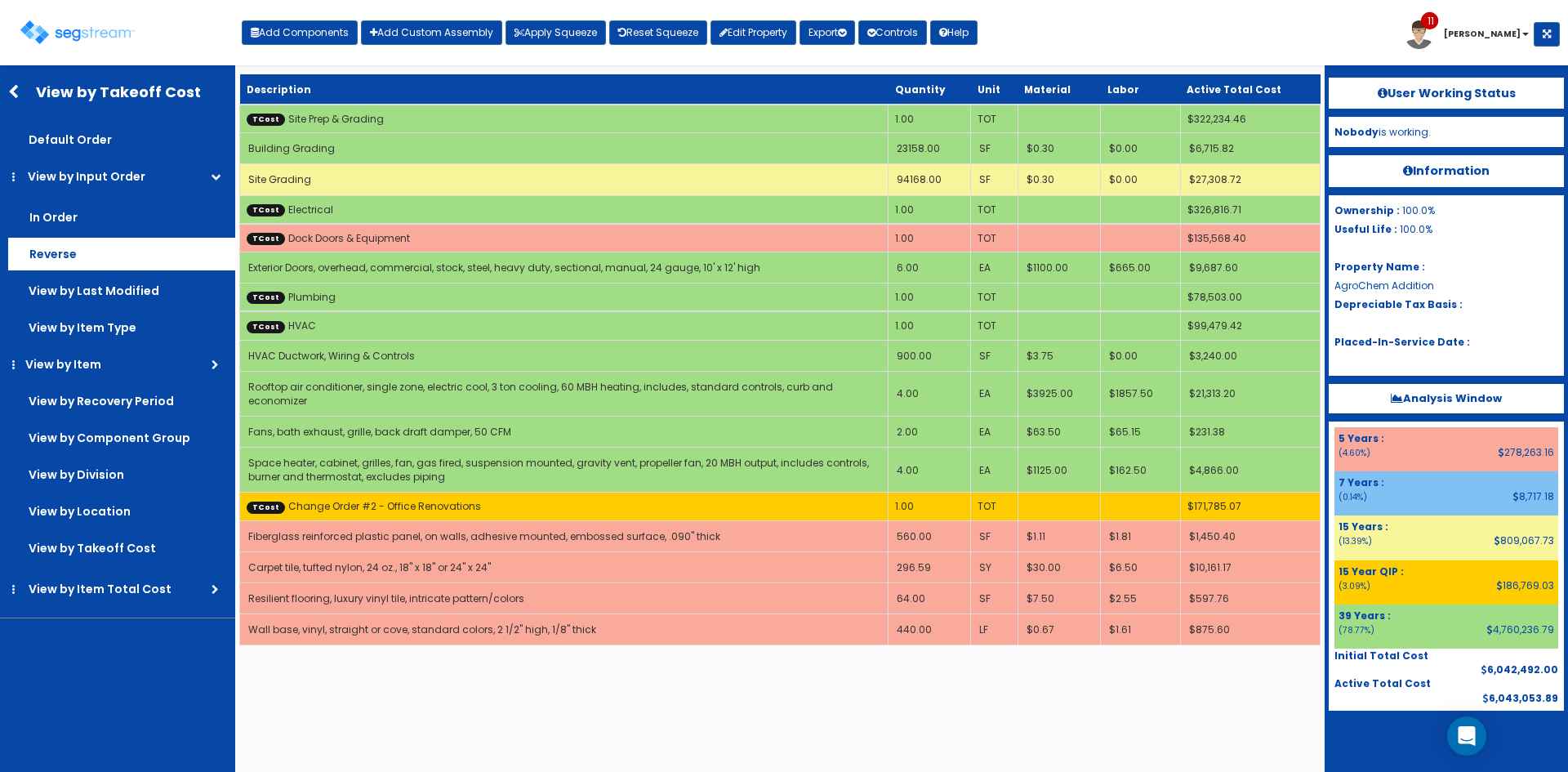
click at [117, 263] on label "Reverse" at bounding box center [122, 254] width 227 height 32
click at [0, 0] on input "Reverse" at bounding box center [0, 0] width 0 height 0
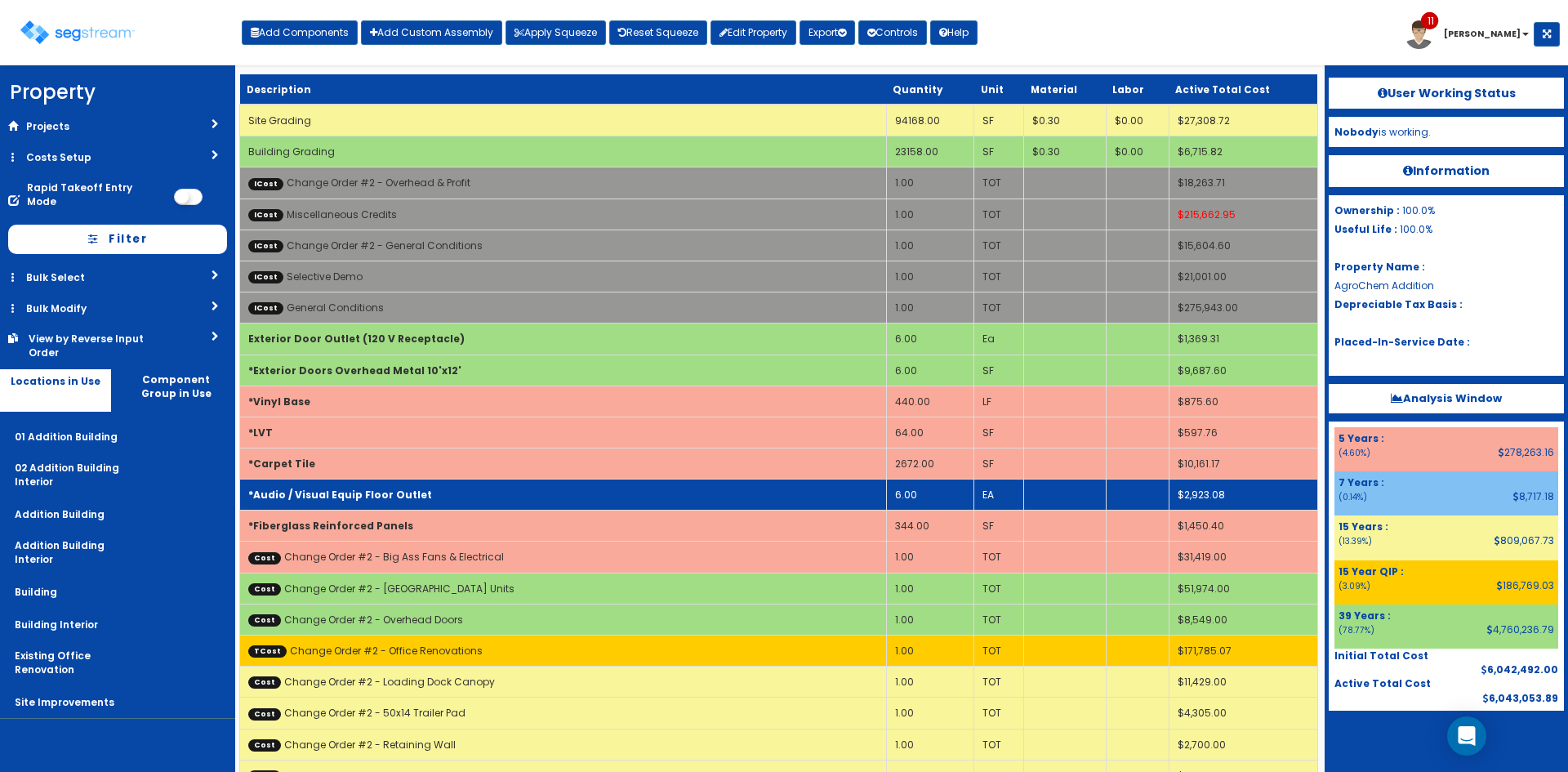
click at [700, 485] on td "*Audio / Visual Equip Floor Outlet" at bounding box center [563, 495] width 647 height 31
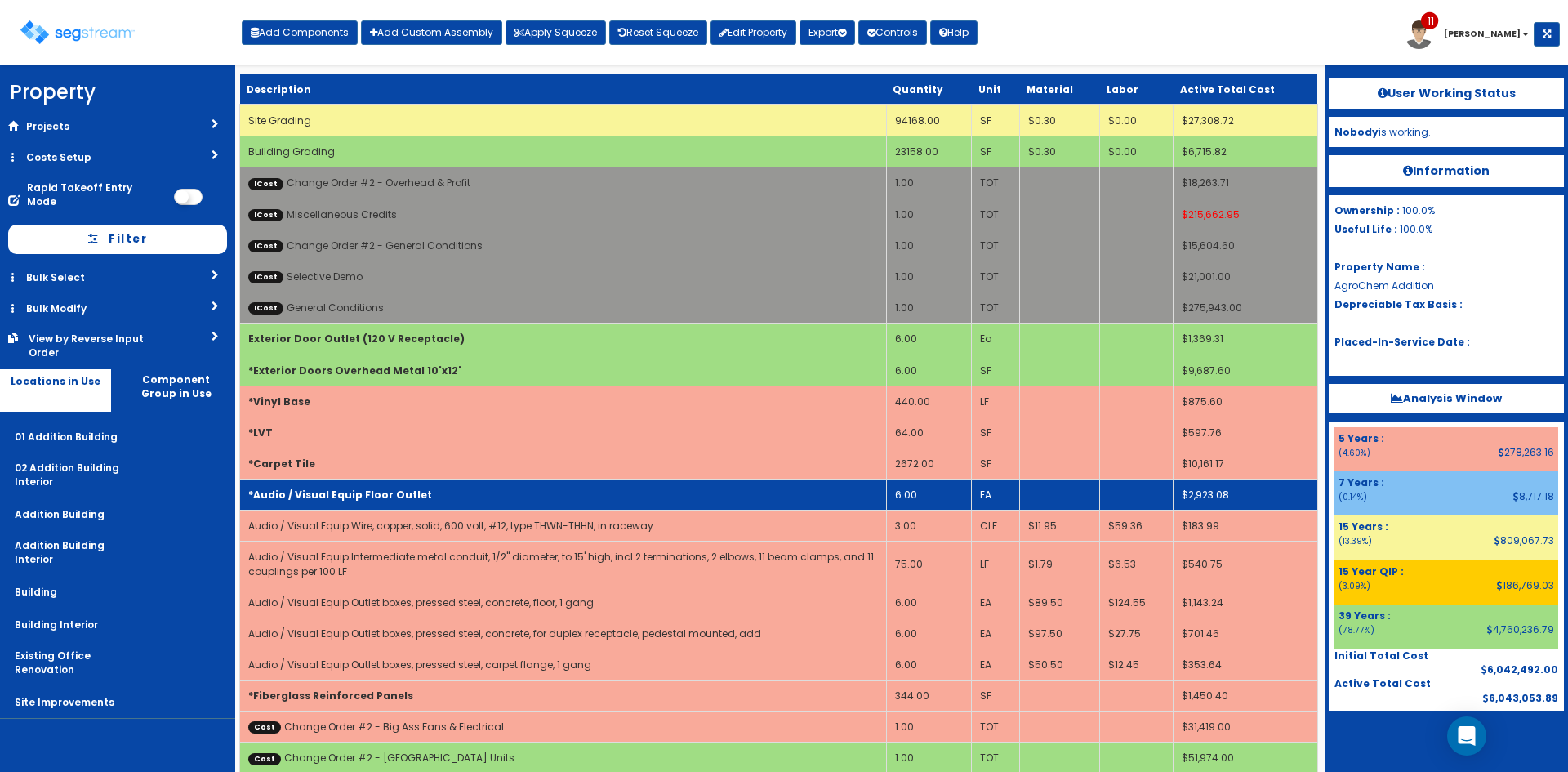
click at [700, 485] on td "*Audio / Visual Equip Floor Outlet" at bounding box center [563, 495] width 647 height 31
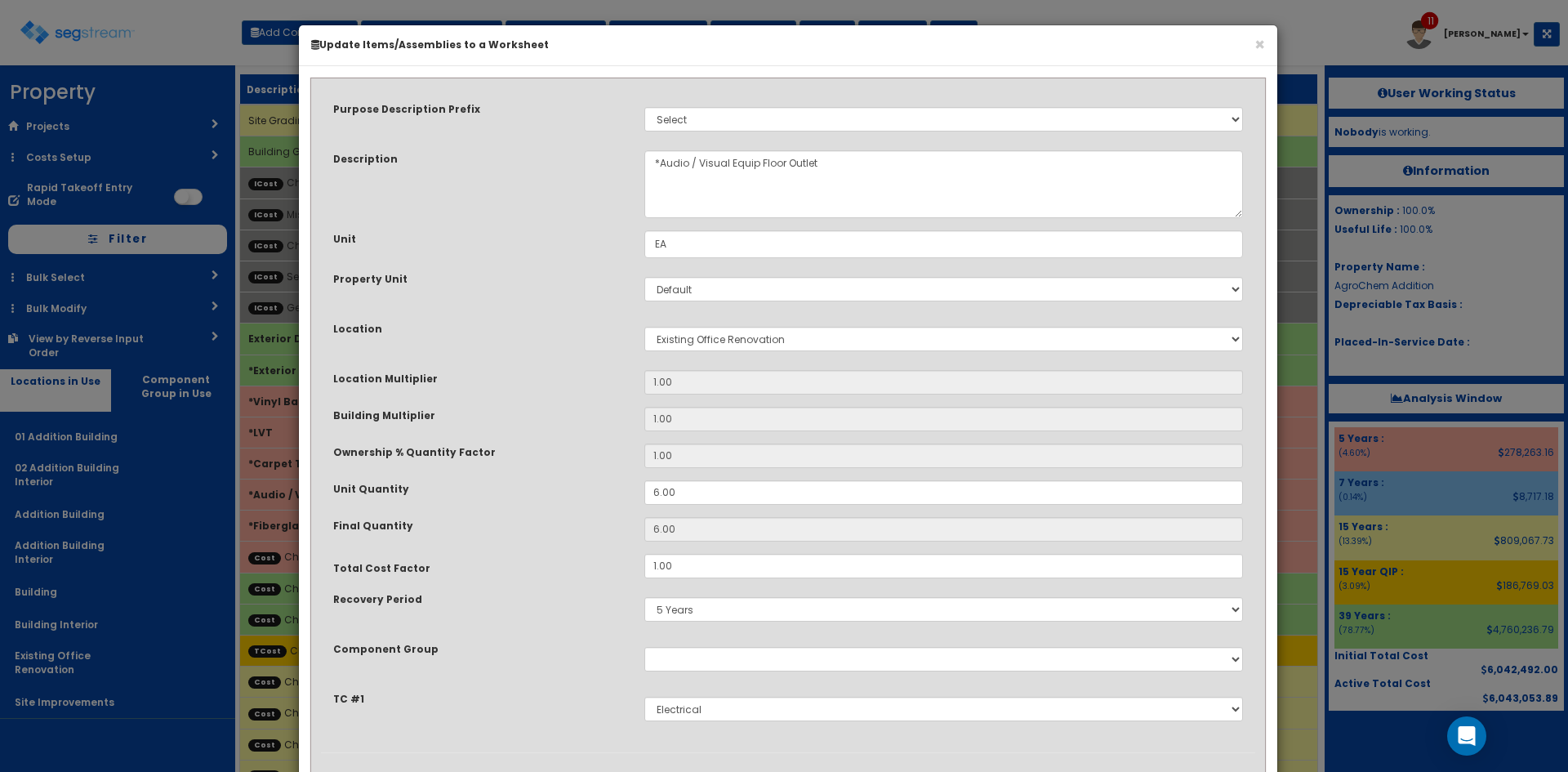
scroll to position [86, 0]
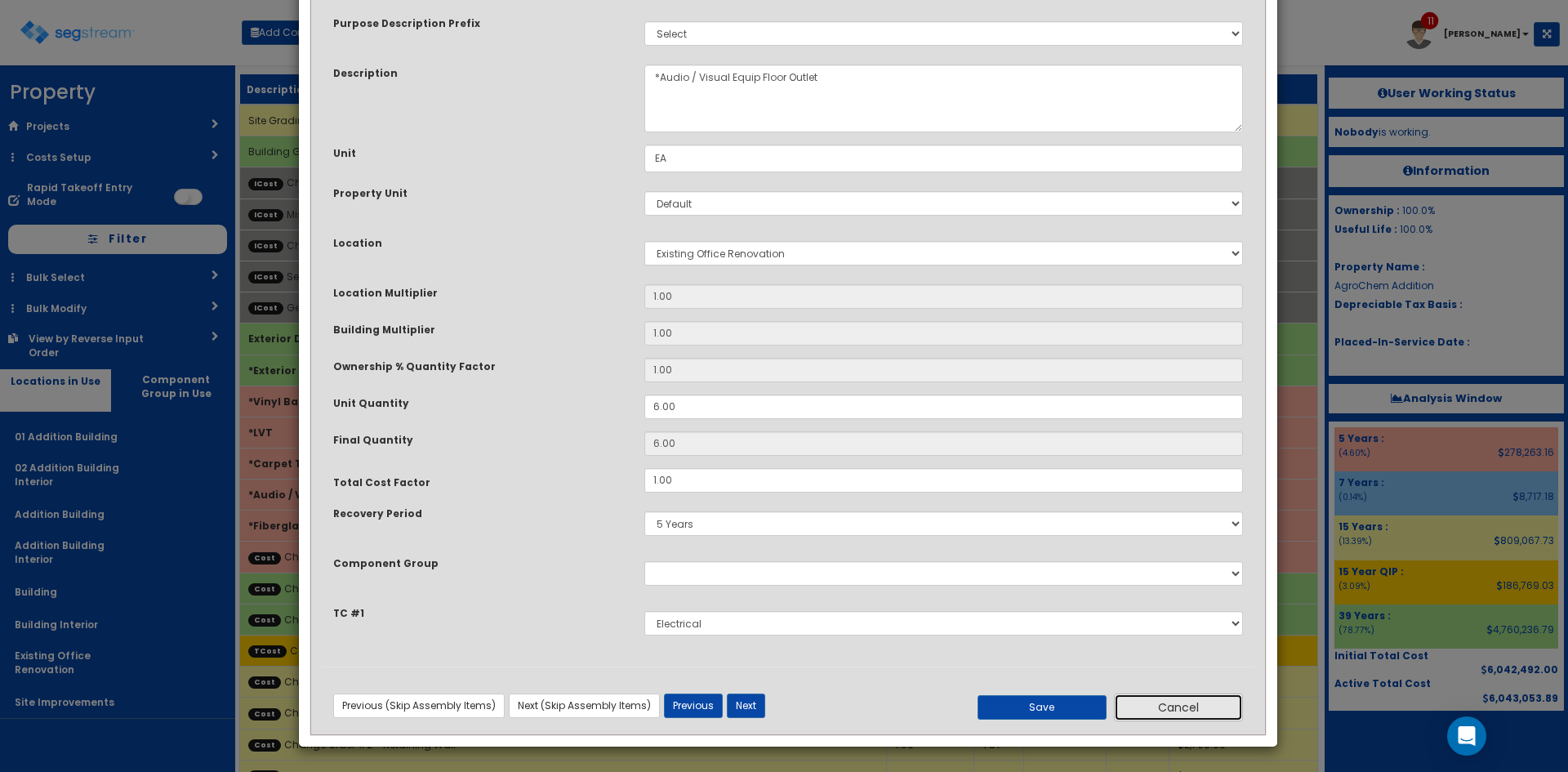
click at [1166, 706] on button "Cancel" at bounding box center [1178, 707] width 129 height 28
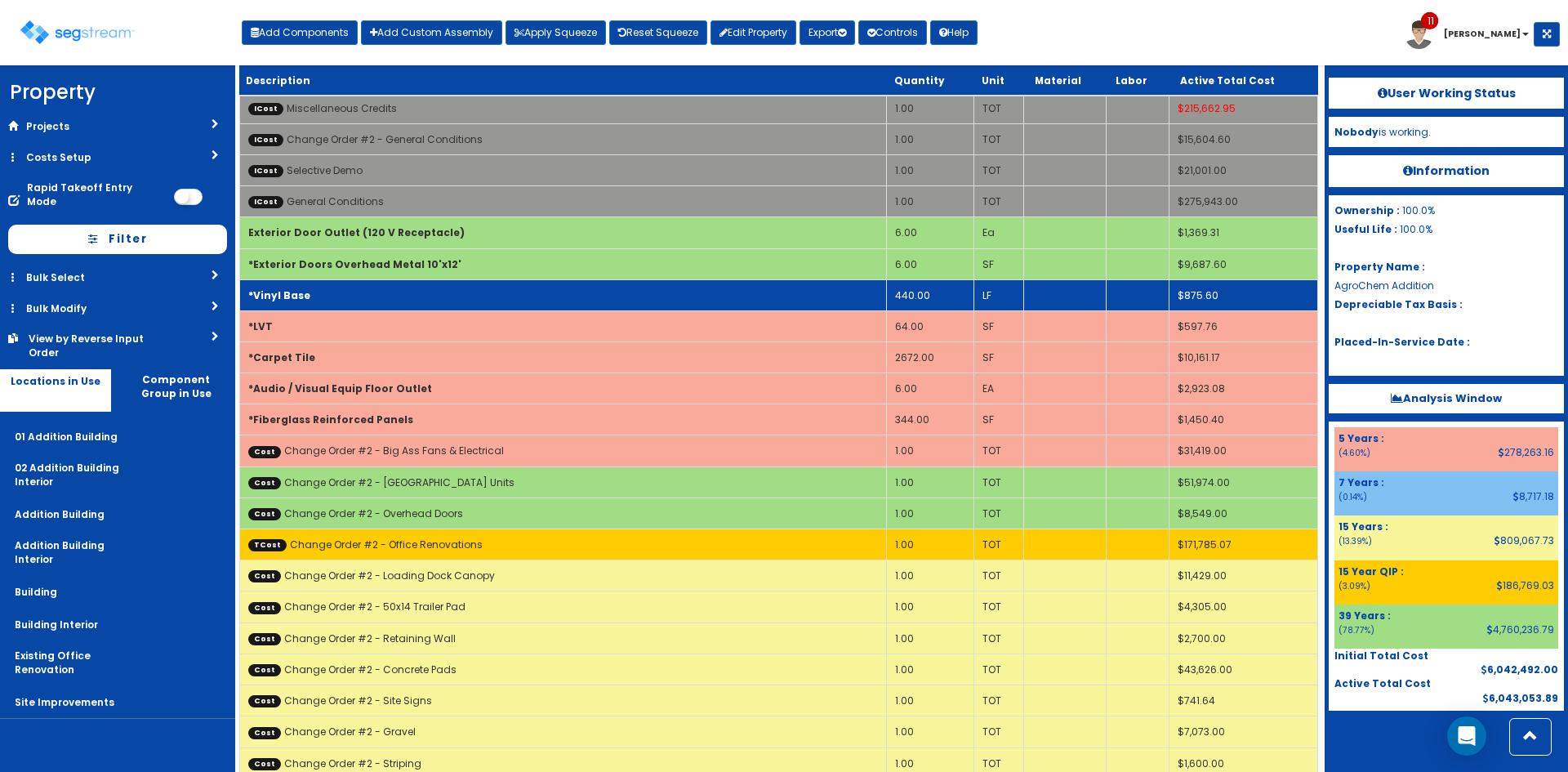
click at [302, 296] on b "*Vinyl Base" at bounding box center [279, 295] width 62 height 14
click at [302, 296] on b "*Vinyl Base" at bounding box center [279, 294] width 62 height 14
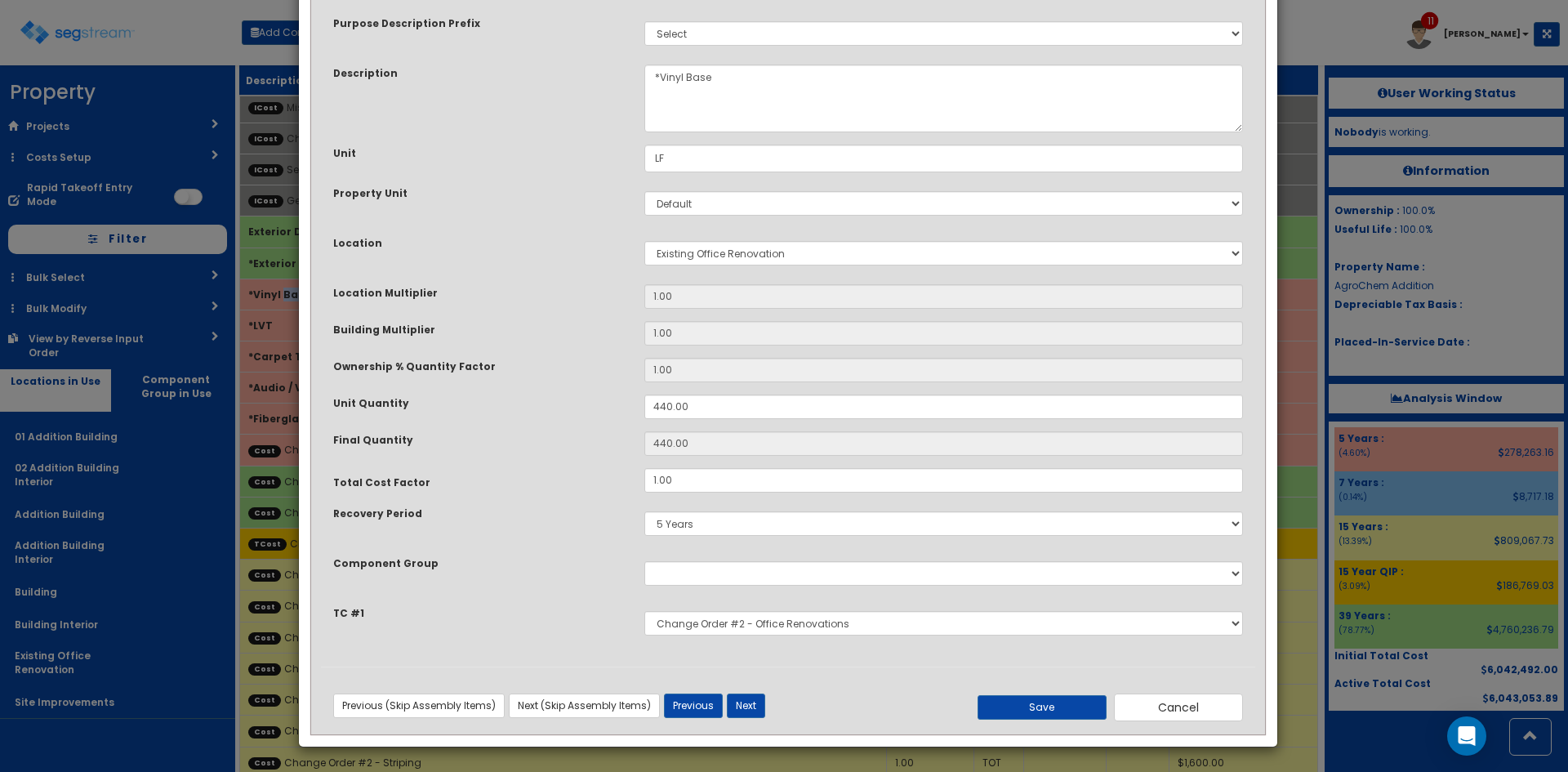
scroll to position [0, 0]
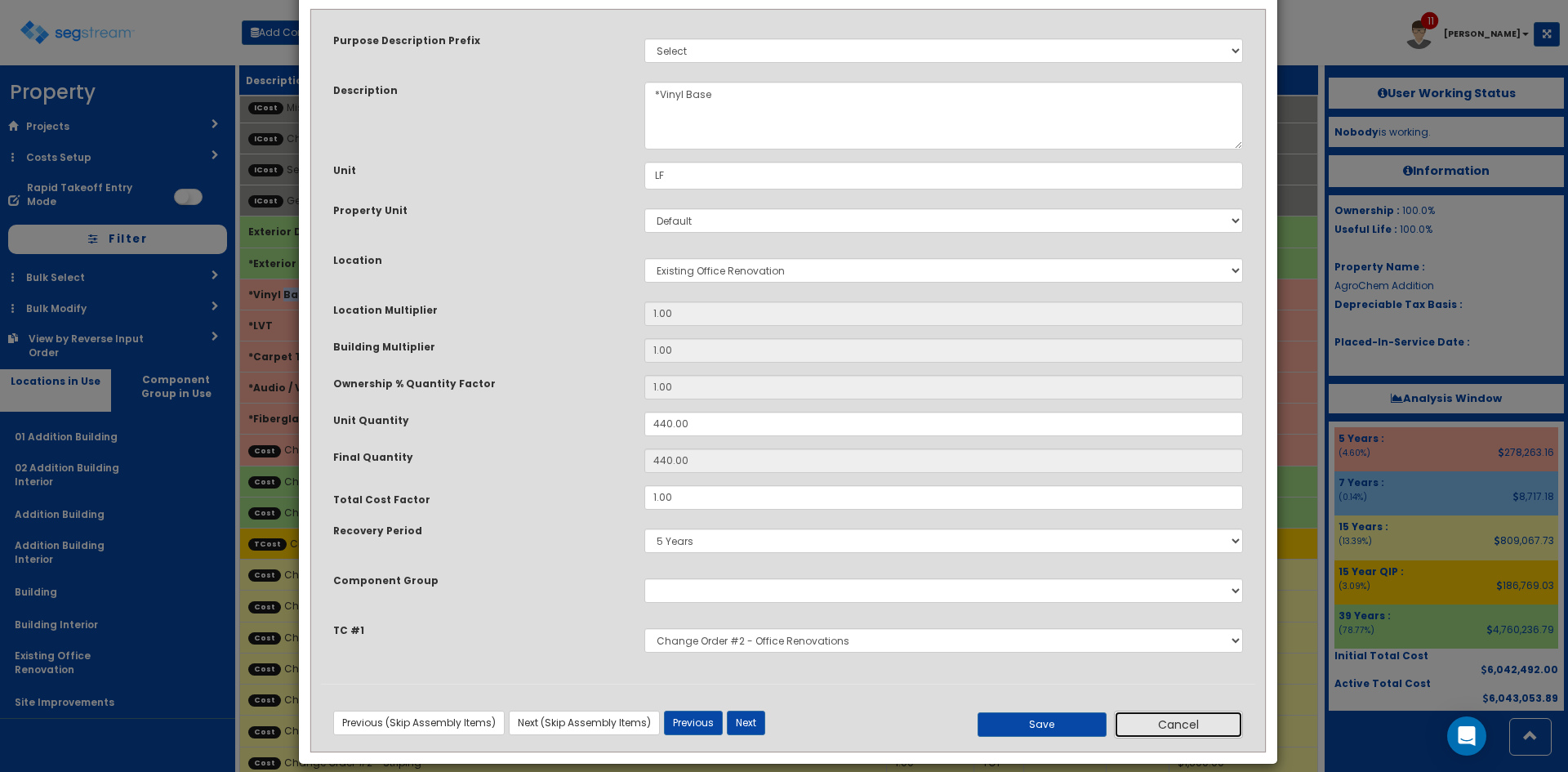
click at [1184, 739] on div "Previous (Skip Assembly Items) Next (Skip Assembly Items) Previous Next Save Ca…" at bounding box center [787, 717] width 934 height 67
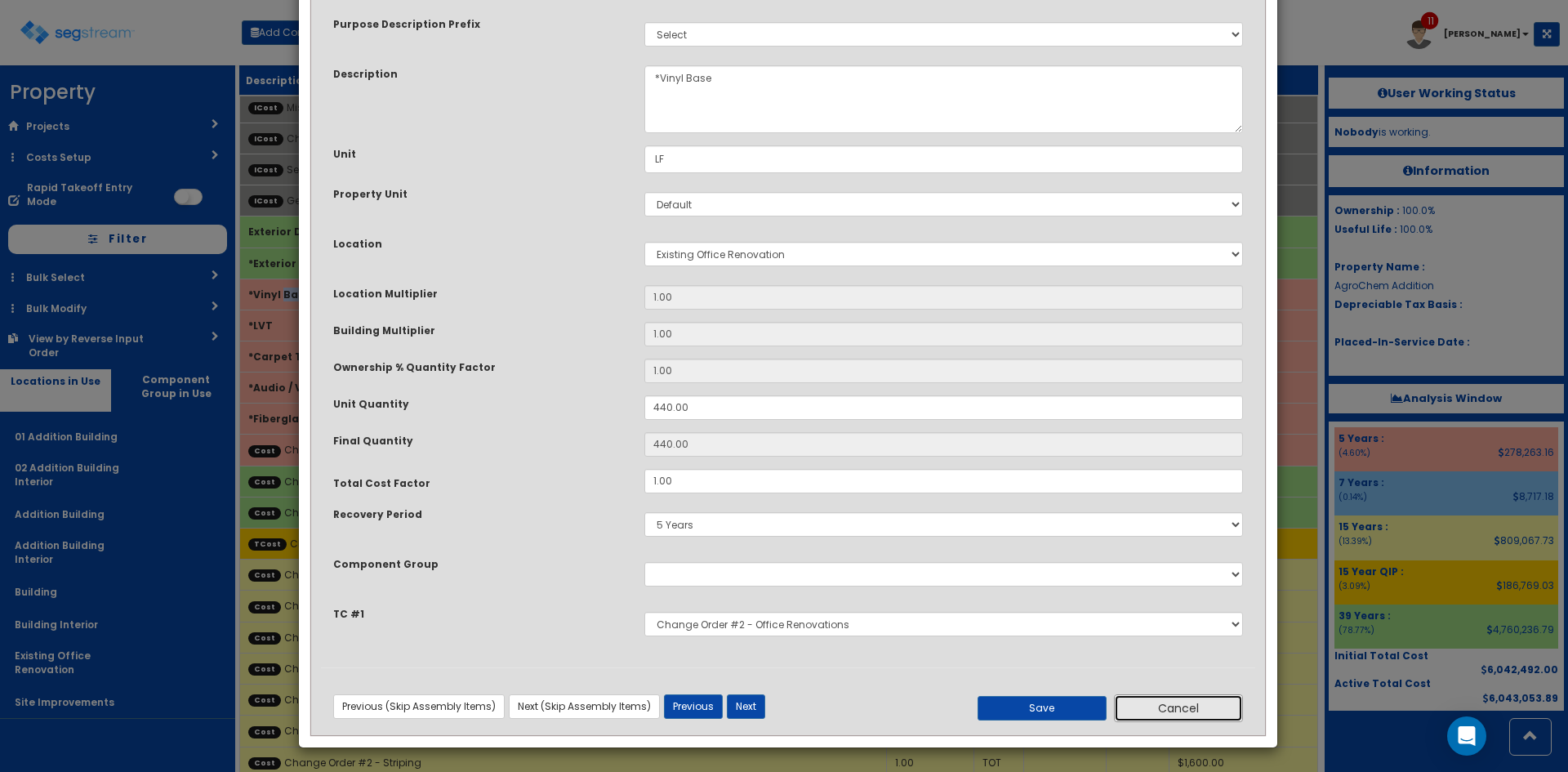
scroll to position [86, 0]
click at [1181, 711] on button "Cancel" at bounding box center [1178, 707] width 129 height 28
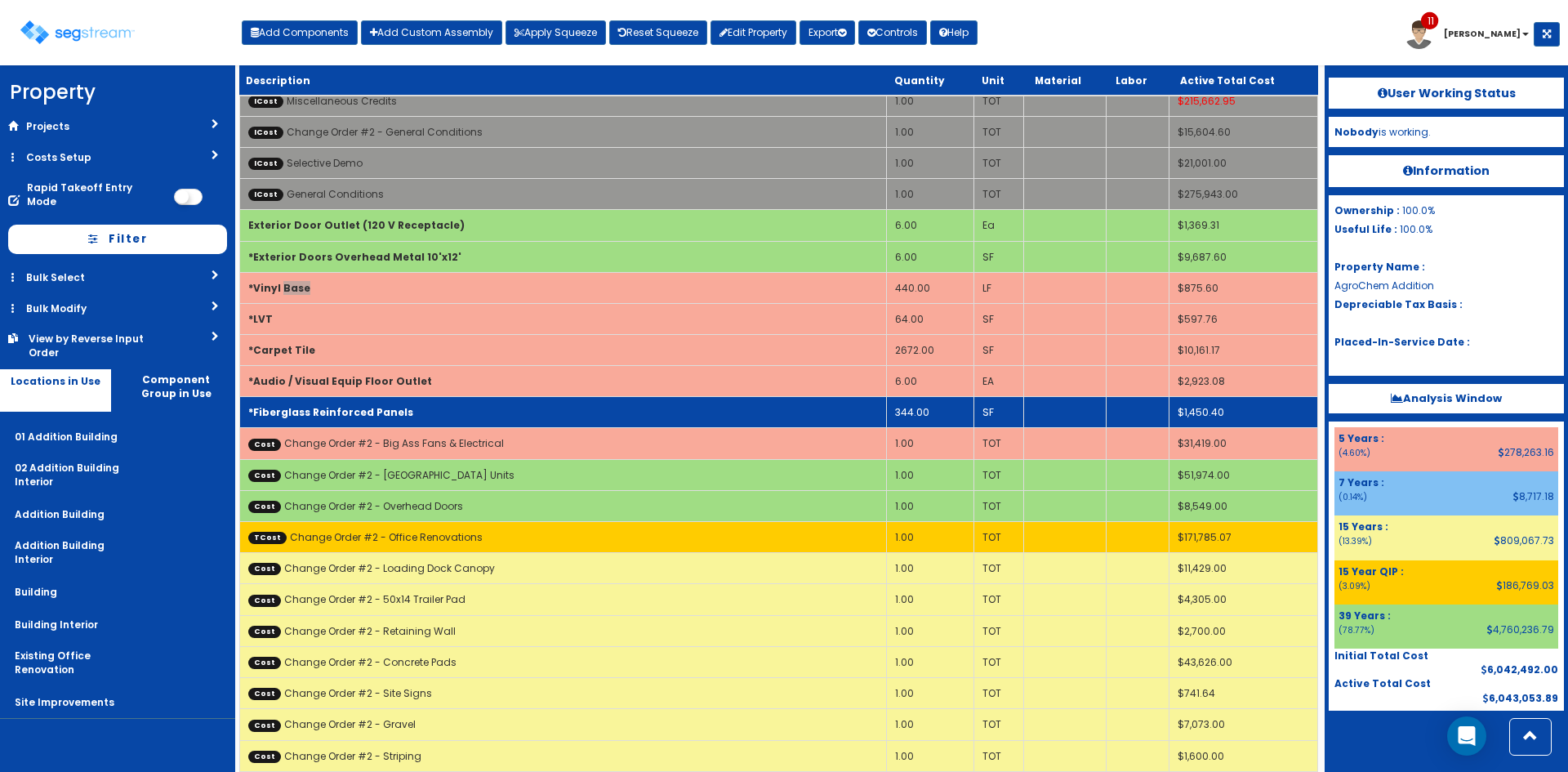
scroll to position [222, 0]
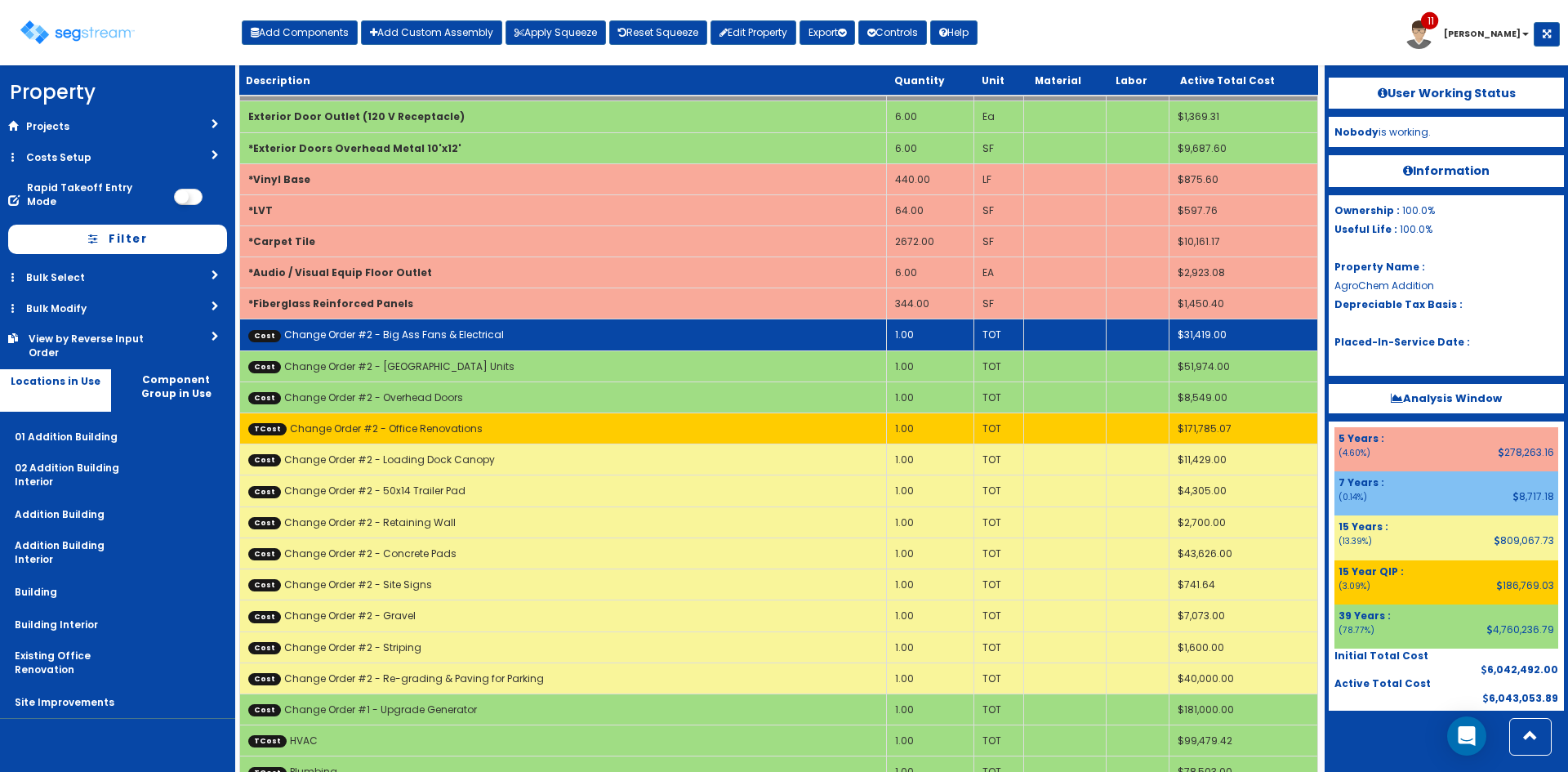
click at [480, 334] on link "Cost Change Order #2 - Big Ass Fans & Electrical" at bounding box center [376, 334] width 256 height 14
click at [481, 334] on link "Cost Change Order #2 - Big Ass Fans & Electrical" at bounding box center [376, 334] width 256 height 14
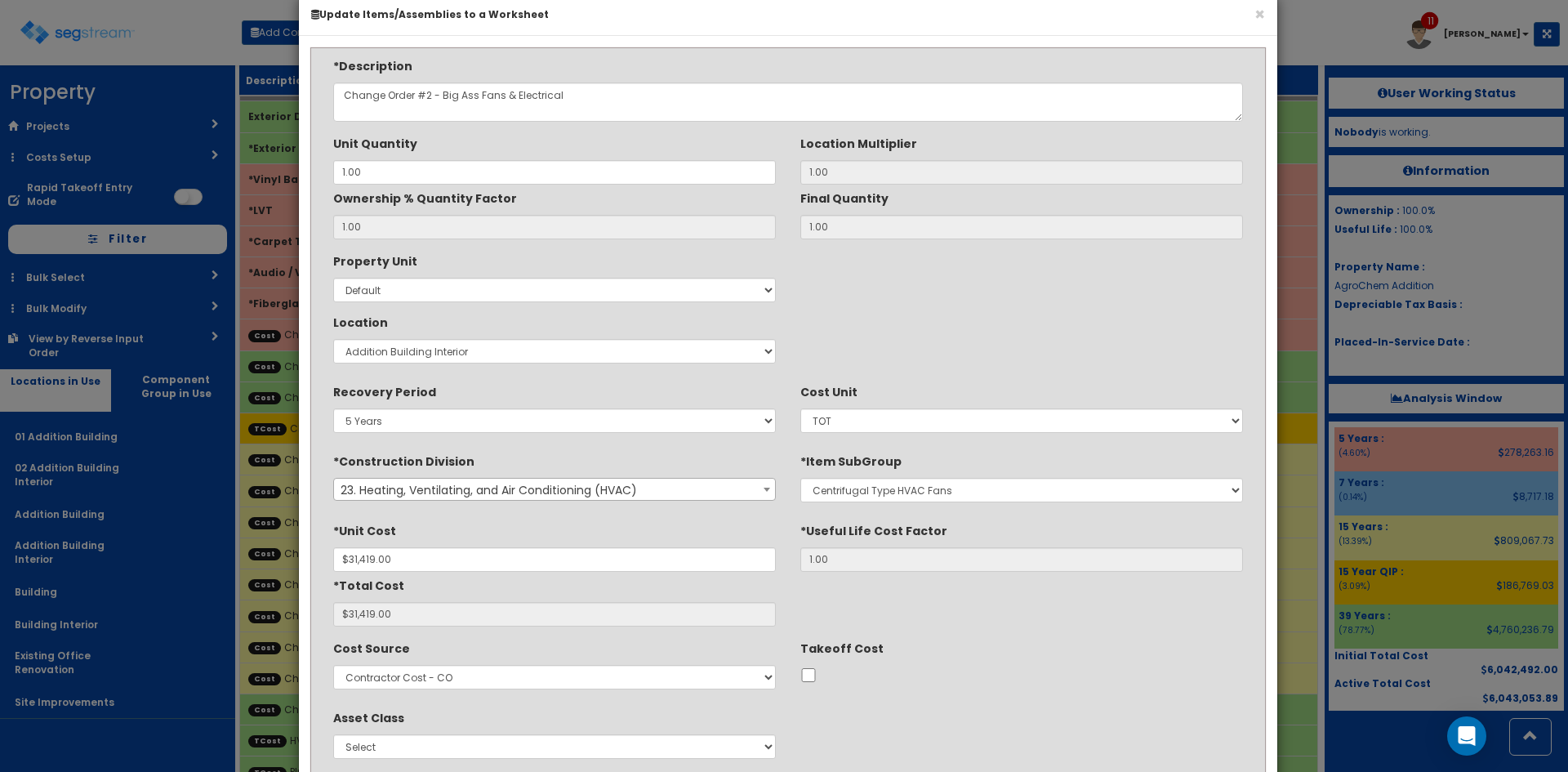
scroll to position [136, 0]
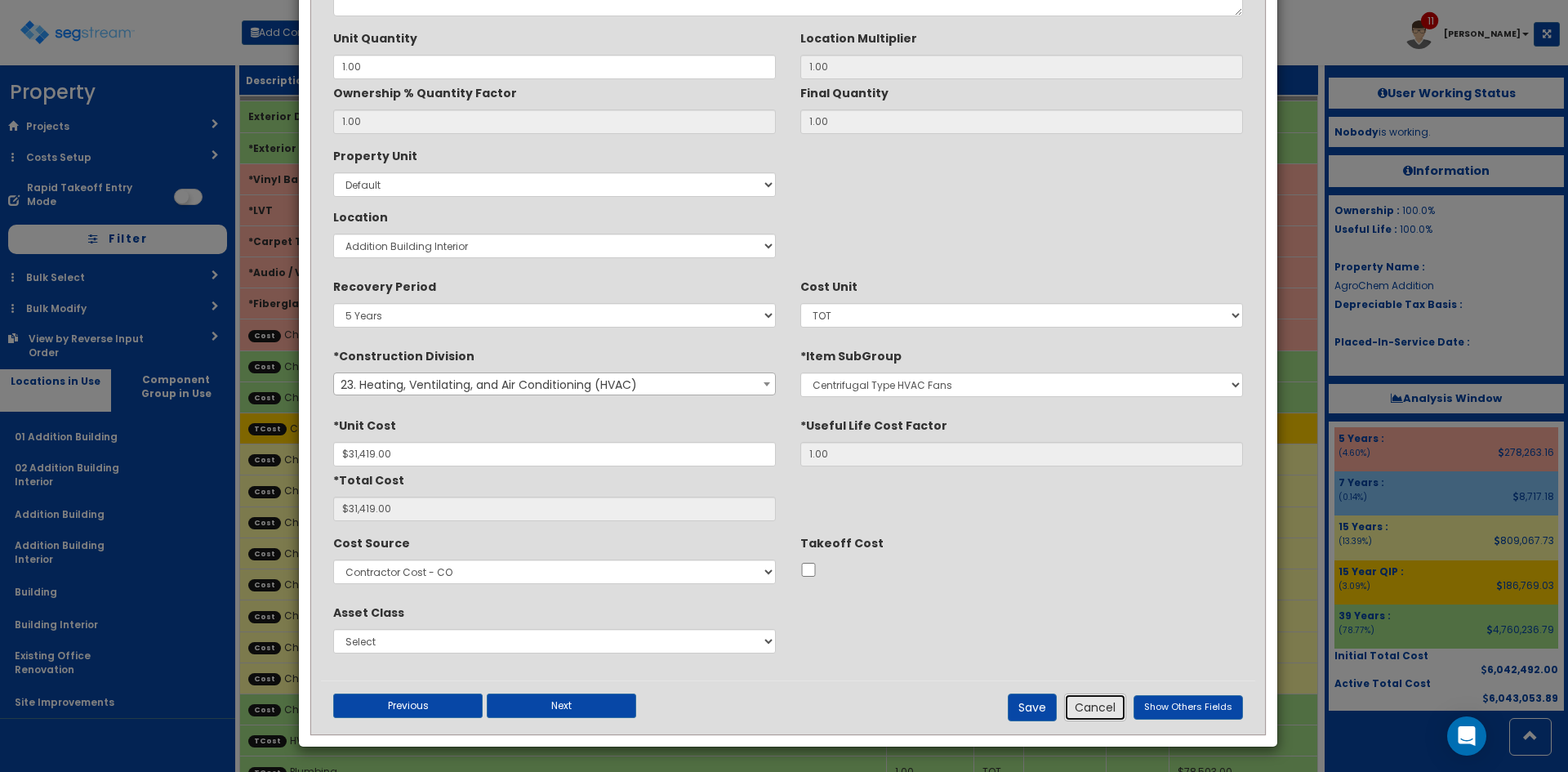
click at [1115, 707] on button "Cancel" at bounding box center [1095, 707] width 62 height 28
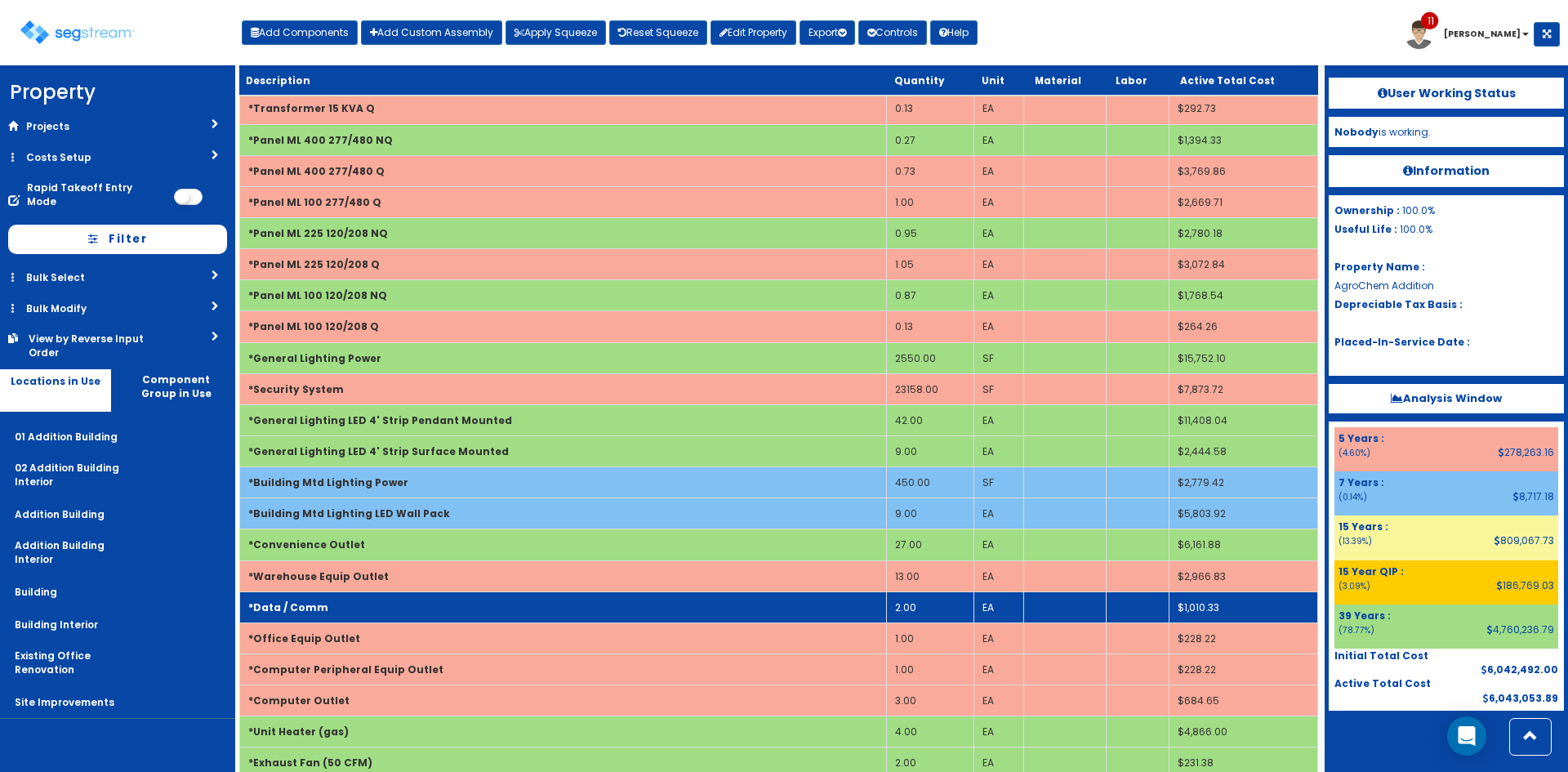
scroll to position [2071, 0]
click at [348, 610] on td "*Data / Comm" at bounding box center [563, 606] width 647 height 31
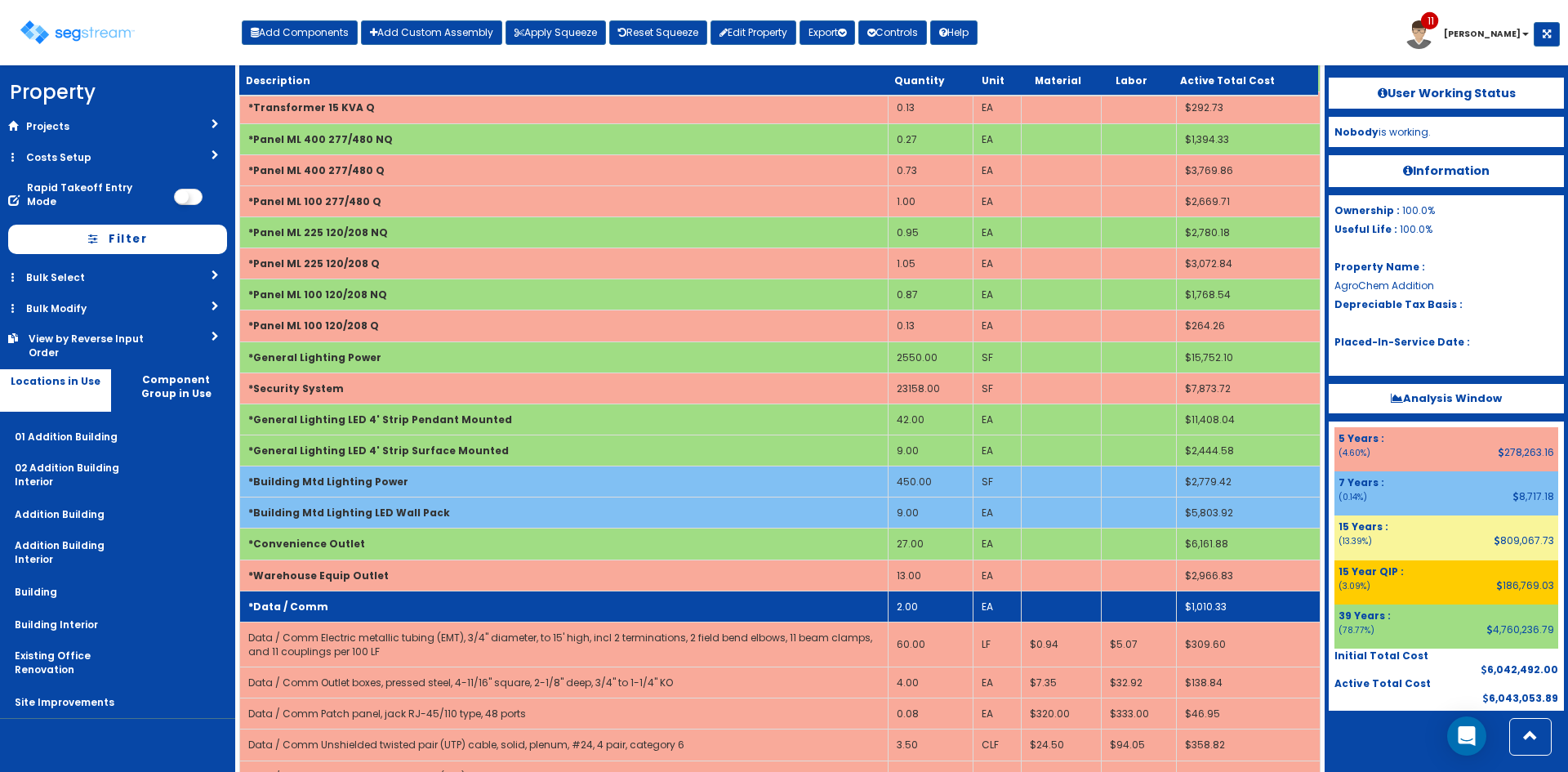
click at [348, 610] on td "*Data / Comm" at bounding box center [564, 606] width 648 height 31
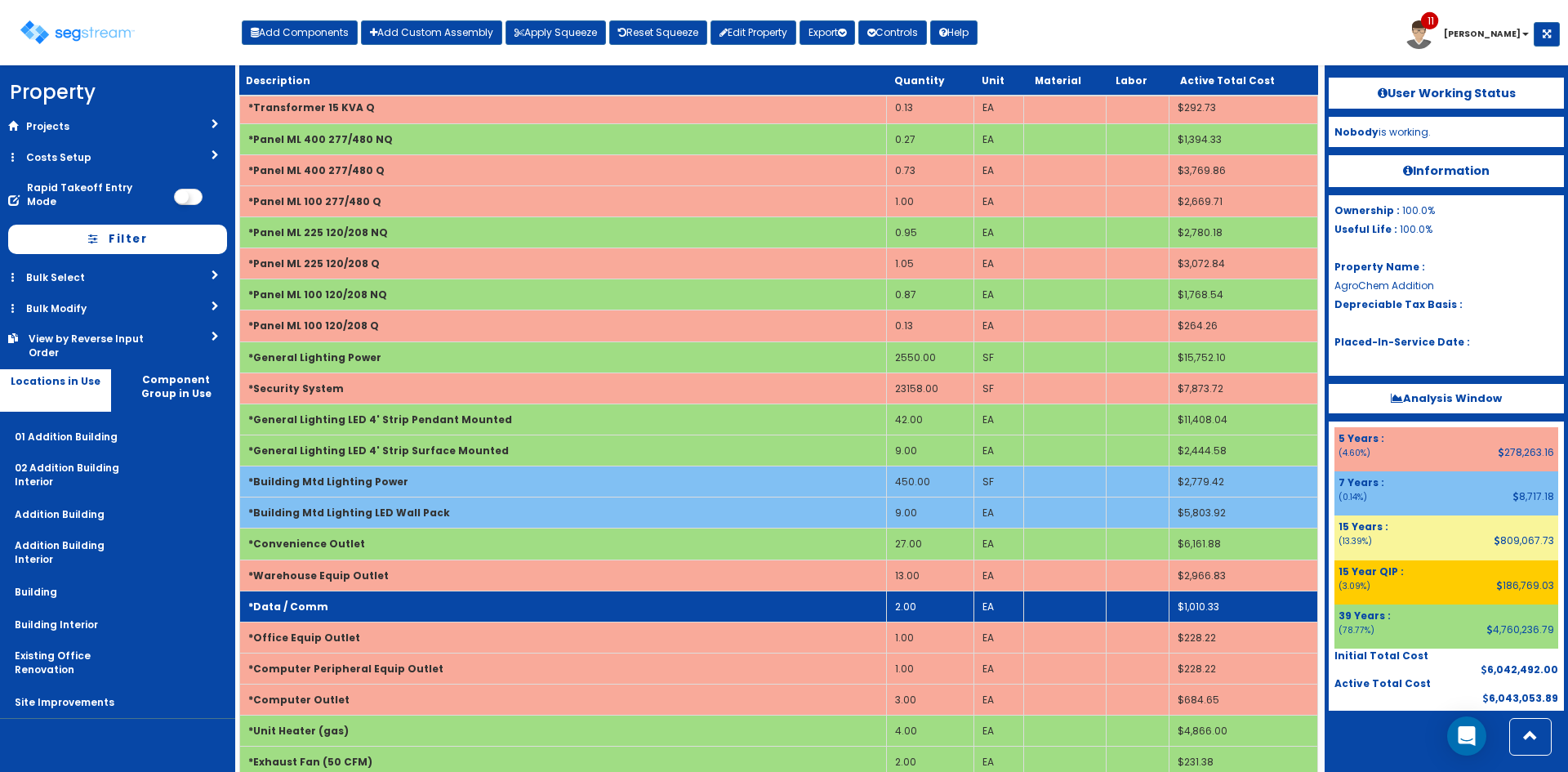
scroll to position [0, 0]
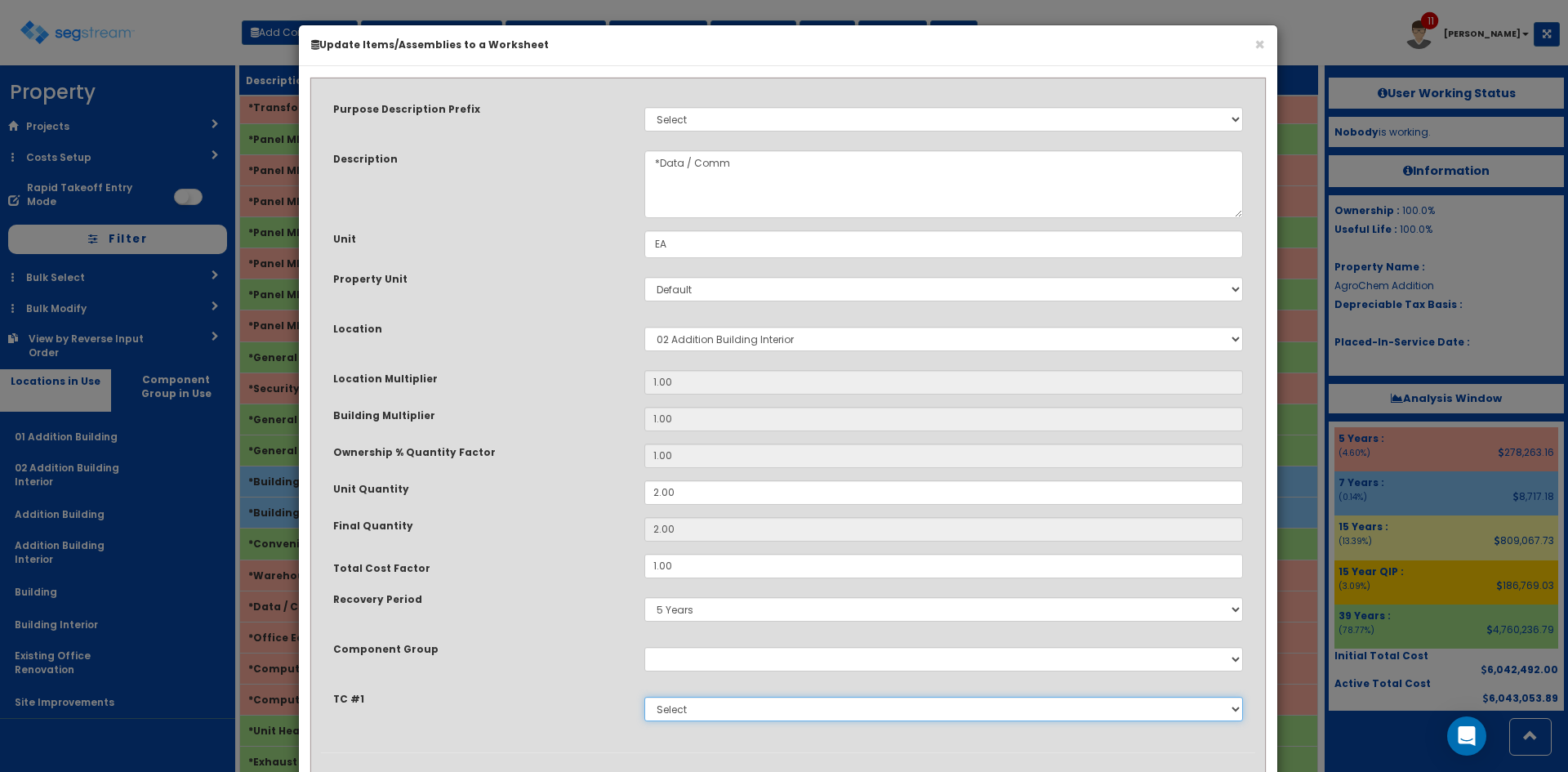
click at [689, 705] on select "Select Site Prep & Grading Electrical Dock Doors & Equipment Plumbing HVAC Chan…" at bounding box center [944, 709] width 599 height 25
select select "5280427"
click at [644, 697] on select "Select Site Prep & Grading Electrical Dock Doors & Equipment Plumbing HVAC Chan…" at bounding box center [944, 709] width 599 height 25
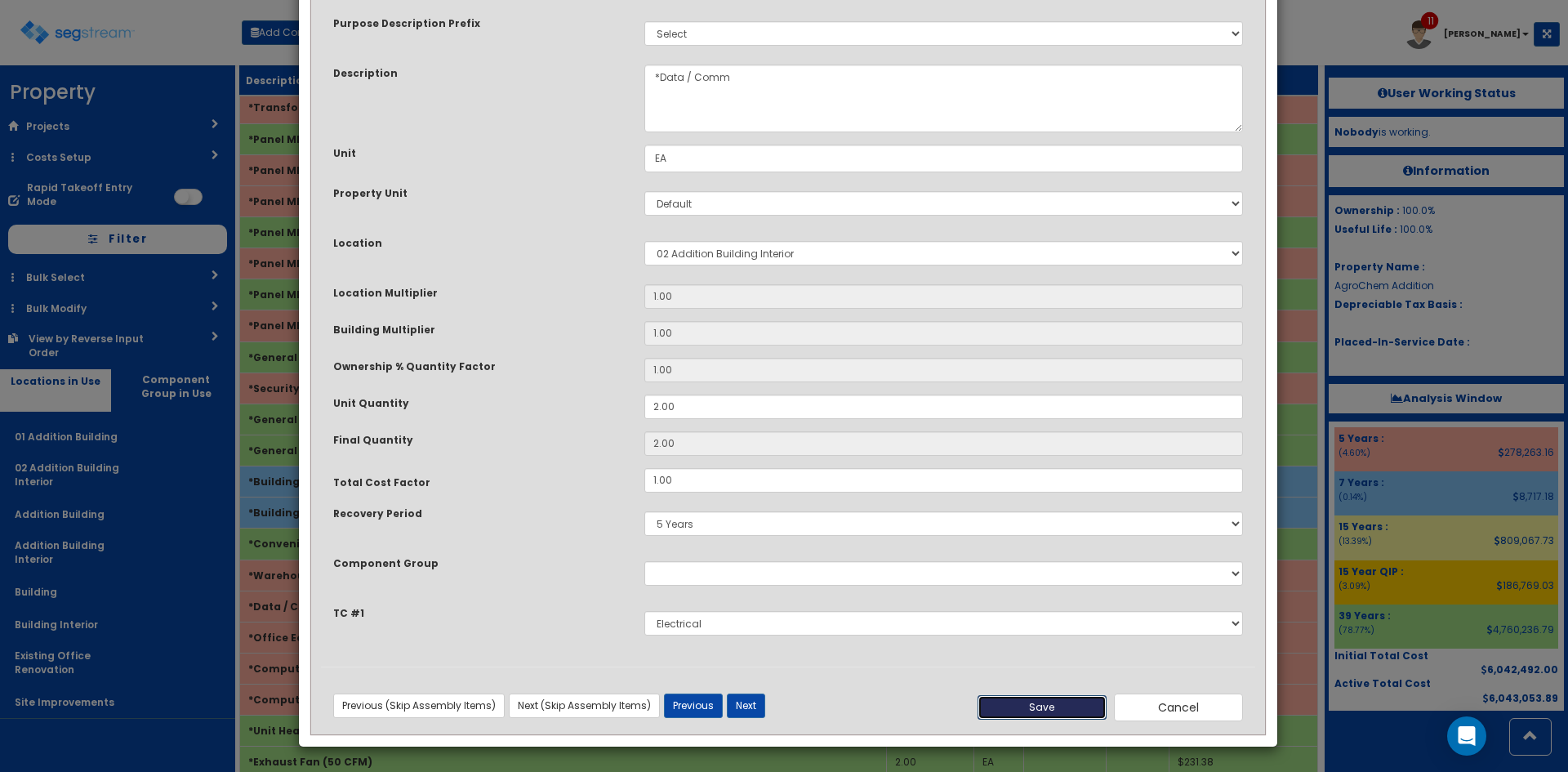
click at [1074, 703] on button "Save" at bounding box center [1042, 707] width 129 height 25
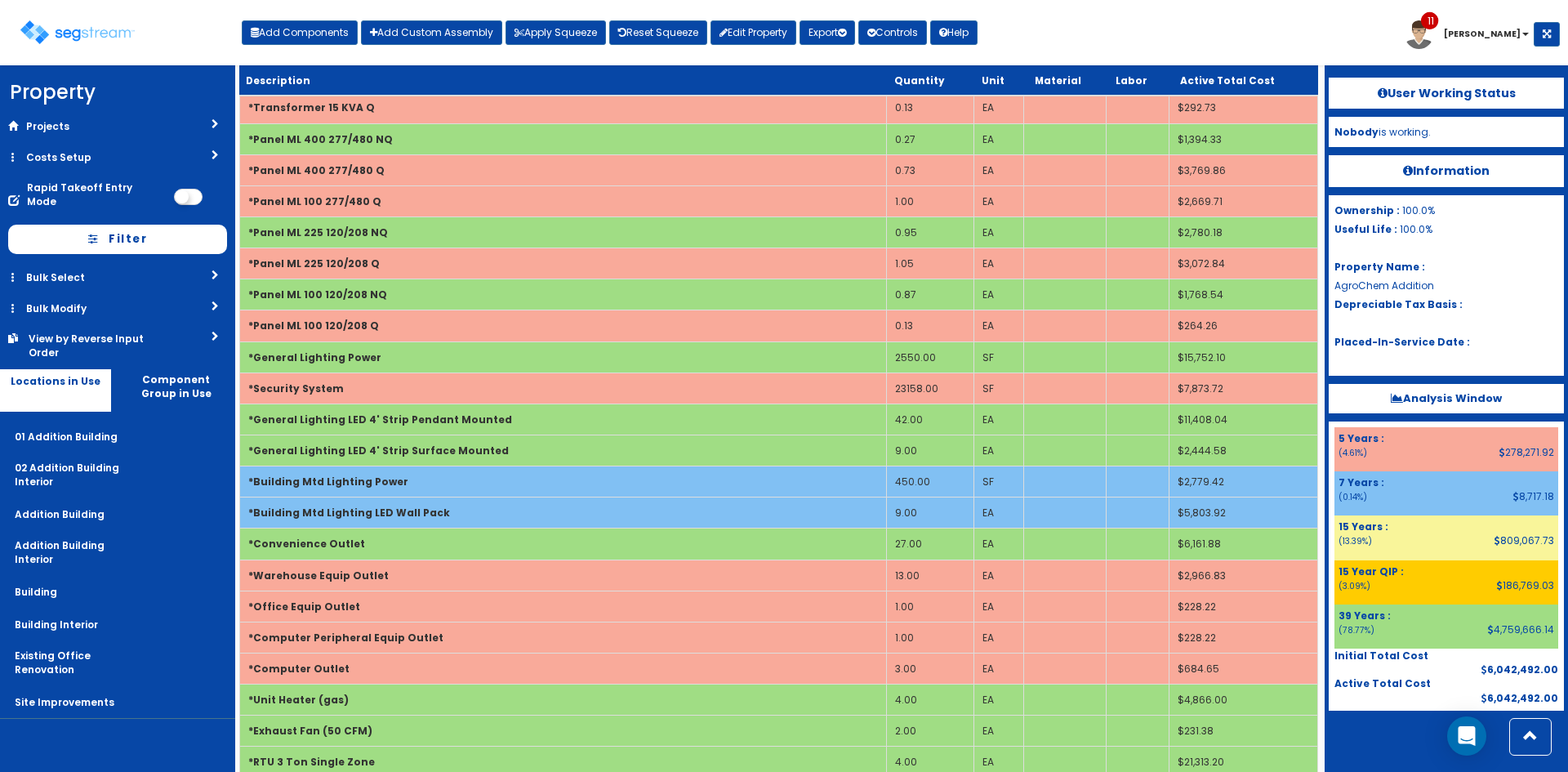
click at [203, 728] on nav "Property DB Projects Recent Properties [STREET_ADDRESS] [STREET_ADDRESS] The [G…" at bounding box center [118, 419] width 235 height 706
click at [163, 270] on link "Bulk Select" at bounding box center [118, 276] width 235 height 30
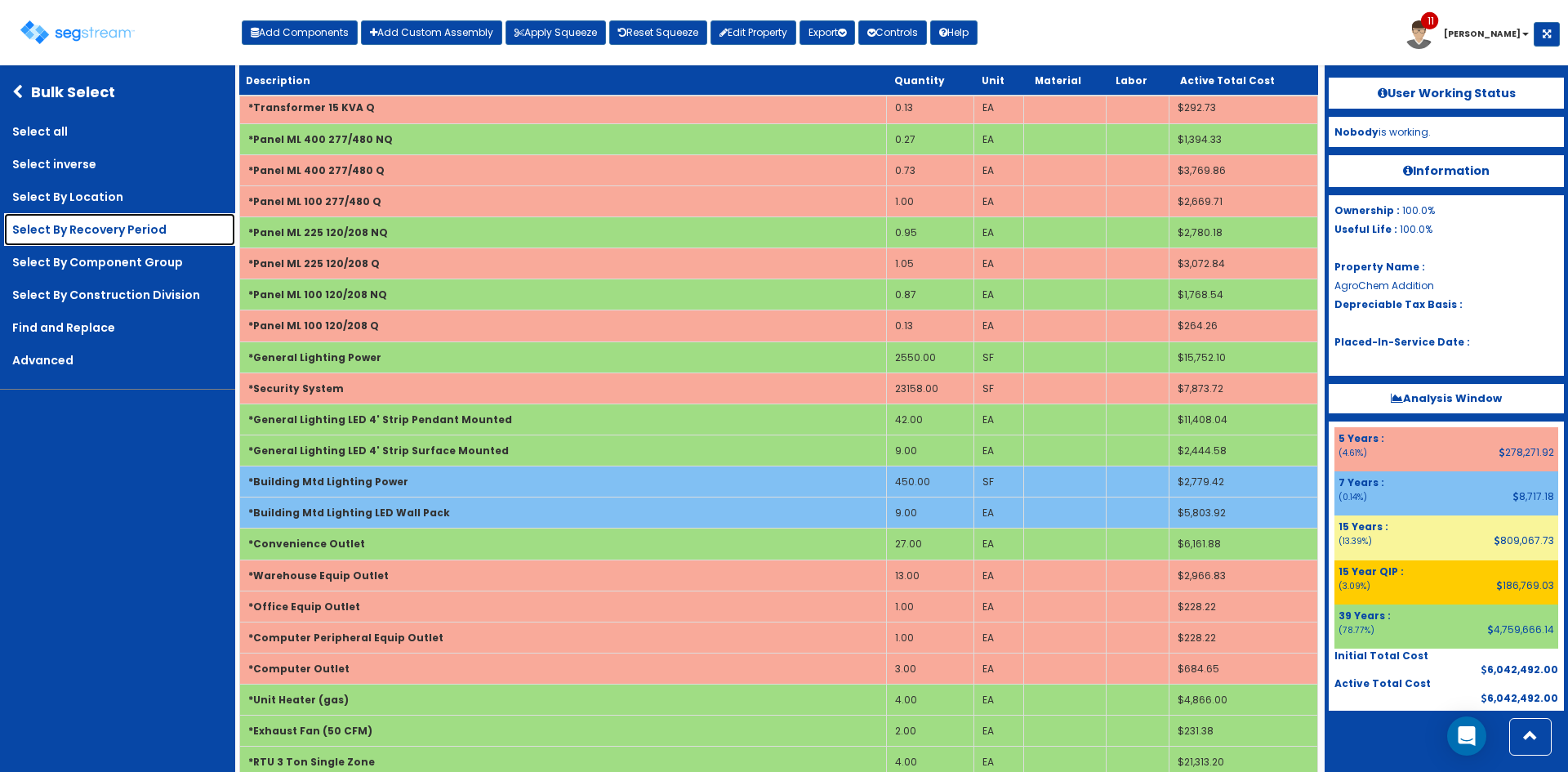
click at [128, 229] on link "Select By Recovery Period" at bounding box center [119, 229] width 231 height 32
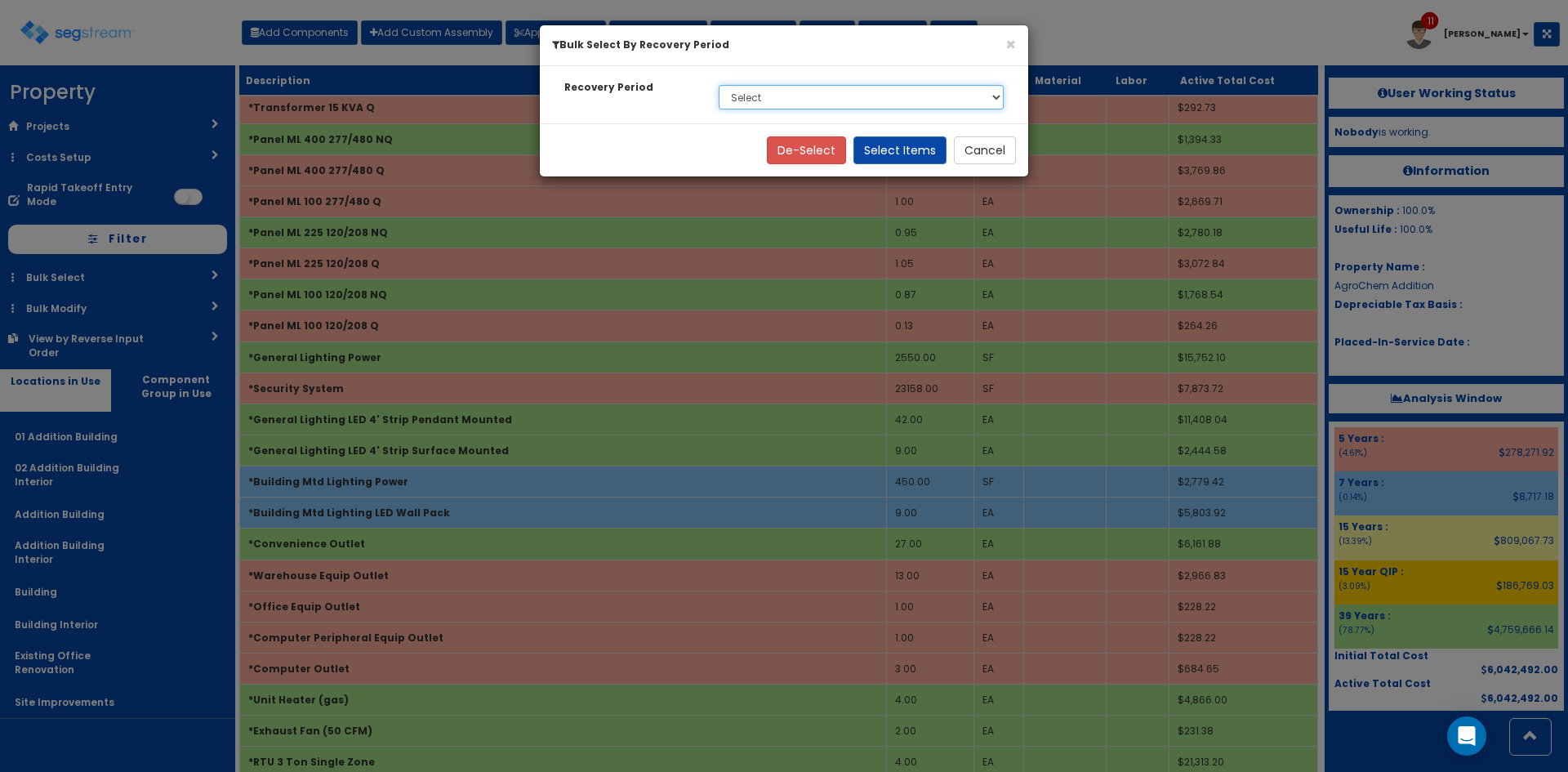
click at [851, 96] on select "Select 5 Years 7 Years 15 Year QIP 15 Years 39 Years Soft Cost" at bounding box center [862, 97] width 285 height 25
select select "7Y"
click at [719, 85] on select "Select 5 Years 7 Years 15 Year QIP 15 Years 39 Years Soft Cost" at bounding box center [862, 97] width 285 height 25
click at [872, 144] on button "Select Items" at bounding box center [899, 150] width 93 height 28
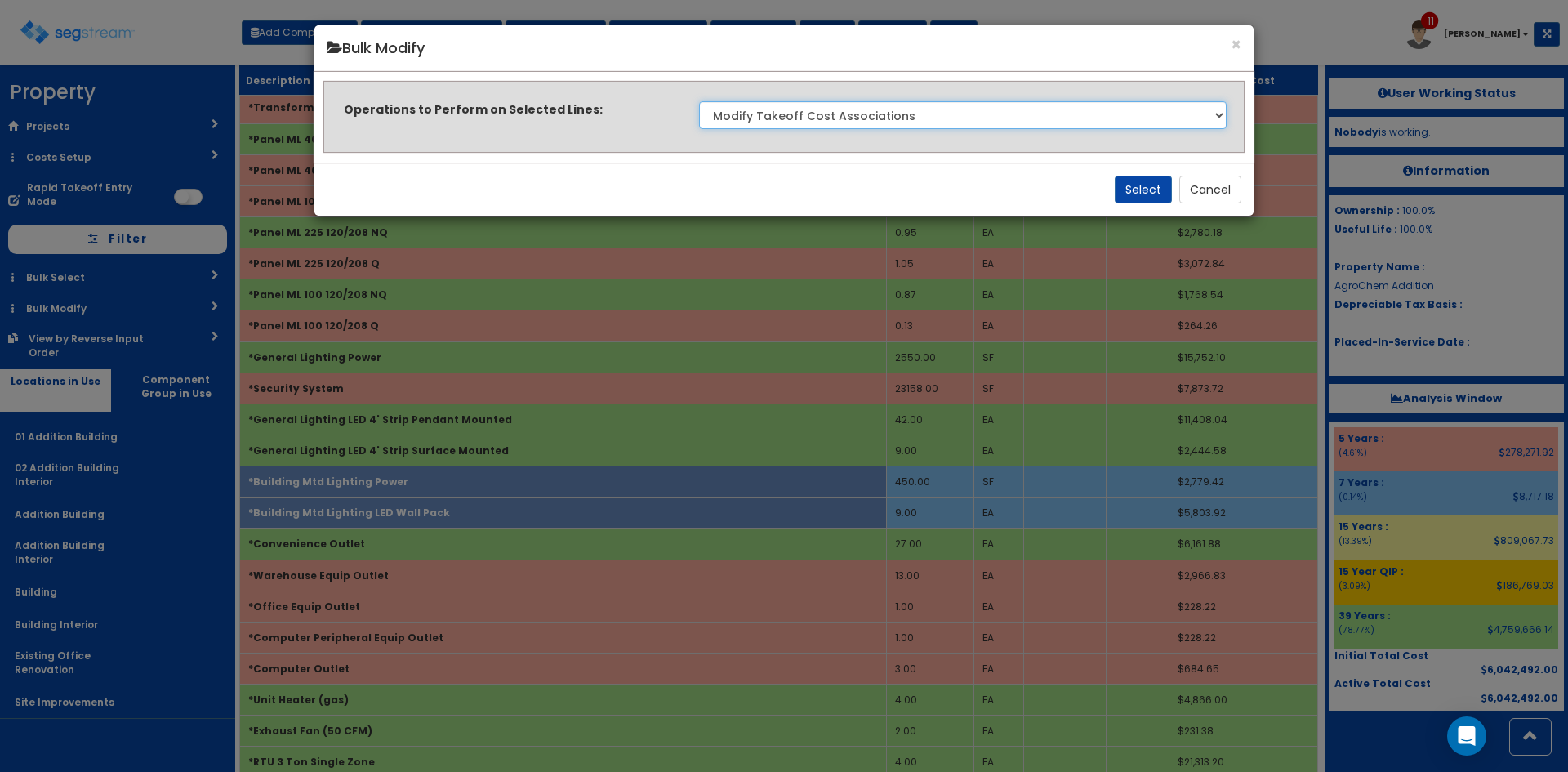
click at [980, 107] on select "Clone Delete Delete Zero Quantities Modify Component Group Modify Cost Sources …" at bounding box center [963, 115] width 527 height 28
select select "modifyRecoveryPeriod"
click at [700, 102] on select "Clone Delete Delete Zero Quantities Modify Component Group Modify Cost Sources …" at bounding box center [963, 115] width 527 height 28
click at [1141, 187] on button "Select" at bounding box center [1143, 189] width 57 height 28
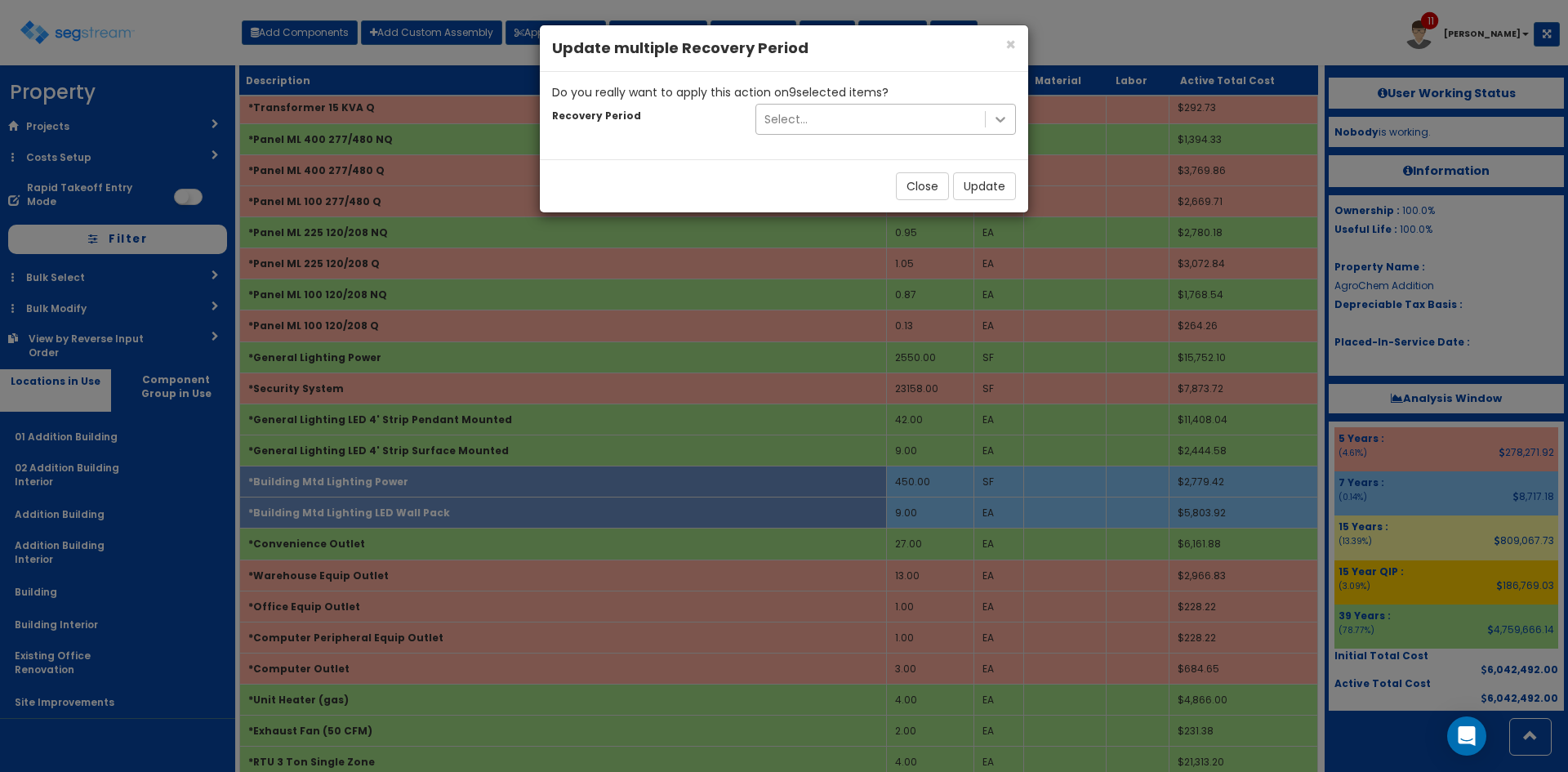
click at [1002, 115] on icon at bounding box center [1000, 119] width 16 height 16
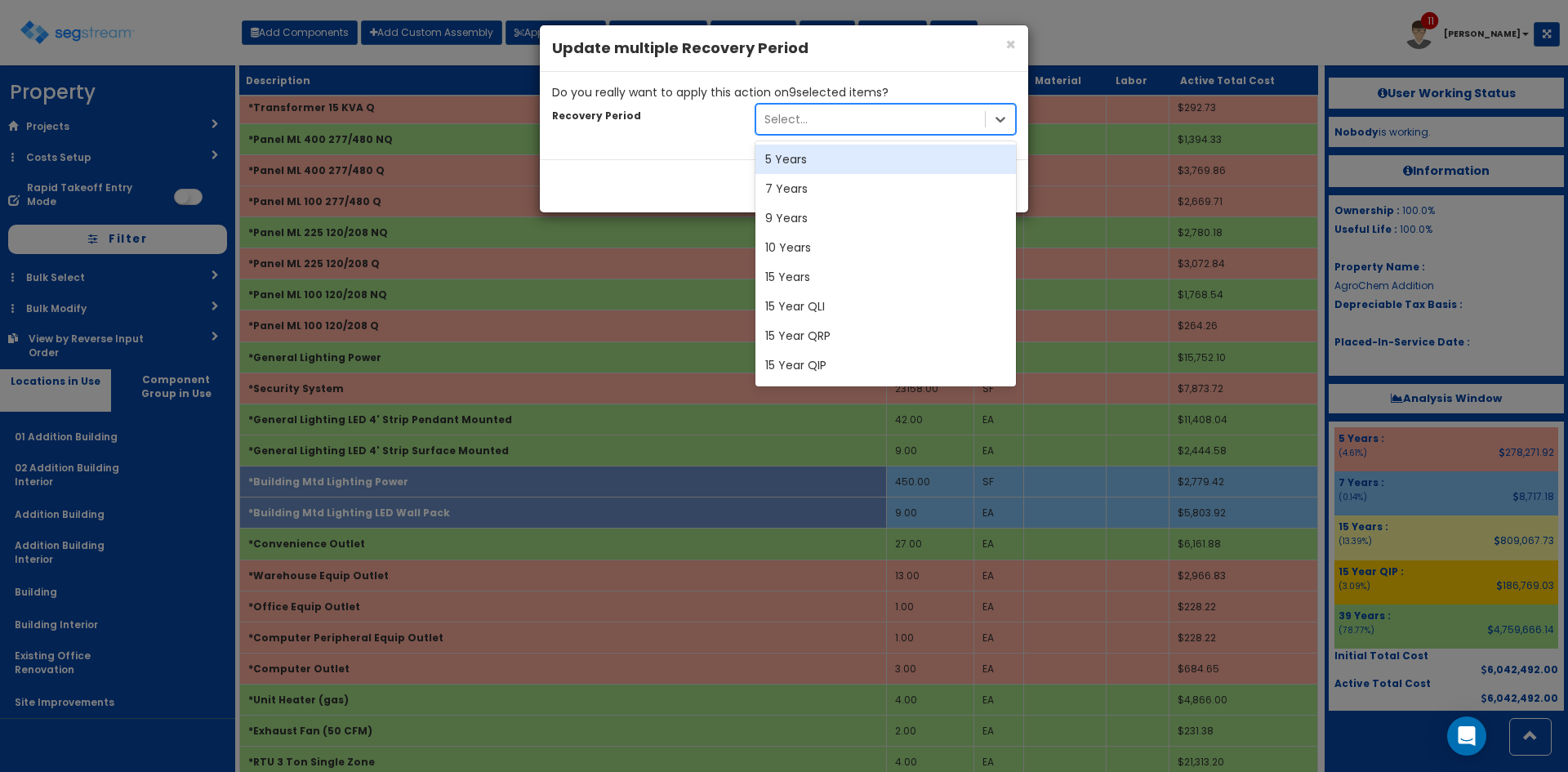
click at [806, 159] on div "5 Years" at bounding box center [886, 159] width 260 height 29
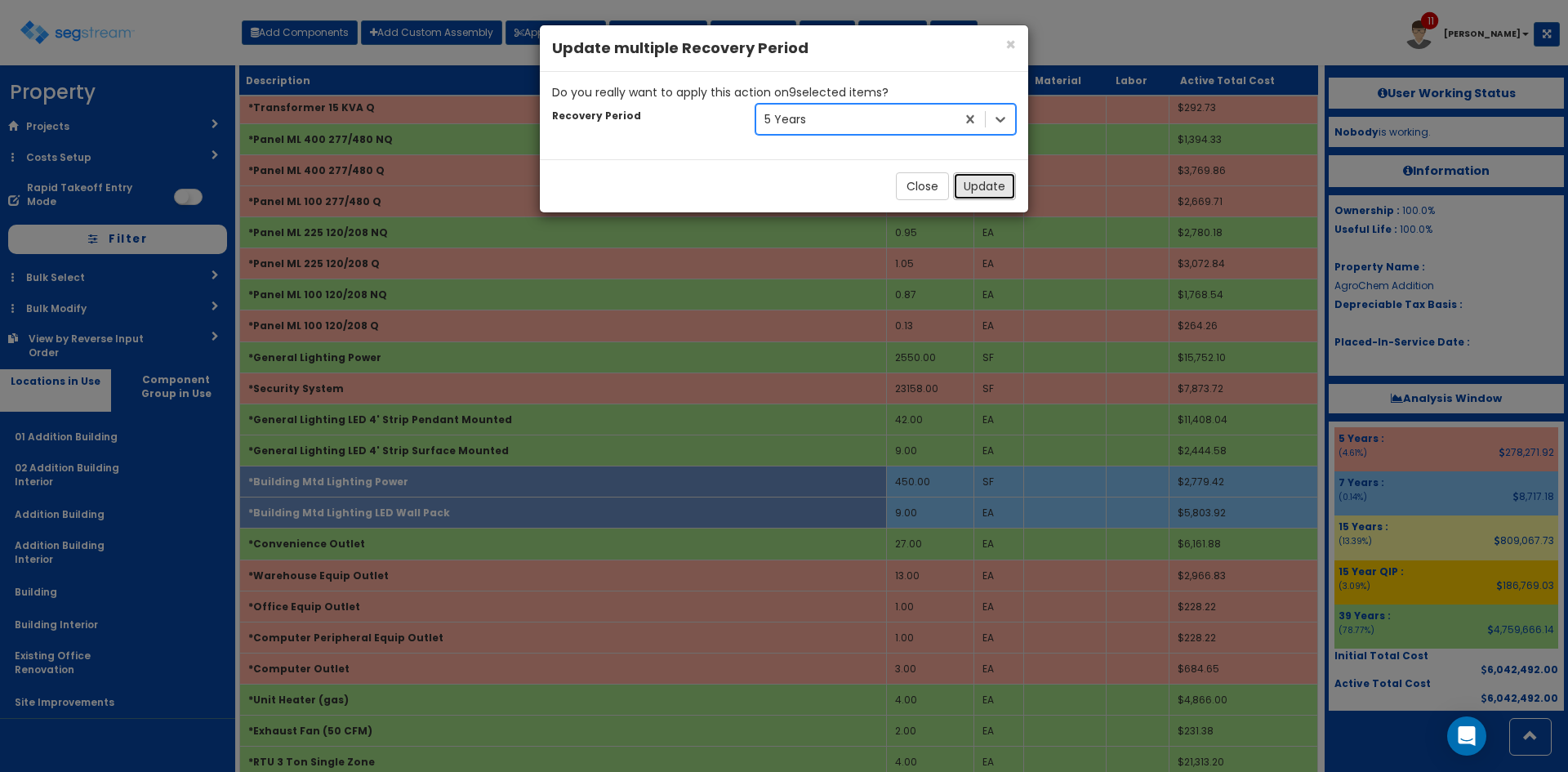
click at [985, 189] on button "Update" at bounding box center [984, 186] width 63 height 28
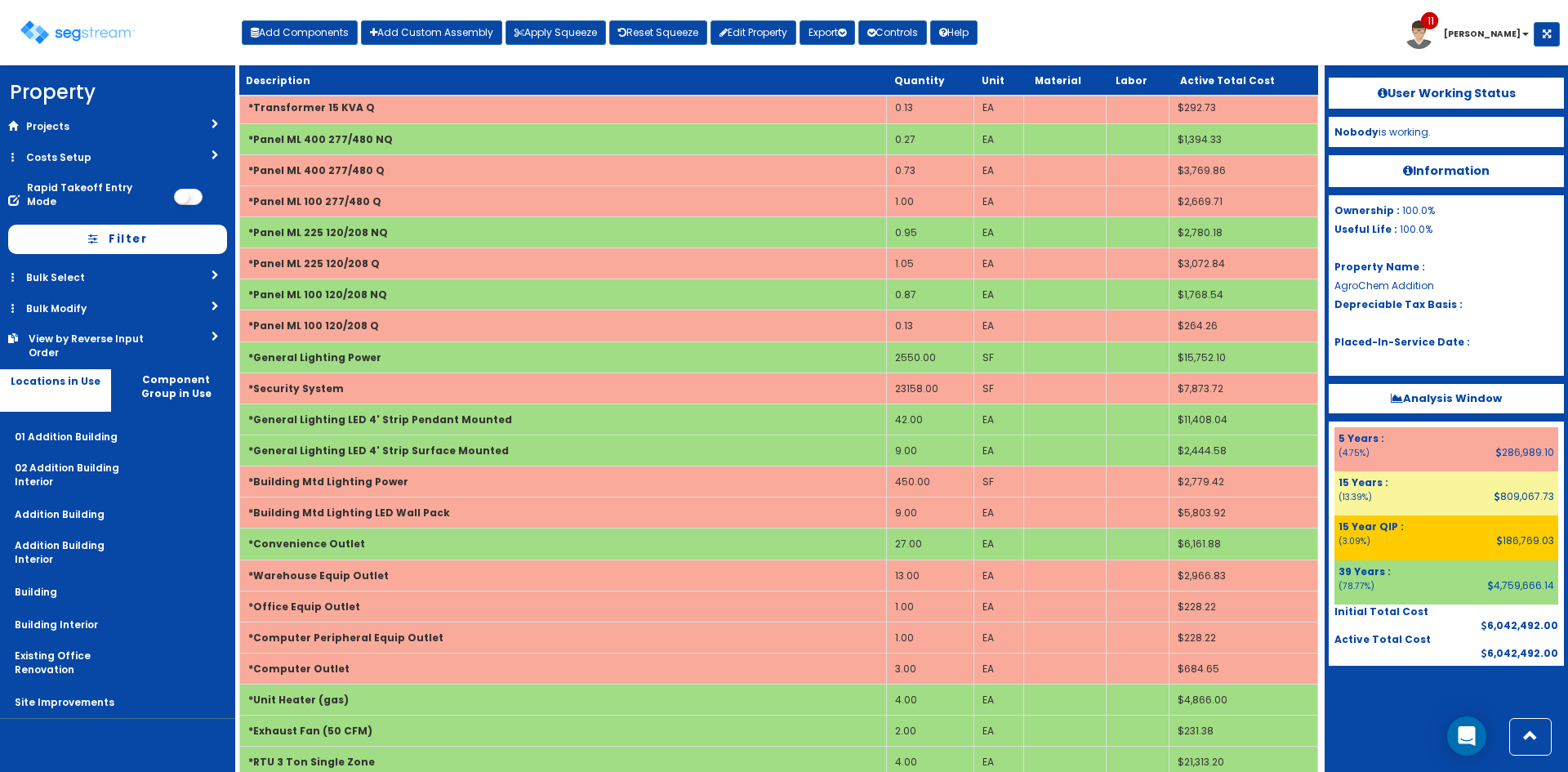
scroll to position [109, 0]
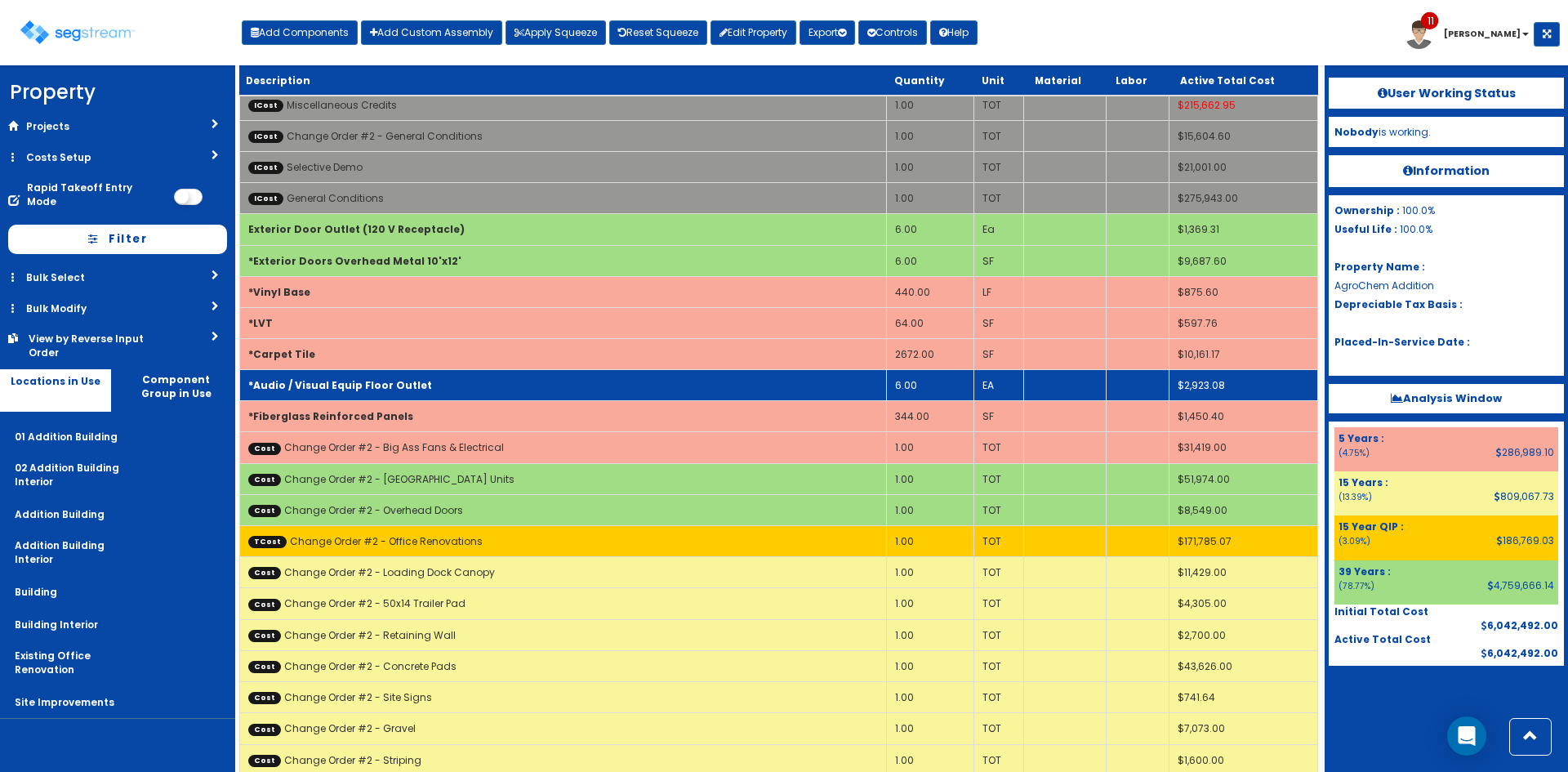
click at [599, 378] on td "*Audio / Visual Equip Floor Outlet" at bounding box center [563, 386] width 647 height 31
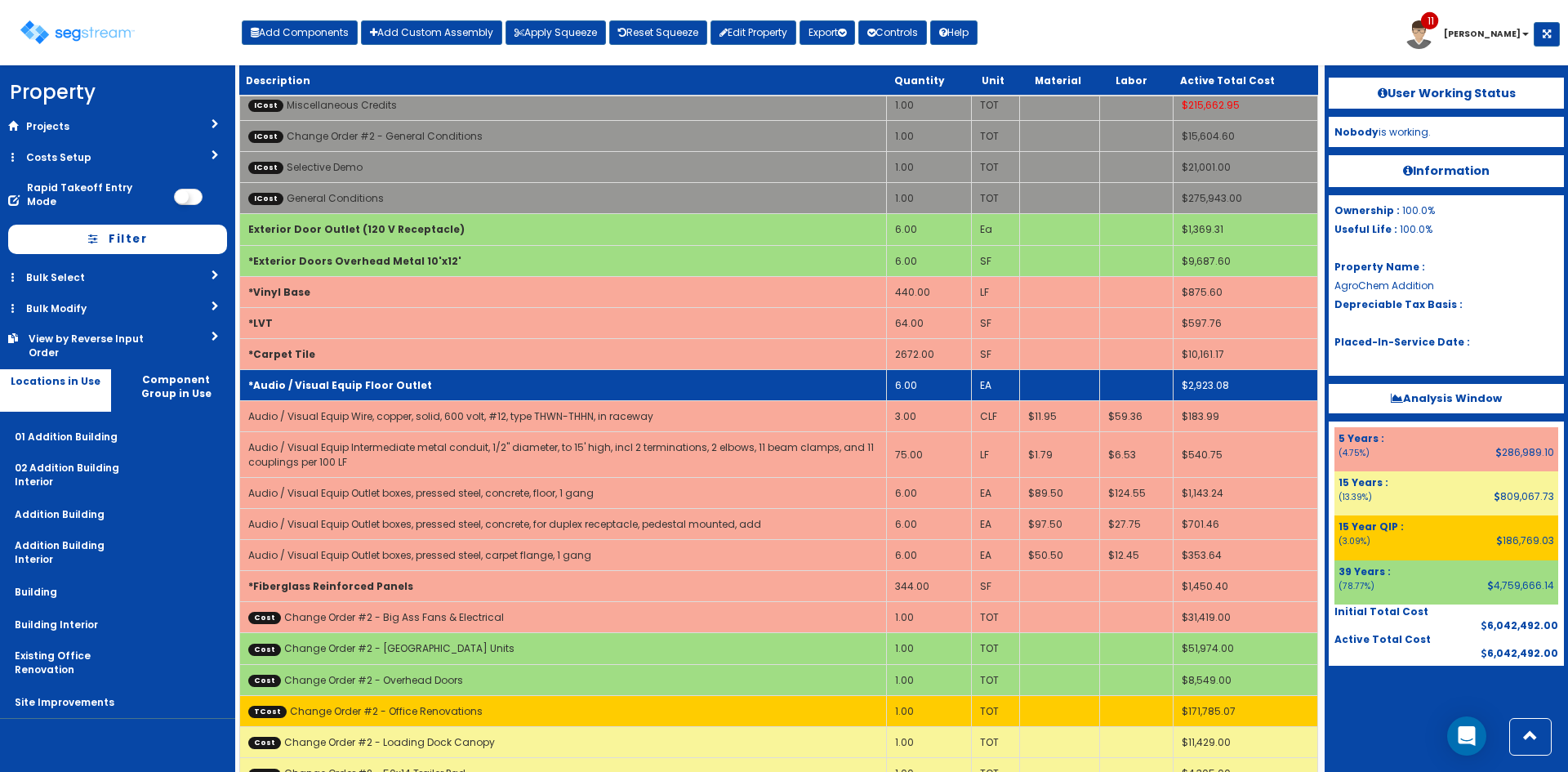
click at [599, 378] on td "*Audio / Visual Equip Floor Outlet" at bounding box center [563, 386] width 647 height 31
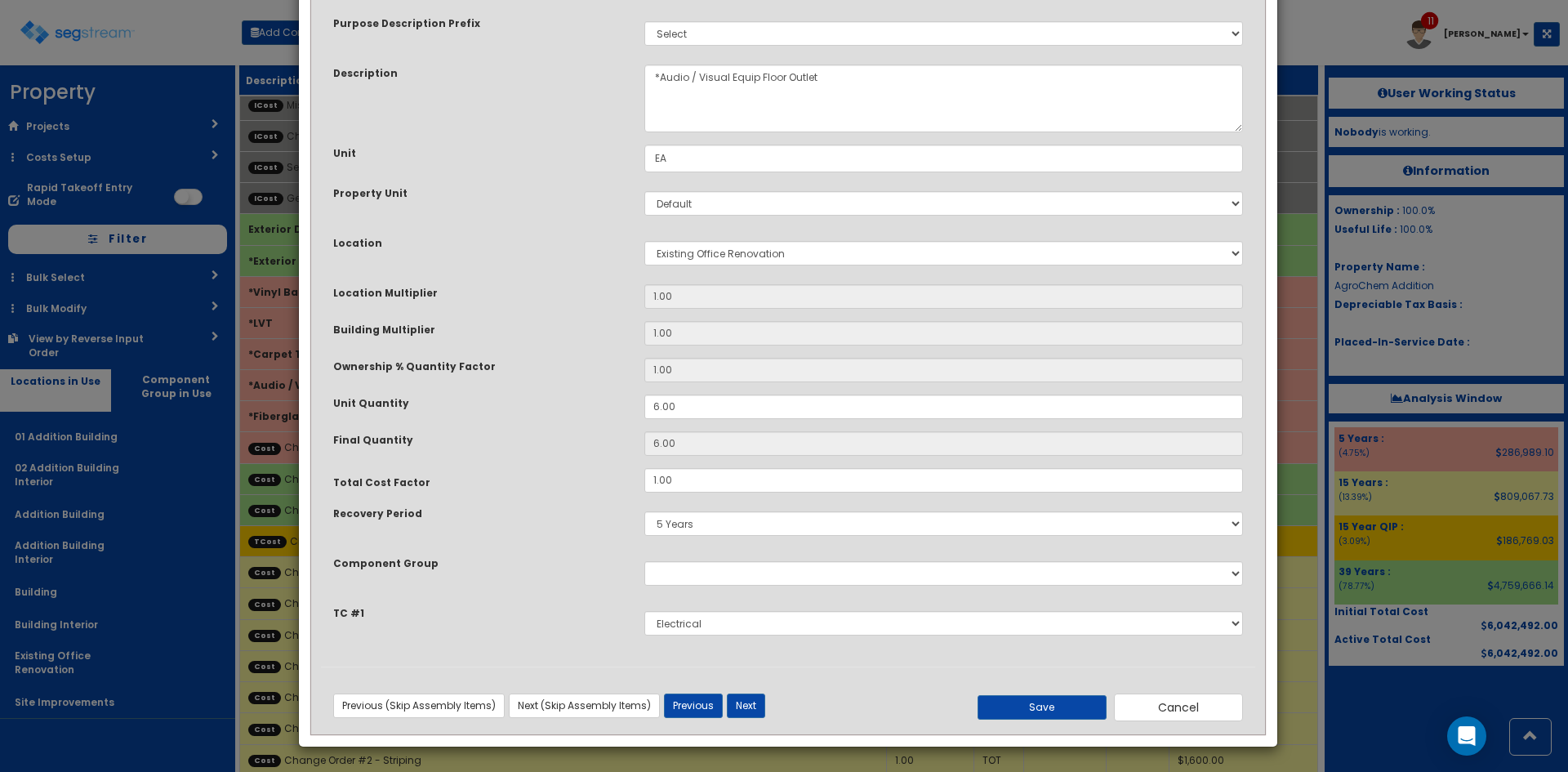
scroll to position [0, 0]
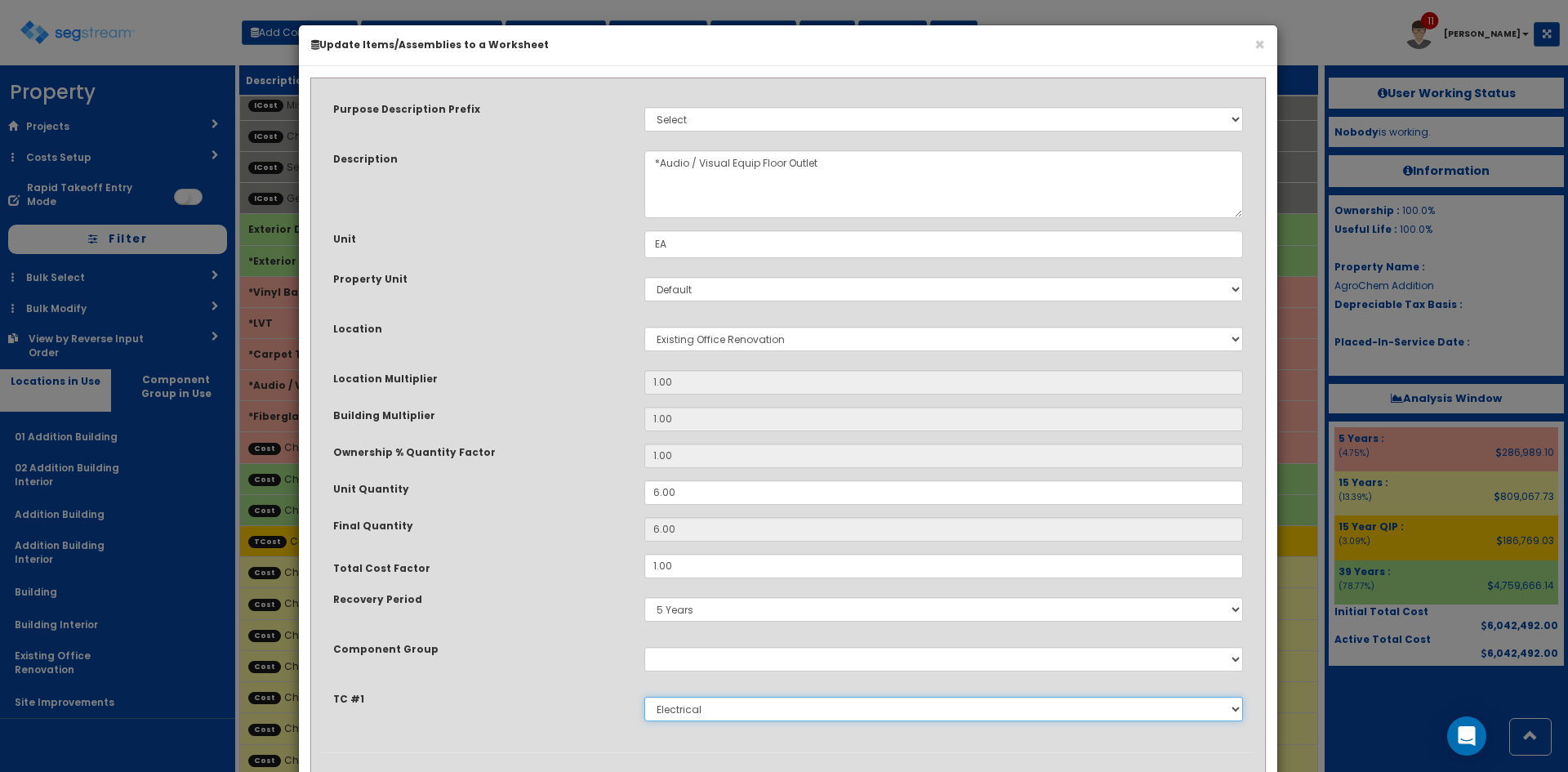
click at [728, 711] on select "Select Site Prep & Grading Electrical Dock Doors & Equipment Plumbing HVAC Chan…" at bounding box center [944, 709] width 599 height 25
select select "5280452"
click at [644, 697] on select "Select Site Prep & Grading Electrical Dock Doors & Equipment Plumbing HVAC Chan…" at bounding box center [944, 709] width 599 height 25
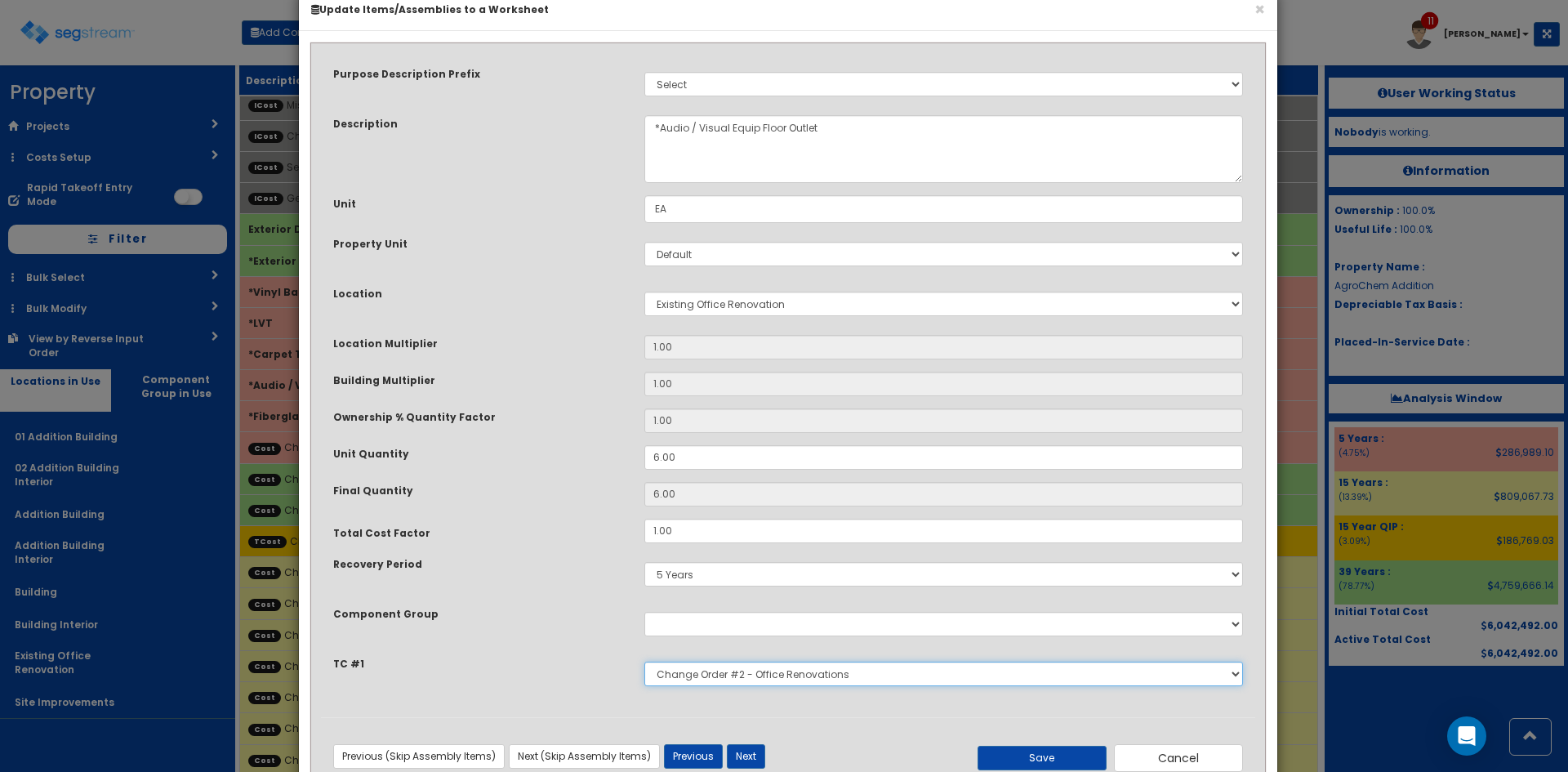
scroll to position [86, 0]
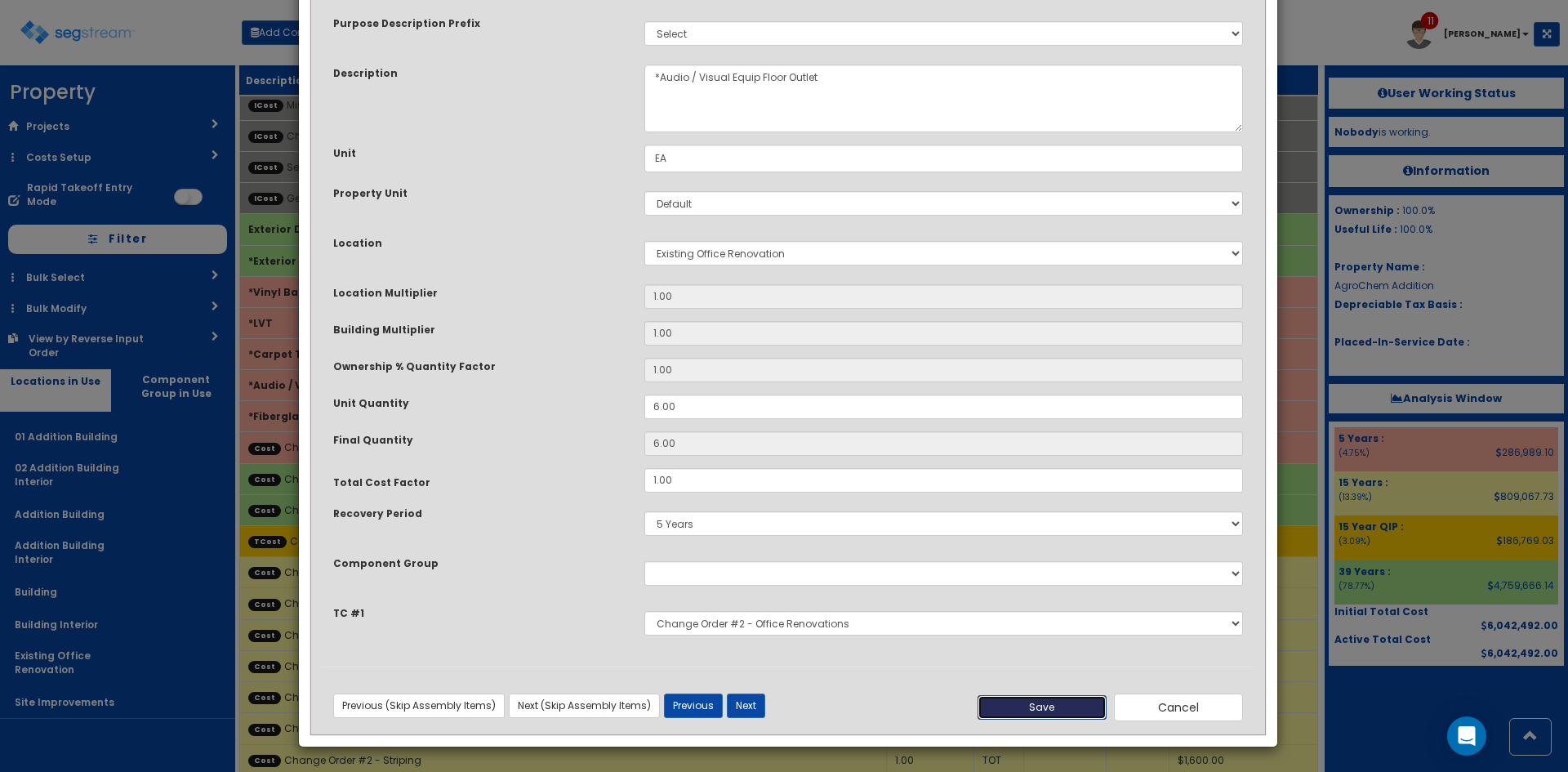
click at [1061, 702] on button "Save" at bounding box center [1042, 707] width 129 height 25
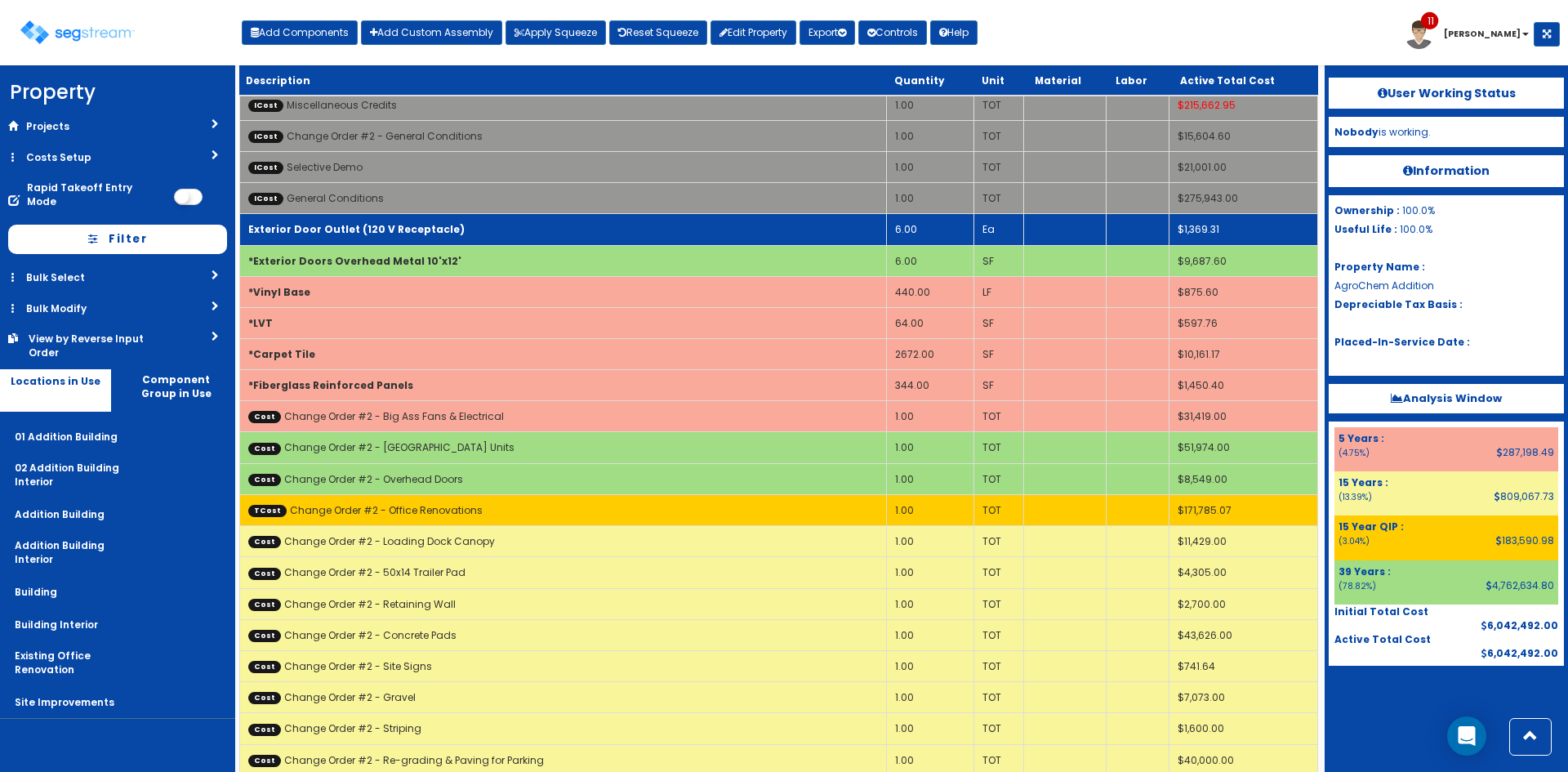
click at [396, 228] on b "Exterior Door Outlet (120 V Receptacle)" at bounding box center [357, 229] width 217 height 14
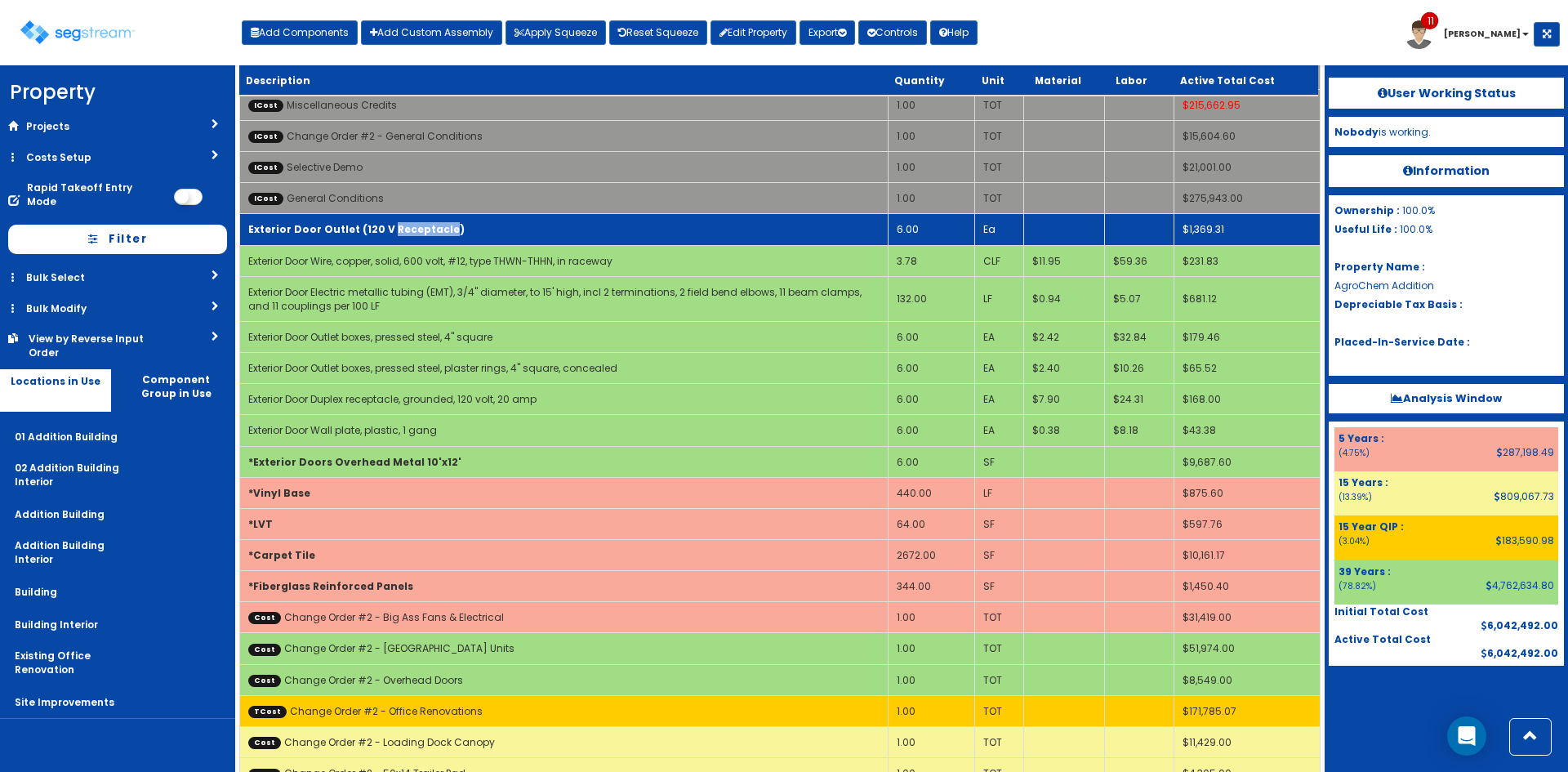
click at [396, 228] on b "Exterior Door Outlet (120 V Receptacle)" at bounding box center [357, 229] width 217 height 14
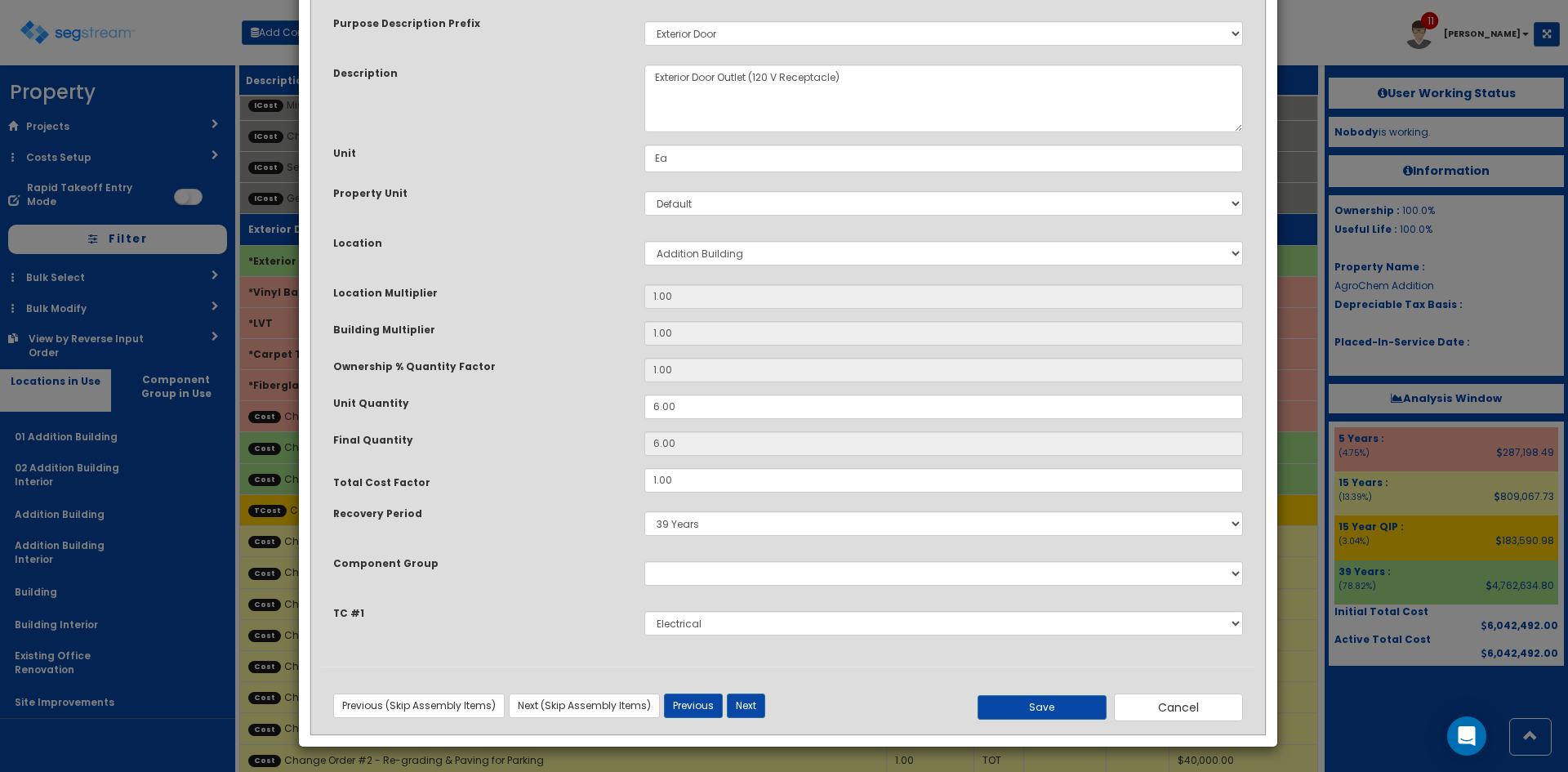
scroll to position [0, 0]
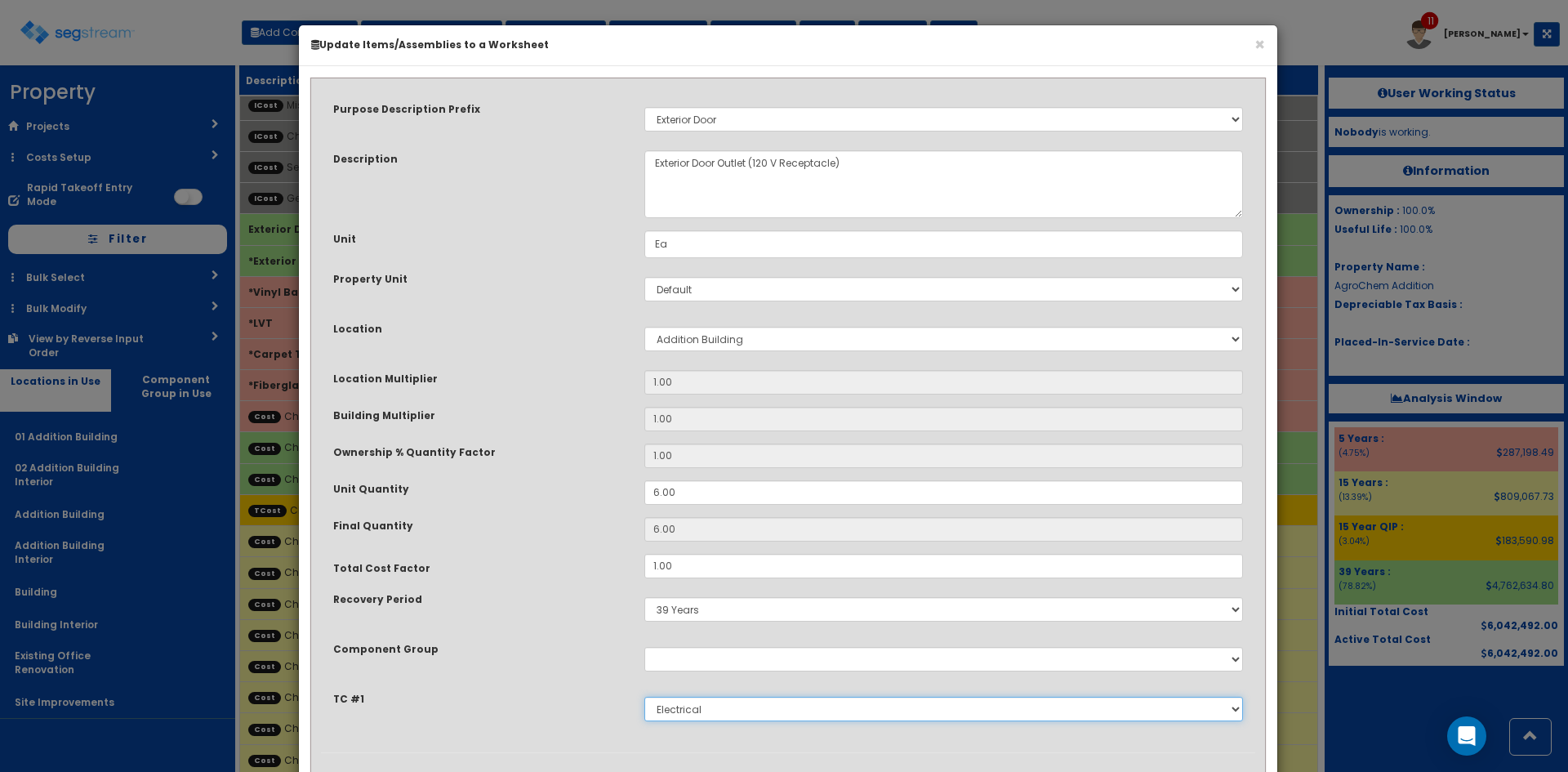
click at [727, 719] on select "Select Site Prep & Grading Electrical Dock Doors & Equipment Plumbing HVAC Chan…" at bounding box center [944, 709] width 599 height 25
select select "5280452"
click at [644, 697] on select "Select Site Prep & Grading Electrical Dock Doors & Equipment Plumbing HVAC Chan…" at bounding box center [944, 709] width 599 height 25
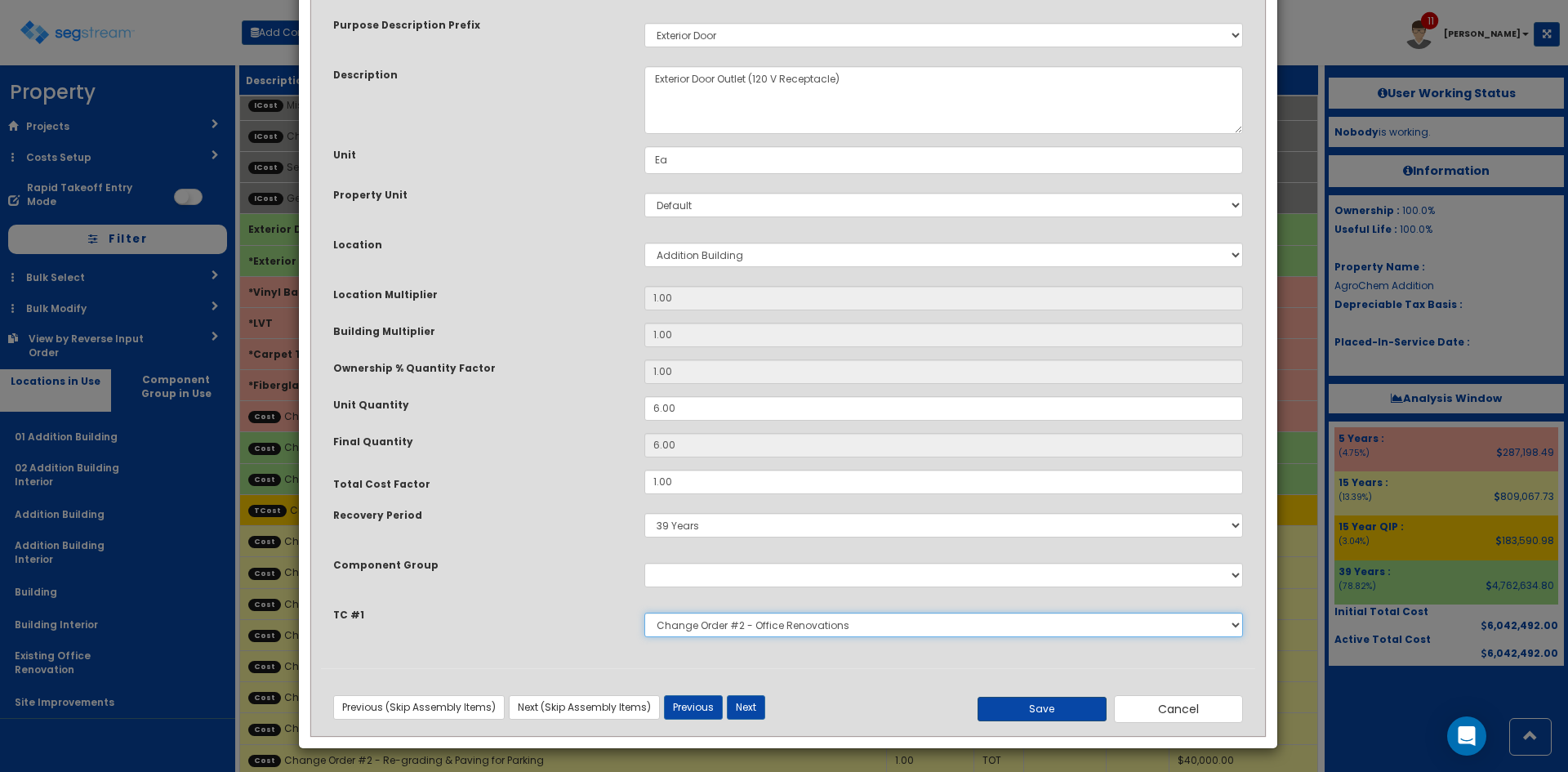
scroll to position [86, 0]
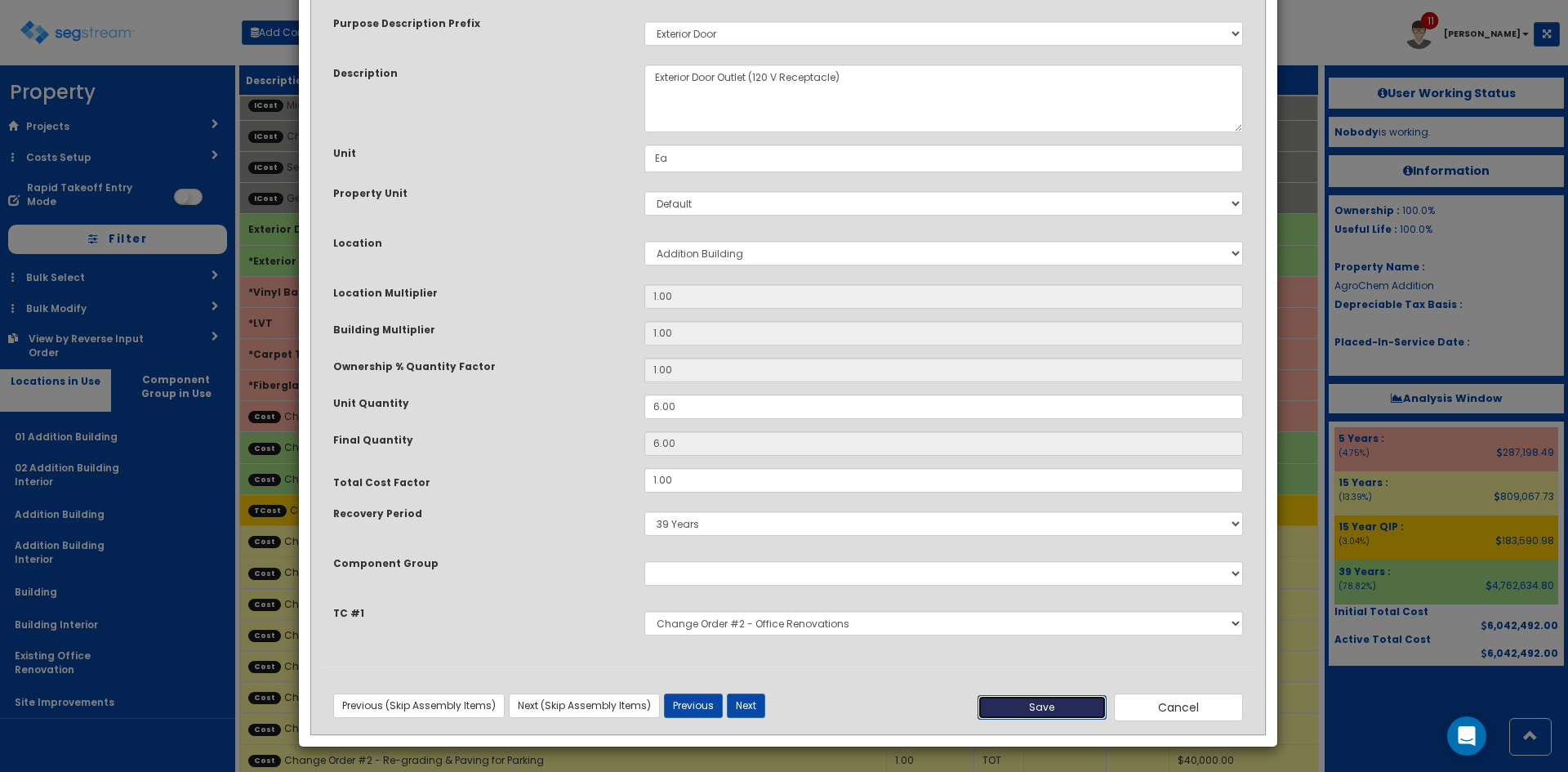
click at [1025, 708] on button "Save" at bounding box center [1042, 707] width 129 height 25
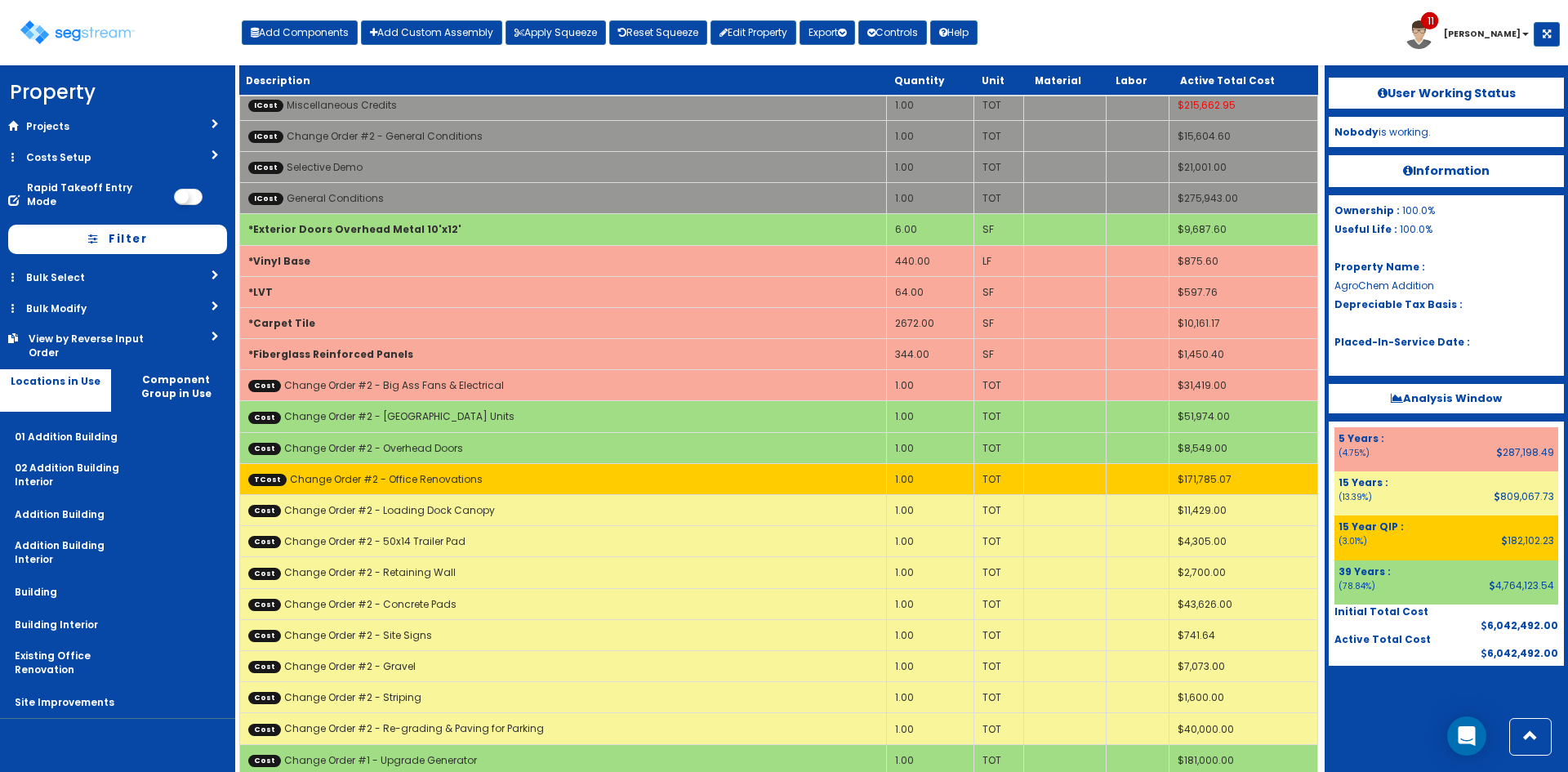
click at [1437, 709] on div at bounding box center [1447, 706] width 235 height 82
drag, startPoint x: 1495, startPoint y: 653, endPoint x: 1567, endPoint y: 652, distance: 72.0
click at [1567, 652] on div "User Working Status Nobody is working. Information Ownership : 100.0% Useful Li…" at bounding box center [1446, 419] width 243 height 706
copy div "6,042,492.00"
click at [1082, 30] on div "Toggle navigation Add Components Add Custom Assembly Apply Squeeze Reset Squeez…" at bounding box center [784, 38] width 1552 height 53
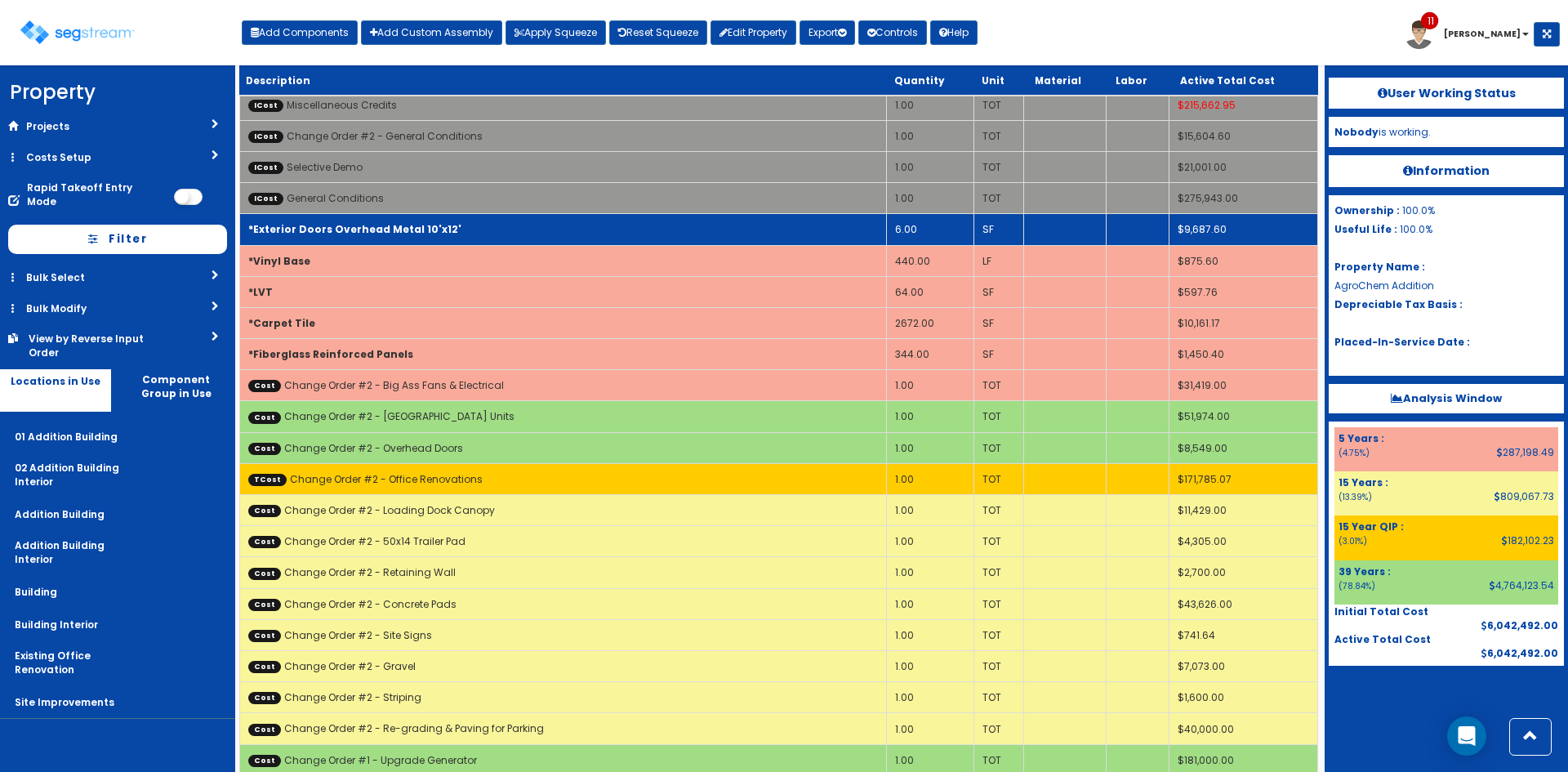
scroll to position [2156, 0]
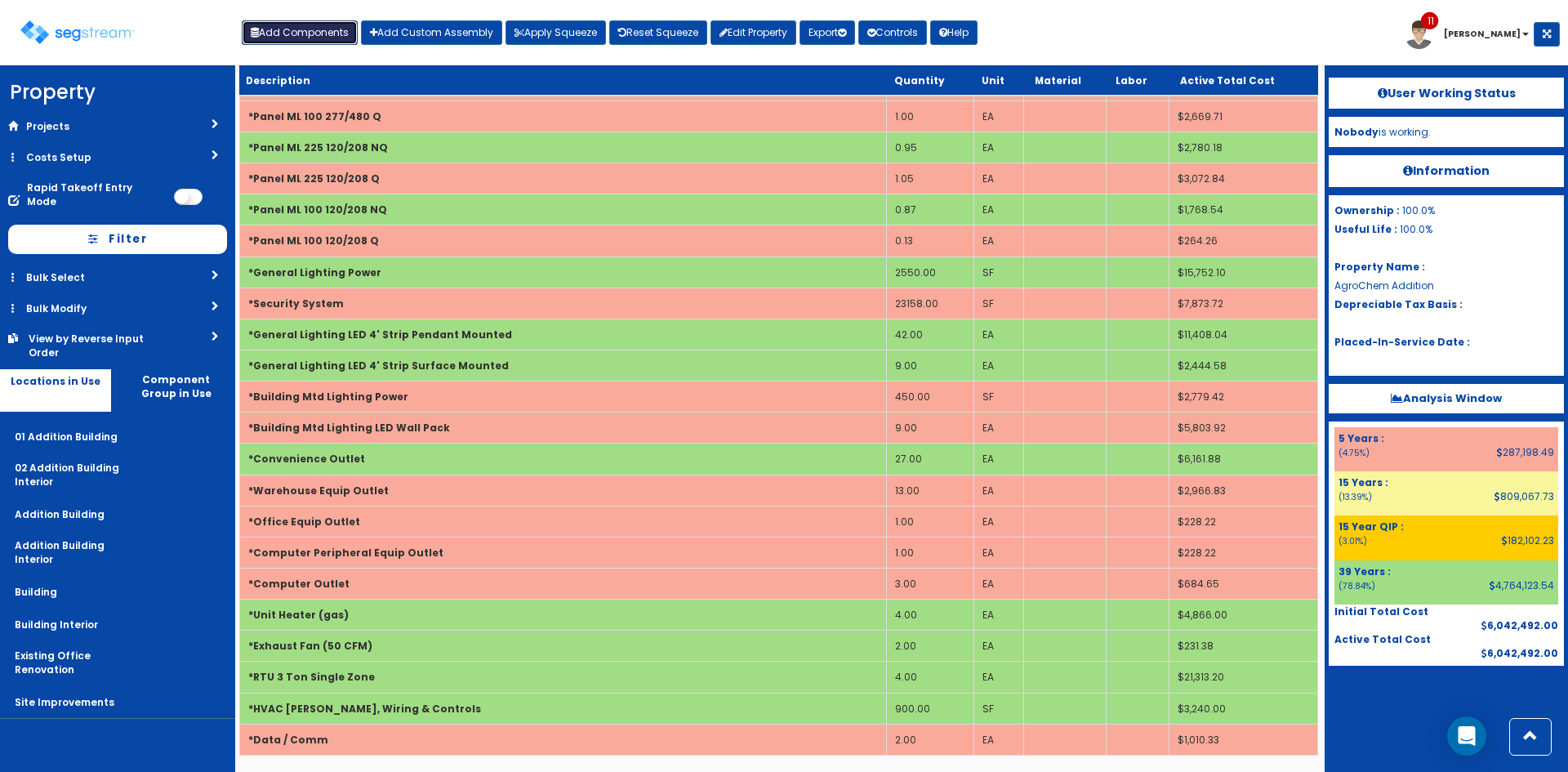
click at [285, 38] on button "Add Components" at bounding box center [299, 32] width 116 height 25
select select "5Y"
select select "default"
select select "7"
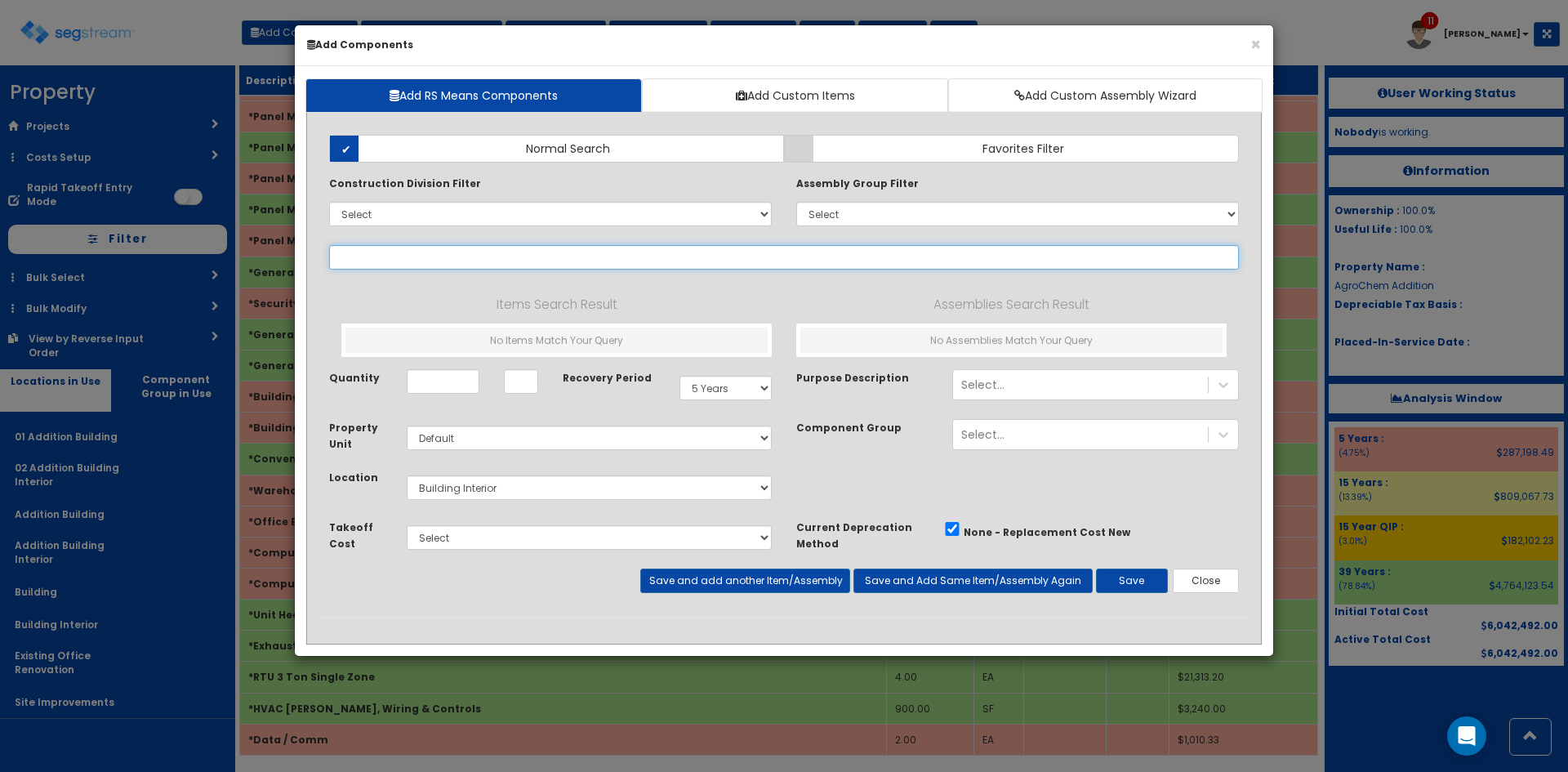
type input "w"
select select
click at [864, 142] on label "Favorites Filter" at bounding box center [1011, 148] width 455 height 28
click at [0, 0] on input "Favorites Filter" at bounding box center [0, 0] width 0 height 0
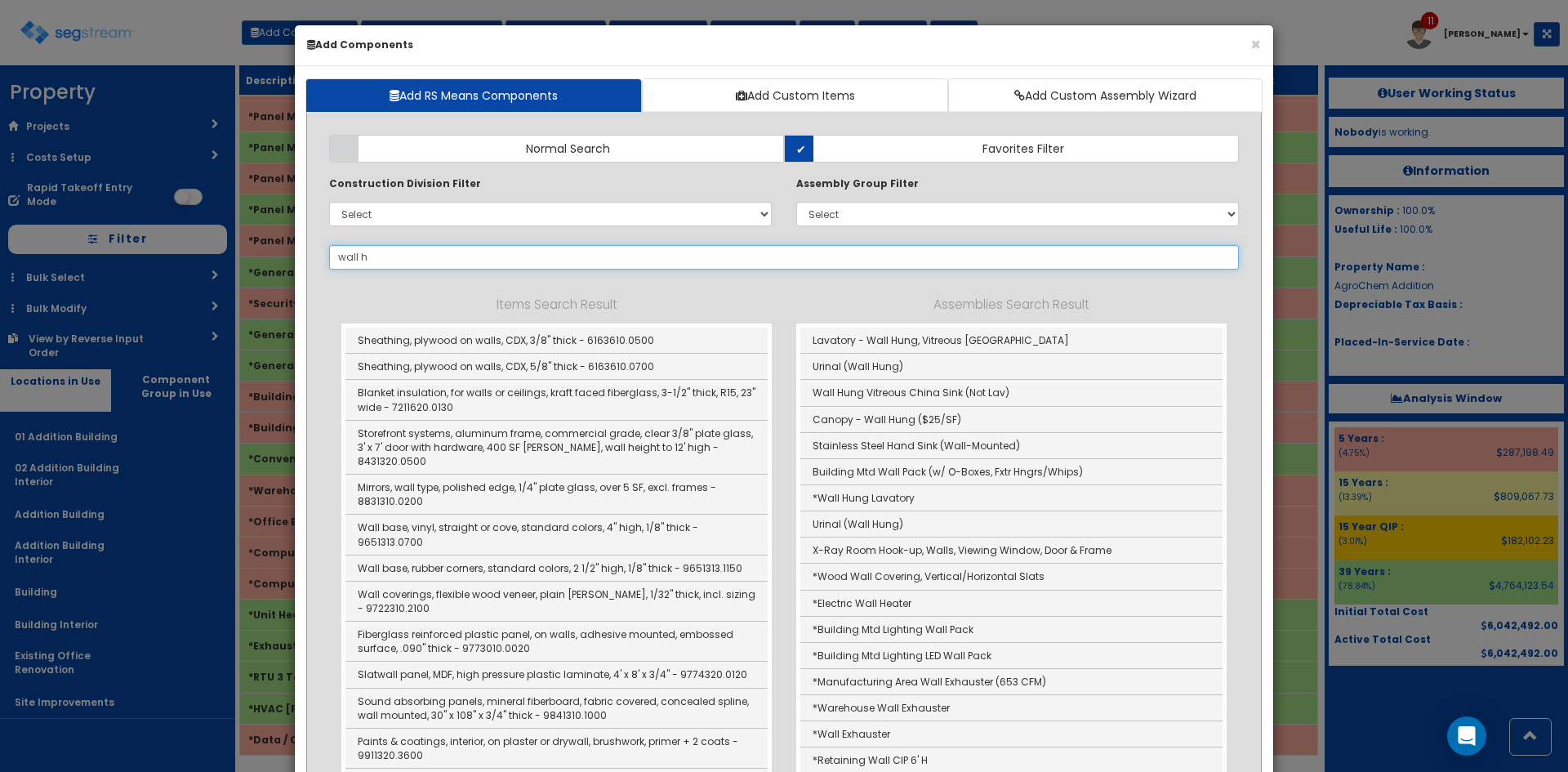
click at [385, 252] on input "wall h" at bounding box center [784, 257] width 910 height 25
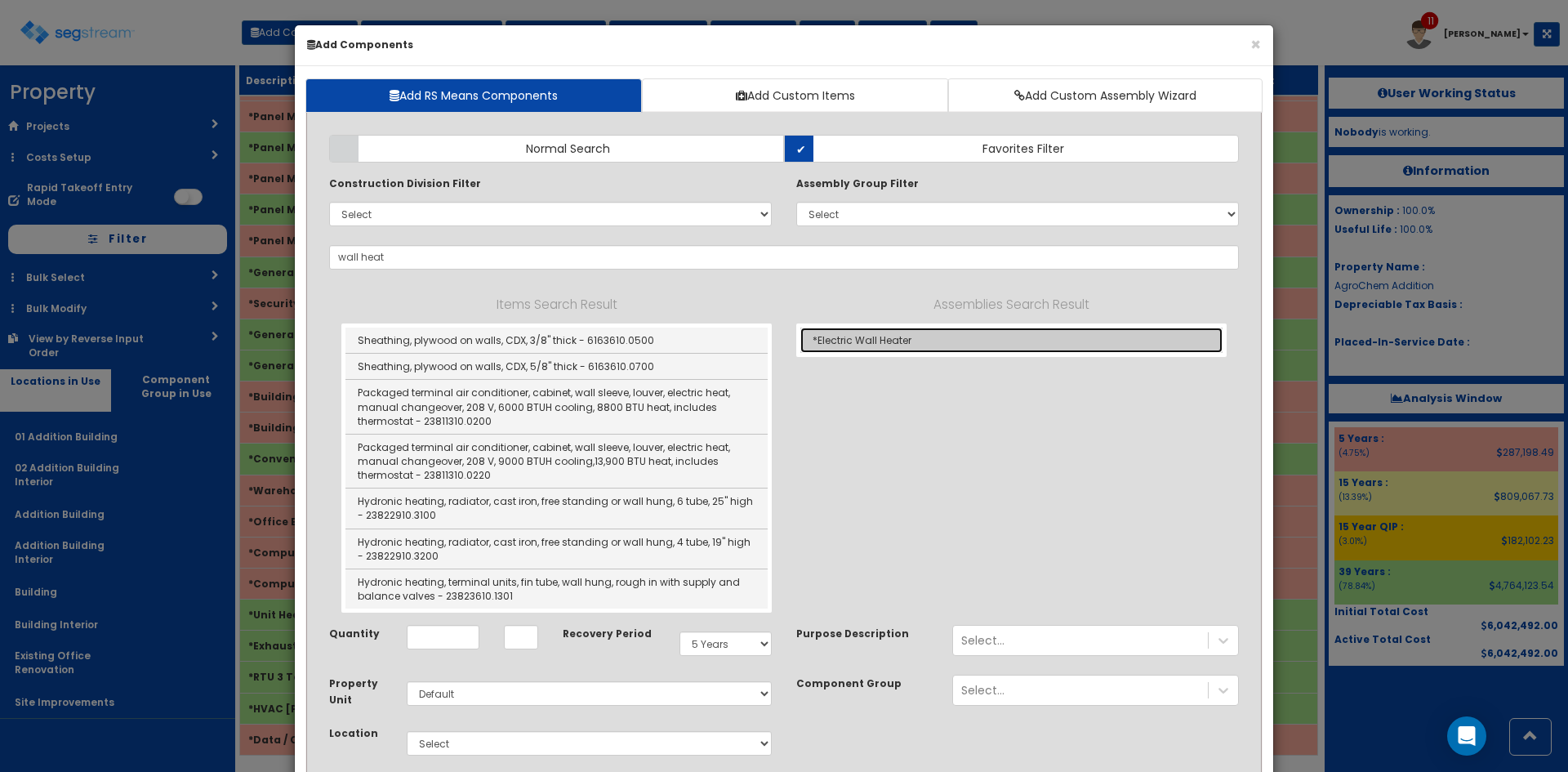
click at [856, 340] on link "*Electric Wall Heater" at bounding box center [1011, 340] width 422 height 26
type input "*Electric Wall Heater"
type input "EA"
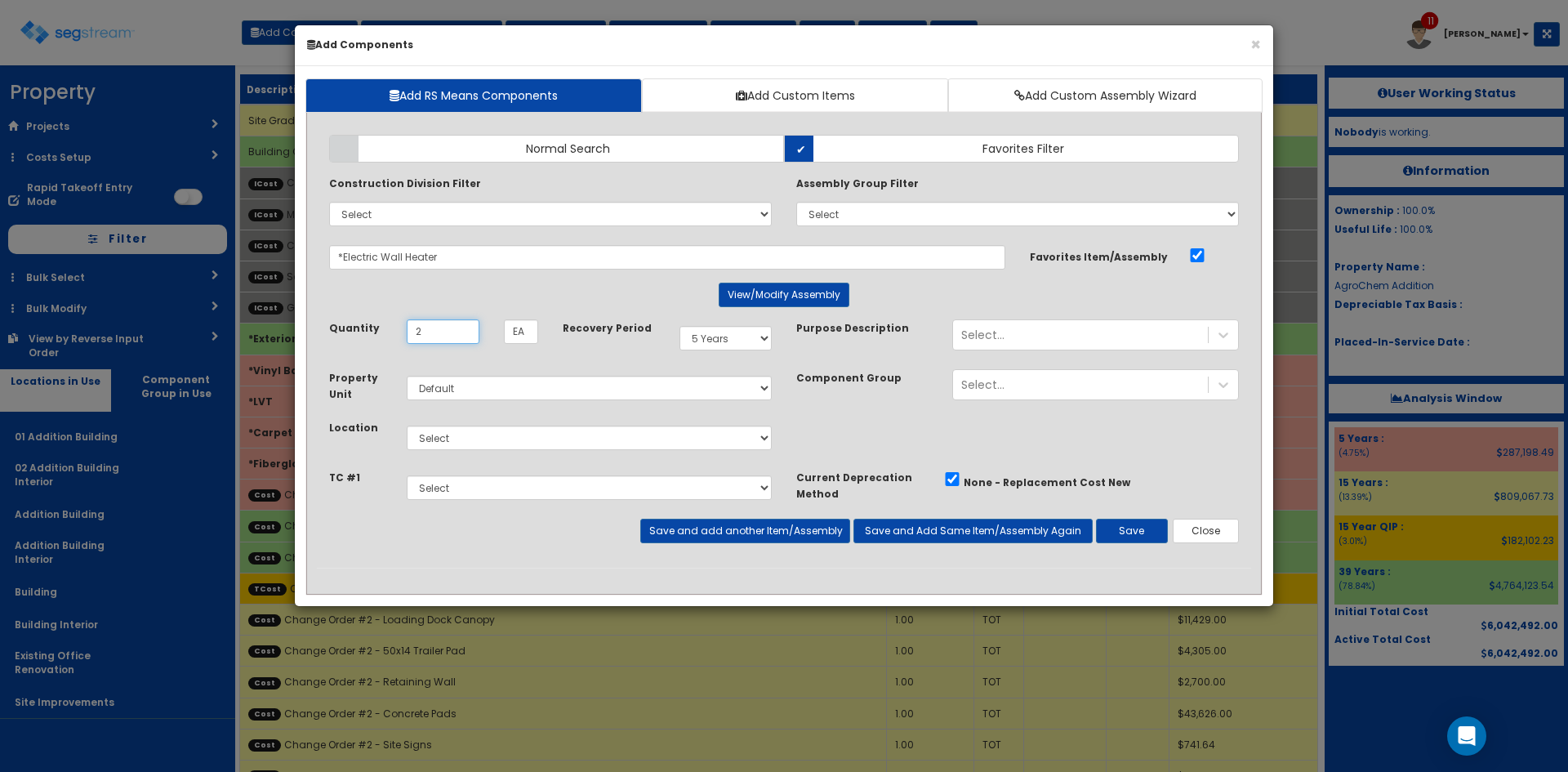
type input "2"
click at [703, 344] on select "Select 5 Years 7 Years 9 Years 10 Years 15 Years 15 Year QLI 15 Year QRP 15 Yea…" at bounding box center [726, 338] width 92 height 25
select select "39Y"
click at [680, 326] on select "Select 5 Years 7 Years 9 Years 10 Years 15 Years 15 Year QLI 15 Year QRP 15 Yea…" at bounding box center [726, 338] width 92 height 25
click at [555, 437] on select "Select 01 Addition Building 02 Addition Building Interior Addition Building Add…" at bounding box center [589, 438] width 365 height 25
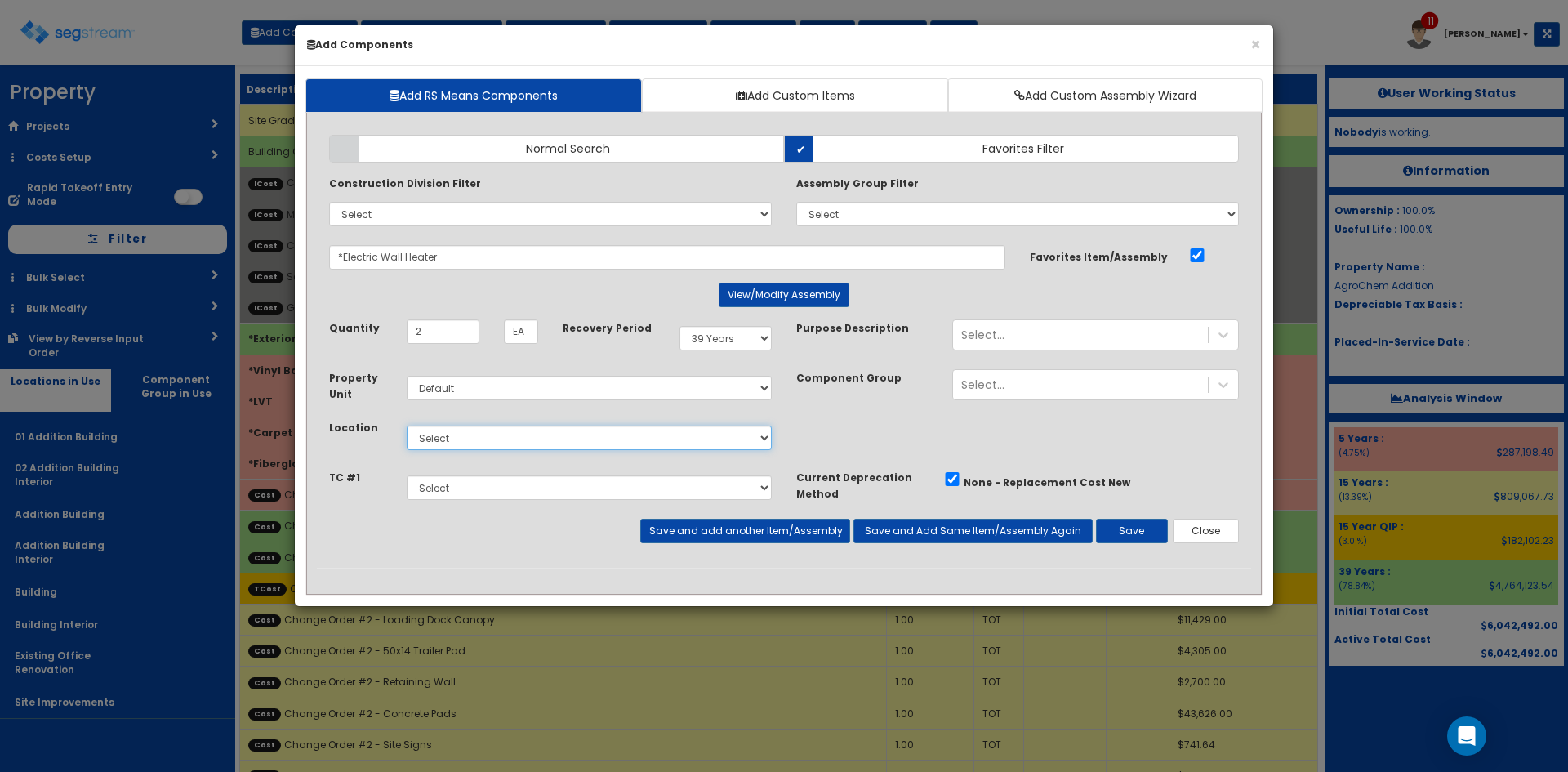
select select "4532"
click at [407, 426] on select "Select 01 Addition Building 02 Addition Building Interior Addition Building Add…" at bounding box center [589, 438] width 365 height 25
click at [1147, 532] on button "Save" at bounding box center [1132, 531] width 72 height 25
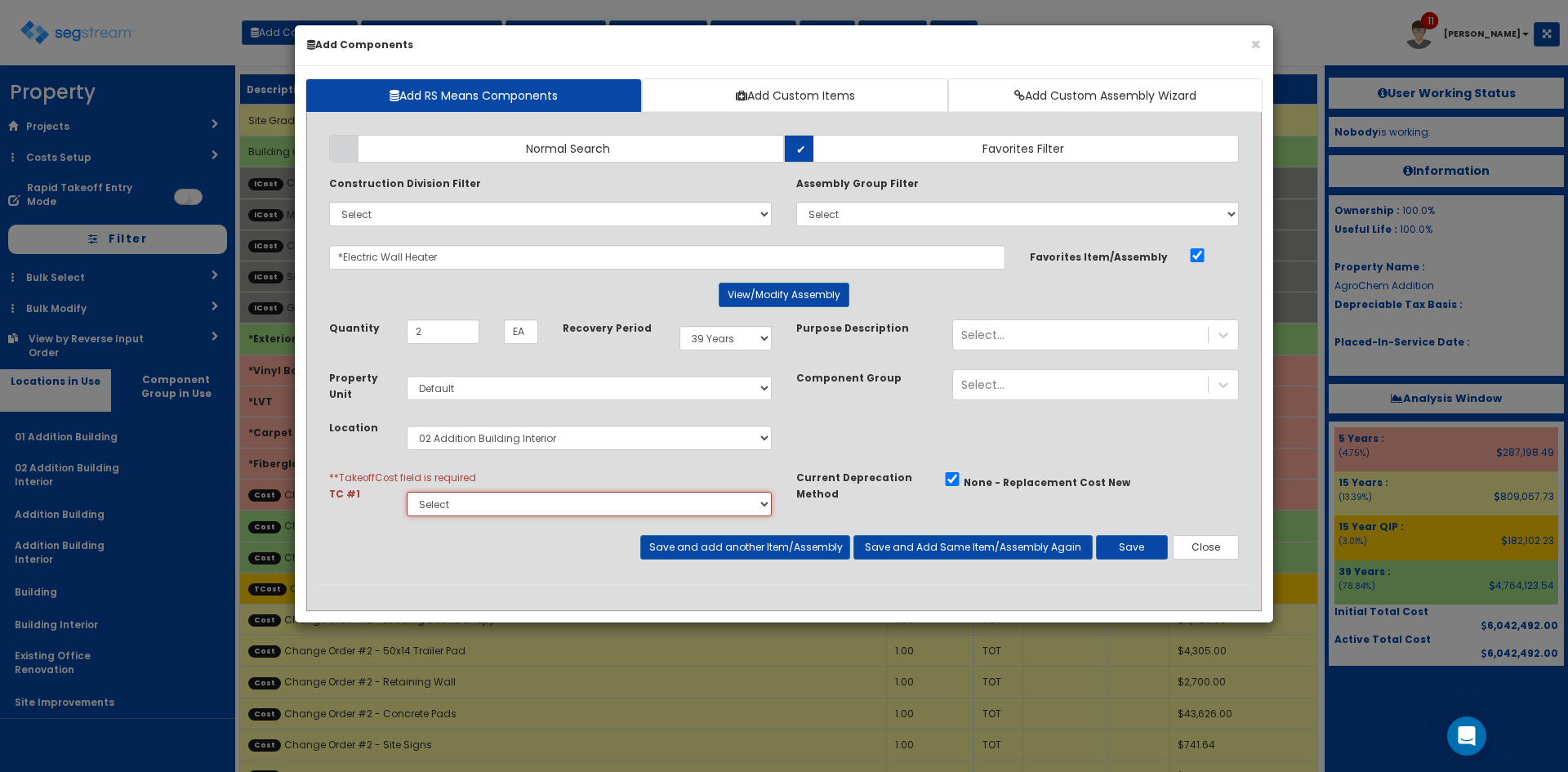
click at [663, 504] on select "Select Site Prep & Grading Electrical Dock Doors & Equipment Plumbing HVAC Chan…" at bounding box center [589, 503] width 365 height 25
select select "5280439"
click at [407, 491] on select "Select Site Prep & Grading Electrical Dock Doors & Equipment Plumbing HVAC Chan…" at bounding box center [589, 503] width 365 height 25
click at [1124, 551] on button "Save" at bounding box center [1132, 547] width 72 height 25
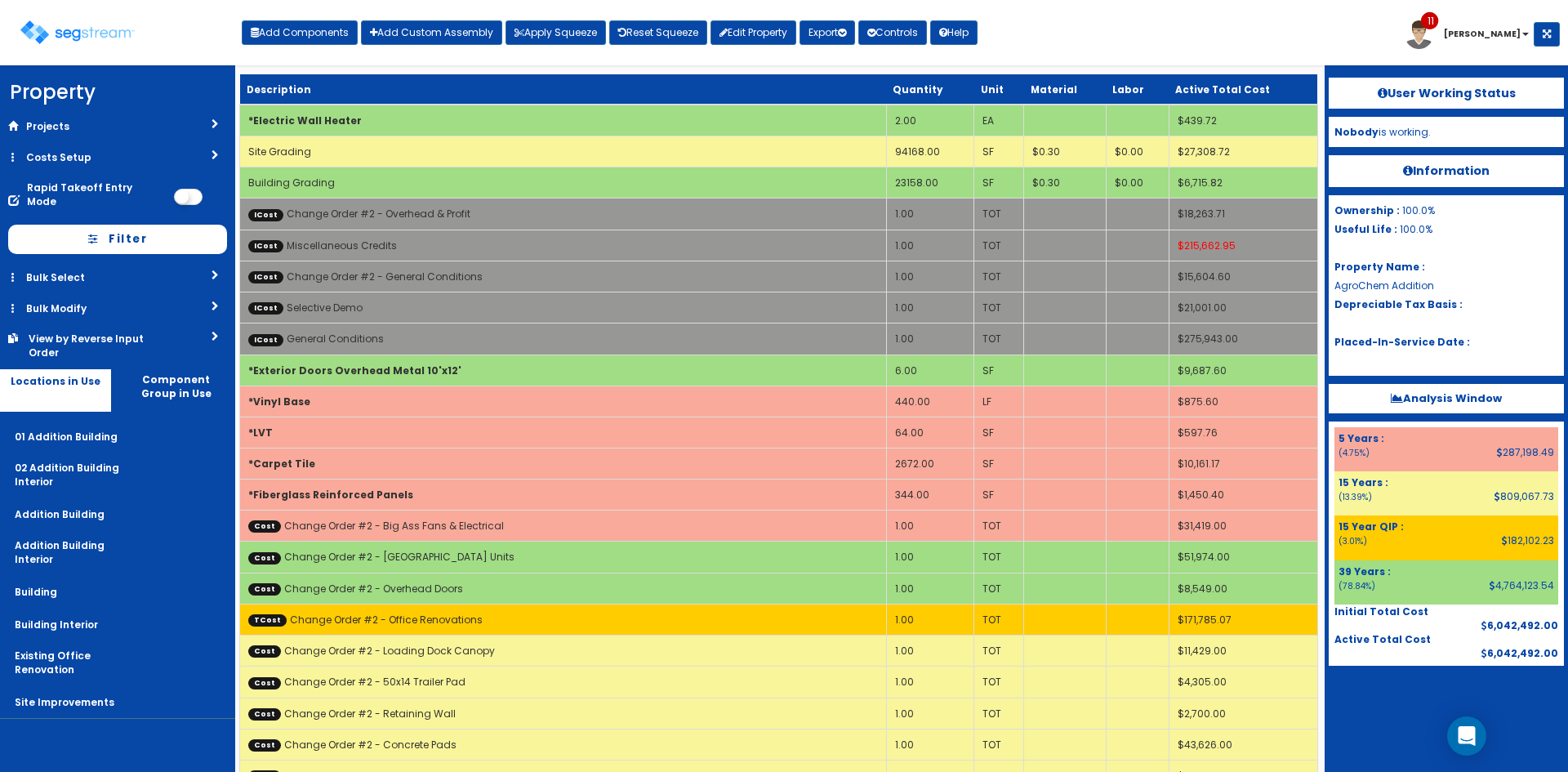
click at [1107, 28] on div "Toggle navigation Add Components Add Custom Assembly Apply Squeeze Reset Squeez…" at bounding box center [784, 38] width 1552 height 53
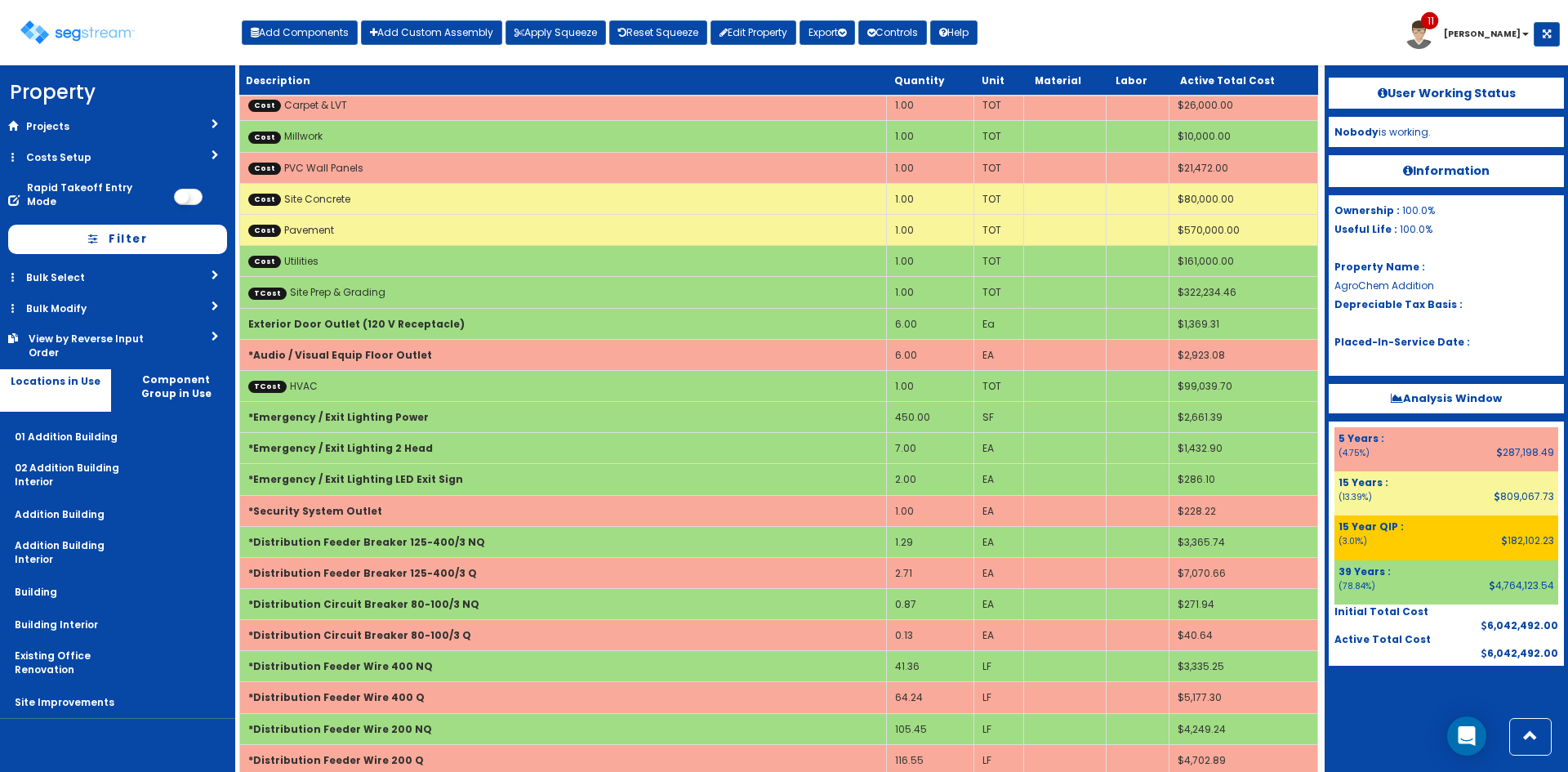
scroll to position [2187, 0]
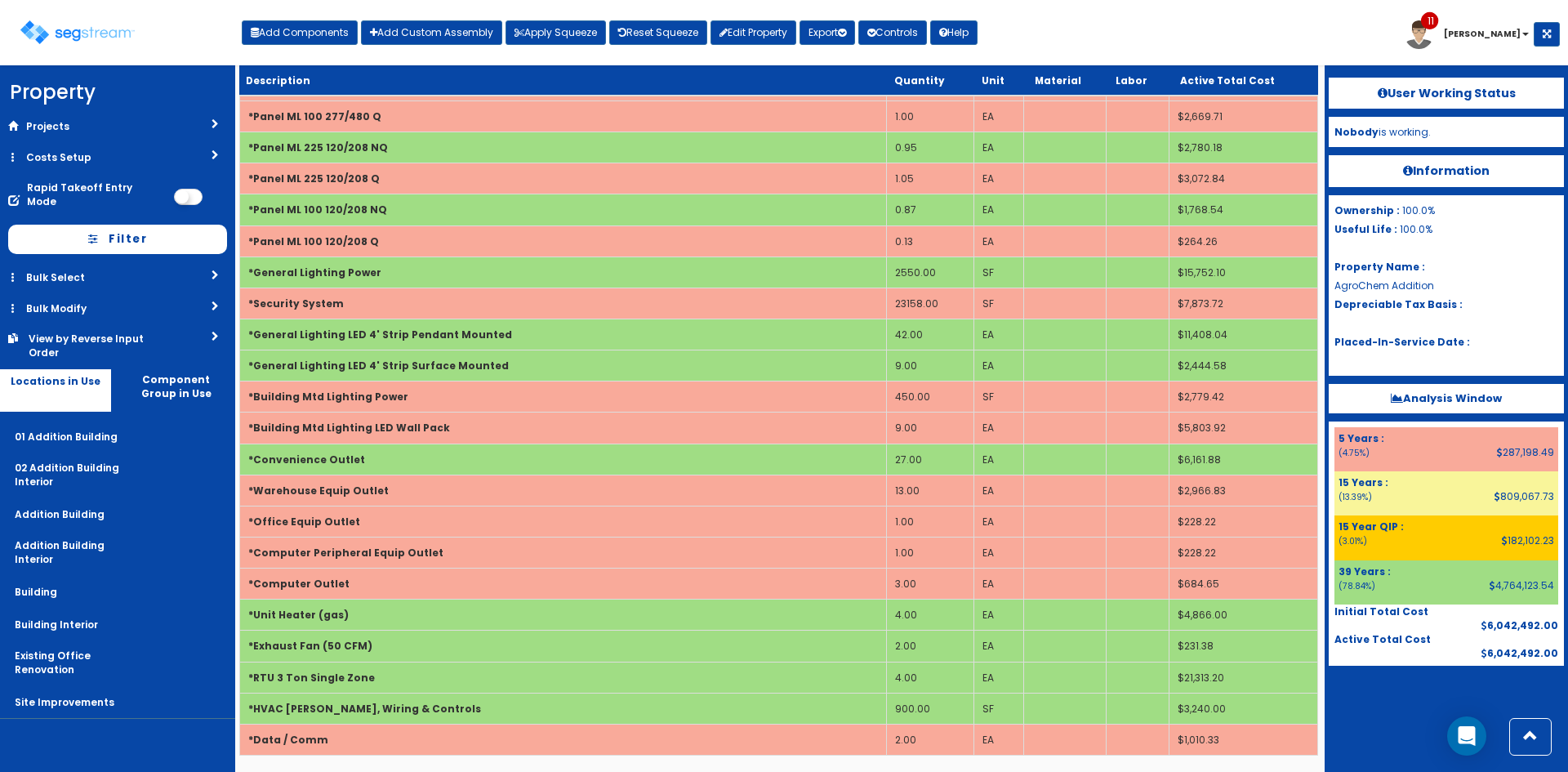
click at [1069, 22] on div "Toggle navigation Add Components Add Custom Assembly Apply Squeeze Reset Squeez…" at bounding box center [784, 38] width 1552 height 53
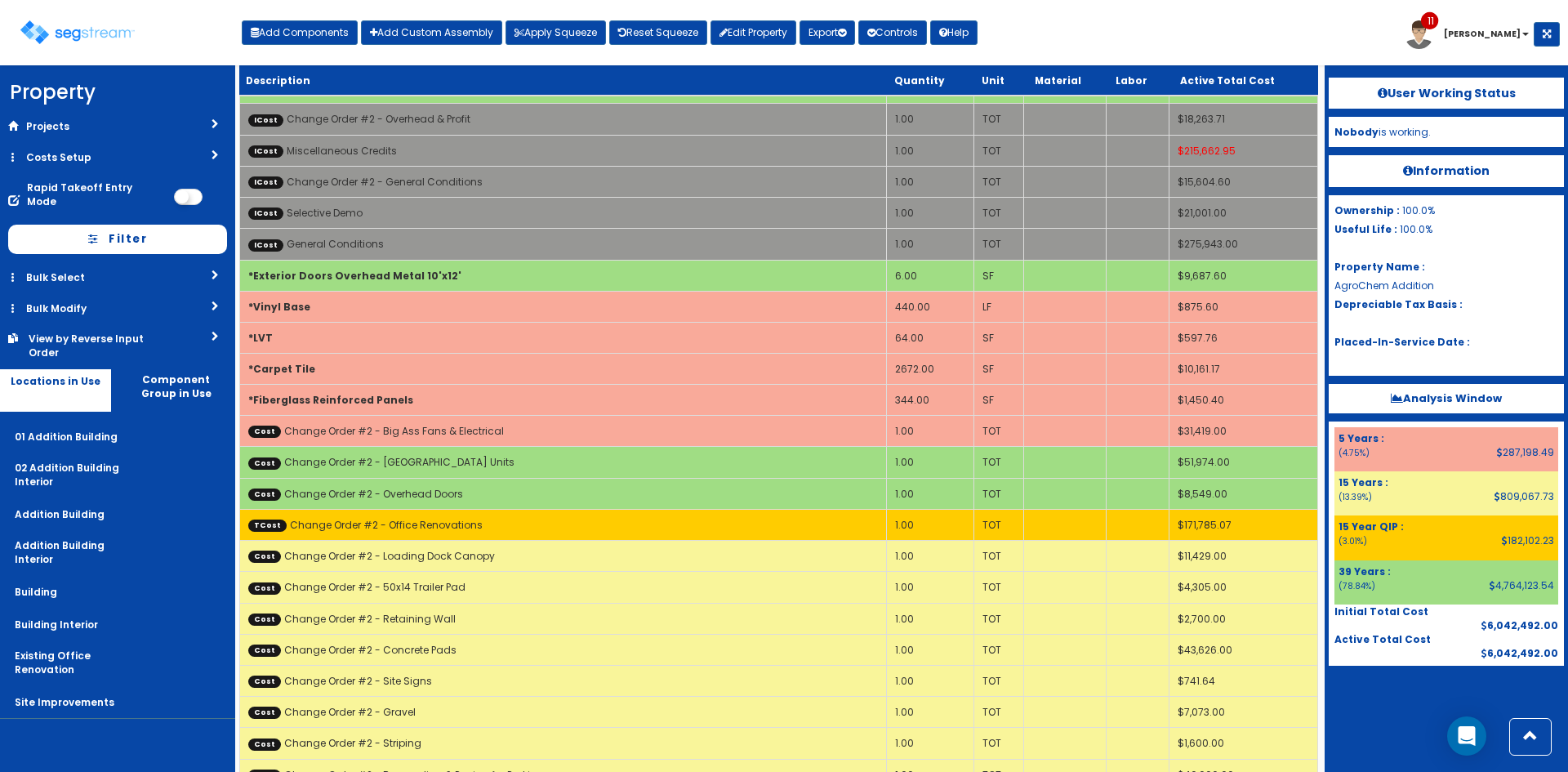
scroll to position [0, 0]
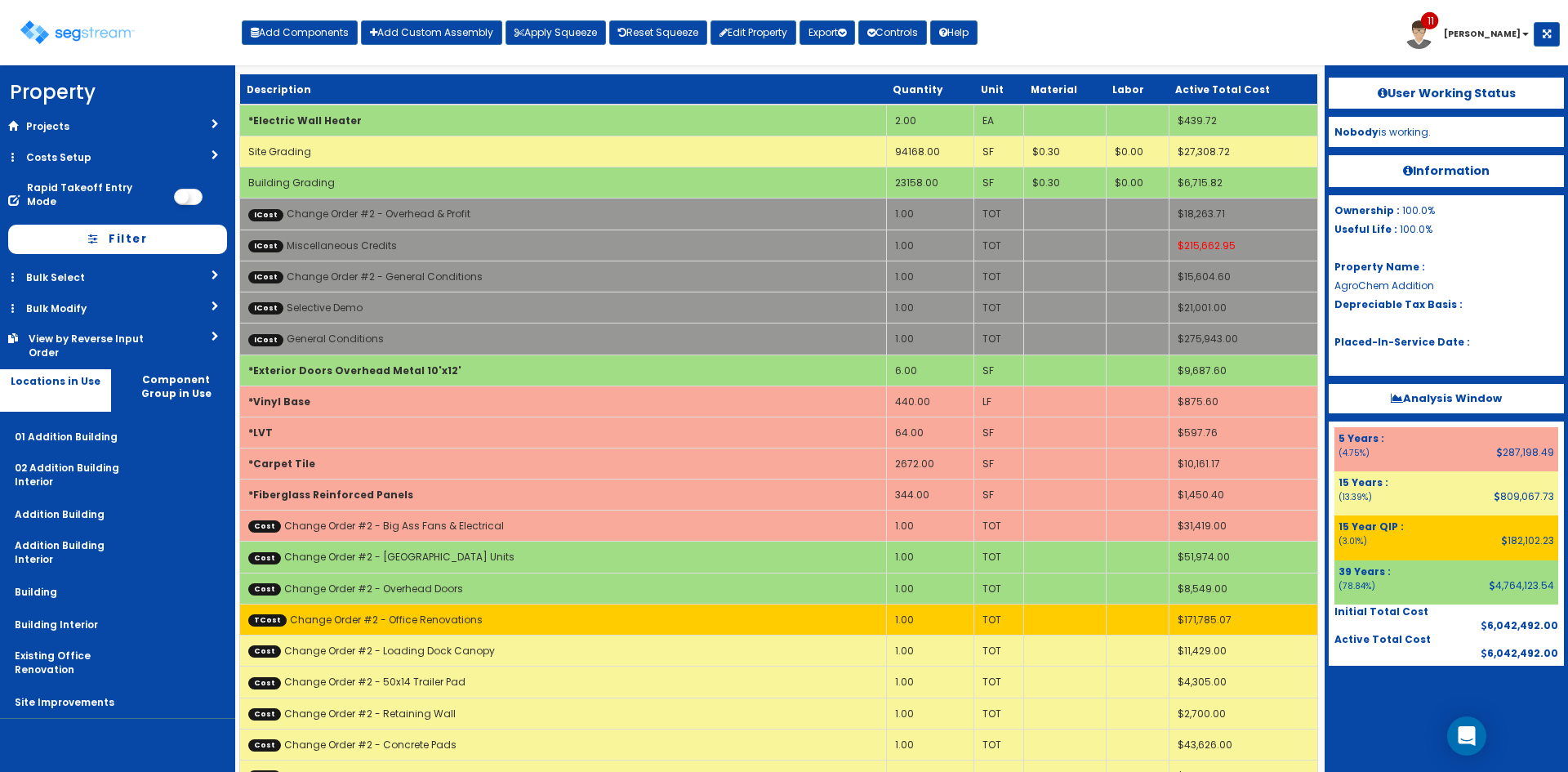
click at [1019, 40] on div "Toggle navigation Add Components Add Custom Assembly Apply Squeeze Reset Squeez…" at bounding box center [784, 38] width 1552 height 53
click at [1102, 26] on div "Toggle navigation Add Components Add Custom Assembly Apply Squeeze Reset Squeez…" at bounding box center [784, 38] width 1552 height 53
click at [1032, 23] on div "Toggle navigation Add Components Add Custom Assembly Apply Squeeze Reset Squeez…" at bounding box center [784, 38] width 1552 height 53
click at [1031, 29] on div "Toggle navigation Add Components Add Custom Assembly Apply Squeeze Reset Squeez…" at bounding box center [784, 38] width 1552 height 53
